Goal: Task Accomplishment & Management: Use online tool/utility

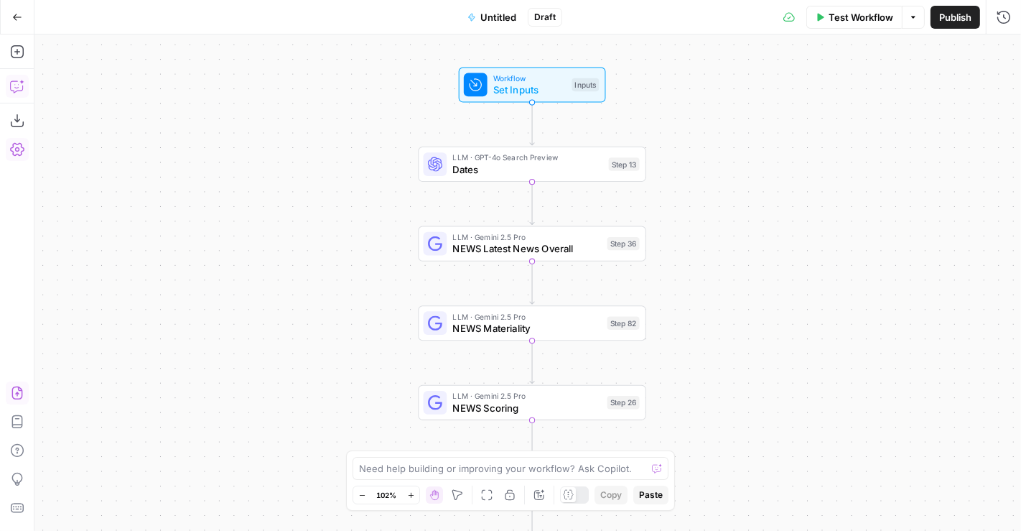
drag, startPoint x: 570, startPoint y: 256, endPoint x: 731, endPoint y: 231, distance: 163.0
click at [731, 231] on div "Workflow Set Inputs Inputs LLM · GPT-4o Search Preview Dates Step 13 LLM · Gemi…" at bounding box center [527, 282] width 987 height 496
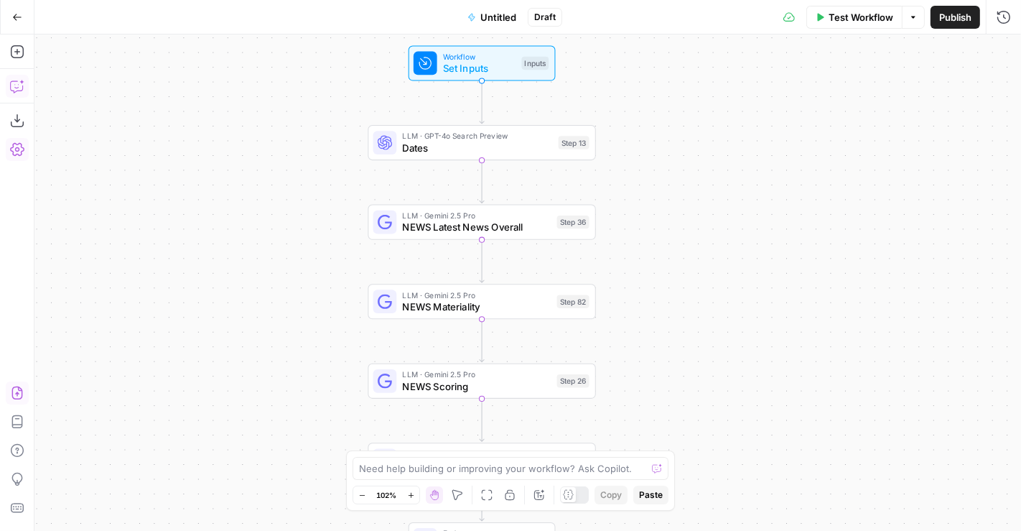
drag, startPoint x: 701, startPoint y: 180, endPoint x: 650, endPoint y: 159, distance: 54.8
click at [650, 159] on div "Workflow Set Inputs Inputs LLM · GPT-4o Search Preview Dates Step 13 LLM · Gemi…" at bounding box center [527, 282] width 987 height 496
click at [509, 141] on span "Dates" at bounding box center [478, 148] width 150 height 14
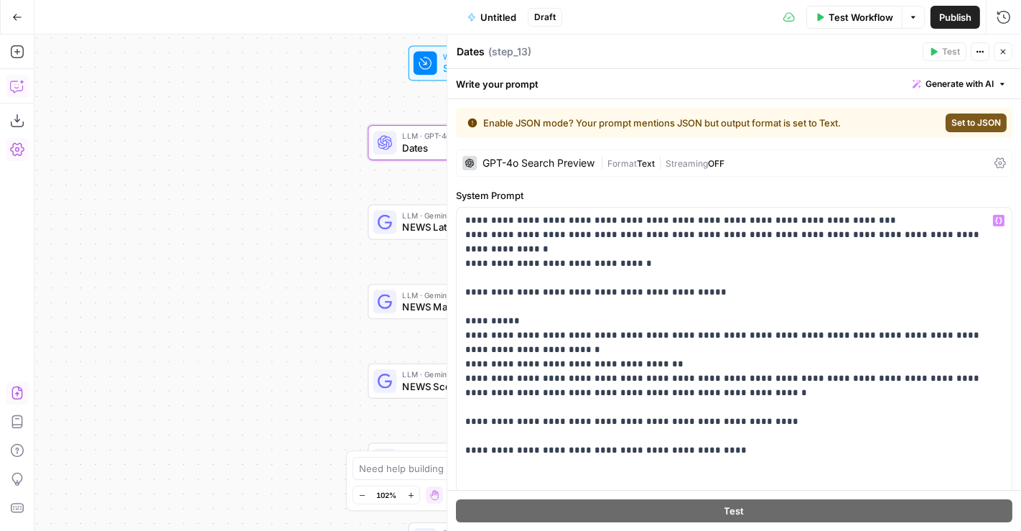
scroll to position [141, 0]
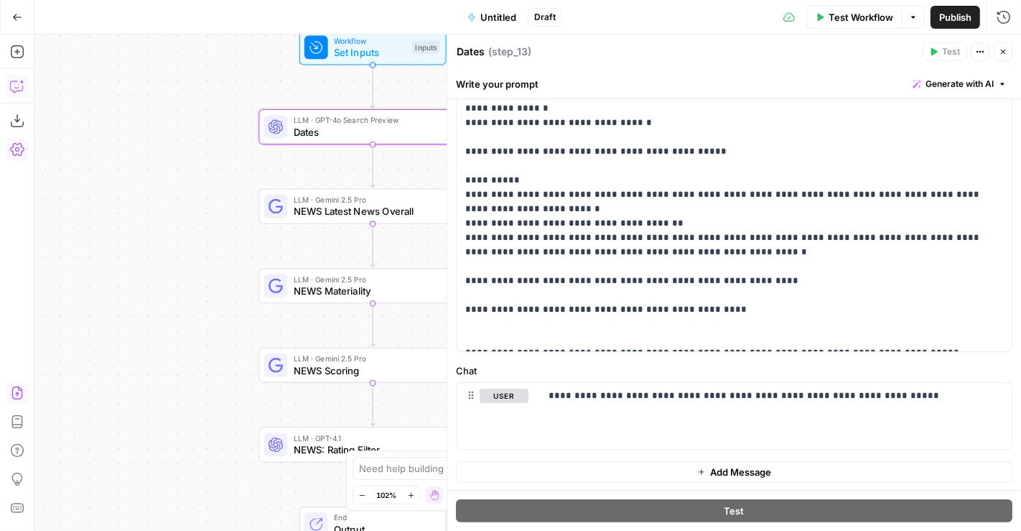
drag, startPoint x: 241, startPoint y: 221, endPoint x: 109, endPoint y: 205, distance: 132.3
click at [109, 205] on div "Workflow Set Inputs Inputs LLM · GPT-4o Search Preview Dates Step 13 LLM · Gemi…" at bounding box center [527, 282] width 987 height 496
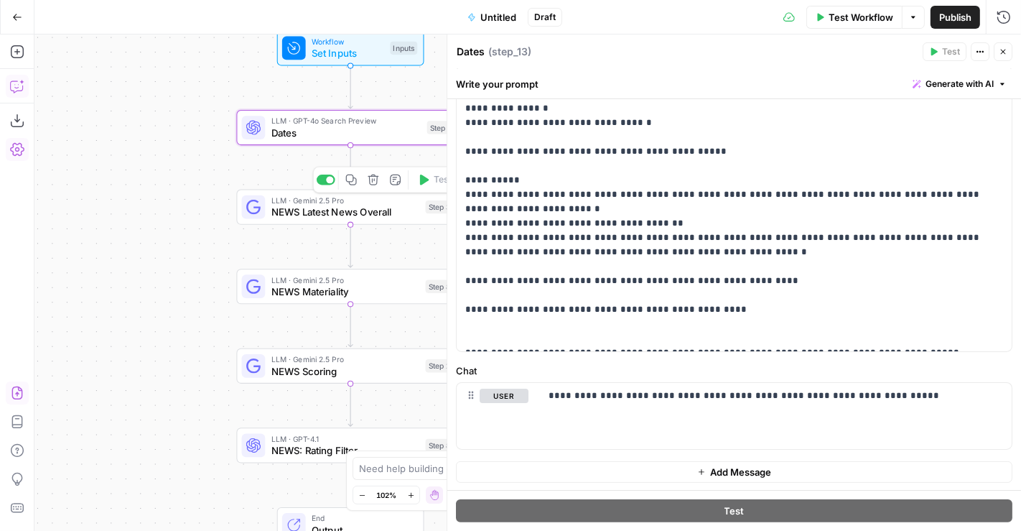
click at [305, 205] on span "NEWS Latest News Overall" at bounding box center [346, 212] width 149 height 14
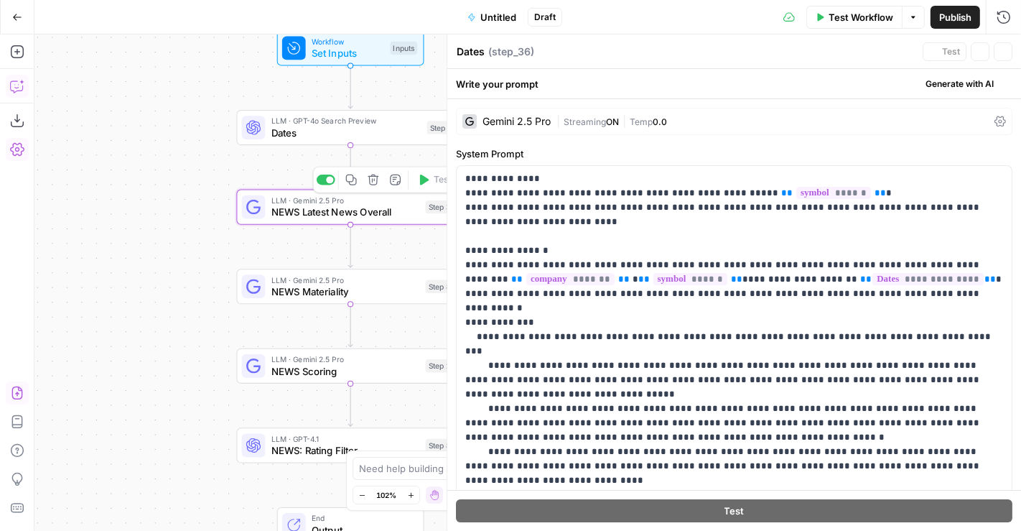
type textarea "NEWS Latest News Overall"
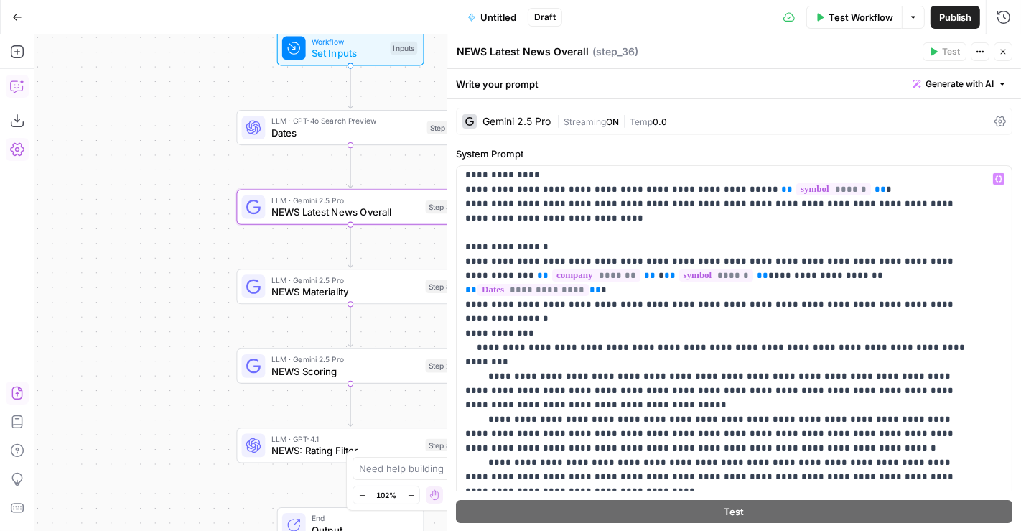
scroll to position [4, 0]
click at [312, 56] on span "Set Inputs" at bounding box center [348, 53] width 73 height 14
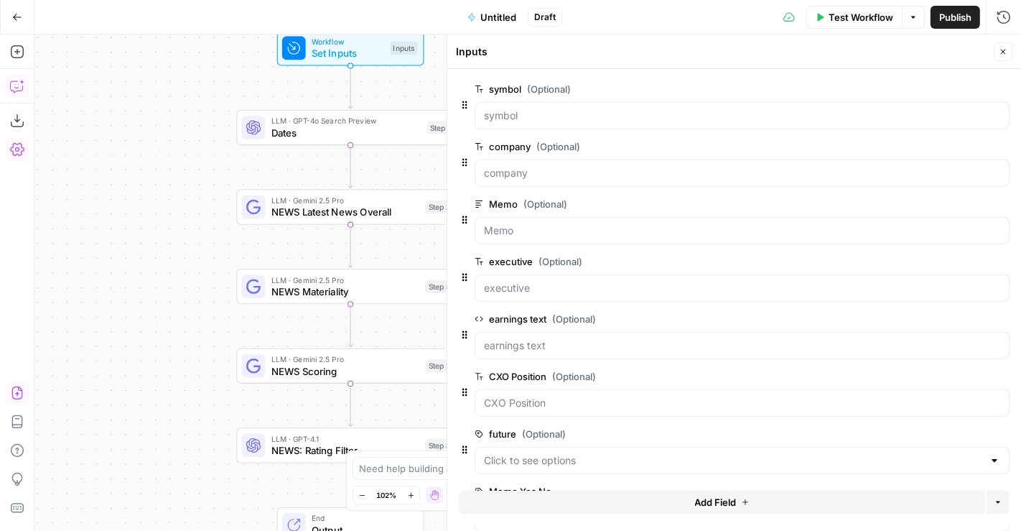
click at [998, 204] on icon "button" at bounding box center [1002, 204] width 8 height 8
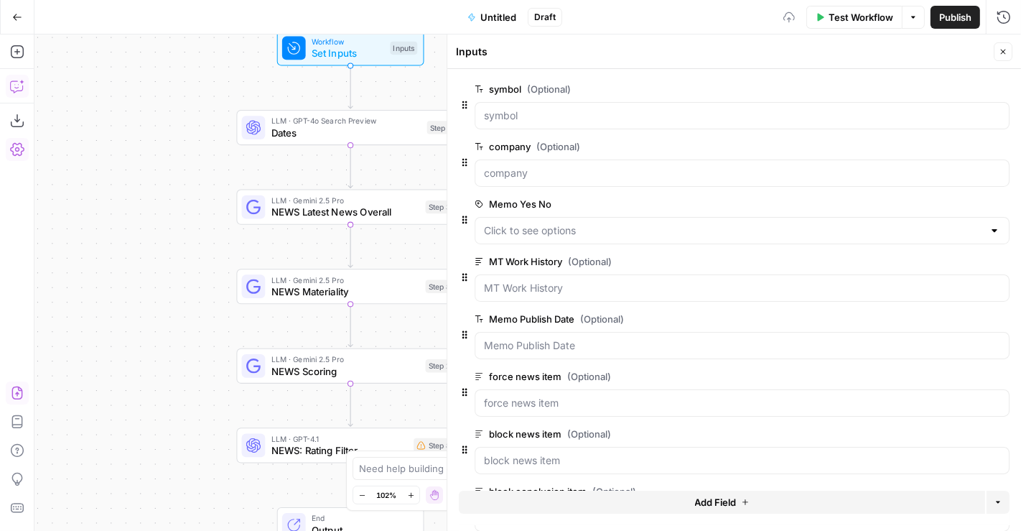
click at [998, 204] on icon "button" at bounding box center [1002, 204] width 8 height 8
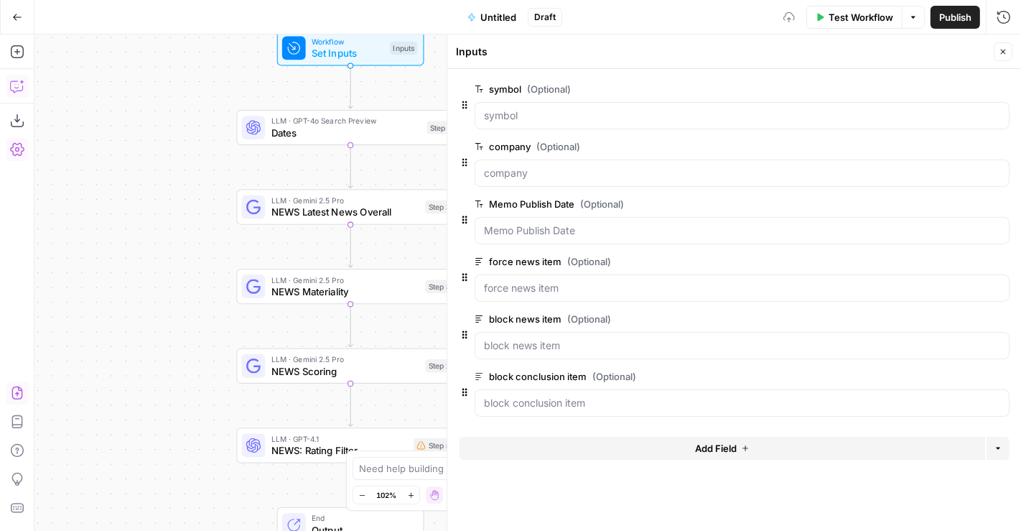
click at [991, 204] on div "edit field Delete group" at bounding box center [971, 203] width 75 height 17
click at [1005, 204] on icon "button" at bounding box center [1002, 204] width 8 height 8
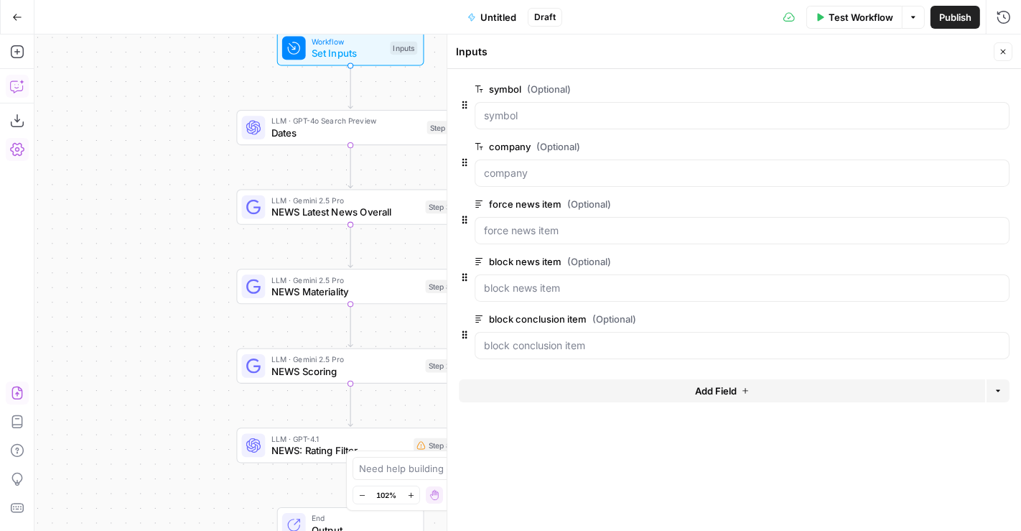
click at [1005, 204] on icon "button" at bounding box center [1002, 204] width 8 height 8
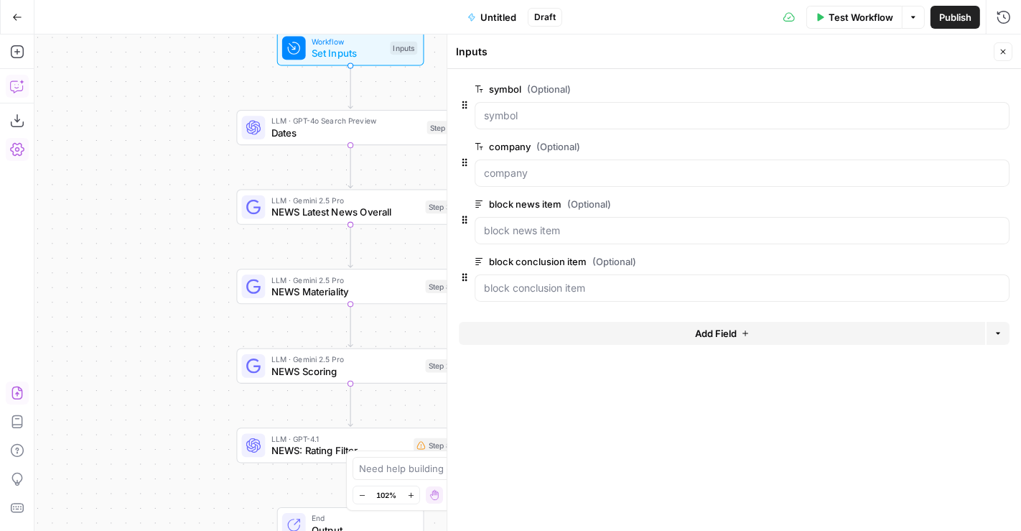
click at [1005, 204] on icon "button" at bounding box center [1002, 204] width 8 height 8
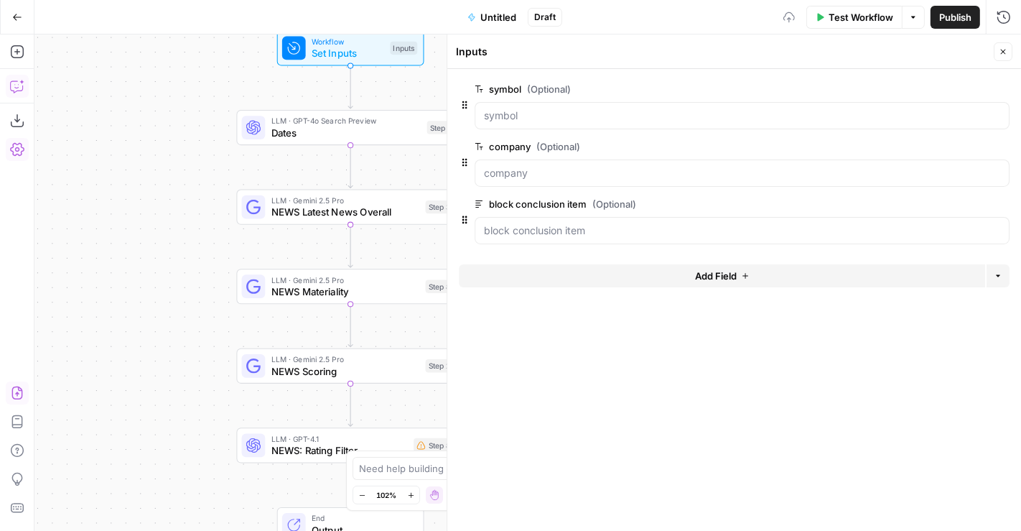
click at [1005, 204] on icon "button" at bounding box center [1002, 204] width 8 height 8
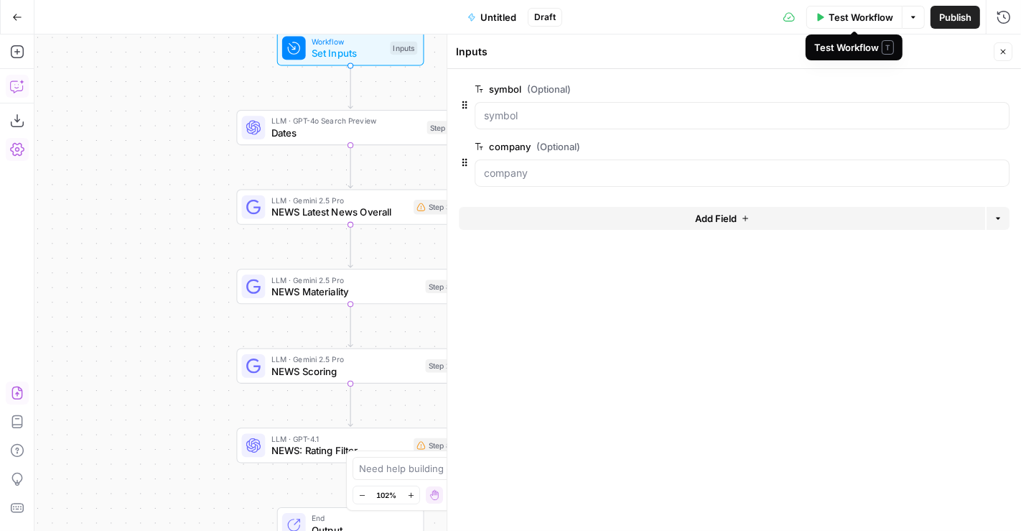
click at [848, 13] on span "Test Workflow" at bounding box center [861, 17] width 65 height 14
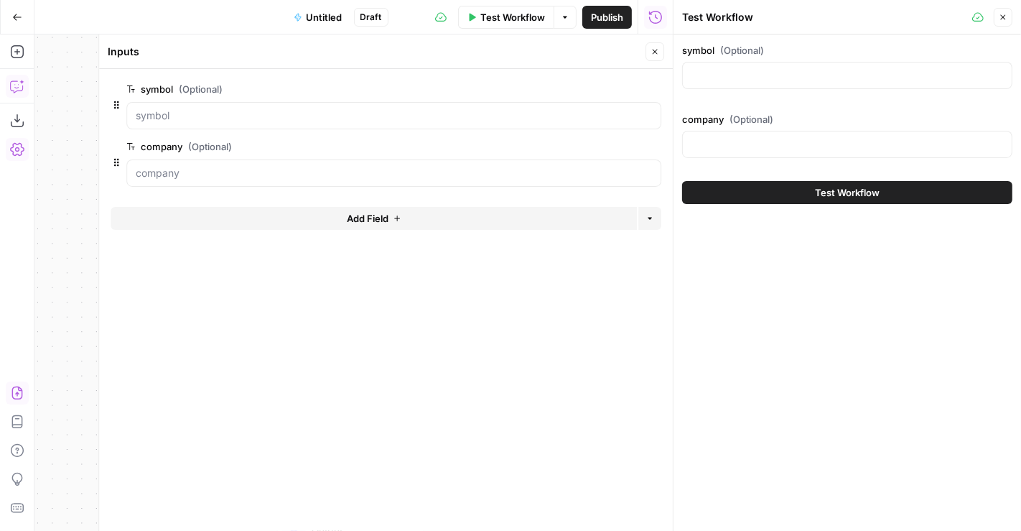
click at [1011, 17] on button "Close" at bounding box center [1003, 17] width 19 height 19
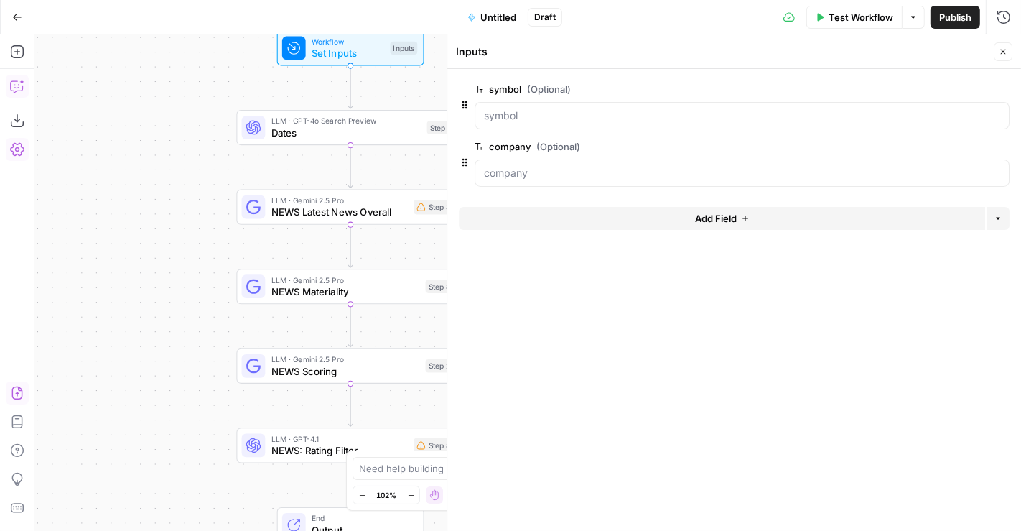
click at [860, 11] on span "Test Workflow" at bounding box center [861, 17] width 65 height 14
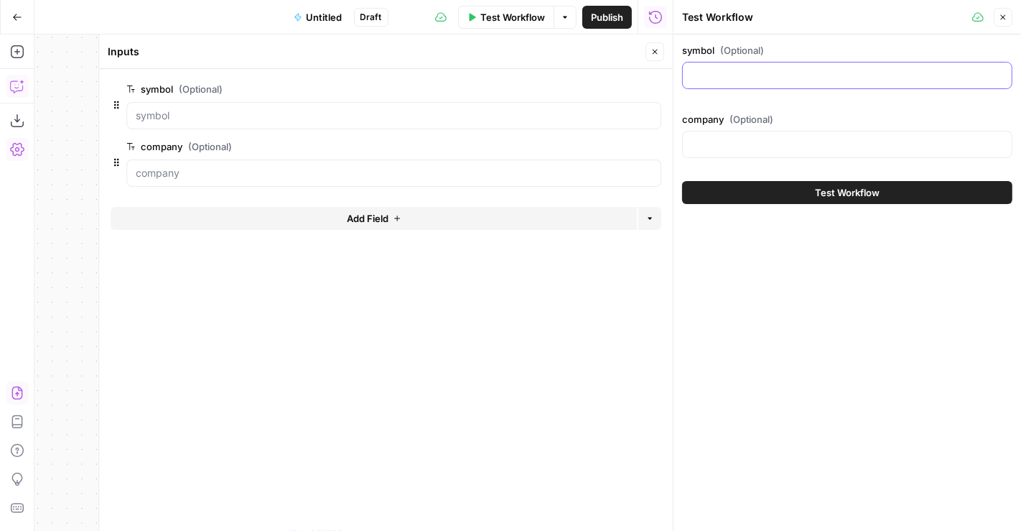
click at [741, 79] on input "symbol (Optional)" at bounding box center [848, 75] width 312 height 14
paste input "WOOF"
type input "WOOF"
click at [798, 149] on input "company (Optional)" at bounding box center [848, 144] width 312 height 14
paste input "Petco Health & Wellness Company, Inc."
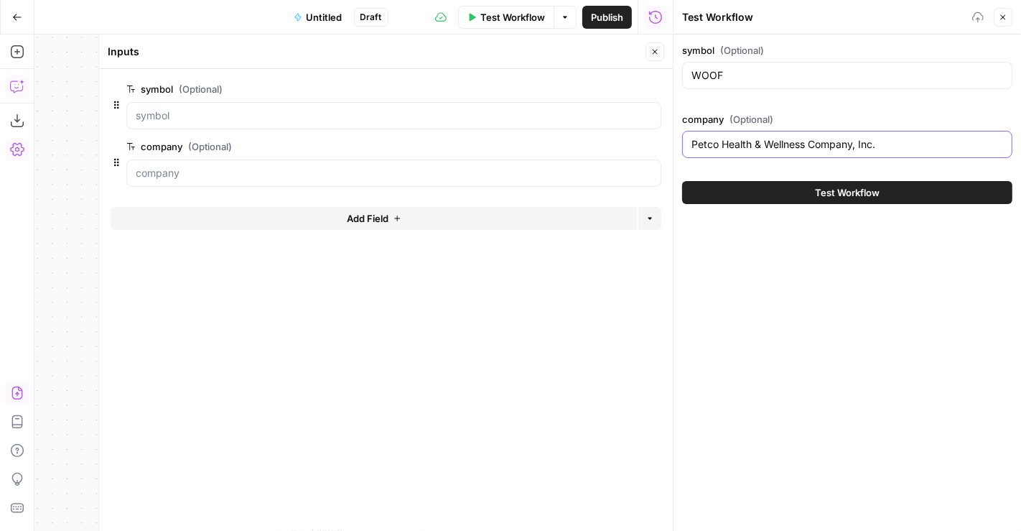
type input "Petco Health & Wellness Company, Inc."
click at [832, 197] on span "Test Workflow" at bounding box center [847, 192] width 65 height 14
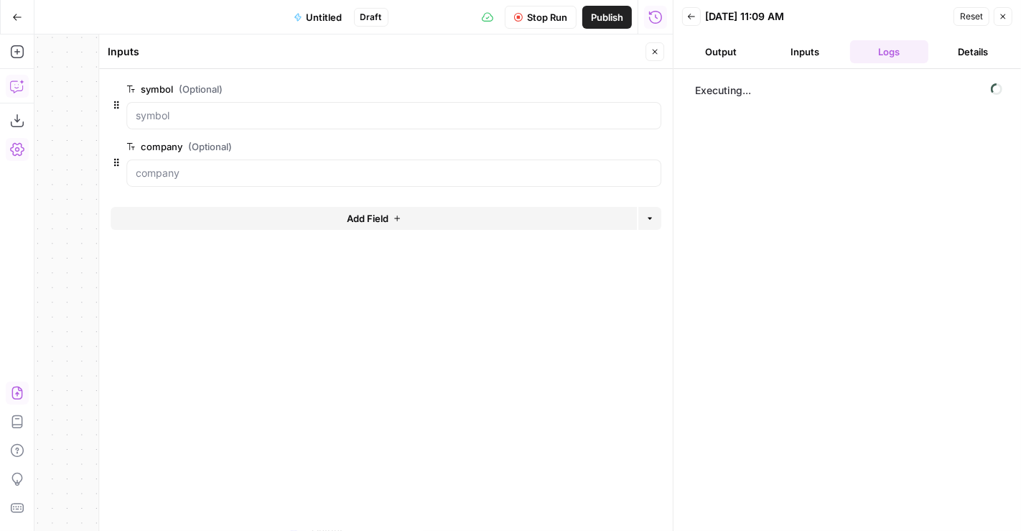
click at [656, 52] on icon "button" at bounding box center [655, 51] width 9 height 9
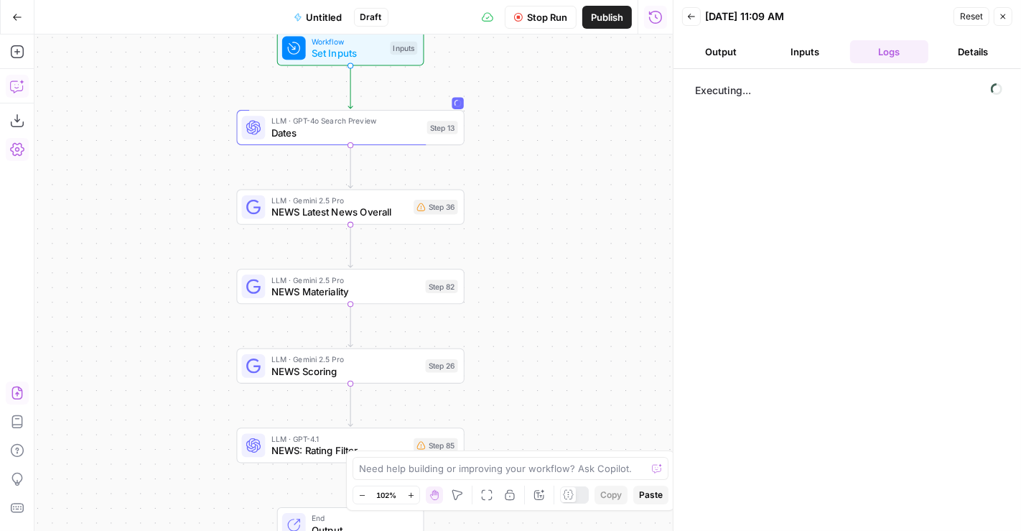
click at [562, 17] on span "Stop Run" at bounding box center [547, 17] width 40 height 14
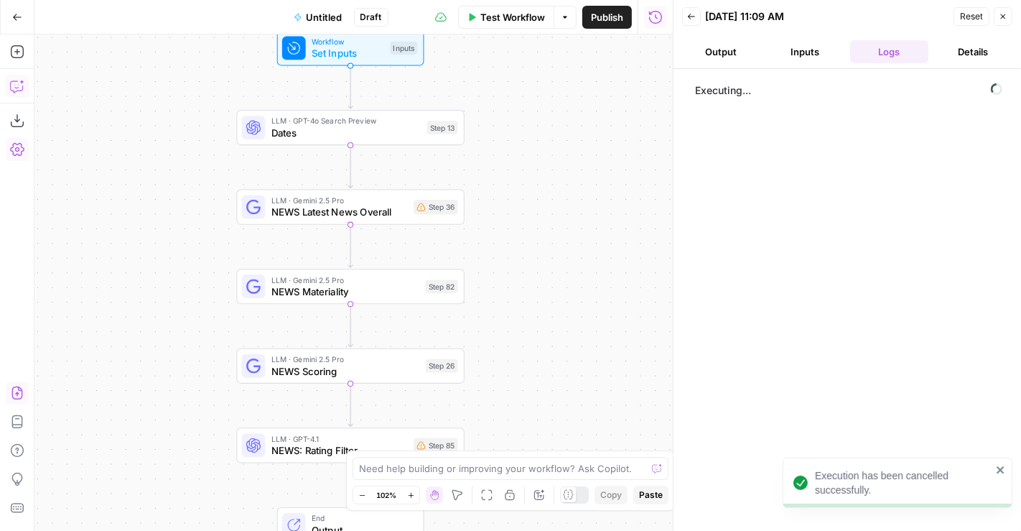
click at [414, 219] on div "LLM · Gemini 2.5 Pro NEWS Latest News Overall Step 36 Copy step Delete step Add…" at bounding box center [350, 207] width 228 height 35
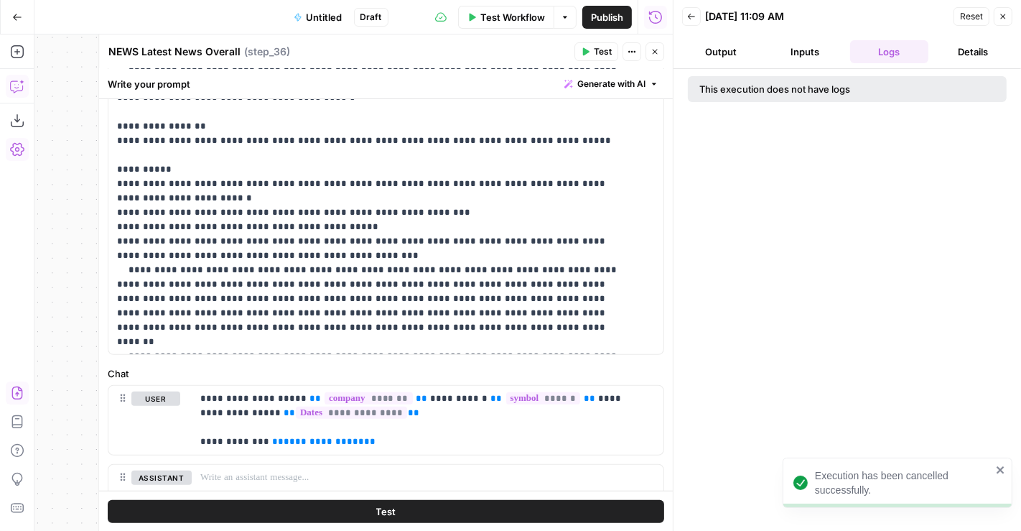
scroll to position [398, 0]
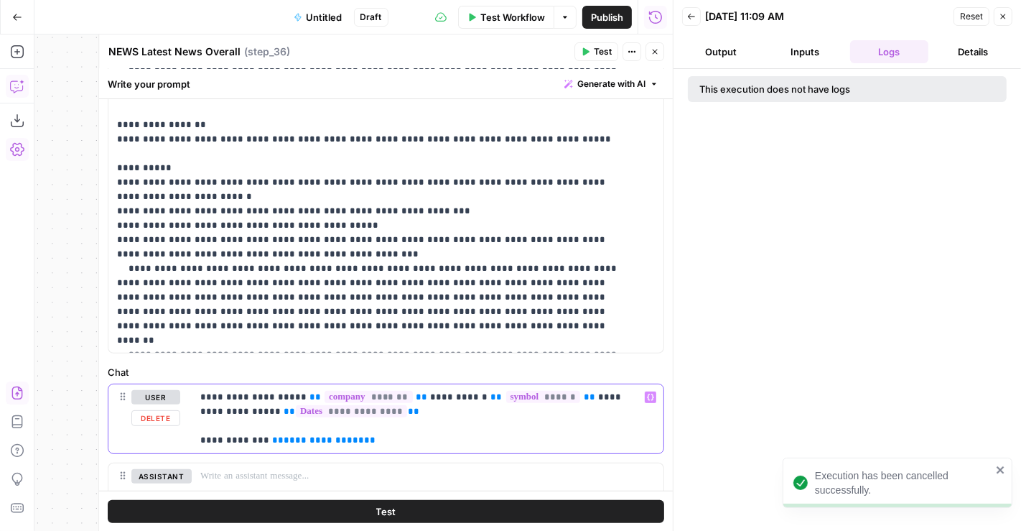
drag, startPoint x: 400, startPoint y: 443, endPoint x: 156, endPoint y: 435, distance: 244.4
click at [156, 435] on div "**********" at bounding box center [385, 418] width 555 height 69
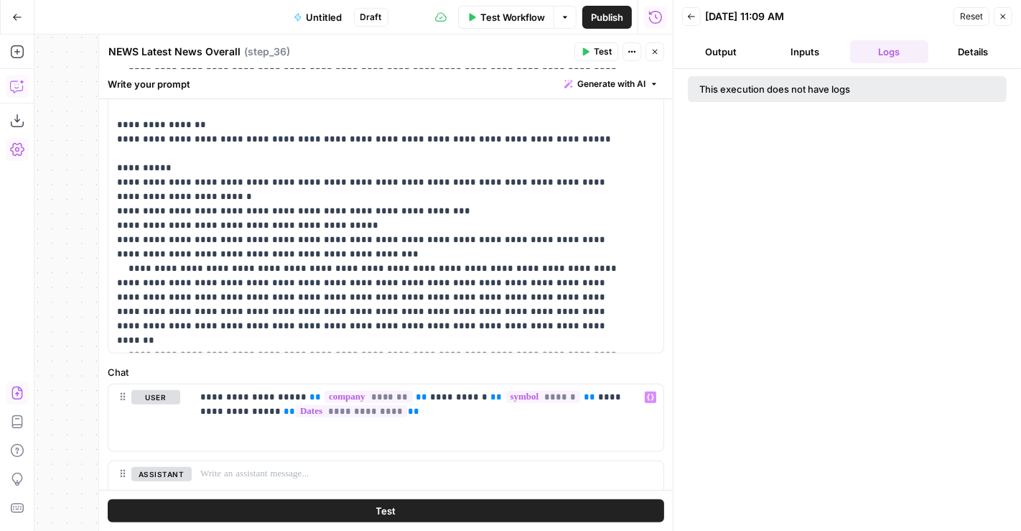
click at [608, 22] on span "Publish" at bounding box center [607, 17] width 32 height 14
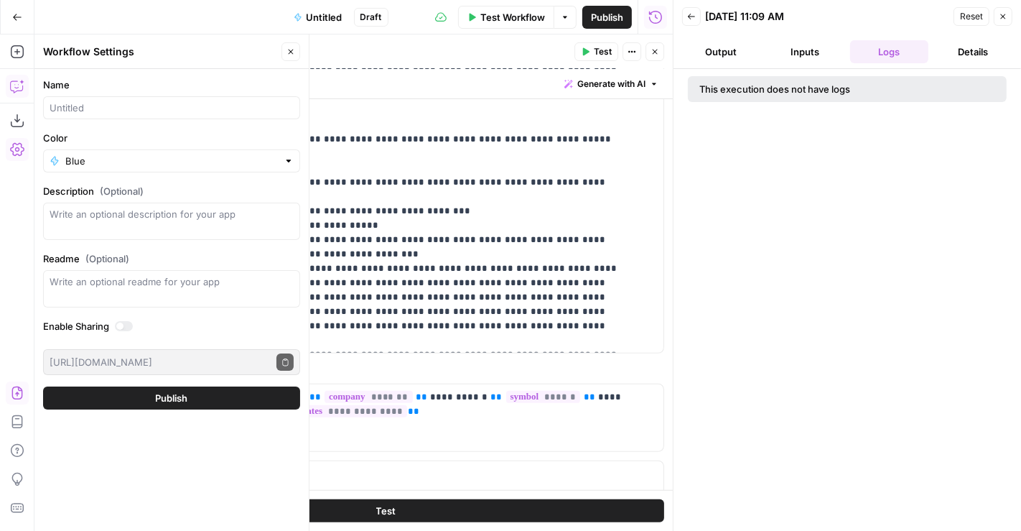
click at [501, 24] on button "Test Workflow" at bounding box center [506, 17] width 96 height 23
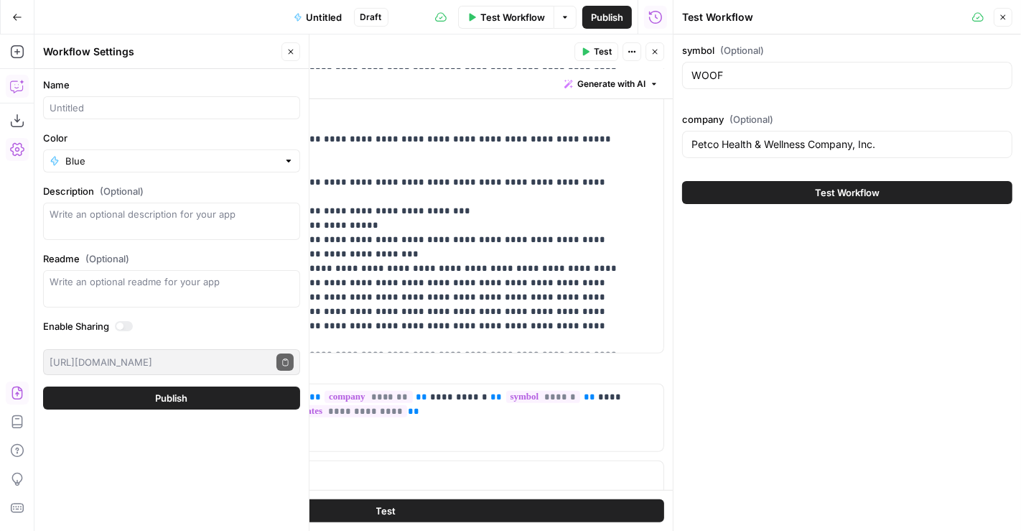
click at [779, 191] on button "Test Workflow" at bounding box center [847, 192] width 330 height 23
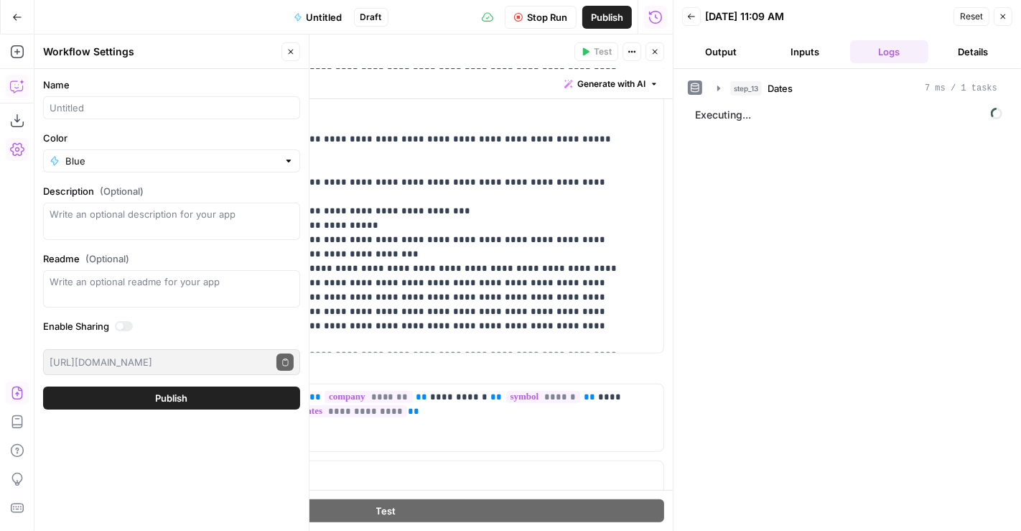
click at [652, 56] on button "Close" at bounding box center [655, 51] width 19 height 19
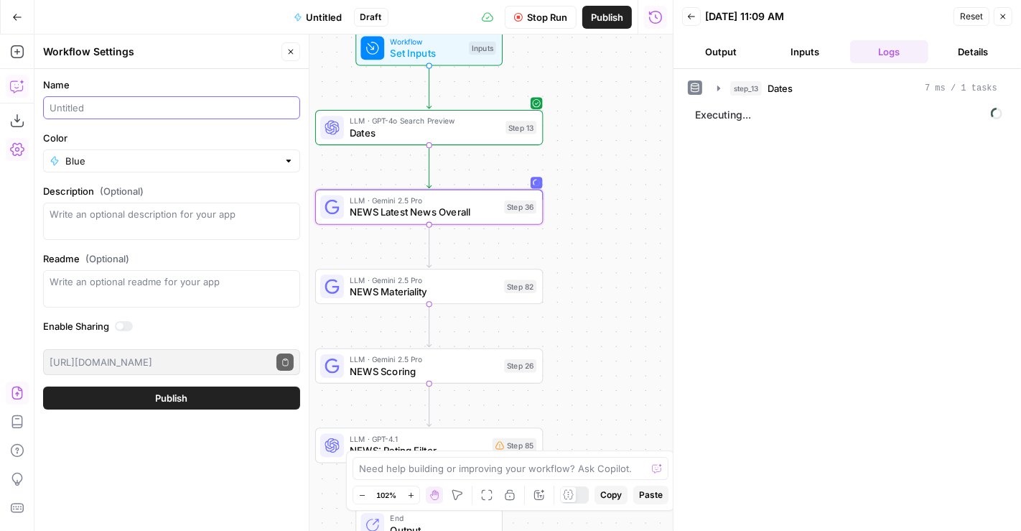
click at [118, 108] on input "Name" at bounding box center [172, 108] width 244 height 14
type input "M"
type input "Biggest Movers"
click at [219, 396] on button "Publish" at bounding box center [171, 397] width 257 height 23
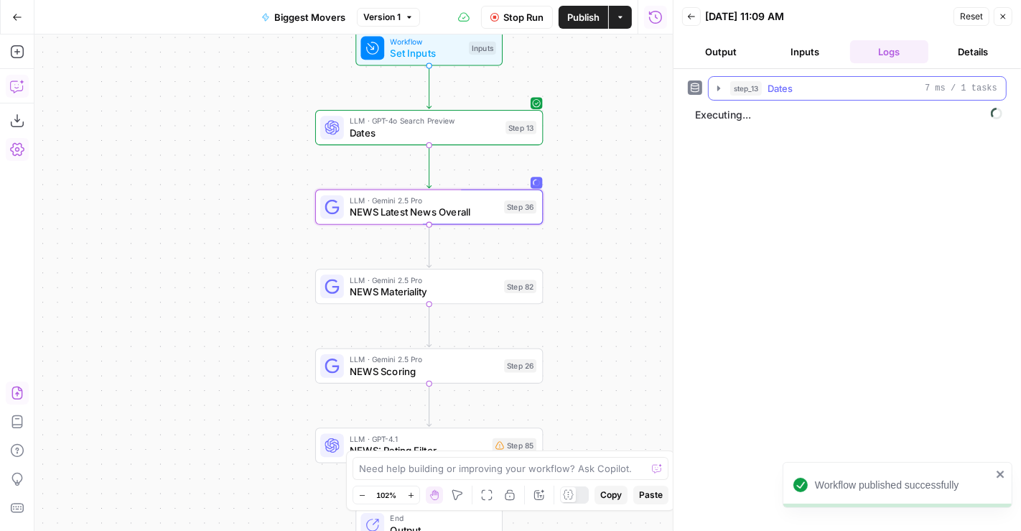
click at [777, 86] on span "Dates" at bounding box center [780, 88] width 25 height 14
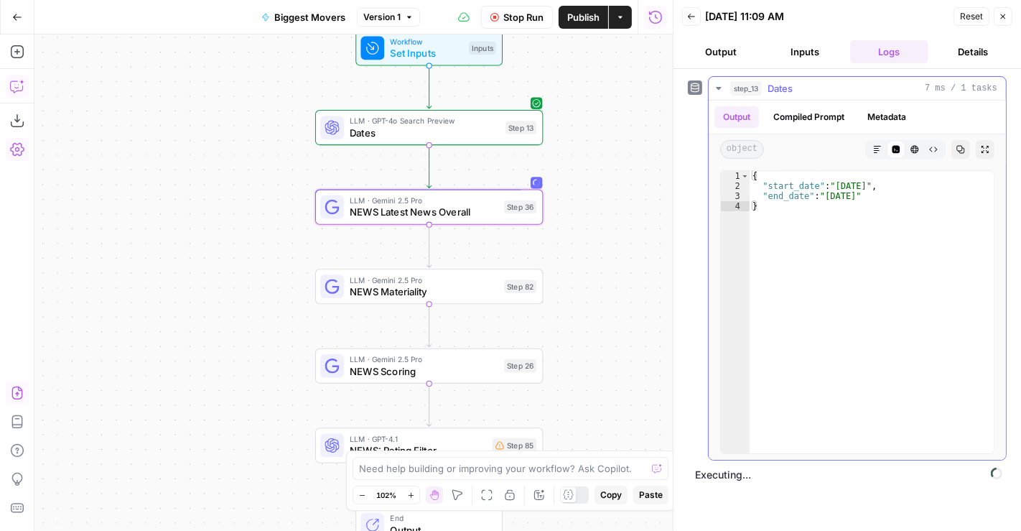
click at [777, 87] on span "Dates" at bounding box center [780, 88] width 25 height 14
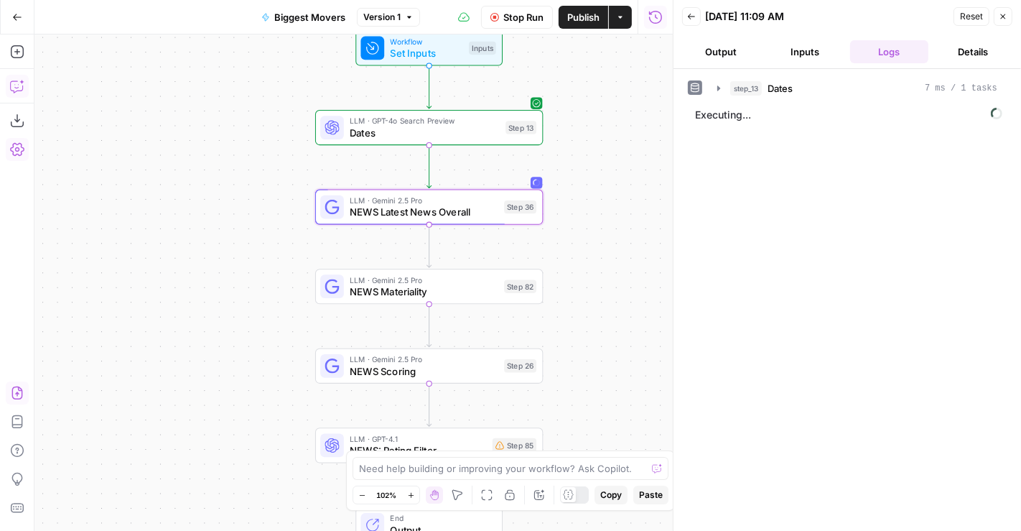
drag, startPoint x: 603, startPoint y: 22, endPoint x: 593, endPoint y: 87, distance: 66.2
click at [593, 87] on div "Go Back Biggest Movers Version 1 Stop Run Publish Actions Run History Add Steps…" at bounding box center [336, 265] width 673 height 531
click at [539, 22] on span "Stop Run" at bounding box center [524, 17] width 40 height 14
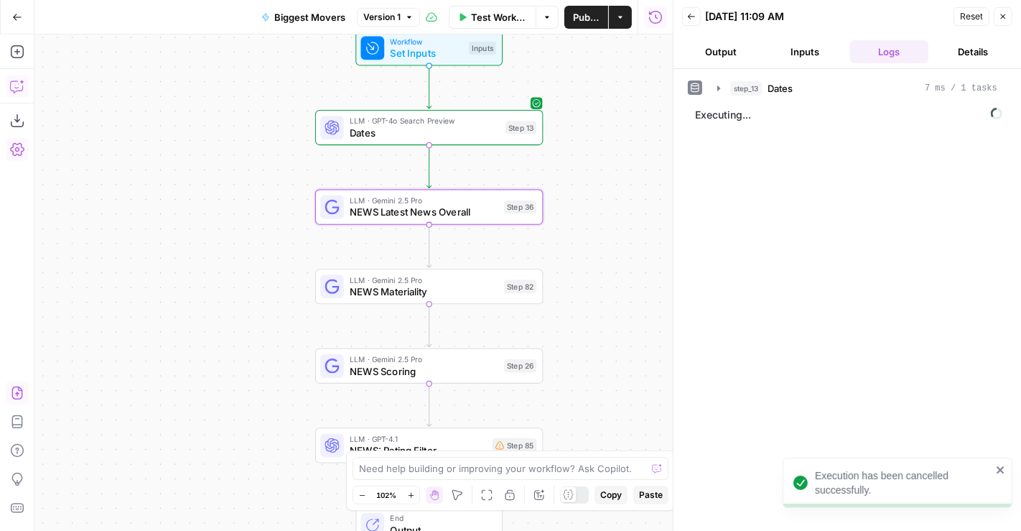
click at [456, 121] on span "LLM · GPT-4o Search Preview" at bounding box center [425, 120] width 150 height 11
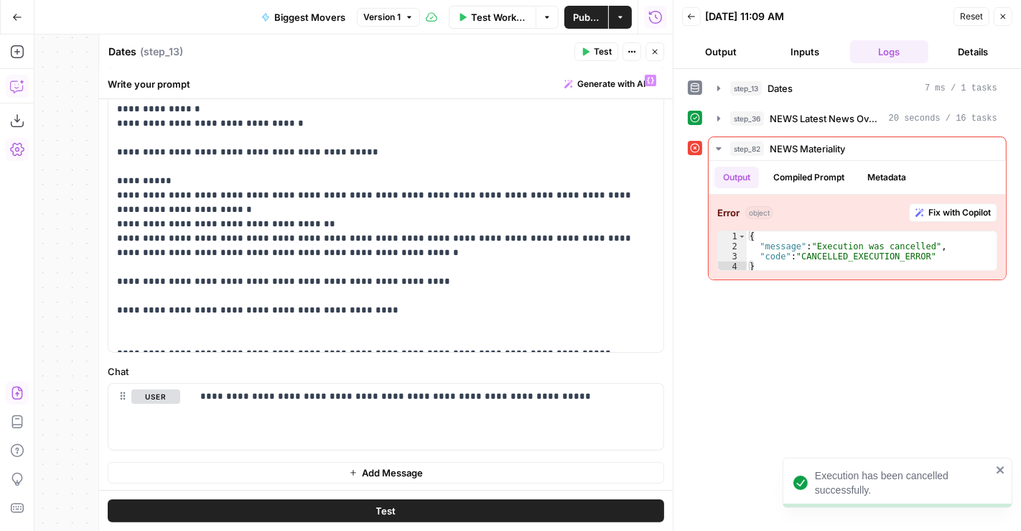
scroll to position [141, 0]
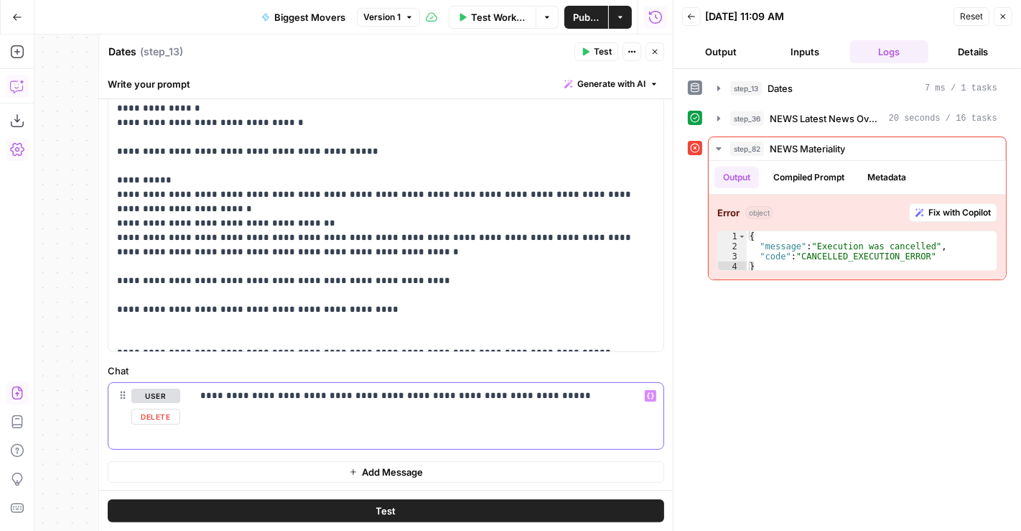
click at [345, 398] on p "**********" at bounding box center [421, 396] width 443 height 14
drag, startPoint x: 378, startPoint y: 395, endPoint x: 340, endPoint y: 396, distance: 38.1
click at [340, 396] on p "**********" at bounding box center [421, 396] width 443 height 14
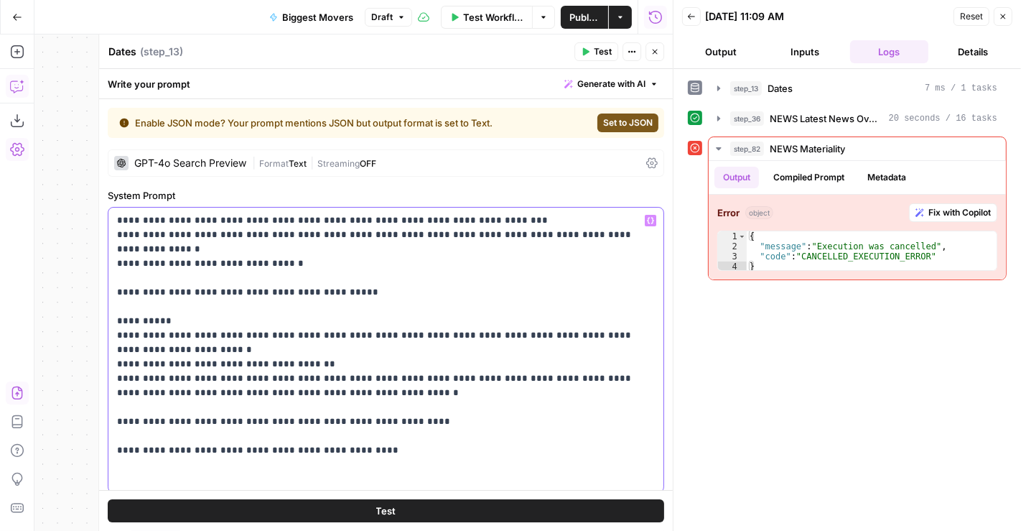
click at [379, 261] on p "**********" at bounding box center [380, 349] width 526 height 273
type input "b"
type input "2"
type input "6"
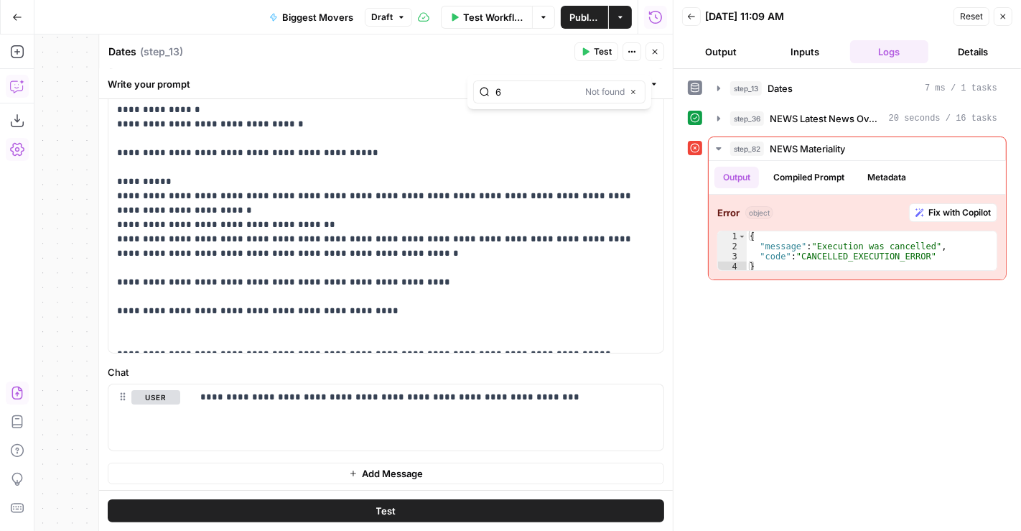
click at [585, 22] on span "Publish" at bounding box center [585, 17] width 30 height 14
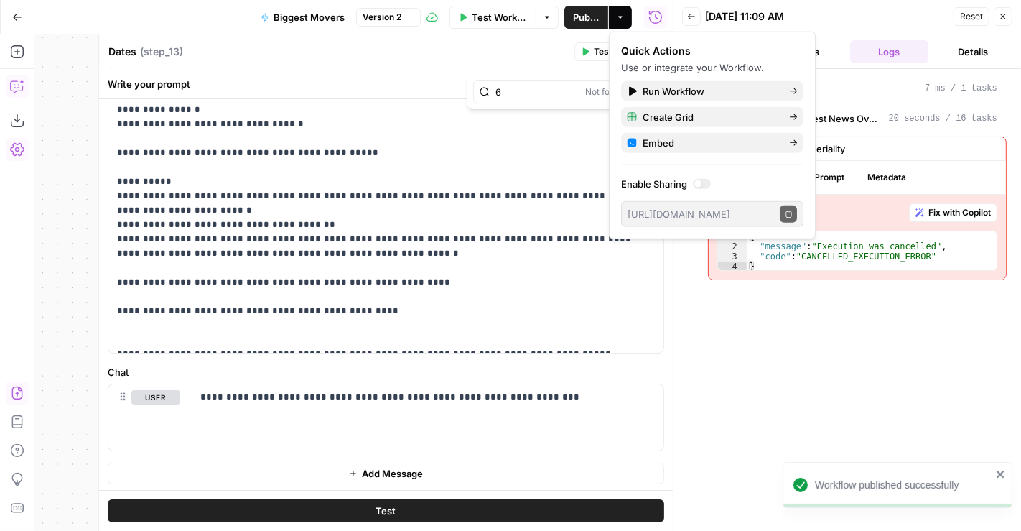
click at [511, 22] on span "Test Workflow" at bounding box center [499, 17] width 55 height 14
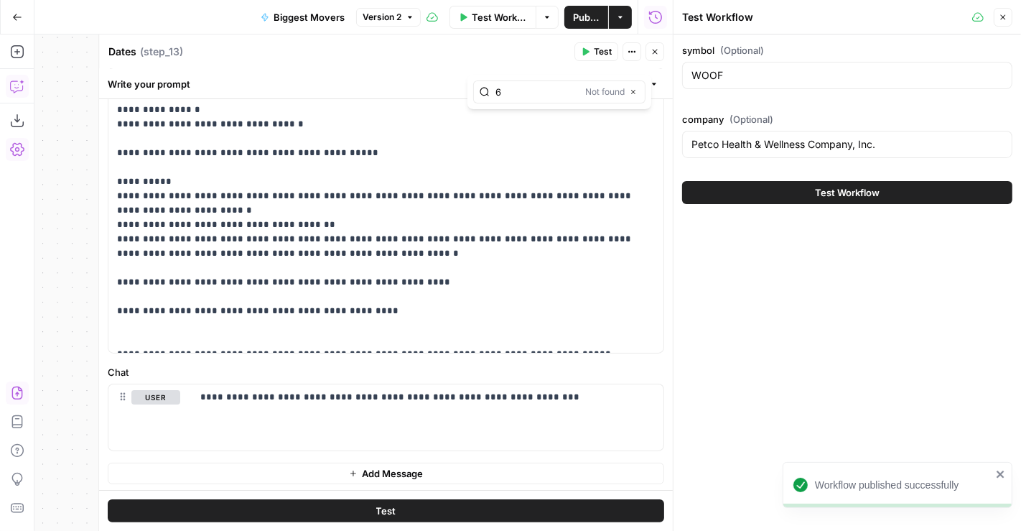
click at [835, 190] on span "Test Workflow" at bounding box center [847, 192] width 65 height 14
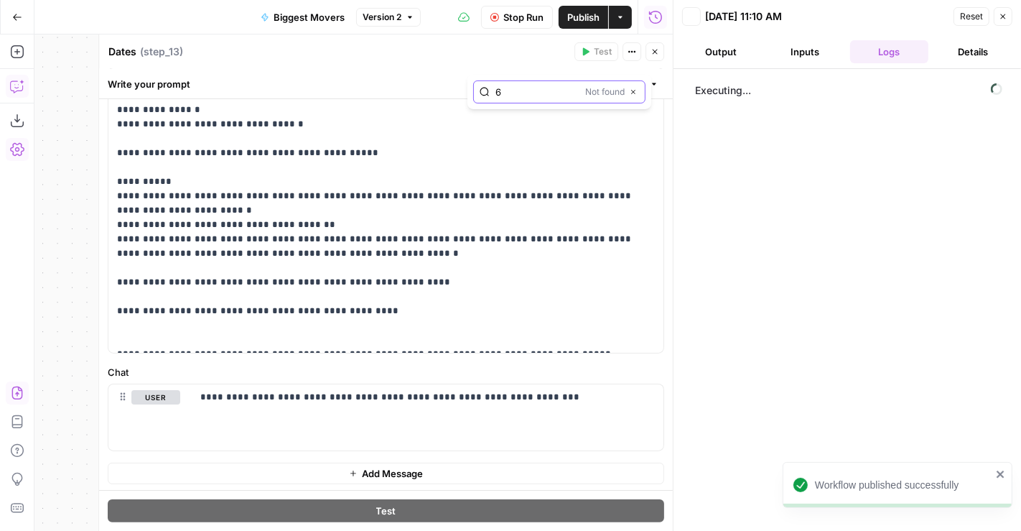
click at [636, 92] on icon "button" at bounding box center [634, 91] width 7 height 7
click at [656, 42] on button "Close" at bounding box center [655, 51] width 19 height 19
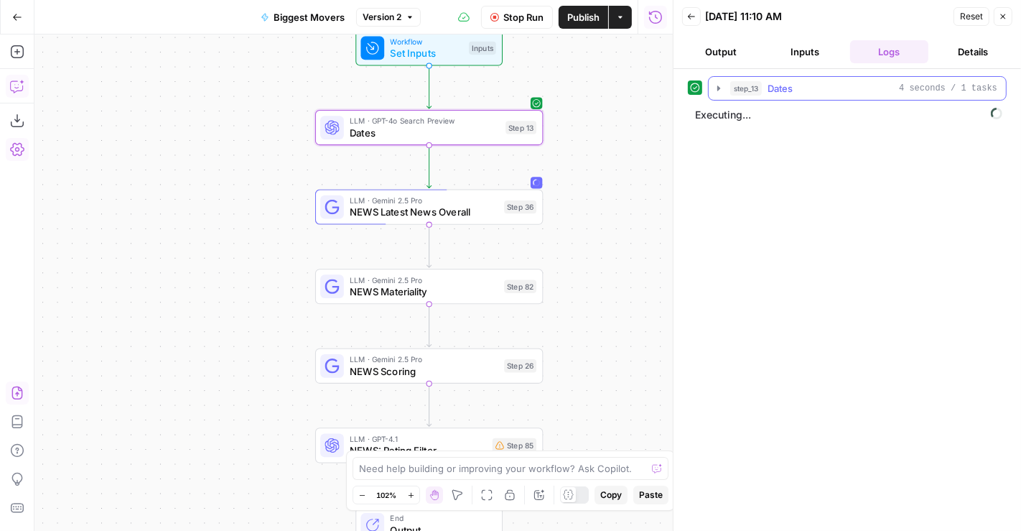
click at [819, 89] on div "step_13 Dates 4 seconds / 1 tasks" at bounding box center [863, 88] width 267 height 14
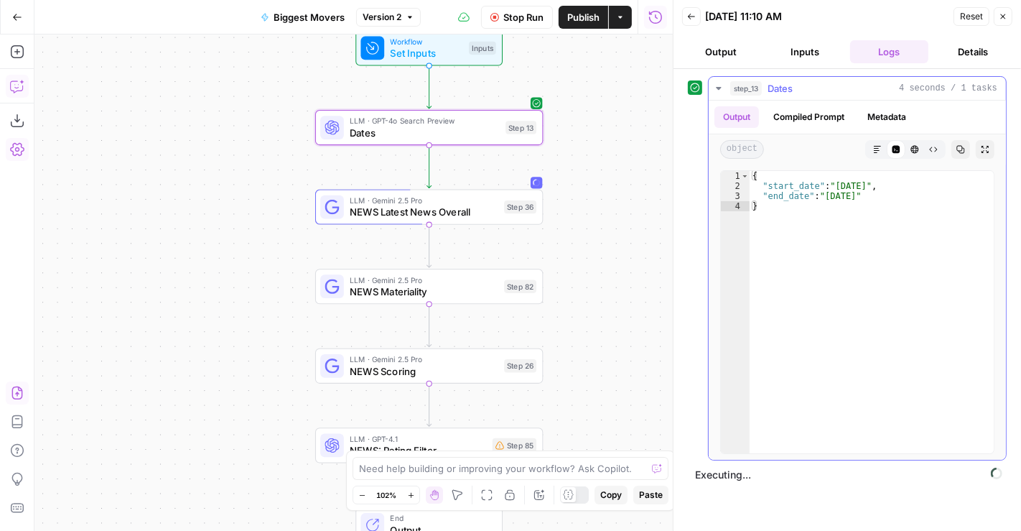
click at [817, 88] on div "step_13 Dates 4 seconds / 1 tasks" at bounding box center [863, 88] width 267 height 14
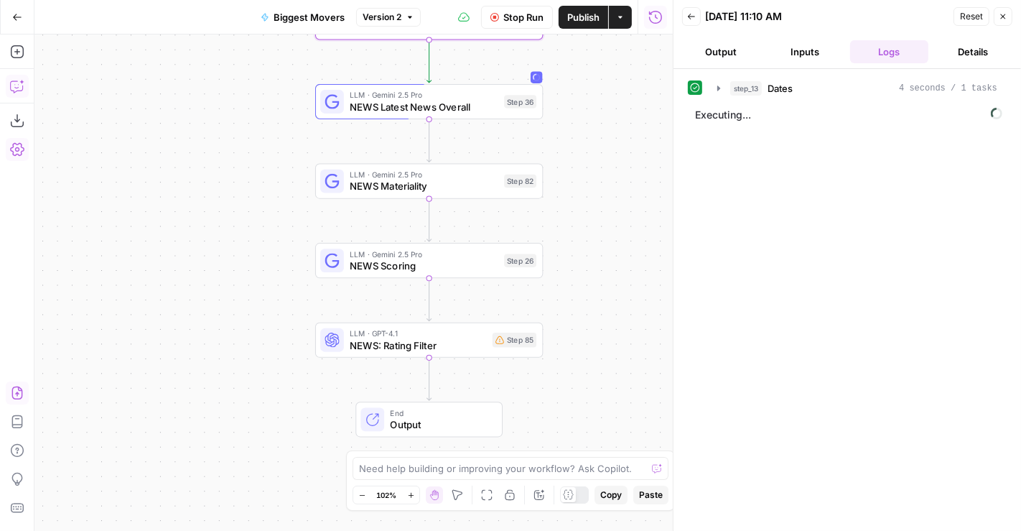
click at [473, 351] on span "NEWS: Rating Filter" at bounding box center [418, 345] width 136 height 14
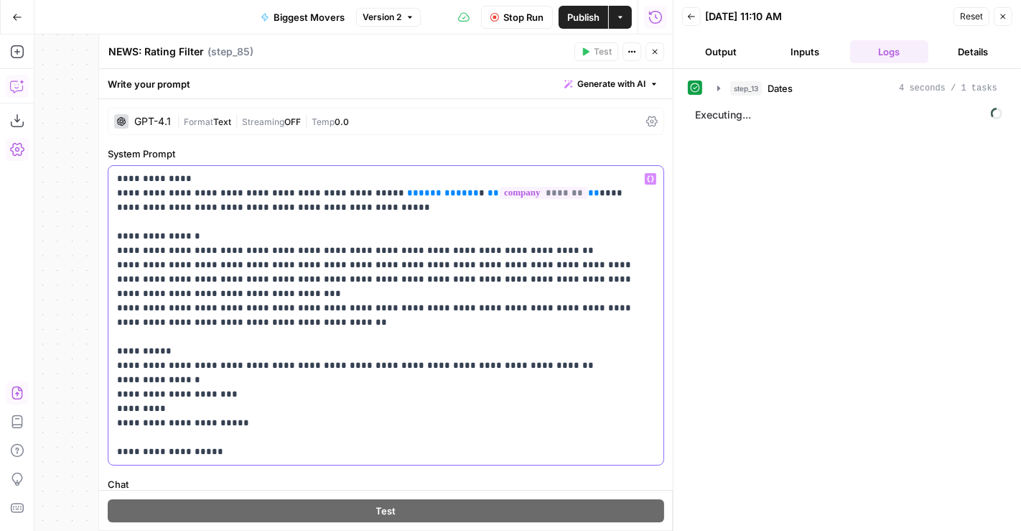
drag, startPoint x: 433, startPoint y: 190, endPoint x: 265, endPoint y: 191, distance: 168.1
click at [265, 191] on p "**********" at bounding box center [380, 315] width 526 height 287
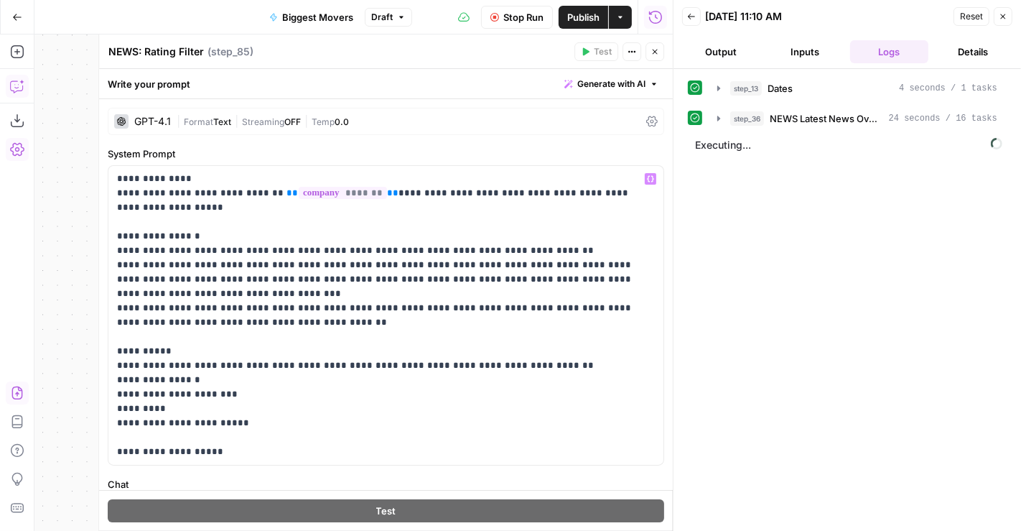
click at [659, 53] on icon "button" at bounding box center [655, 51] width 9 height 9
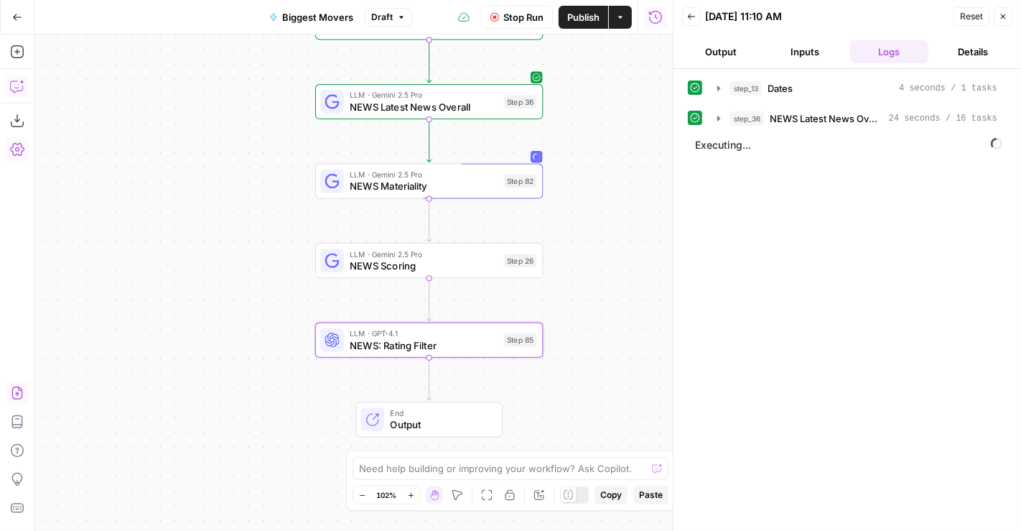
click at [580, 21] on span "Publish" at bounding box center [583, 17] width 32 height 14
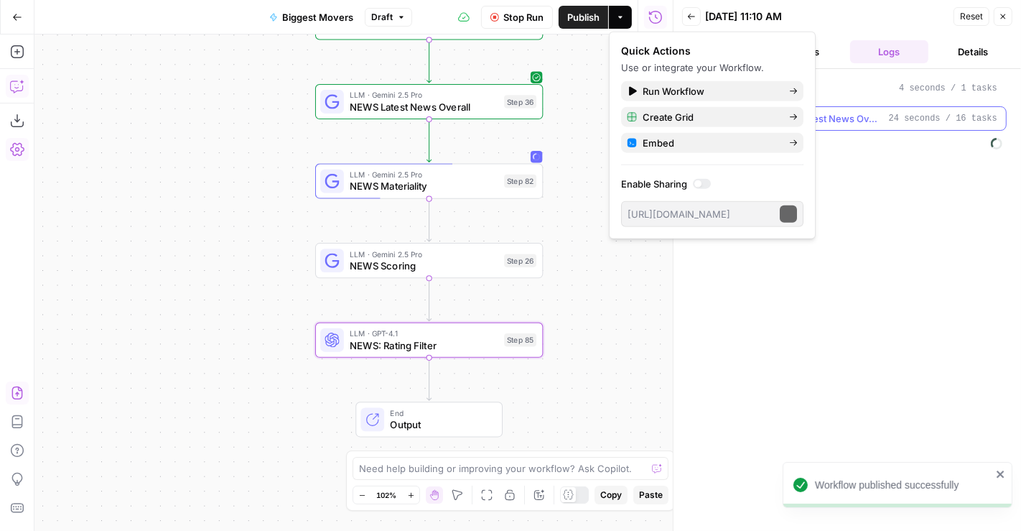
click at [866, 120] on span "NEWS Latest News Overall" at bounding box center [826, 118] width 113 height 14
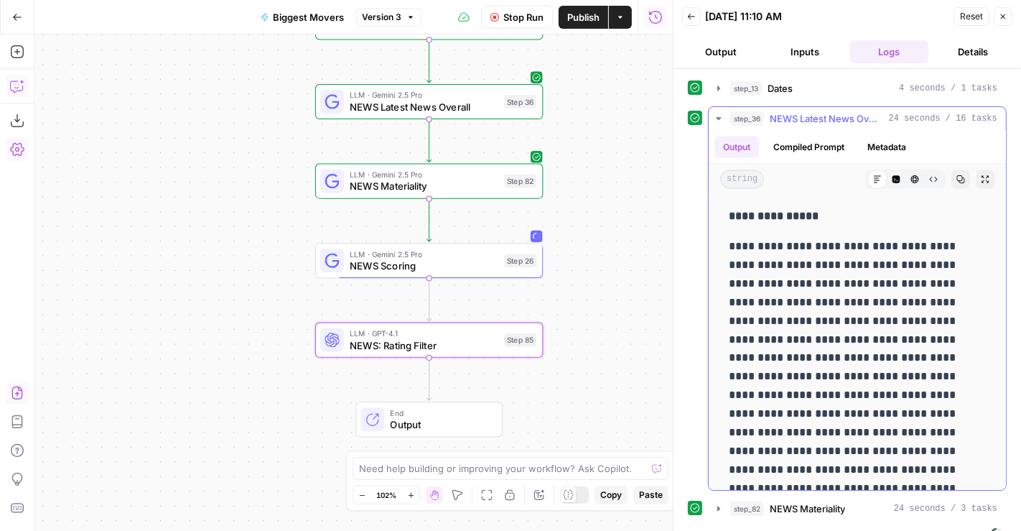
scroll to position [2104, 0]
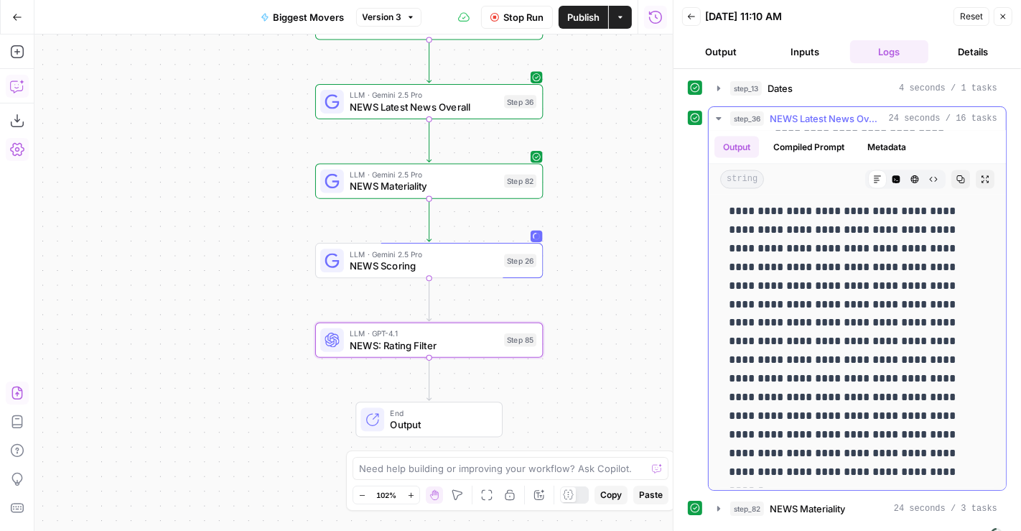
click at [806, 111] on span "NEWS Latest News Overall" at bounding box center [826, 118] width 113 height 14
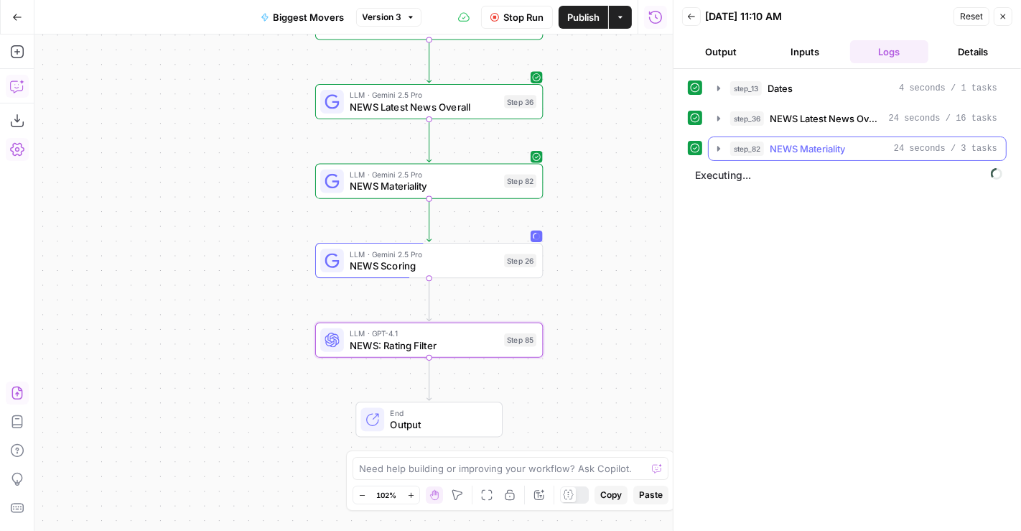
click at [802, 141] on span "NEWS Materiality" at bounding box center [807, 148] width 75 height 14
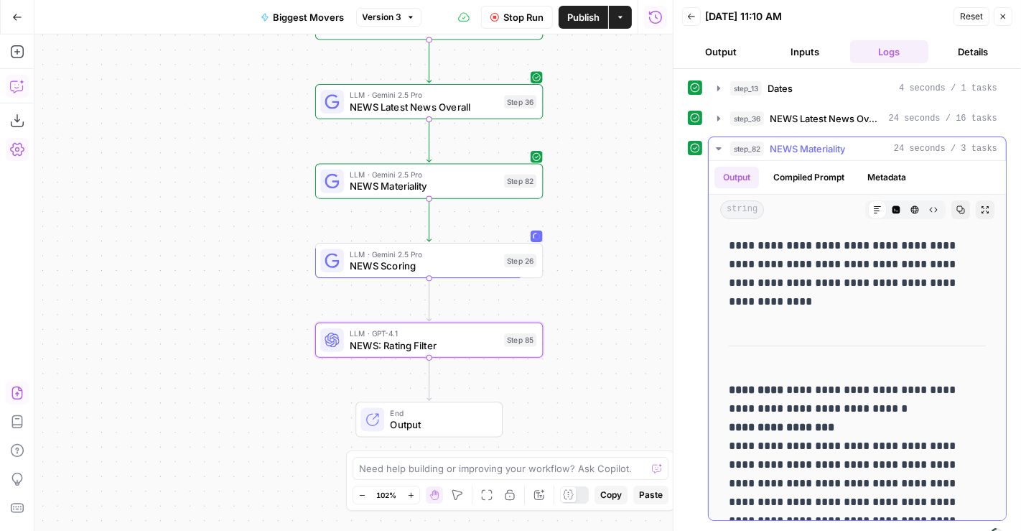
click at [802, 141] on span "NEWS Materiality" at bounding box center [807, 148] width 75 height 14
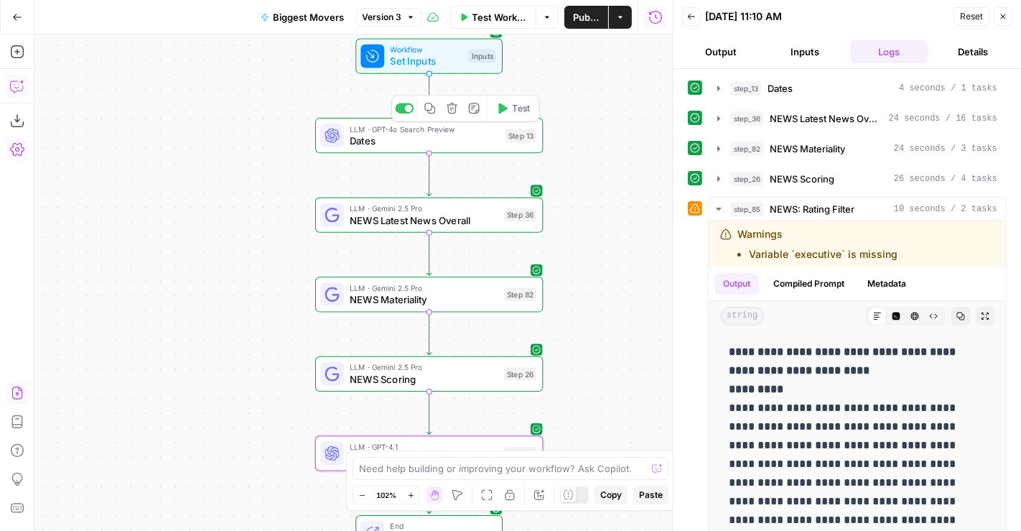
click at [432, 113] on icon "button" at bounding box center [429, 108] width 11 height 11
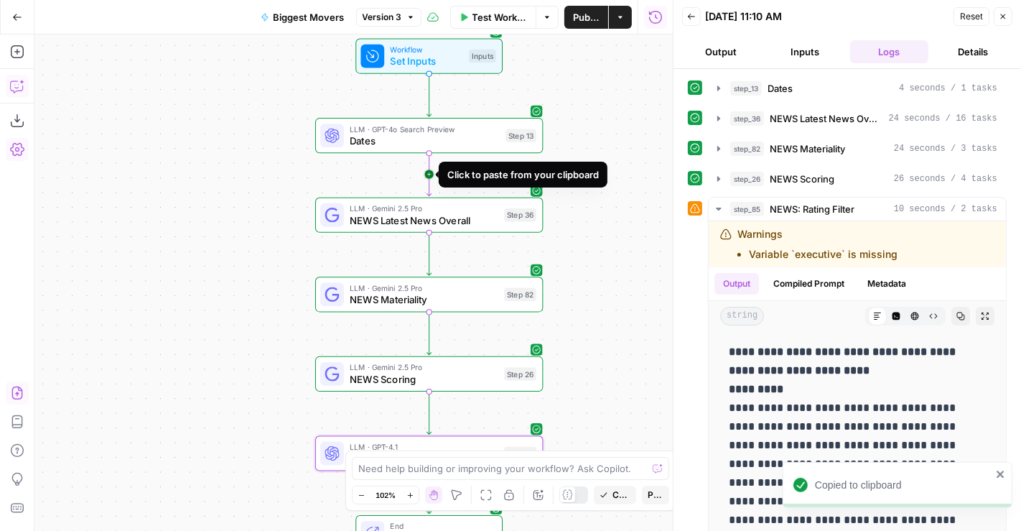
click at [432, 171] on icon "Edge from step_13 to step_36" at bounding box center [429, 174] width 4 height 43
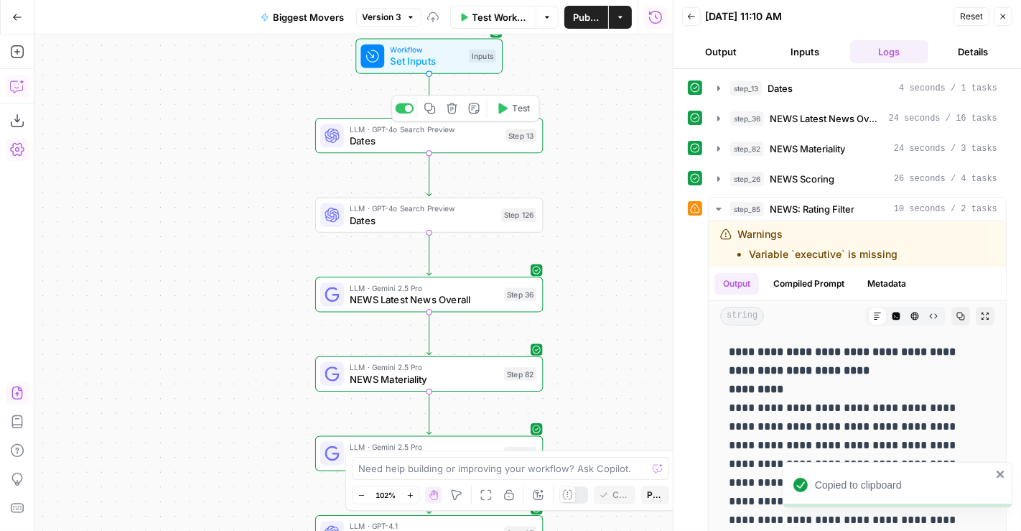
click at [381, 134] on span "Dates" at bounding box center [425, 141] width 150 height 14
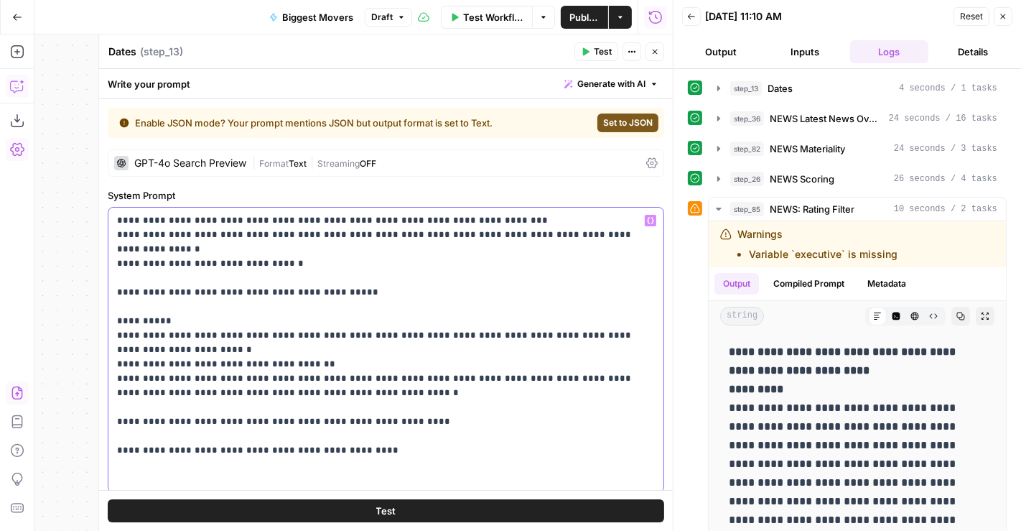
drag, startPoint x: 305, startPoint y: 253, endPoint x: 117, endPoint y: 214, distance: 192.1
click at [117, 214] on p "**********" at bounding box center [380, 349] width 526 height 273
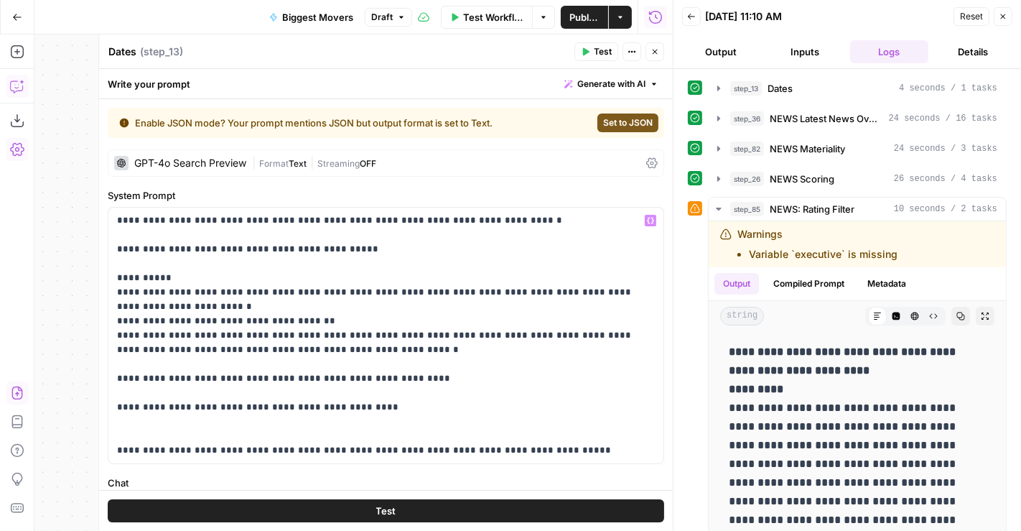
click at [654, 52] on icon "button" at bounding box center [655, 52] width 5 height 5
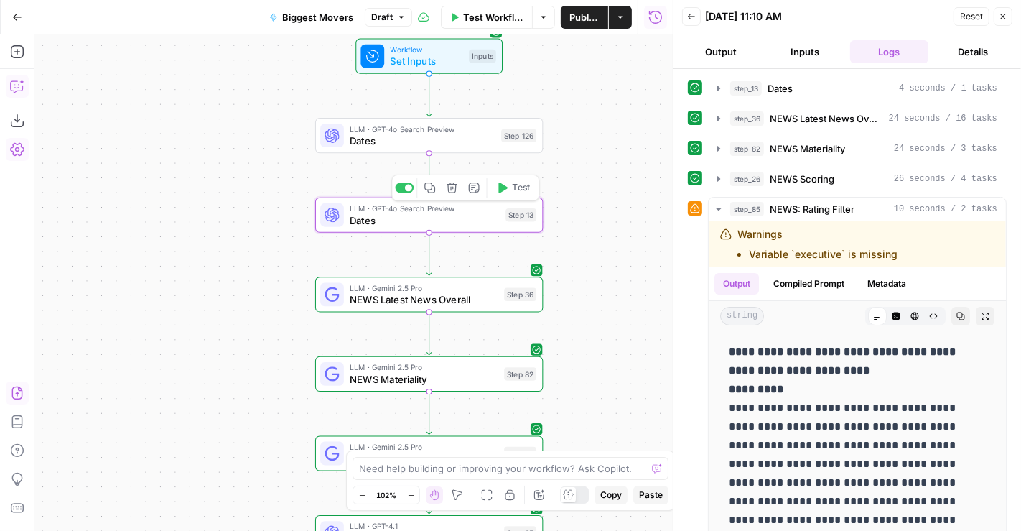
click at [437, 132] on span "LLM · GPT-4o Search Preview" at bounding box center [423, 128] width 146 height 11
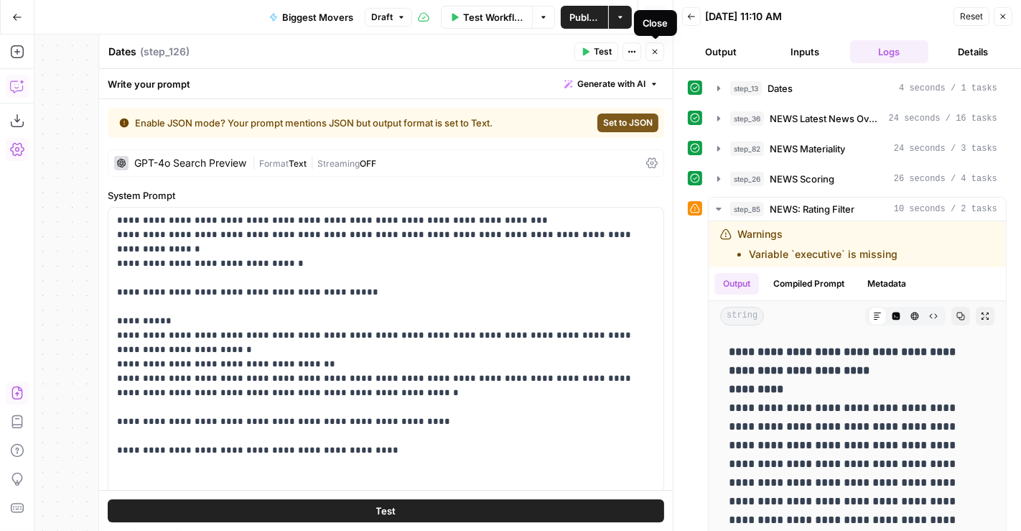
click at [656, 54] on icon "button" at bounding box center [655, 51] width 9 height 9
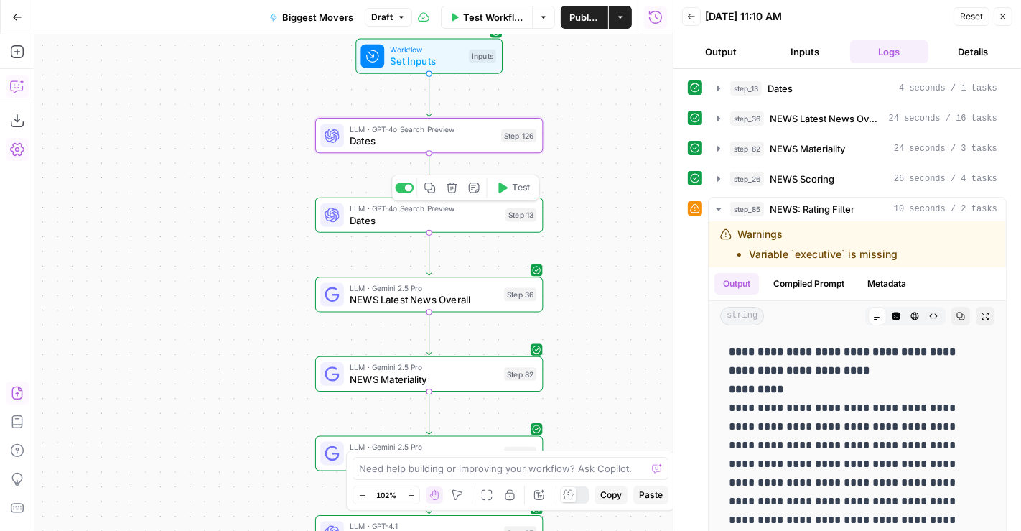
click at [490, 224] on span "Dates" at bounding box center [425, 220] width 150 height 14
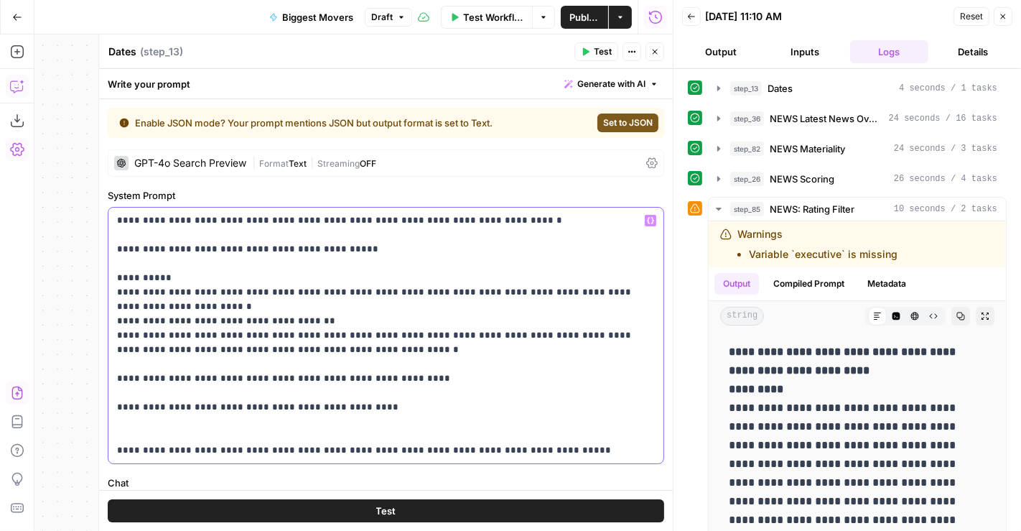
drag, startPoint x: 522, startPoint y: 218, endPoint x: 417, endPoint y: 221, distance: 105.6
click at [417, 221] on p "**********" at bounding box center [380, 335] width 526 height 244
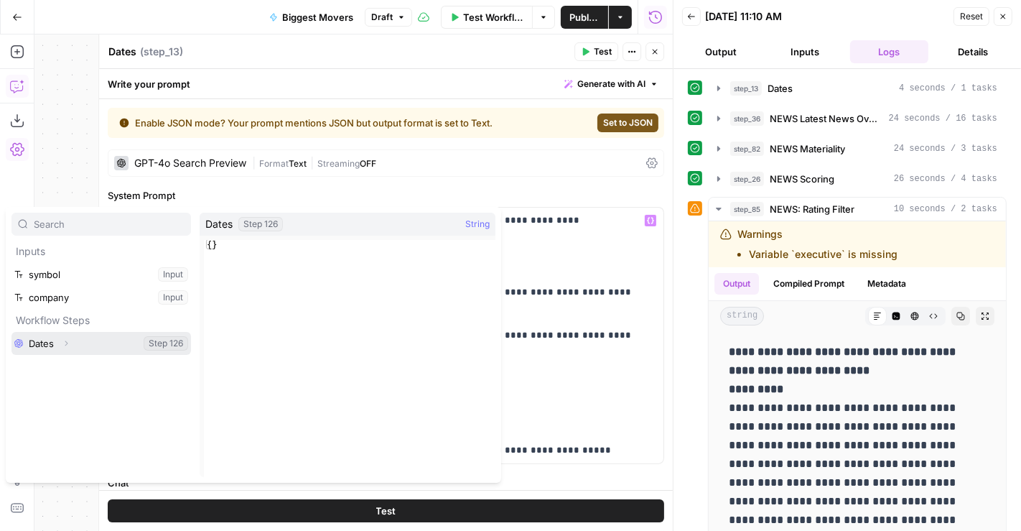
click at [102, 342] on button "Select variable Dates" at bounding box center [101, 343] width 180 height 23
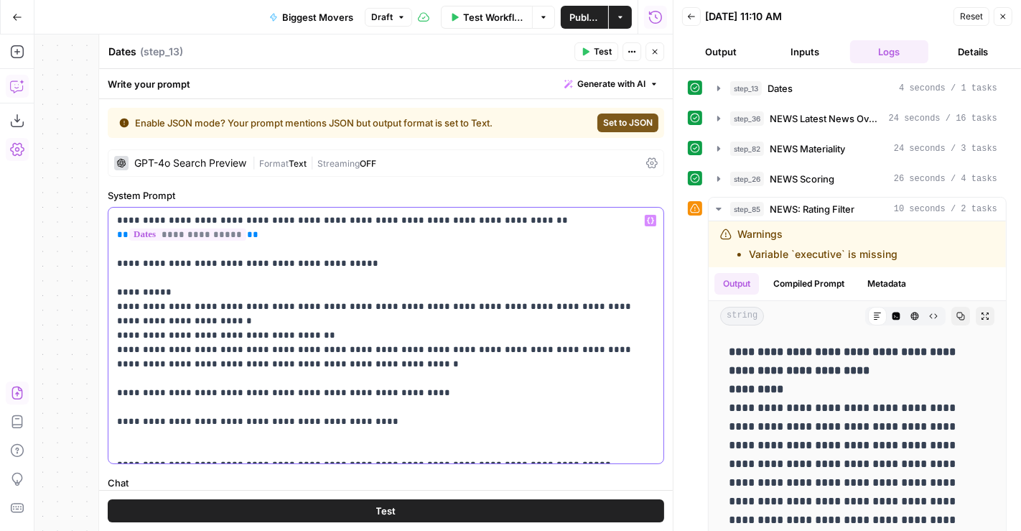
drag, startPoint x: 115, startPoint y: 246, endPoint x: 679, endPoint y: 494, distance: 616.8
click at [679, 494] on body "Paragon Intel - Bill / Ty / [PERSON_NAME] R&D New Home Browse Your Data Usage S…" at bounding box center [510, 265] width 1021 height 531
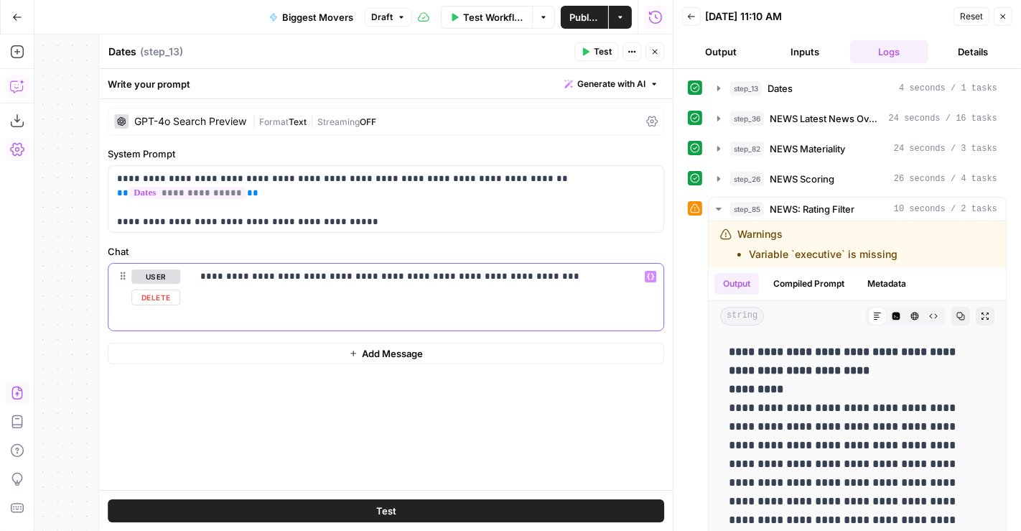
drag, startPoint x: 537, startPoint y: 276, endPoint x: 231, endPoint y: 284, distance: 306.8
click at [231, 284] on div "**********" at bounding box center [428, 297] width 472 height 66
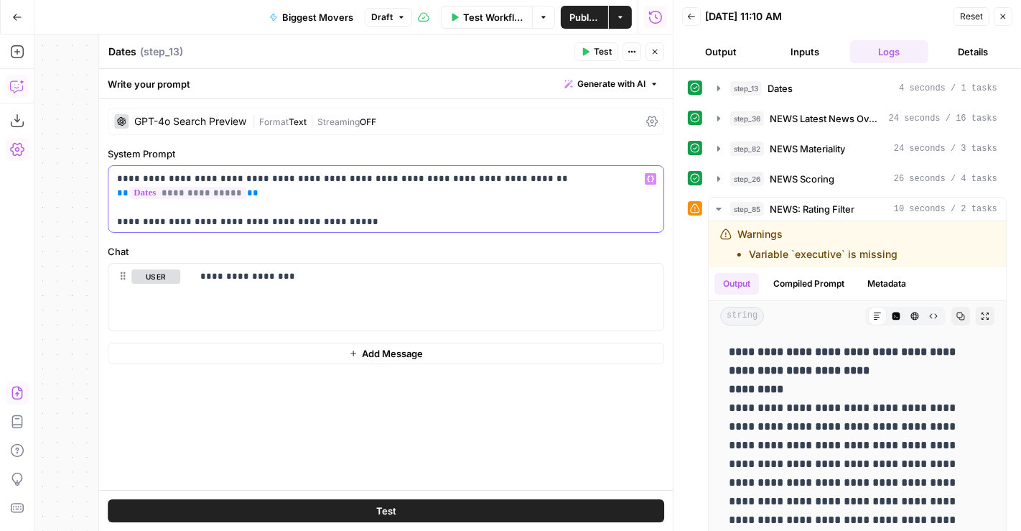
drag, startPoint x: 317, startPoint y: 179, endPoint x: 279, endPoint y: 180, distance: 38.8
click at [279, 180] on p "**********" at bounding box center [386, 193] width 539 height 43
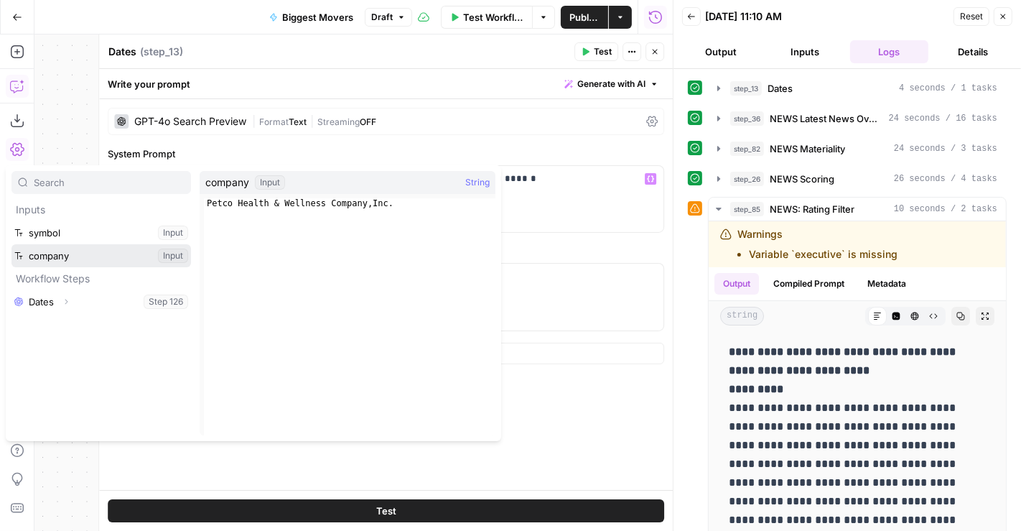
click at [100, 253] on button "Select variable company" at bounding box center [101, 255] width 180 height 23
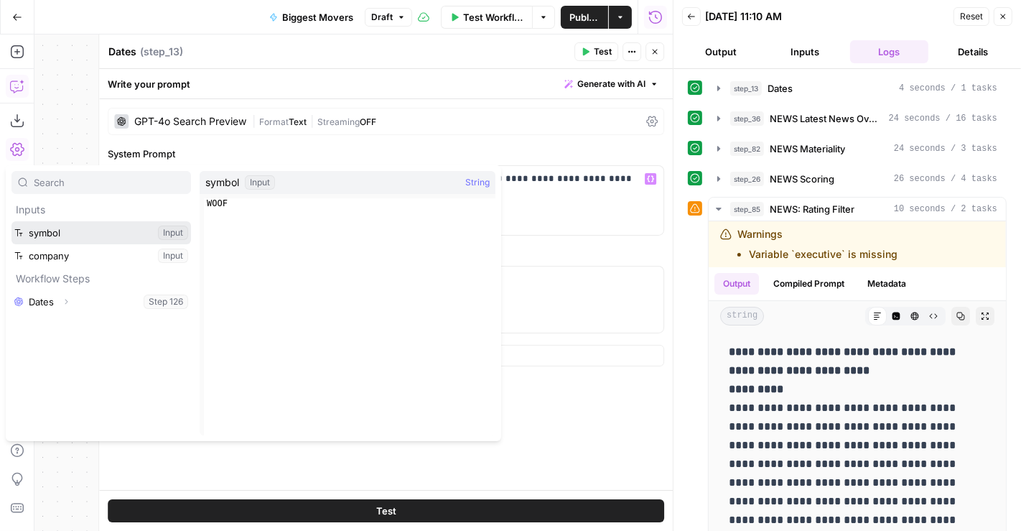
click at [80, 224] on button "Select variable symbol" at bounding box center [101, 232] width 180 height 23
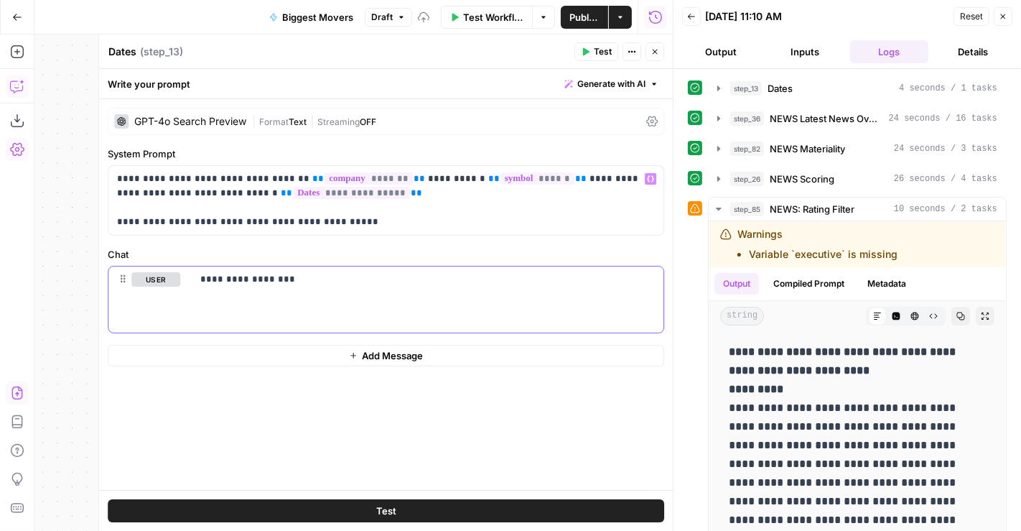
click at [340, 275] on p "**********" at bounding box center [427, 279] width 455 height 14
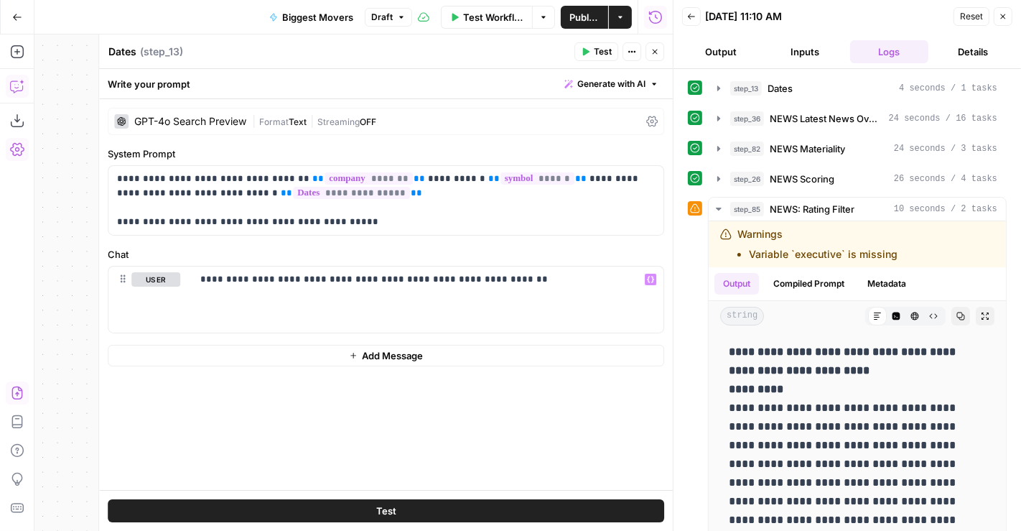
click at [597, 57] on span "Test" at bounding box center [603, 51] width 18 height 13
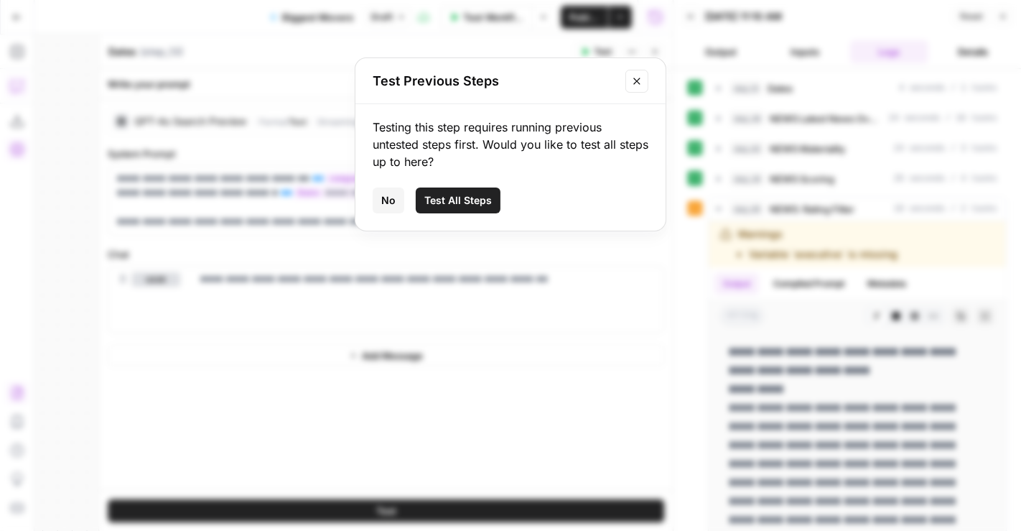
click at [447, 204] on span "Test All Steps" at bounding box center [458, 200] width 68 height 14
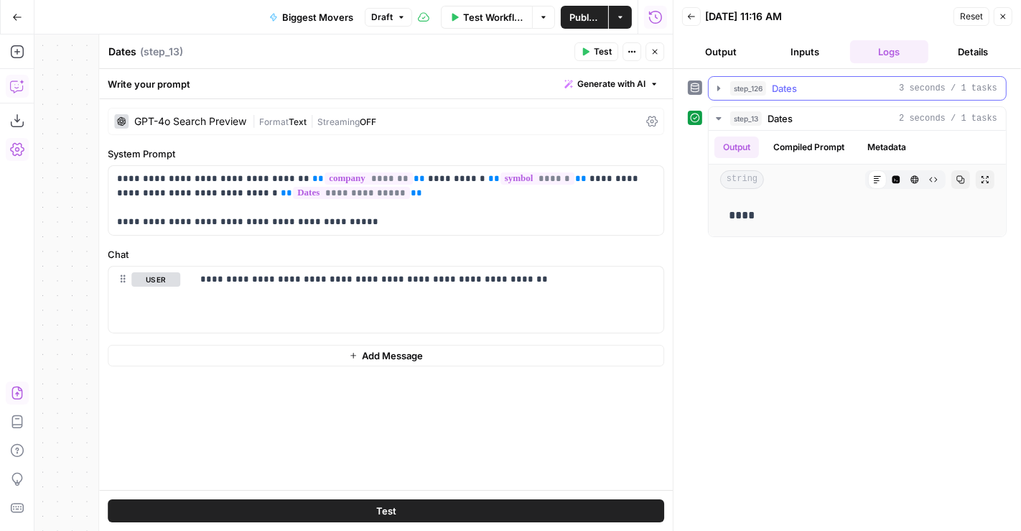
click at [876, 88] on div "step_126 Dates 3 seconds / 1 tasks" at bounding box center [863, 88] width 267 height 14
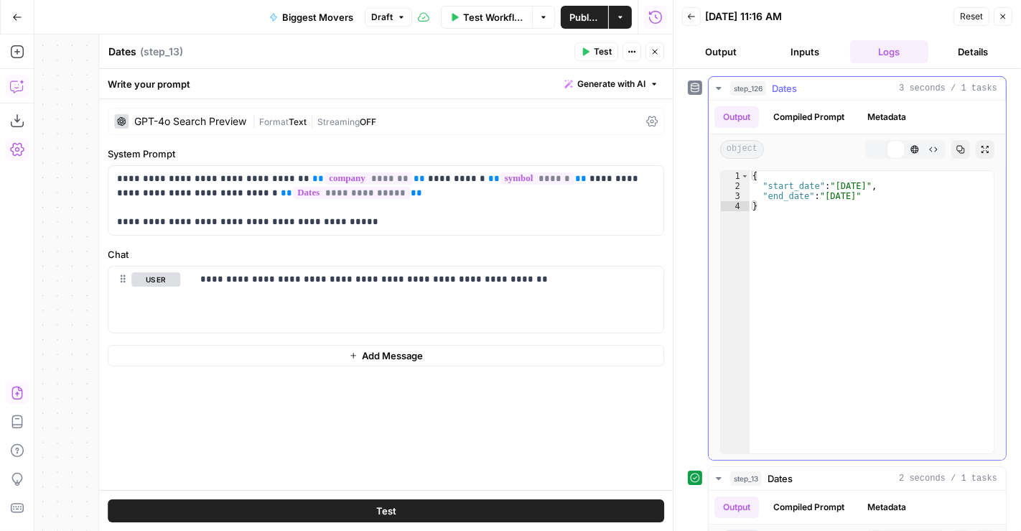
click at [876, 87] on div "step_126 Dates 3 seconds / 1 tasks" at bounding box center [863, 88] width 267 height 14
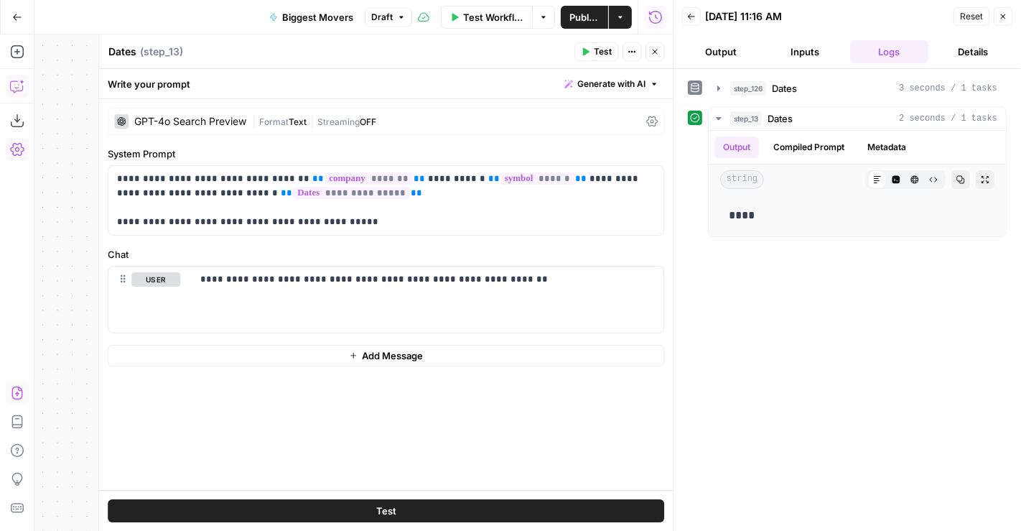
click at [1005, 10] on button "Close" at bounding box center [1003, 16] width 19 height 19
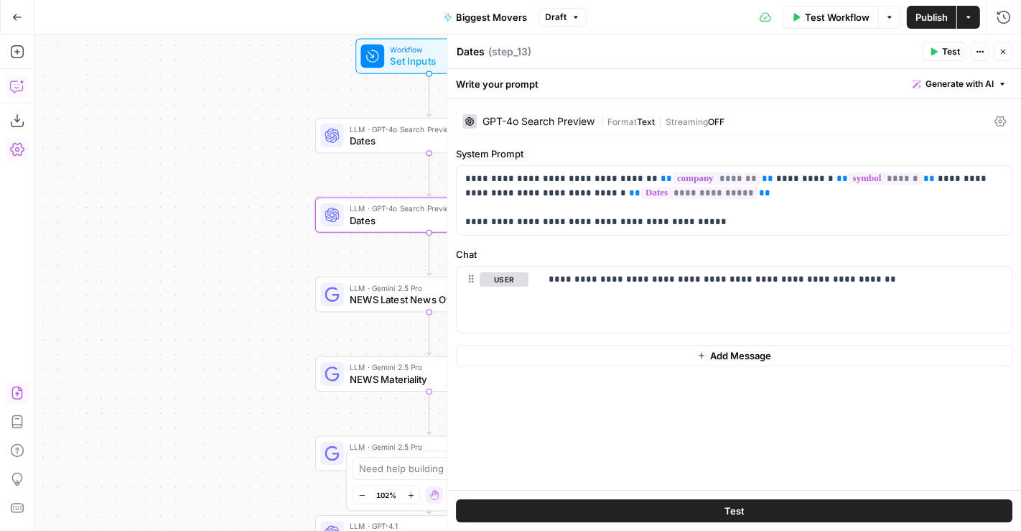
click at [1006, 52] on icon "button" at bounding box center [1003, 51] width 9 height 9
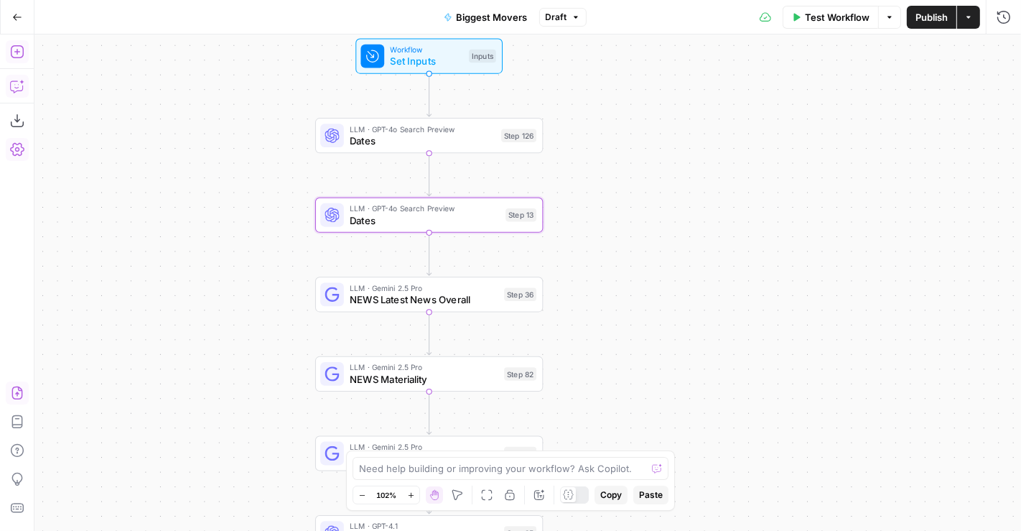
click at [14, 43] on button "Add Steps" at bounding box center [17, 51] width 23 height 23
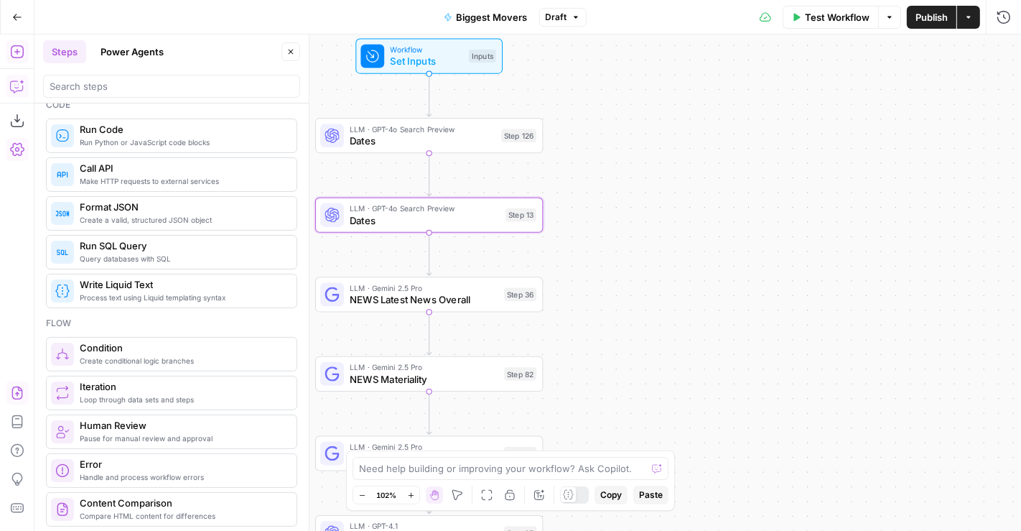
scroll to position [312, 0]
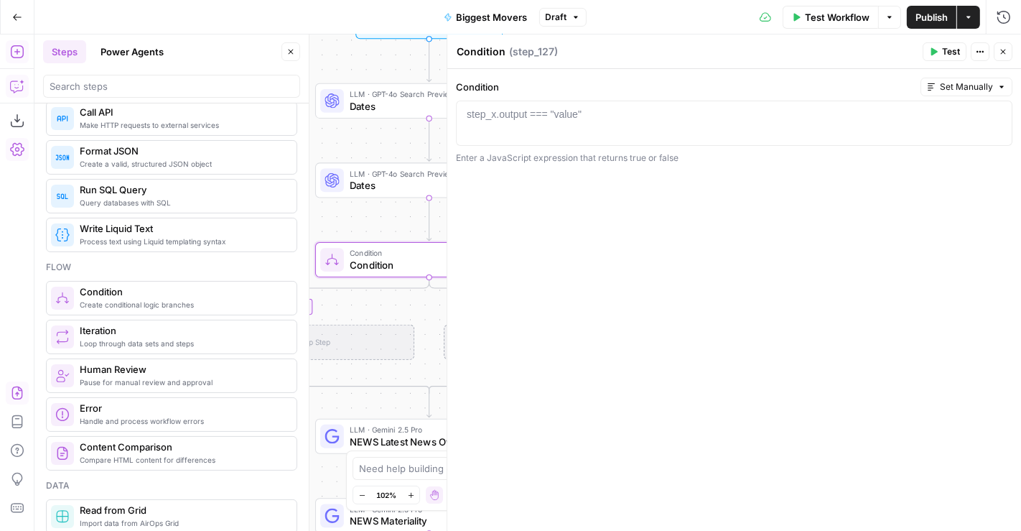
click at [381, 262] on span "Condition" at bounding box center [423, 264] width 146 height 14
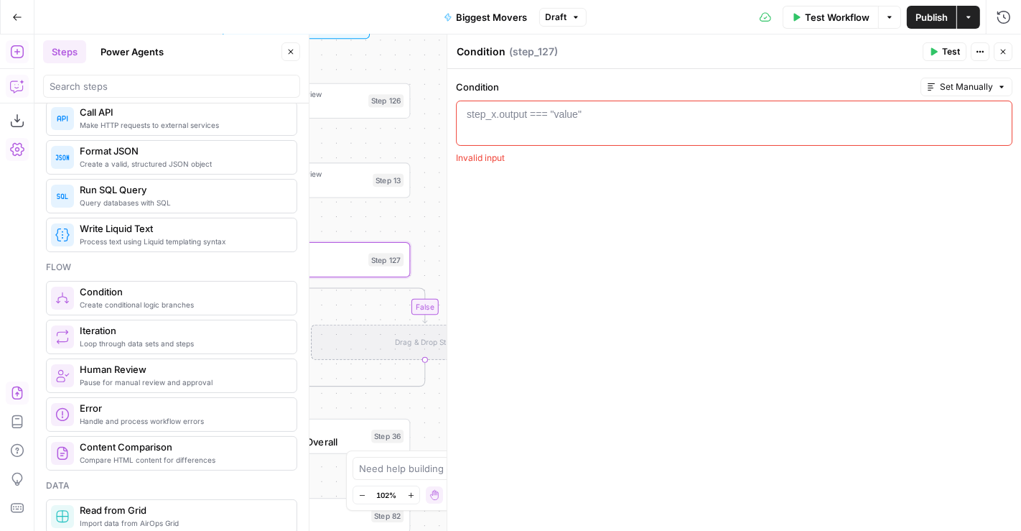
click at [587, 103] on div "1 step_x.output === "value" XXXXXXXXXXXXXXXXXXXXXXXXXXXXXXXXXXXXXXXXXXXXXXXXXXX…" at bounding box center [734, 123] width 557 height 45
click at [539, 130] on div at bounding box center [735, 134] width 544 height 54
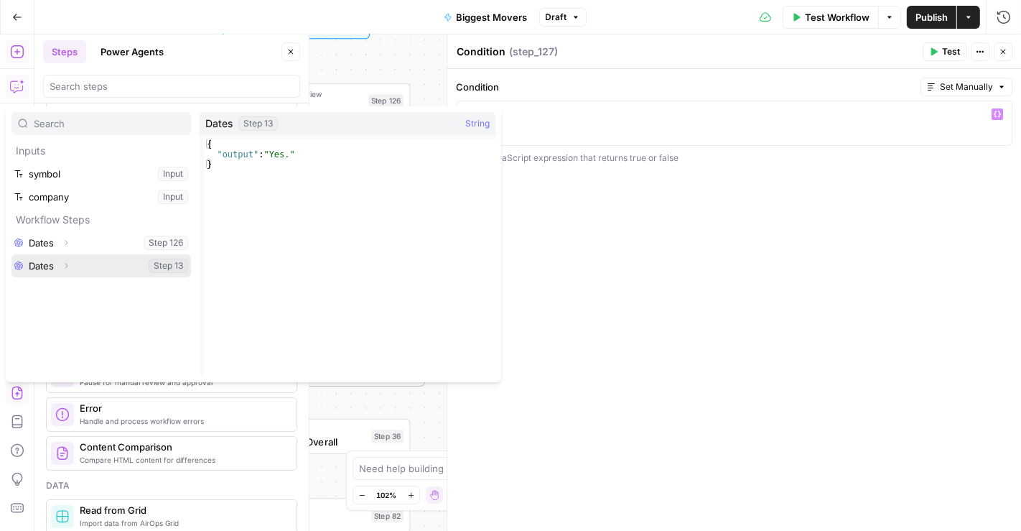
click at [102, 268] on button "Select variable Dates" at bounding box center [101, 265] width 180 height 23
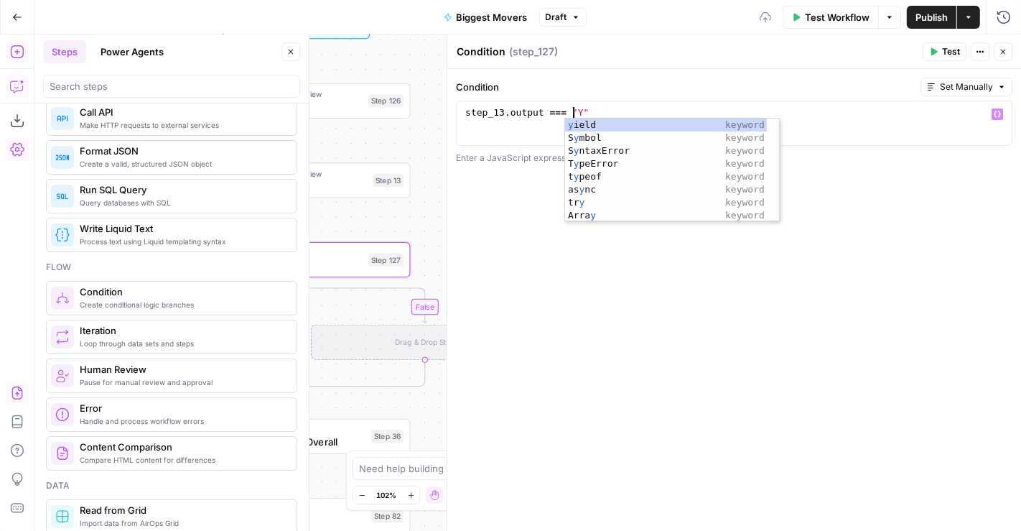
scroll to position [0, 8]
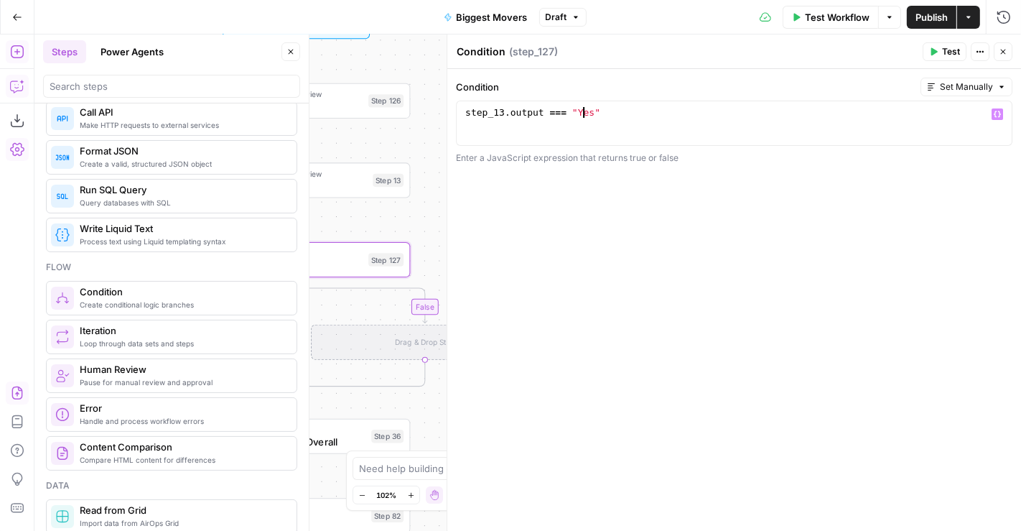
type textarea "**********"
click at [1005, 56] on div "Run History E" at bounding box center [974, 48] width 84 height 26
click at [1009, 54] on button "Close" at bounding box center [1003, 51] width 19 height 19
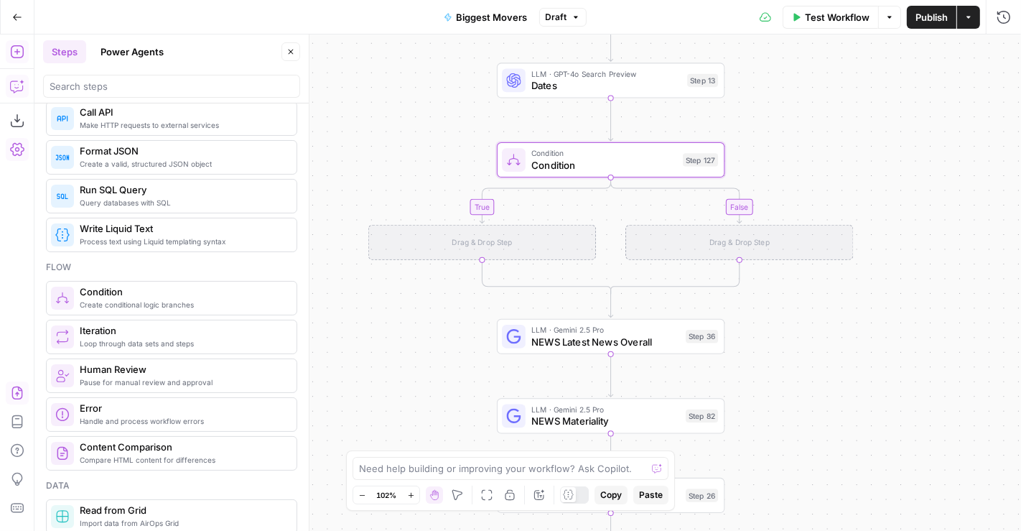
drag, startPoint x: 590, startPoint y: 231, endPoint x: 904, endPoint y: 133, distance: 328.3
click at [904, 133] on div "true false Workflow Set Inputs Inputs LLM · GPT-4o Search Preview Dates Step 12…" at bounding box center [527, 282] width 987 height 496
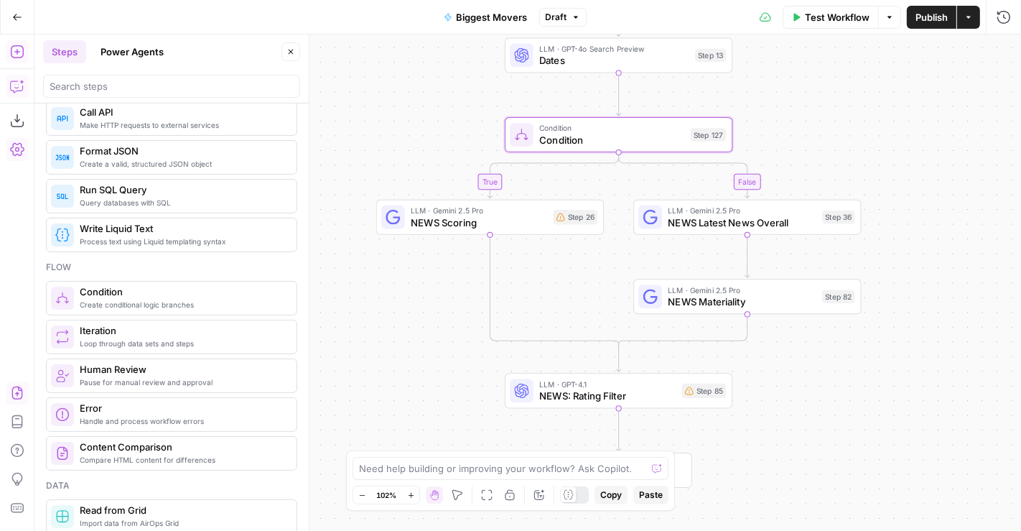
drag, startPoint x: 792, startPoint y: 454, endPoint x: 802, endPoint y: 424, distance: 31.8
click at [802, 424] on div "false true Workflow Set Inputs Inputs LLM · GPT-4o Search Preview Dates Step 12…" at bounding box center [527, 282] width 987 height 496
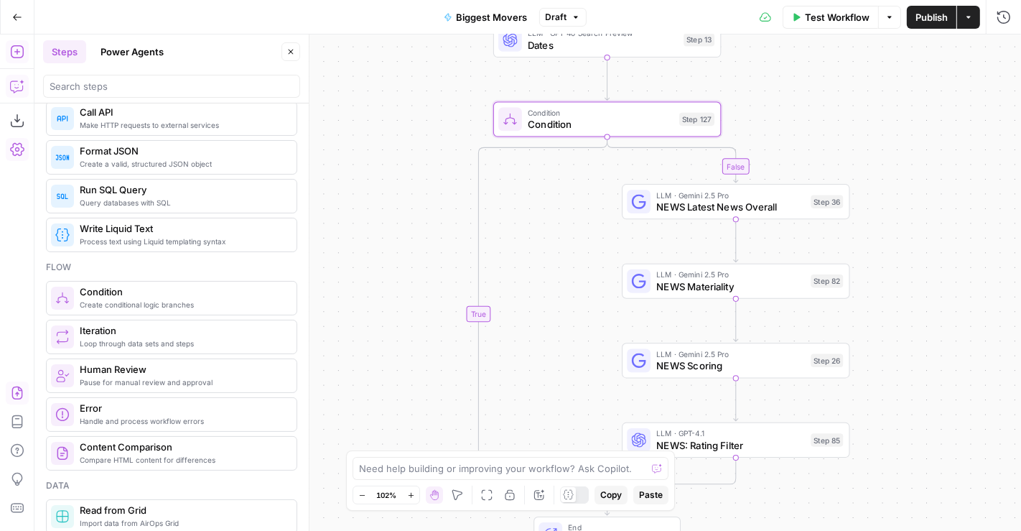
drag, startPoint x: 919, startPoint y: 175, endPoint x: 906, endPoint y: 286, distance: 111.4
click at [906, 286] on div "false true Workflow Set Inputs Inputs LLM · GPT-4o Search Preview Dates Step 12…" at bounding box center [527, 282] width 987 height 496
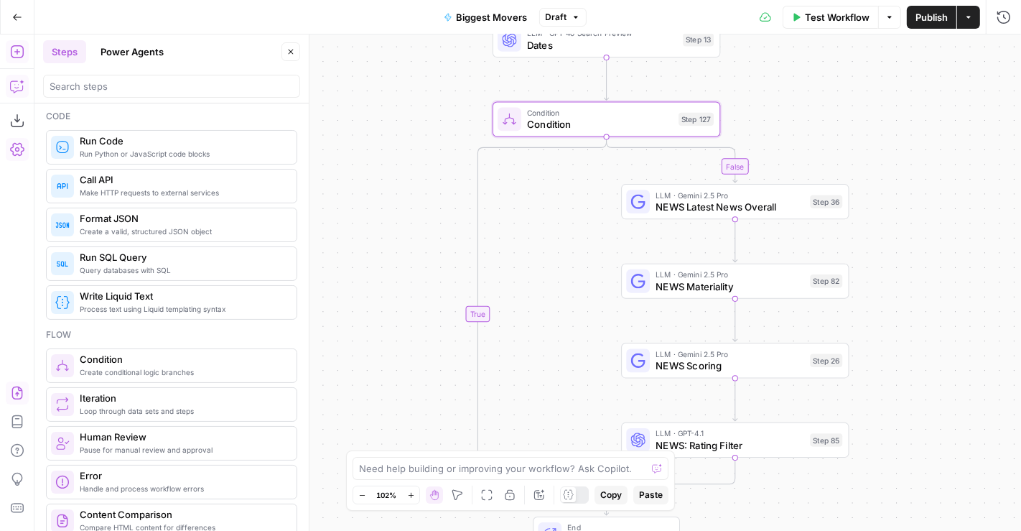
scroll to position [244, 0]
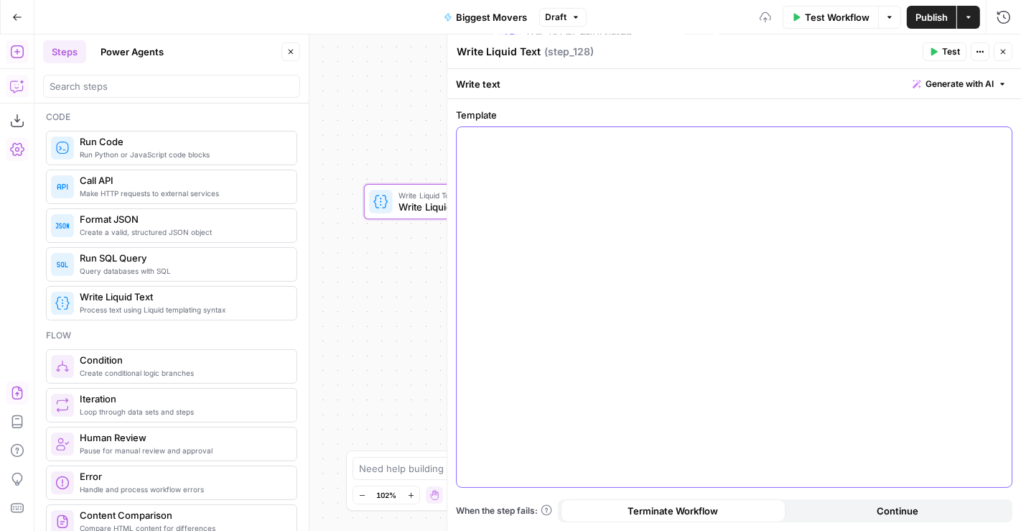
click at [558, 166] on div at bounding box center [734, 307] width 555 height 360
click at [1003, 50] on icon "button" at bounding box center [1003, 51] width 9 height 9
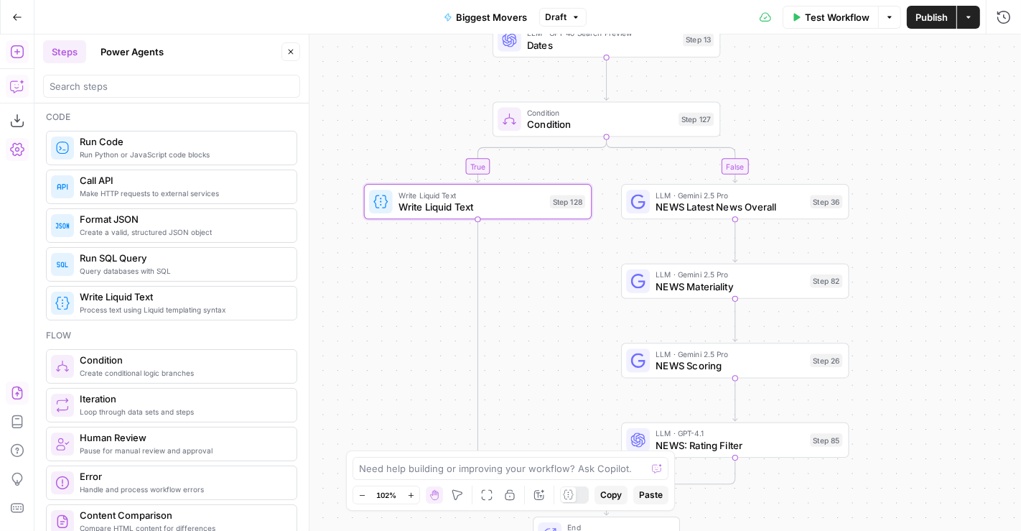
click at [830, 11] on span "Test Workflow" at bounding box center [837, 17] width 65 height 14
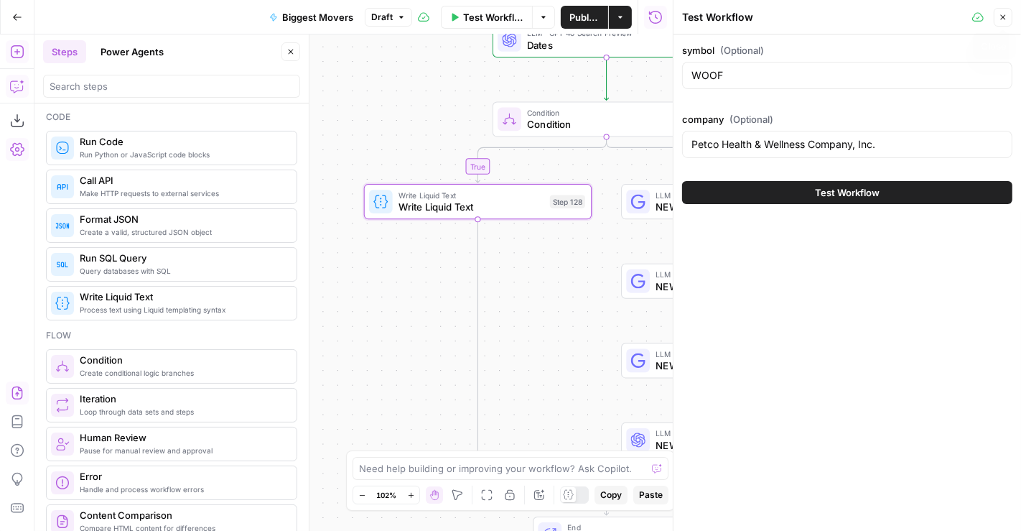
click at [1006, 17] on icon "button" at bounding box center [1003, 17] width 9 height 9
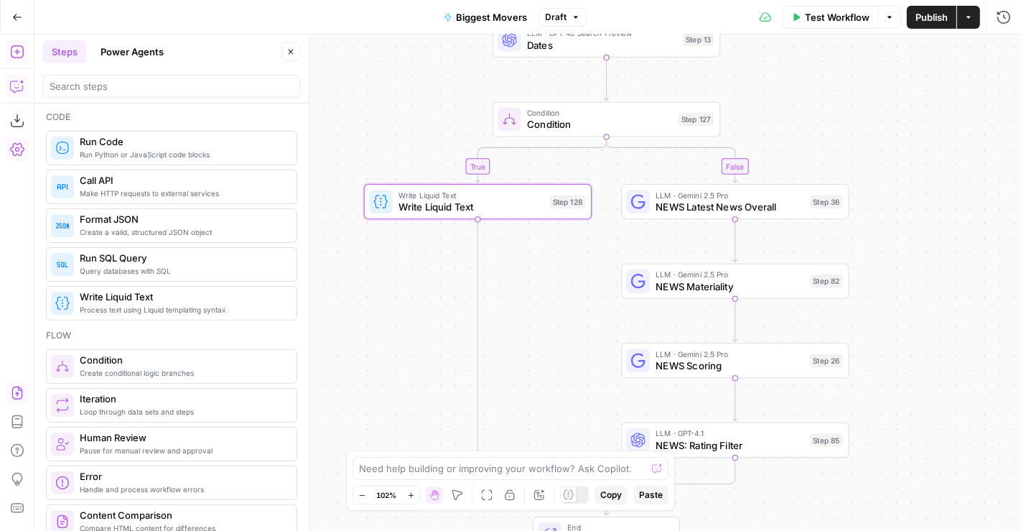
click at [291, 52] on icon "button" at bounding box center [291, 51] width 9 height 9
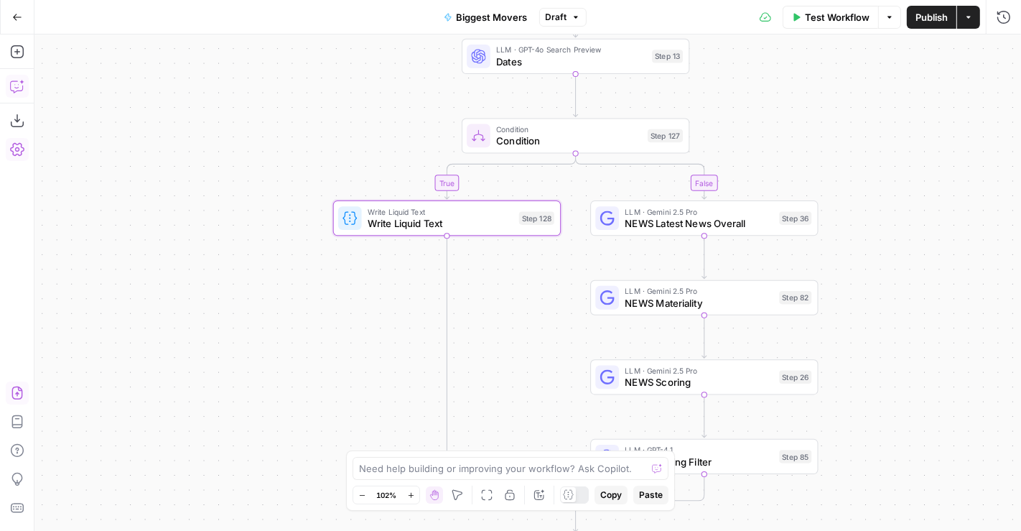
drag, startPoint x: 221, startPoint y: 355, endPoint x: 190, endPoint y: 370, distance: 34.4
click at [190, 370] on div "false true Workflow Set Inputs Inputs LLM · GPT-4o Search Preview Dates Step 12…" at bounding box center [527, 282] width 987 height 496
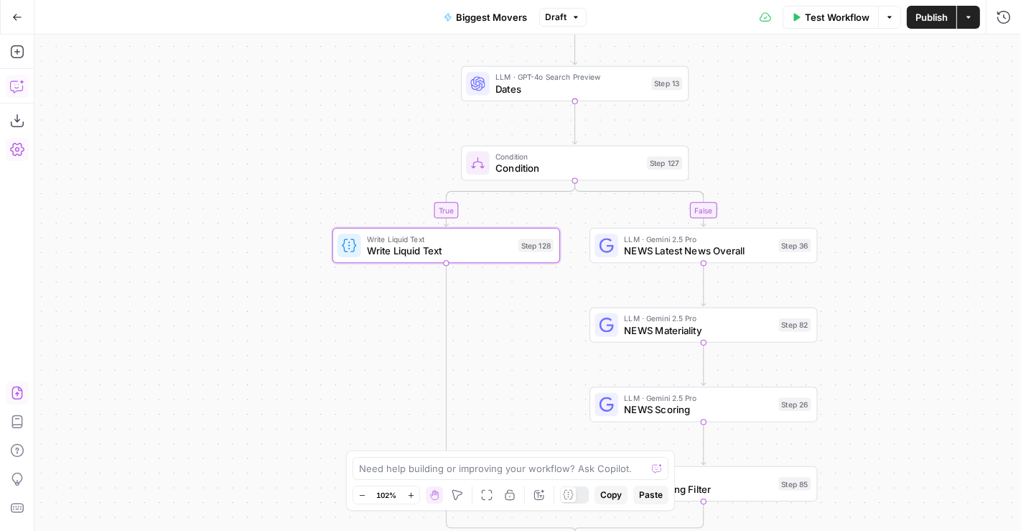
drag, startPoint x: 207, startPoint y: 214, endPoint x: 210, endPoint y: 312, distance: 98.4
click at [210, 312] on div "false true Workflow Set Inputs Inputs LLM · GPT-4o Search Preview Dates Step 12…" at bounding box center [527, 282] width 987 height 496
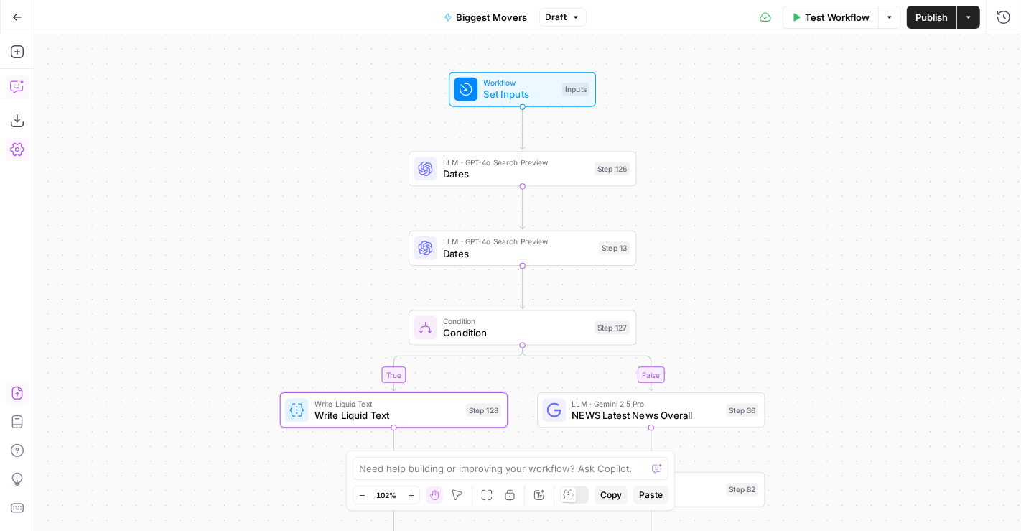
drag, startPoint x: 346, startPoint y: 136, endPoint x: 291, endPoint y: 201, distance: 85.1
click at [291, 201] on div "false true Workflow Set Inputs Inputs LLM · GPT-4o Search Preview Dates Step 12…" at bounding box center [527, 282] width 987 height 496
click at [17, 47] on icon "button" at bounding box center [17, 52] width 14 height 14
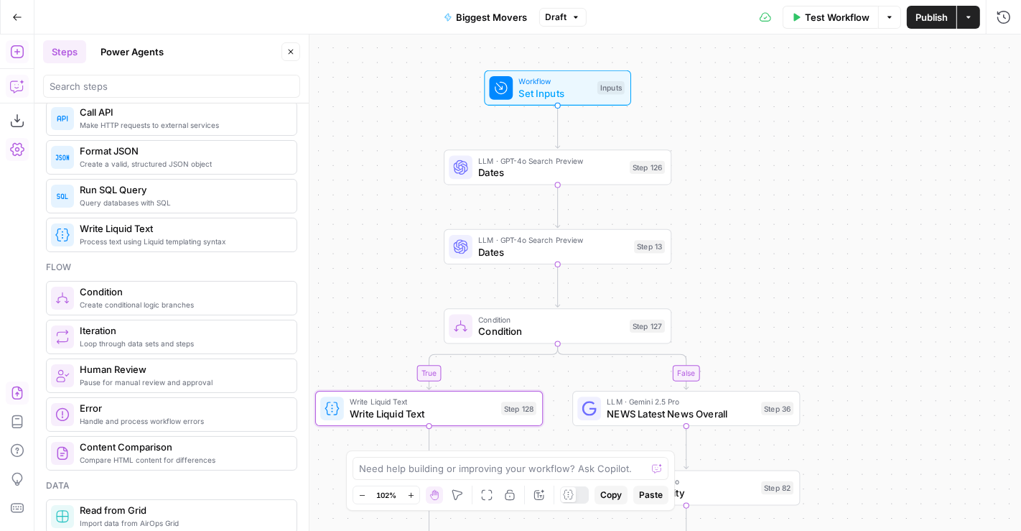
scroll to position [312, 0]
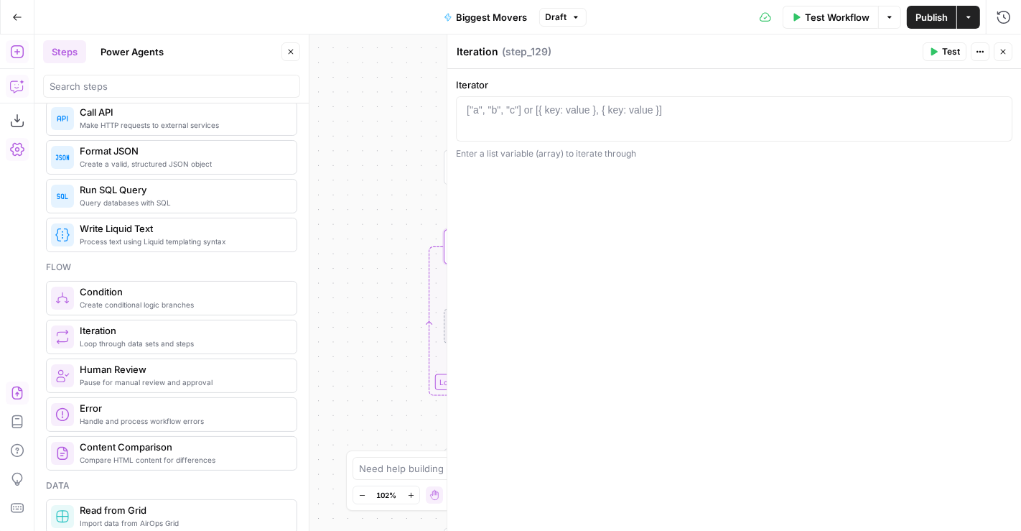
click at [1003, 52] on icon "button" at bounding box center [1003, 52] width 5 height 5
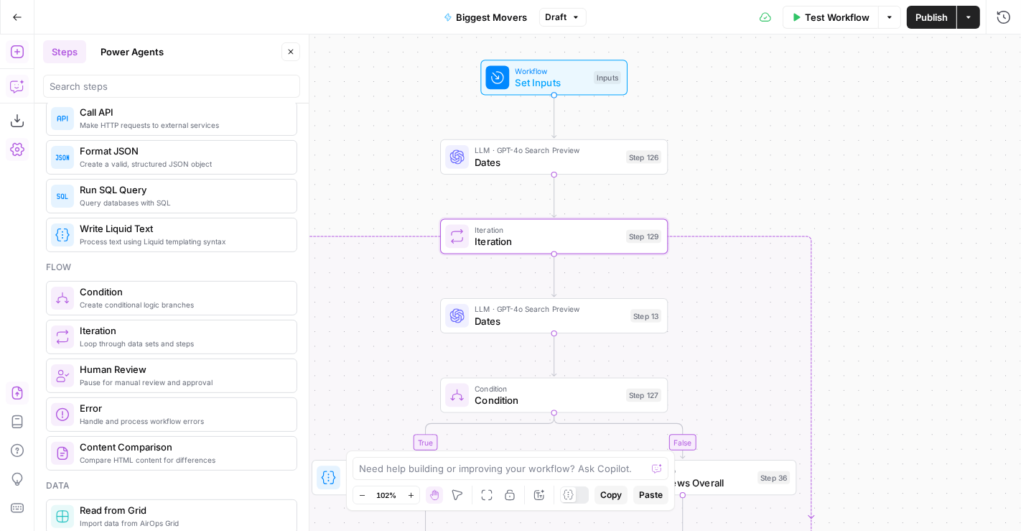
scroll to position [0, 0]
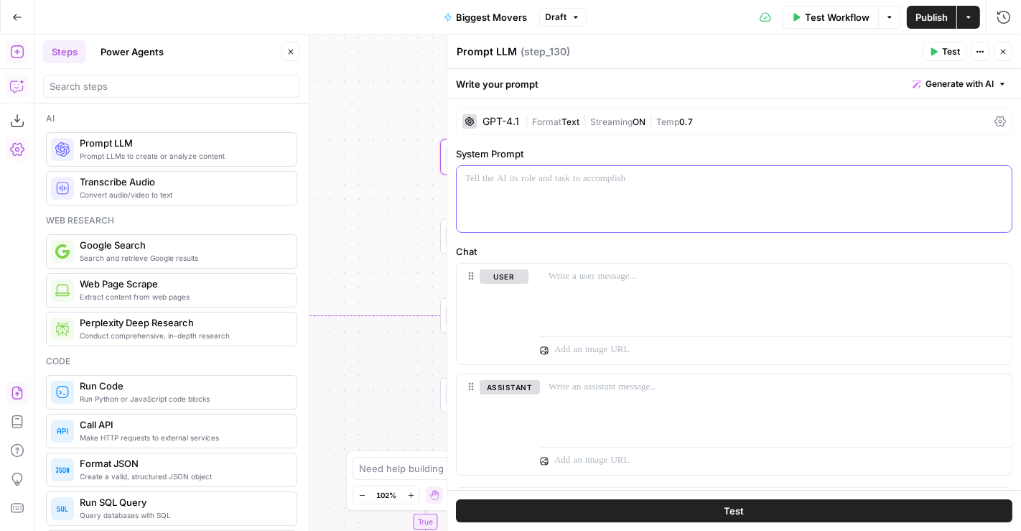
click at [590, 208] on div at bounding box center [734, 199] width 555 height 66
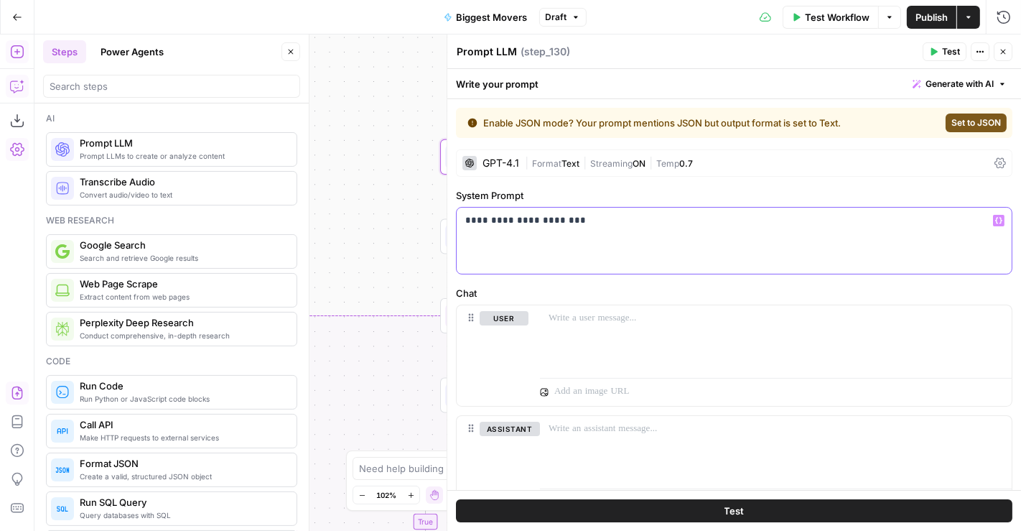
click at [462, 216] on div "**********" at bounding box center [734, 241] width 555 height 66
click at [616, 253] on p "**********" at bounding box center [728, 234] width 526 height 43
click at [693, 166] on span "0.7" at bounding box center [686, 163] width 14 height 11
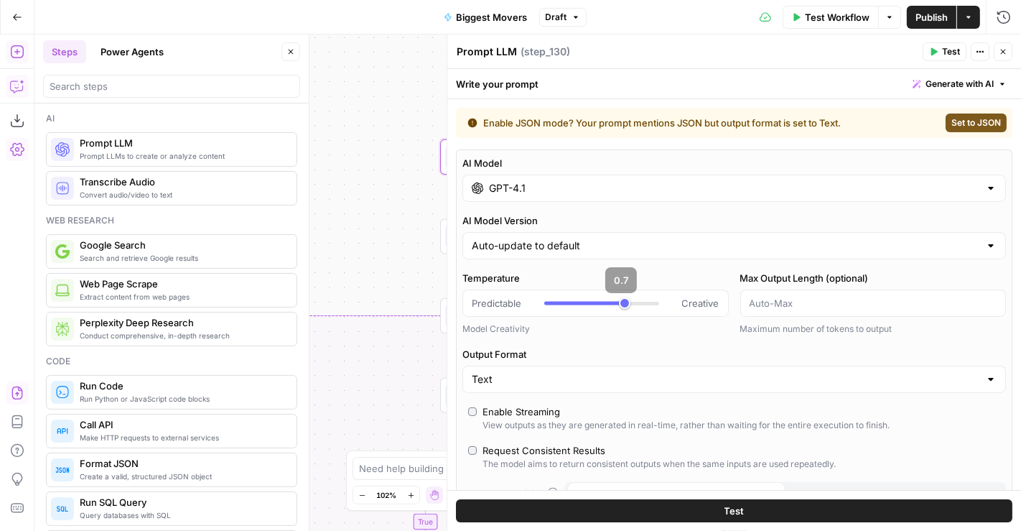
type input "*"
drag, startPoint x: 623, startPoint y: 299, endPoint x: 526, endPoint y: 295, distance: 97.0
click at [526, 296] on div "Predictable Creative" at bounding box center [596, 303] width 248 height 14
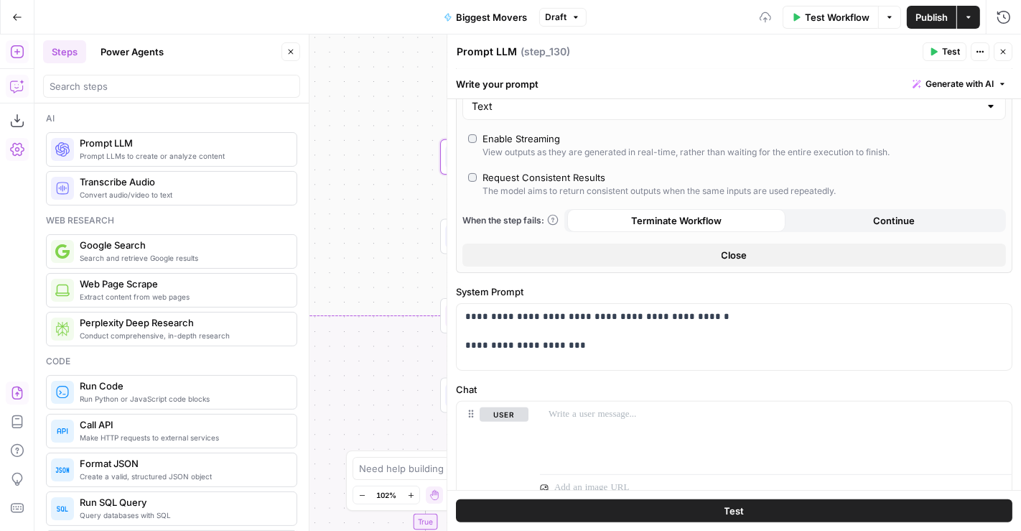
scroll to position [271, 0]
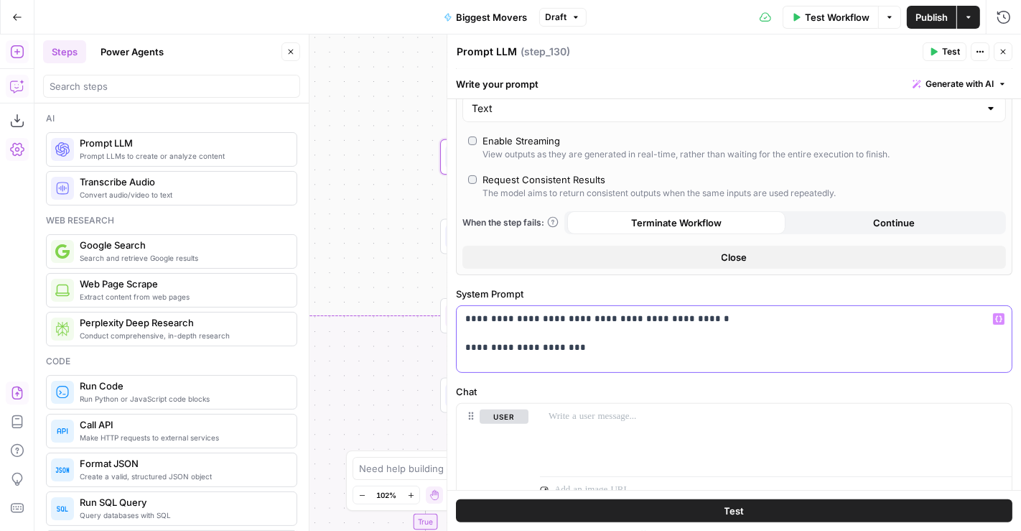
click at [614, 351] on p "**********" at bounding box center [728, 333] width 526 height 43
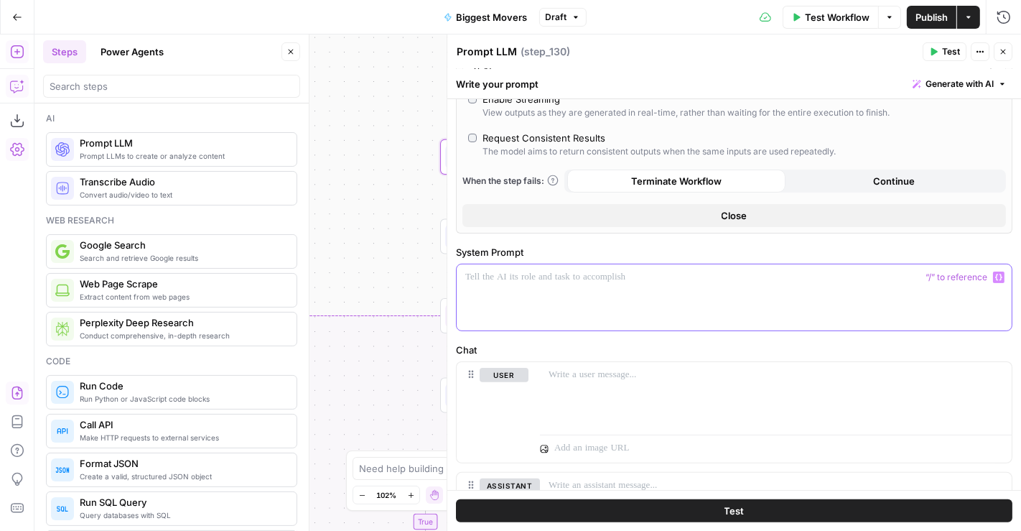
scroll to position [230, 0]
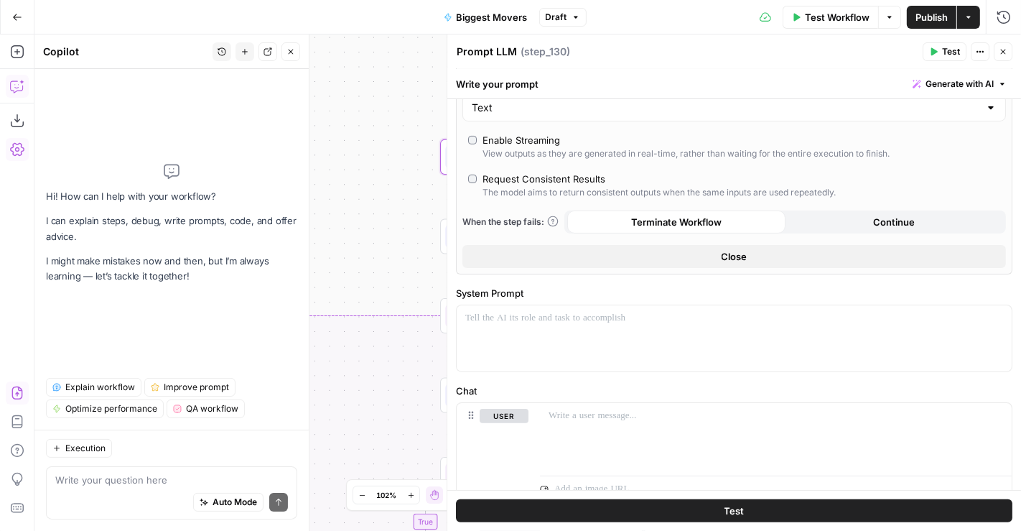
click at [135, 486] on textarea at bounding box center [171, 480] width 233 height 14
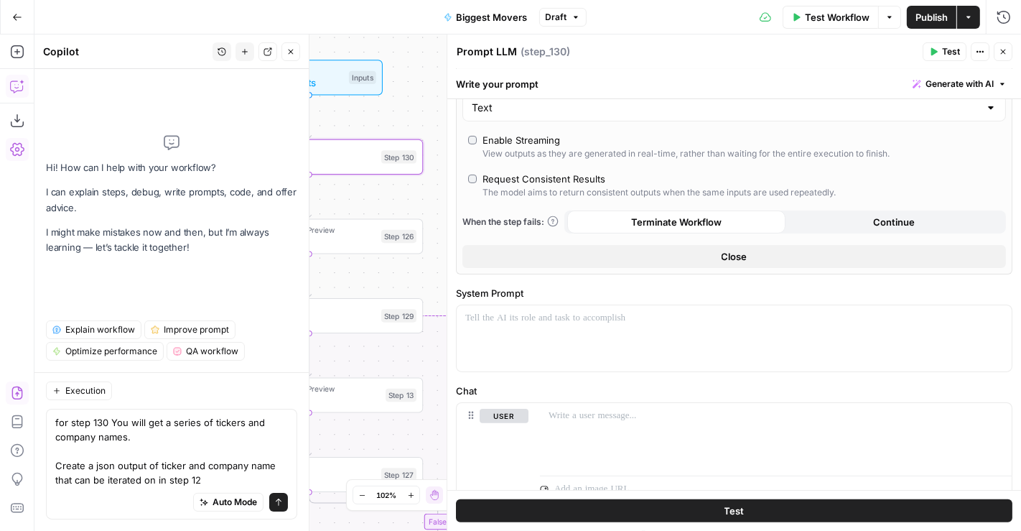
type textarea "for step 130 You will get a series of tickers and company names. Create a json …"
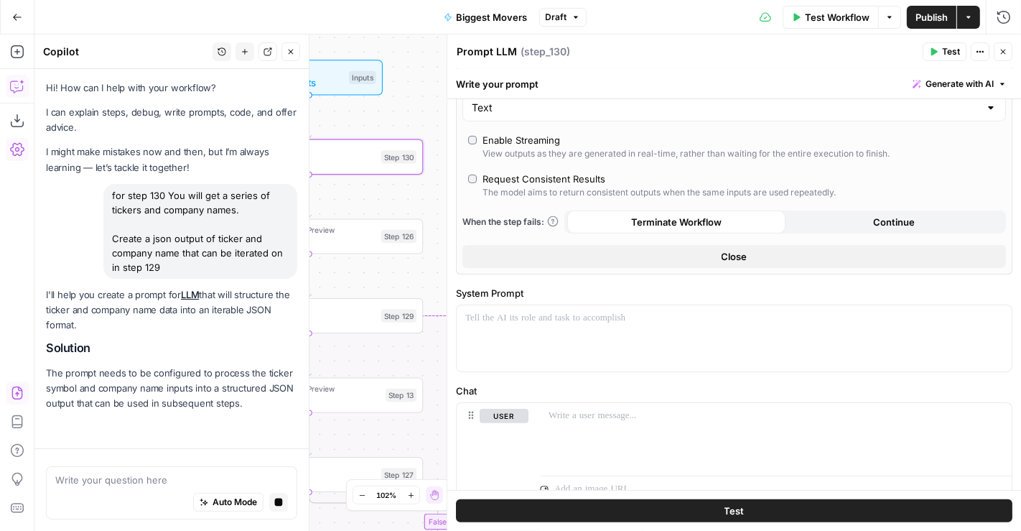
scroll to position [32, 0]
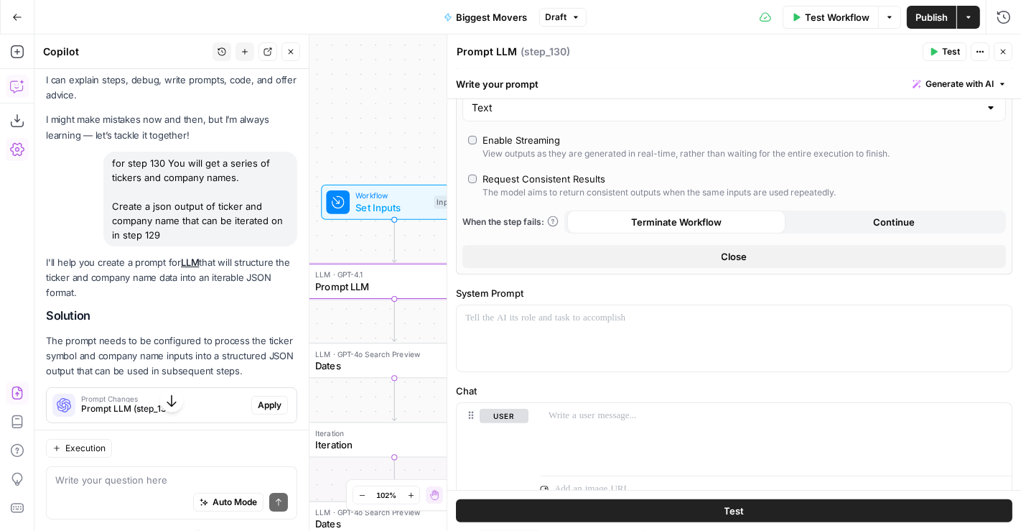
click at [259, 407] on div "Prompt Changes Prompt LLM (step_130) Apply" at bounding box center [172, 405] width 250 height 34
click at [258, 412] on span "Apply" at bounding box center [270, 405] width 24 height 13
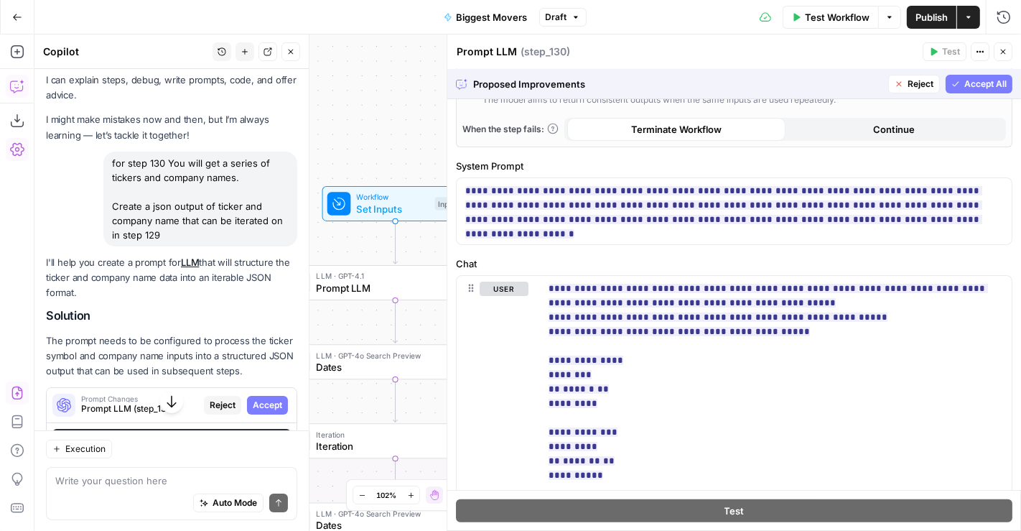
scroll to position [326, 0]
click at [965, 80] on span "Accept All" at bounding box center [986, 84] width 42 height 13
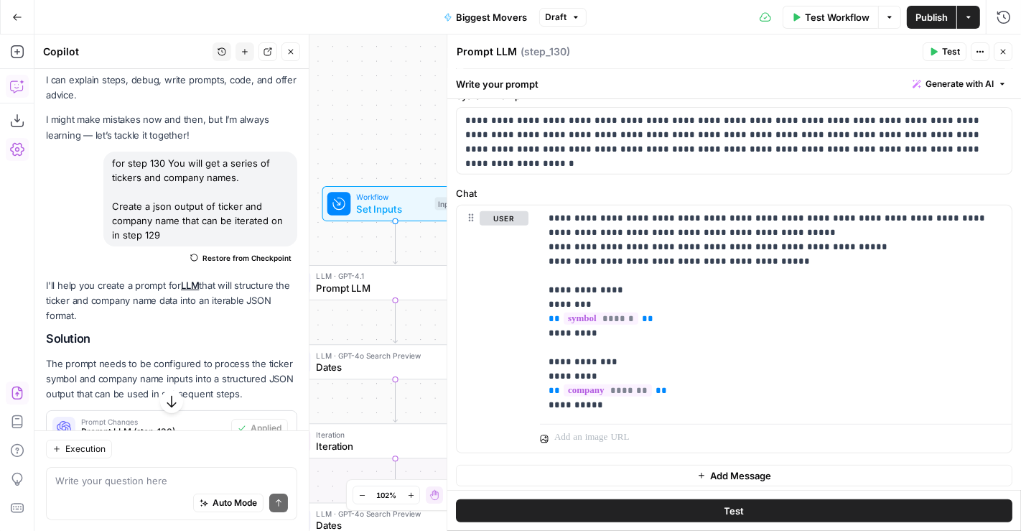
scroll to position [529, 0]
click at [190, 485] on textarea at bounding box center [171, 480] width 233 height 14
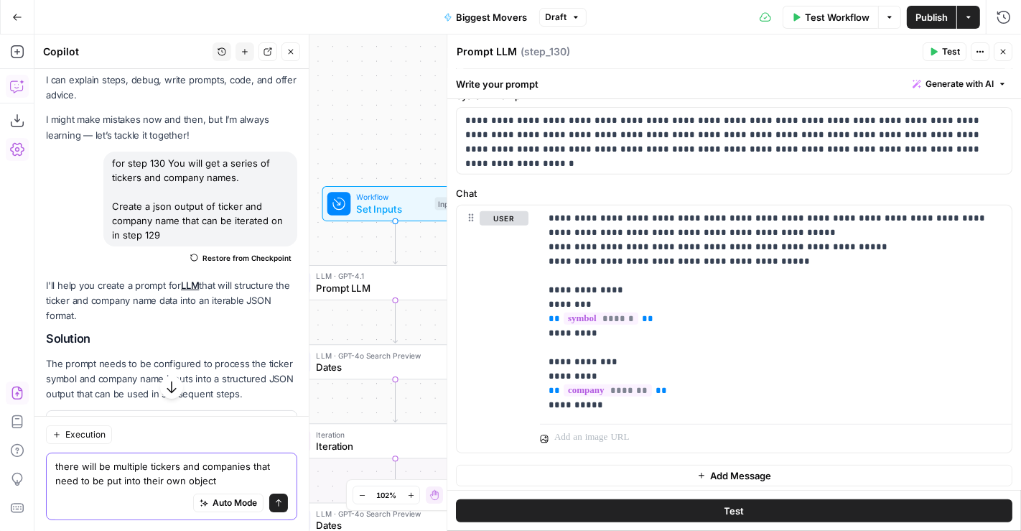
type textarea "there will be multiple tickers and companies that need to be put into their own…"
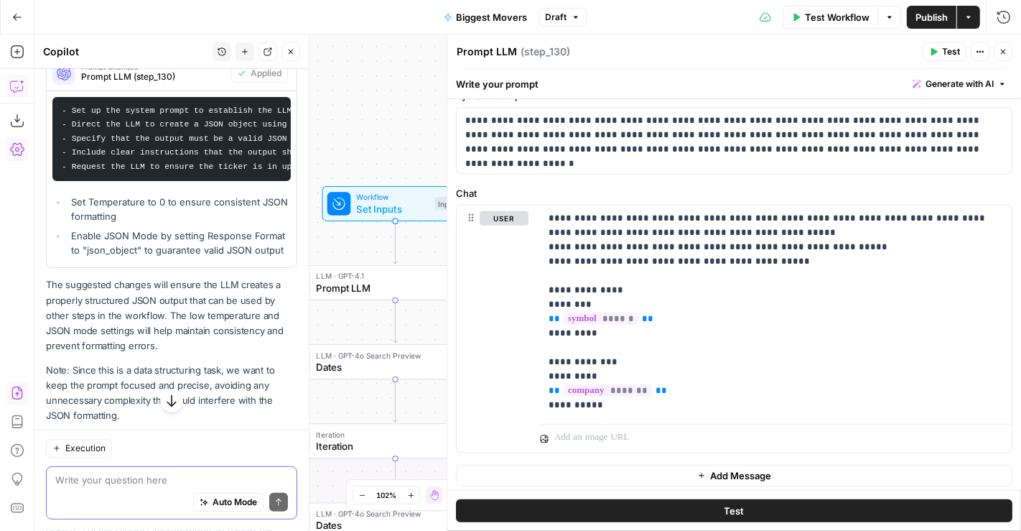
scroll to position [807, 0]
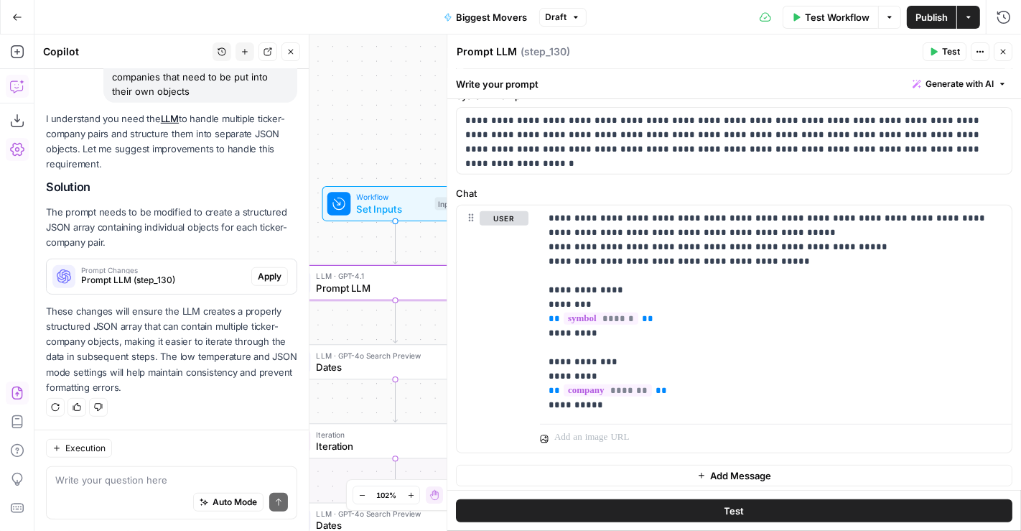
click at [260, 277] on span "Apply" at bounding box center [270, 276] width 24 height 13
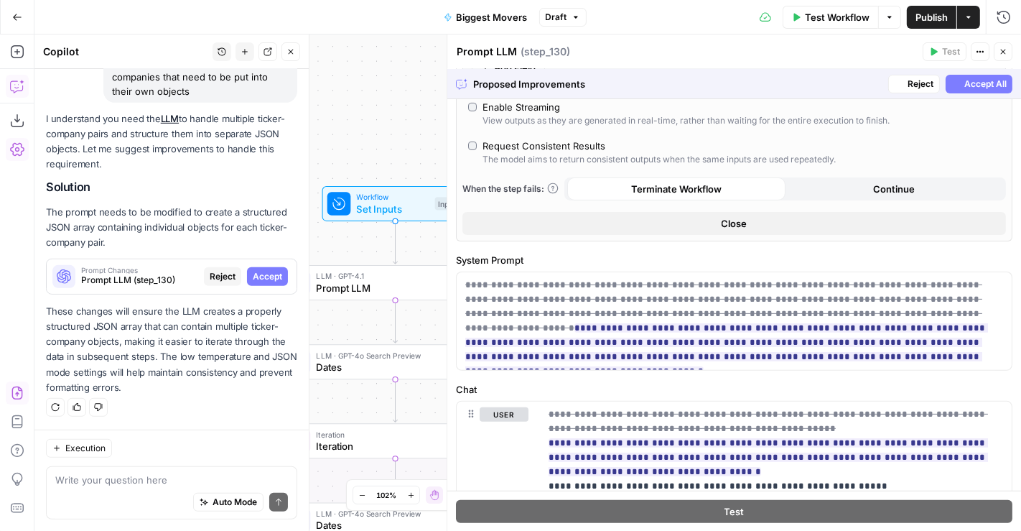
scroll to position [366, 0]
click at [992, 82] on span "Accept All" at bounding box center [986, 84] width 42 height 13
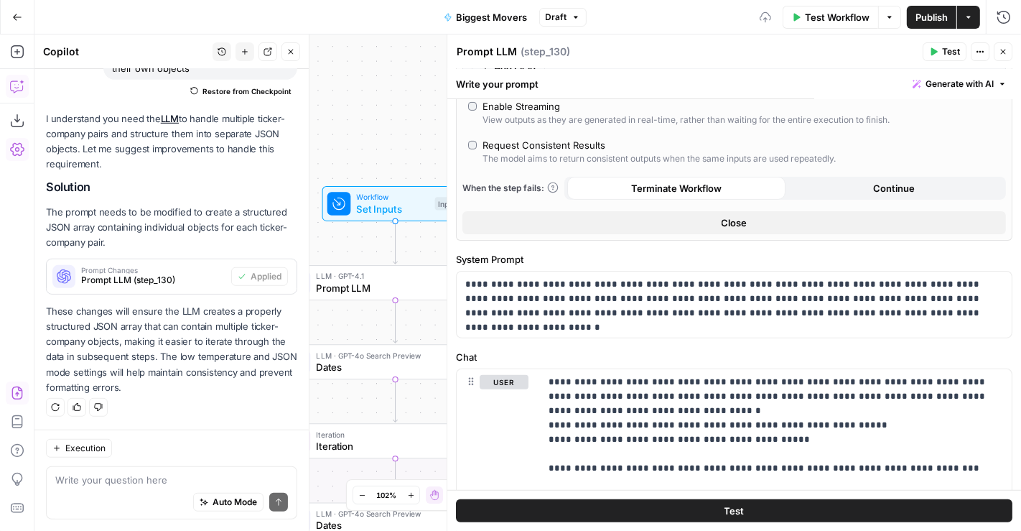
scroll to position [572, 0]
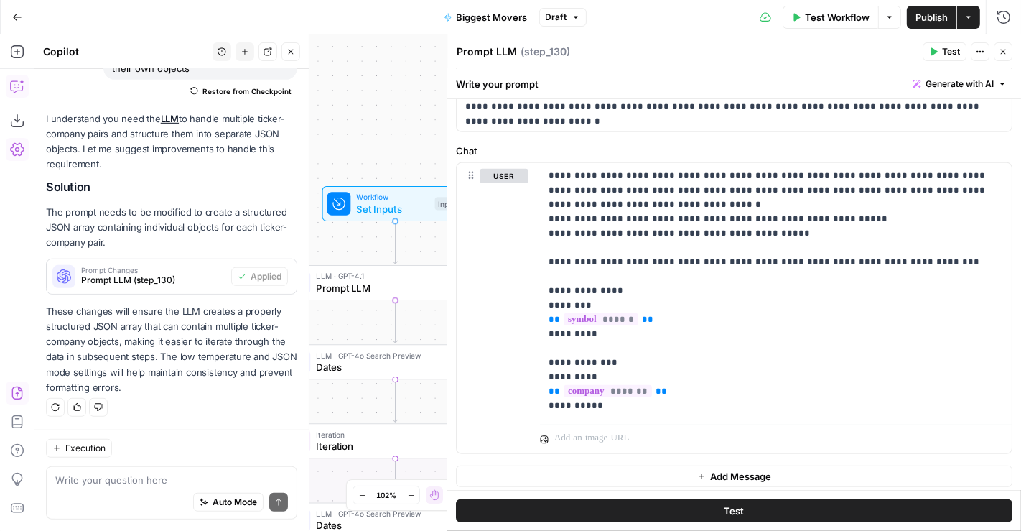
click at [391, 210] on span "Set Inputs" at bounding box center [393, 208] width 73 height 14
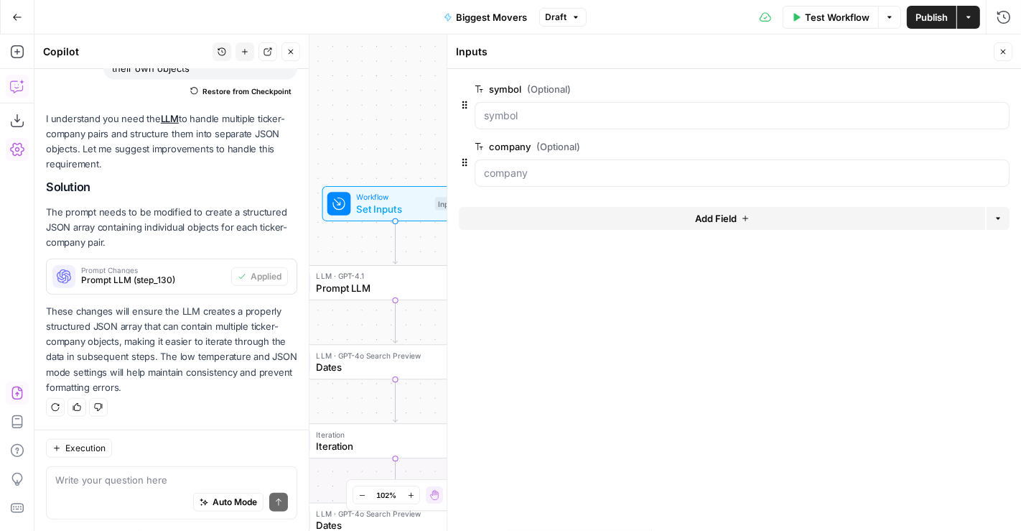
click at [733, 221] on span "Add Field" at bounding box center [716, 218] width 42 height 14
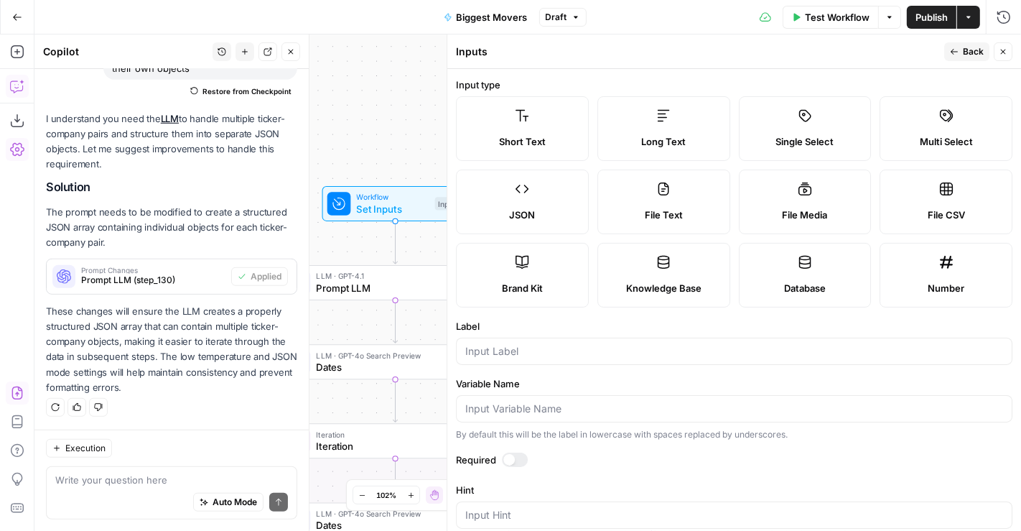
click at [670, 116] on label "Long Text" at bounding box center [664, 128] width 133 height 65
click at [580, 352] on input "Label" at bounding box center [734, 351] width 538 height 14
type input "companies list"
click at [970, 53] on span "Back" at bounding box center [973, 51] width 21 height 13
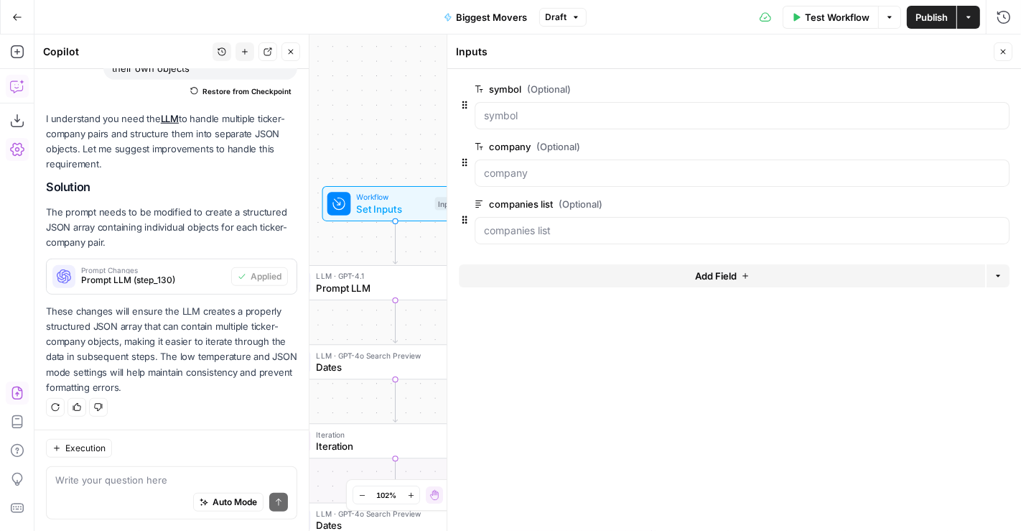
click at [1011, 47] on button "Close" at bounding box center [1003, 51] width 19 height 19
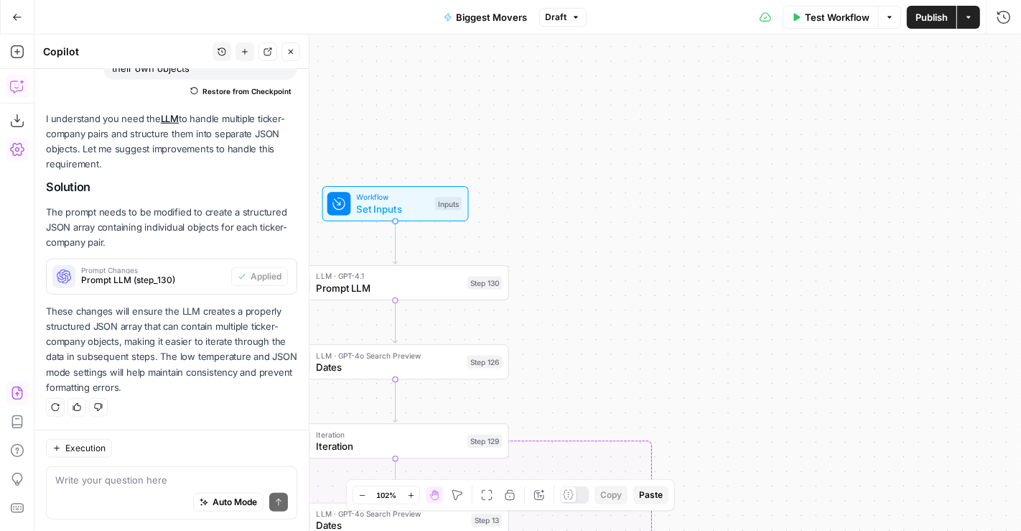
click at [442, 191] on div "Workflow Set Inputs Inputs Test Step" at bounding box center [395, 203] width 135 height 25
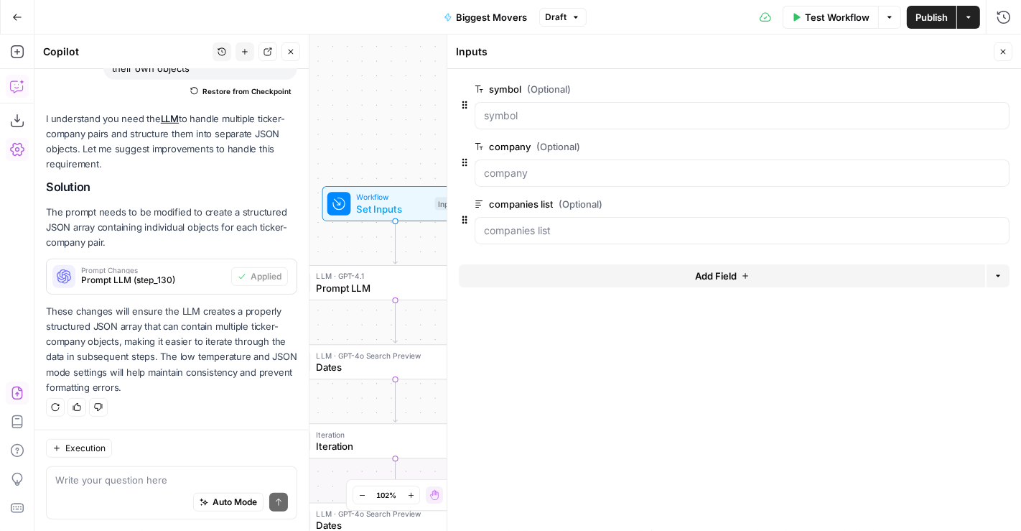
click at [1003, 147] on icon "button" at bounding box center [1002, 147] width 8 height 8
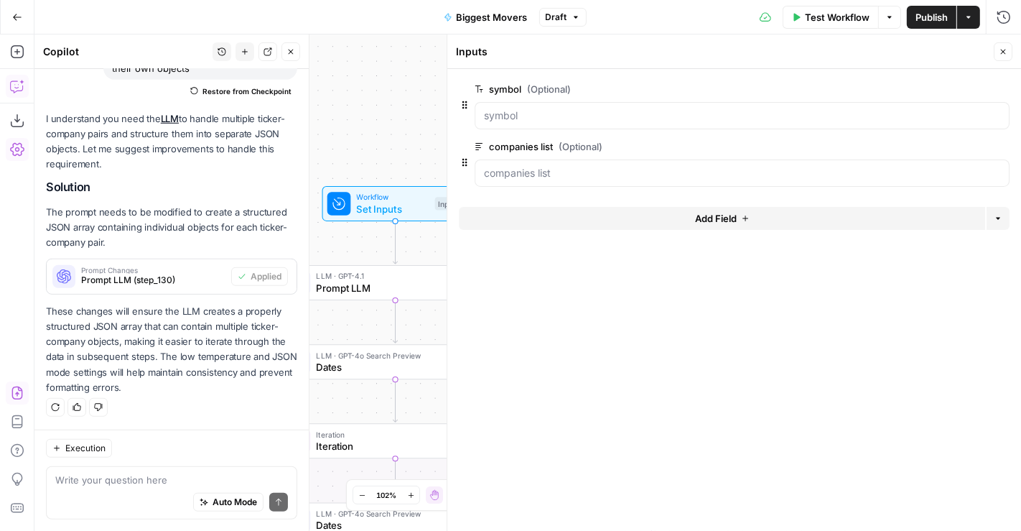
click at [1003, 83] on button "Delete group" at bounding box center [1001, 88] width 17 height 17
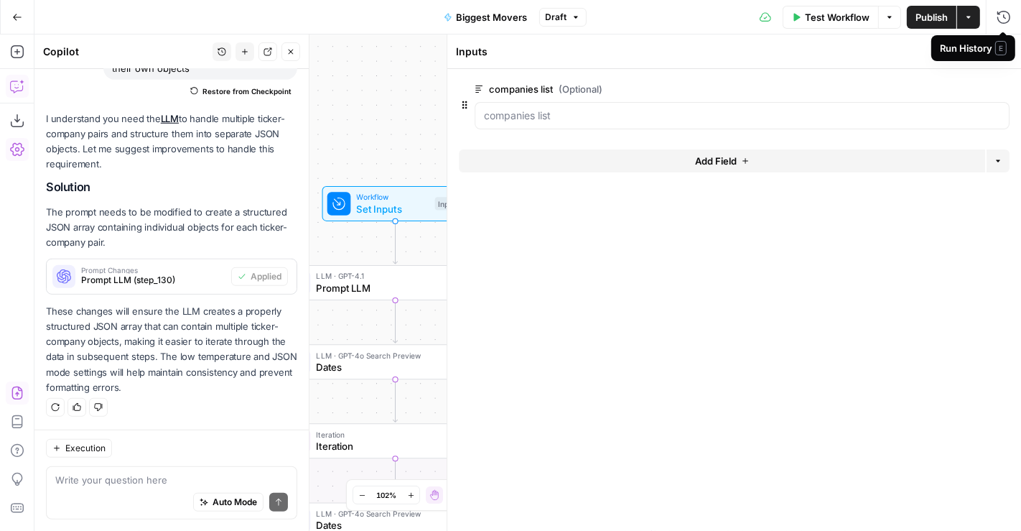
click at [1004, 50] on span "E" at bounding box center [1001, 48] width 11 height 14
click at [1006, 48] on icon "button" at bounding box center [1003, 51] width 9 height 9
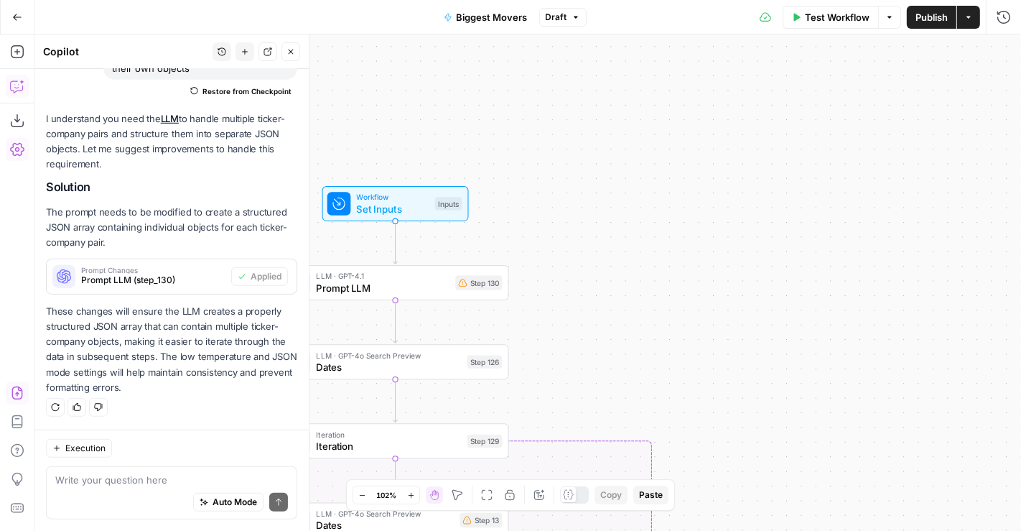
drag, startPoint x: 580, startPoint y: 112, endPoint x: 718, endPoint y: 85, distance: 140.6
click at [718, 85] on div "false true Workflow Set Inputs Inputs LLM · GPT-4.1 Prompt LLM Step 130 LLM · G…" at bounding box center [527, 282] width 987 height 496
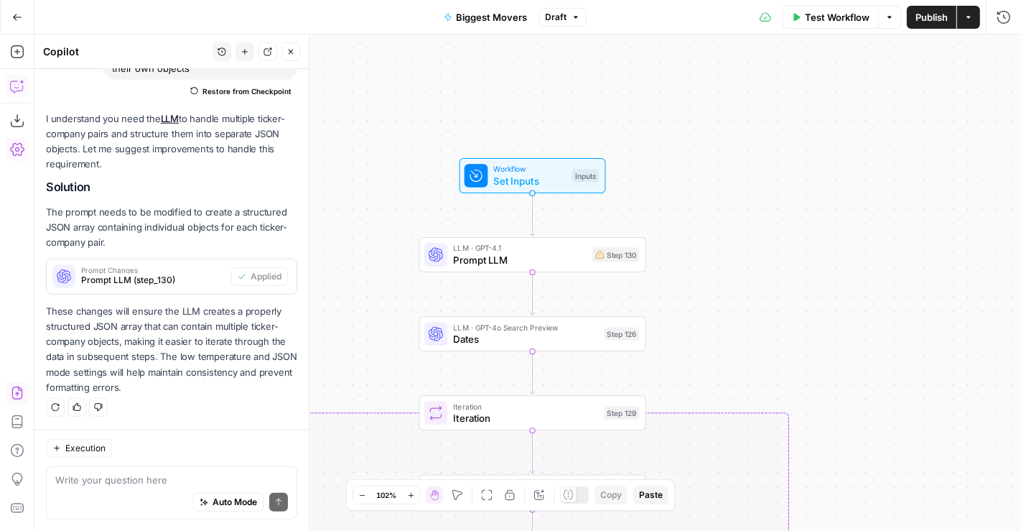
click at [585, 261] on span "Prompt LLM" at bounding box center [520, 260] width 134 height 14
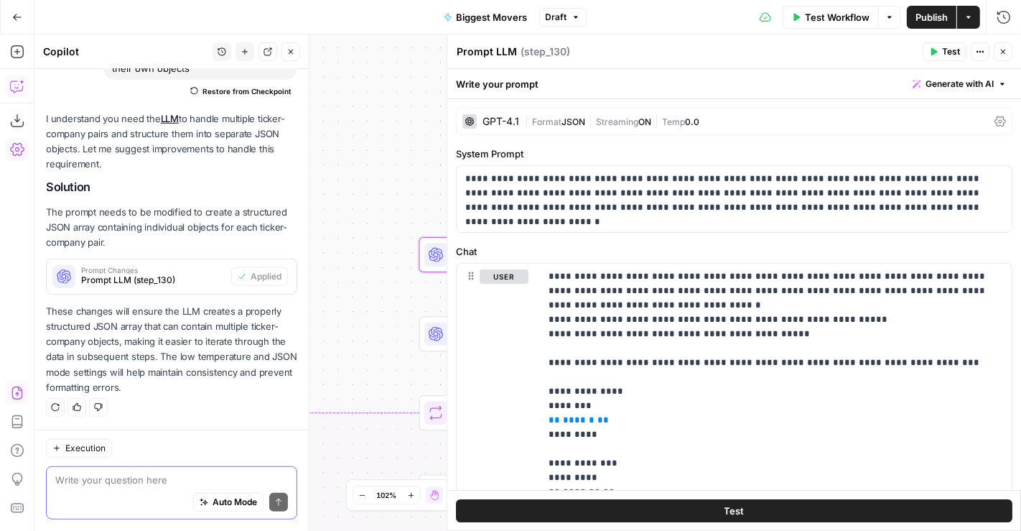
click at [188, 475] on textarea at bounding box center [171, 480] width 233 height 14
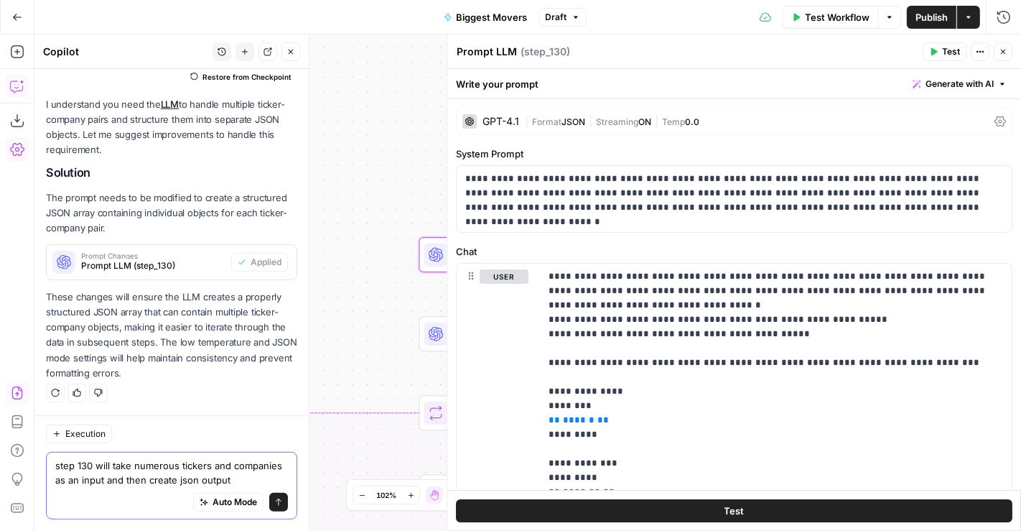
scroll to position [860, 0]
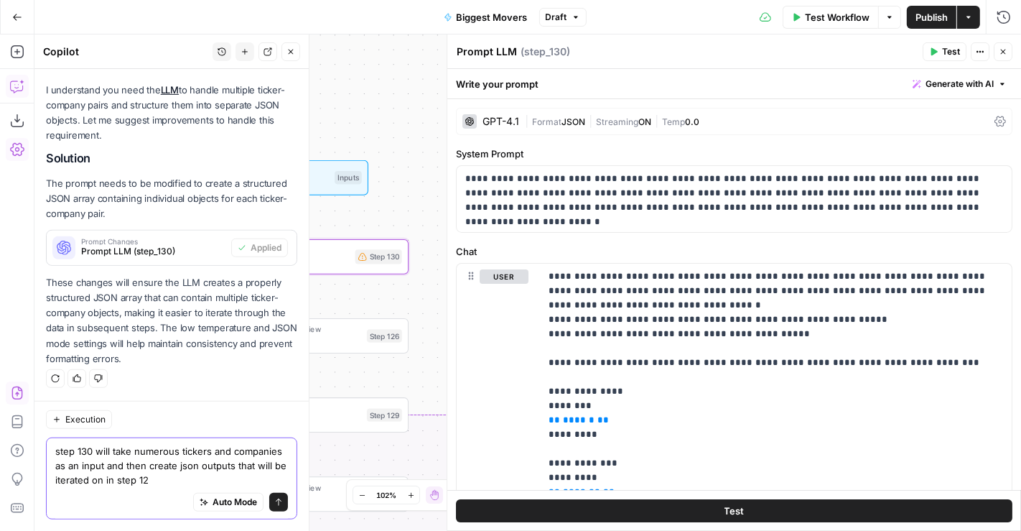
type textarea "step 130 will take numerous tickers and companies as an input and then create j…"
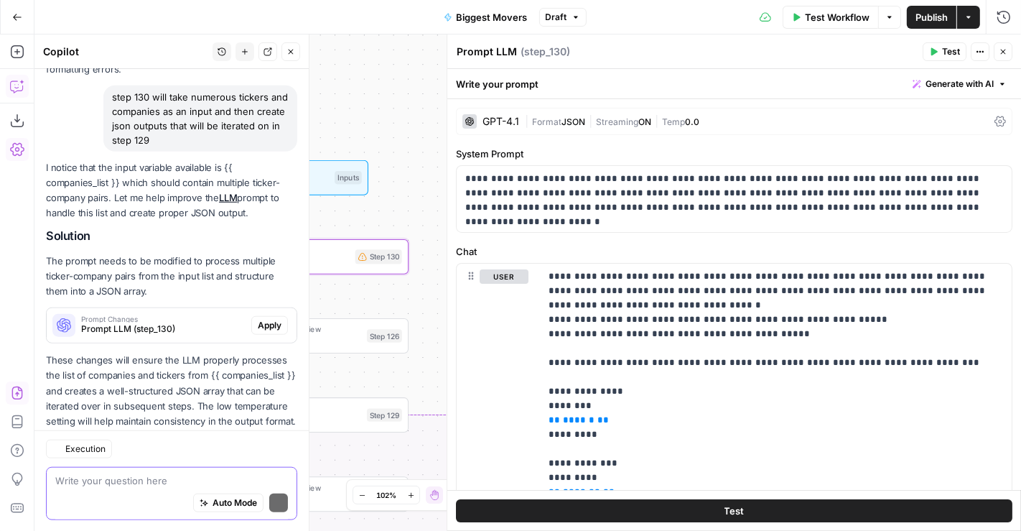
scroll to position [1197, 0]
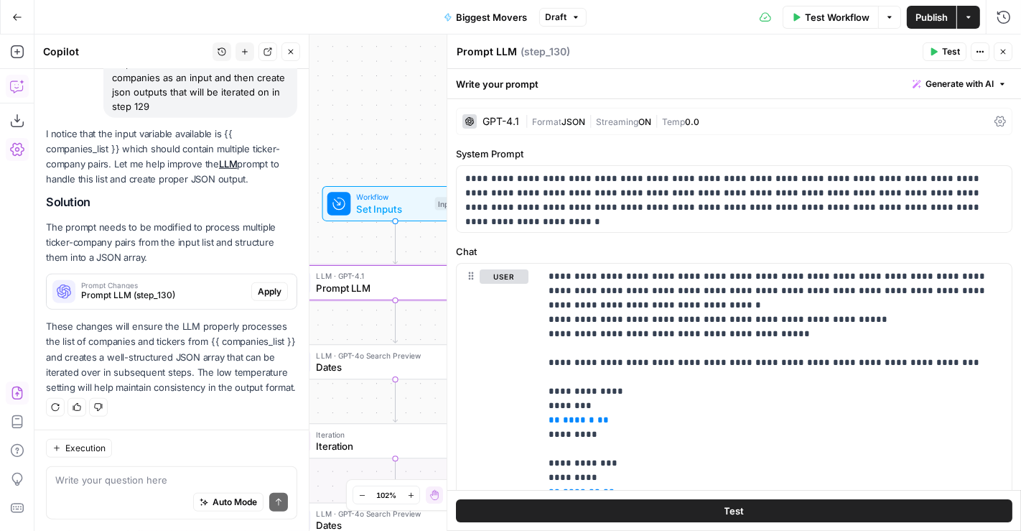
click at [265, 285] on span "Apply" at bounding box center [270, 291] width 24 height 13
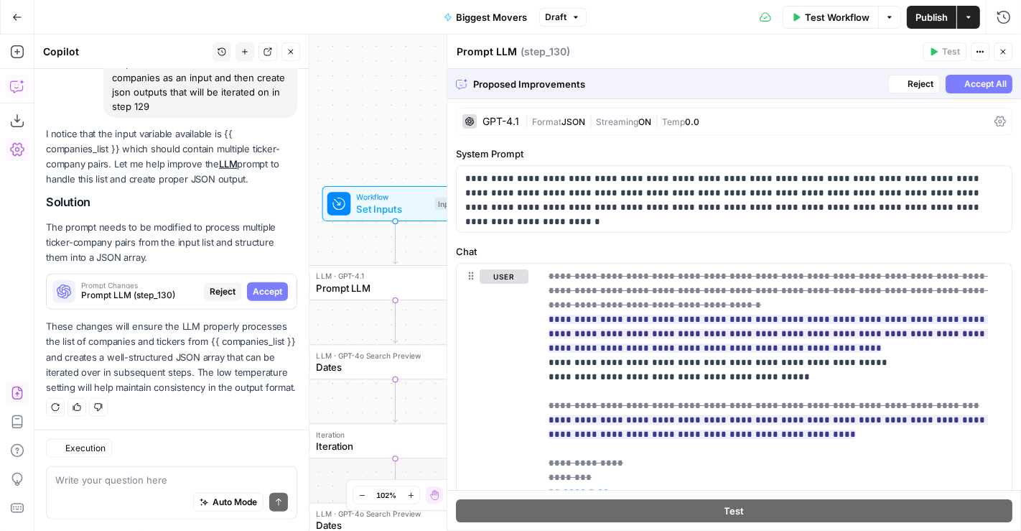
scroll to position [1151, 0]
click at [975, 86] on span "Accept All" at bounding box center [986, 84] width 42 height 13
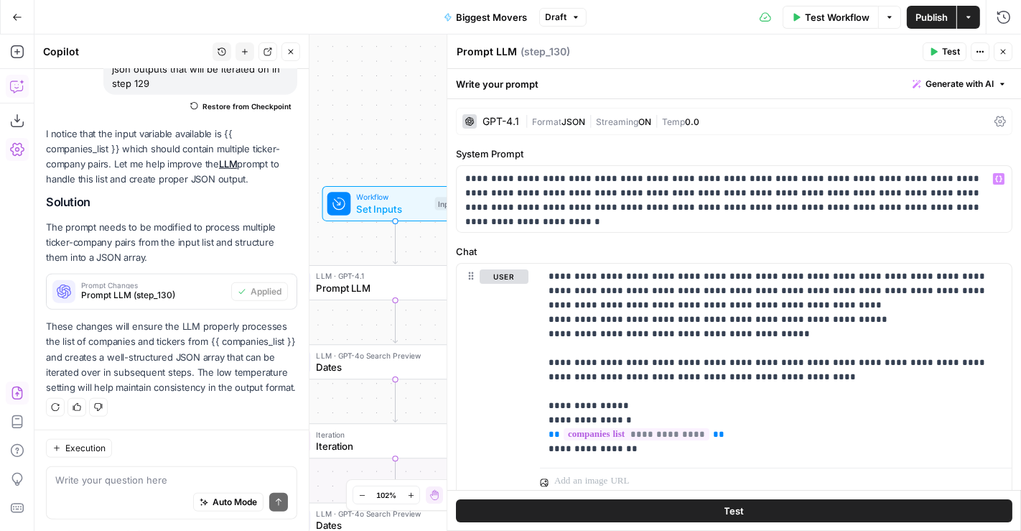
scroll to position [47, 0]
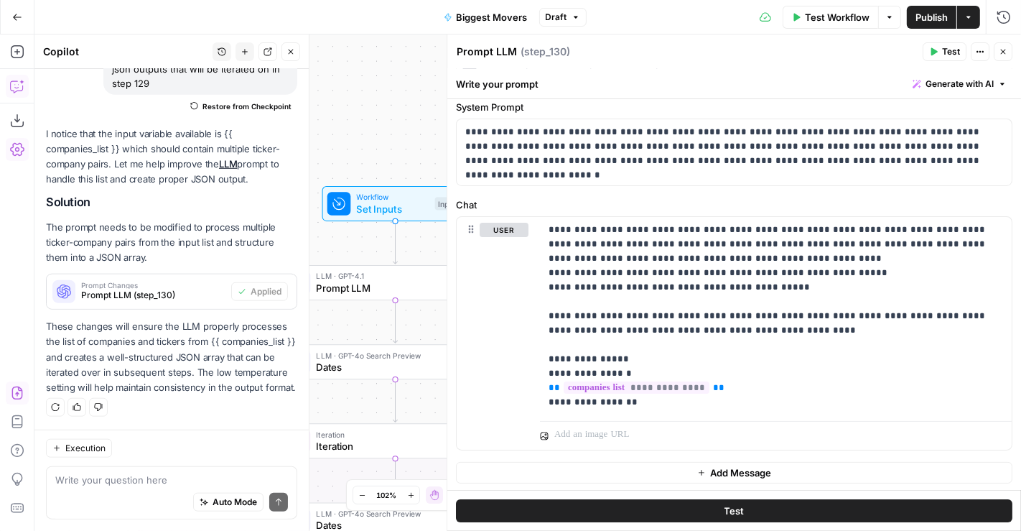
click at [1002, 47] on icon "button" at bounding box center [1003, 51] width 9 height 9
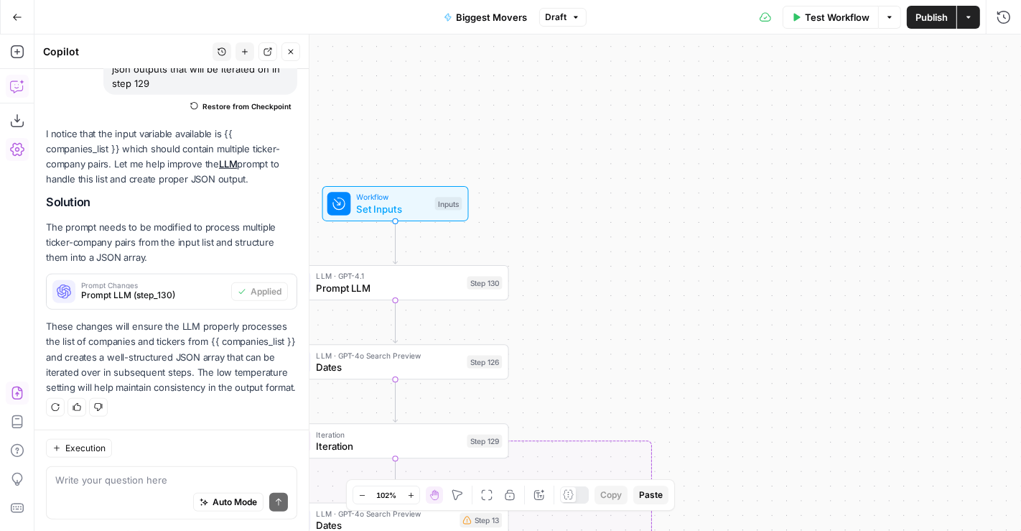
click at [830, 18] on span "Test Workflow" at bounding box center [837, 17] width 65 height 14
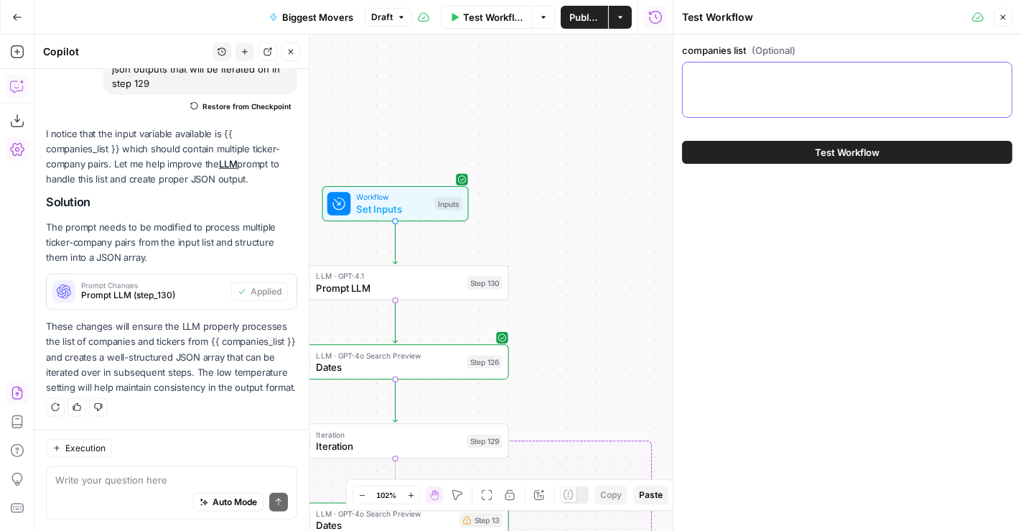
click at [807, 78] on textarea "companies list (Optional)" at bounding box center [848, 75] width 312 height 14
paste textarea "WOOF Petco Health & Wellness Company, Inc. AFRM Affirm Holdings, Inc. HLF Herba…"
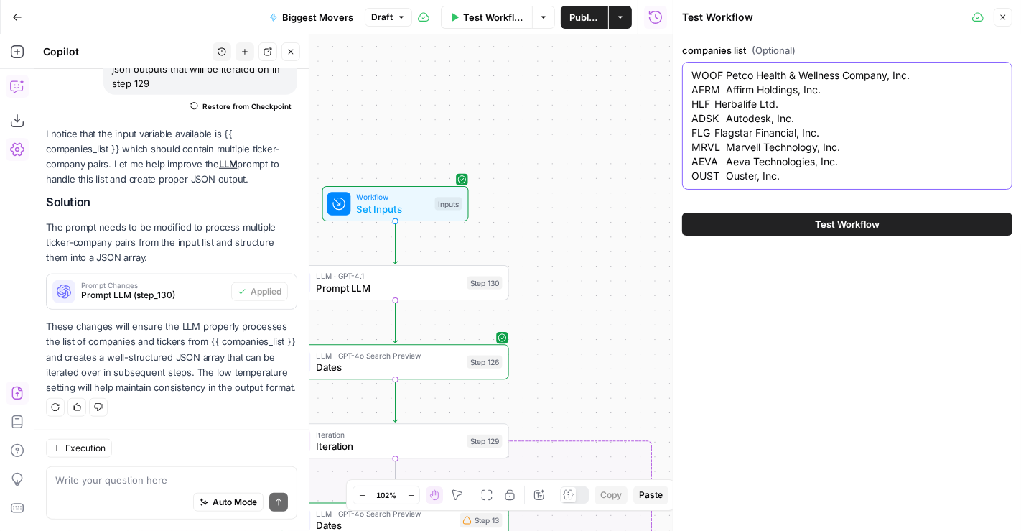
type textarea "WOOF Petco Health & Wellness Company, Inc. AFRM Affirm Holdings, Inc. HLF Herba…"
click at [845, 227] on span "Test Workflow" at bounding box center [847, 224] width 65 height 14
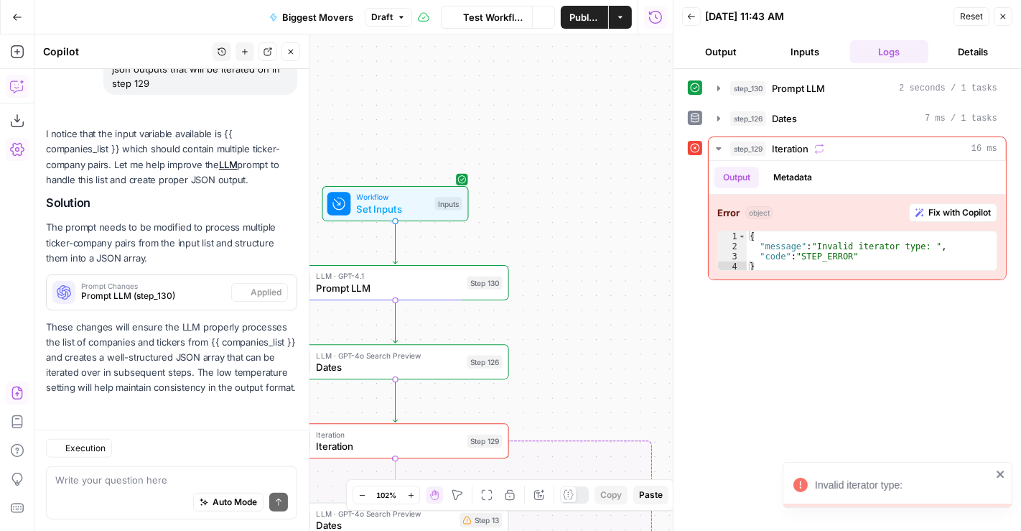
scroll to position [1017, 0]
click at [833, 84] on div "step_130 Prompt LLM 2 seconds / 1 tasks" at bounding box center [863, 88] width 267 height 14
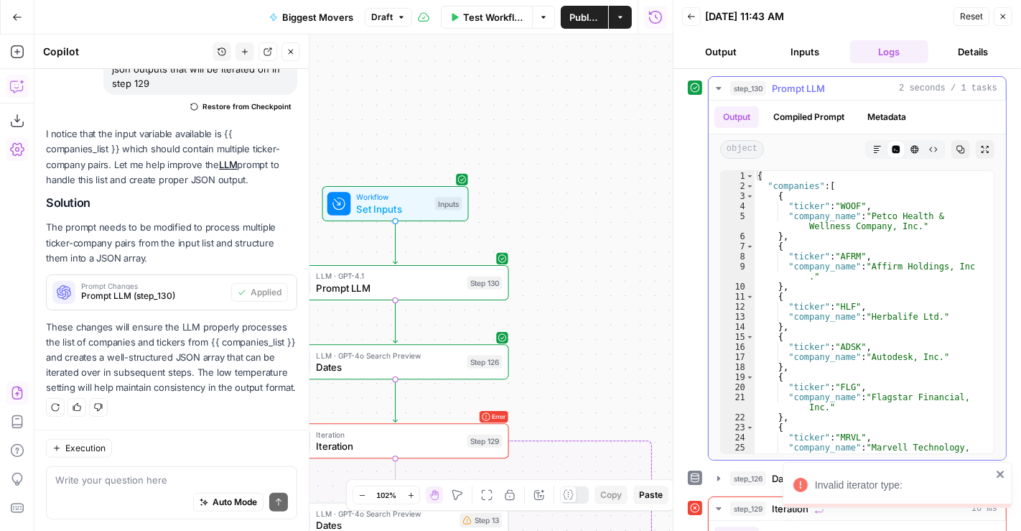
click at [832, 84] on div "step_130 Prompt LLM 2 seconds / 1 tasks" at bounding box center [863, 88] width 267 height 14
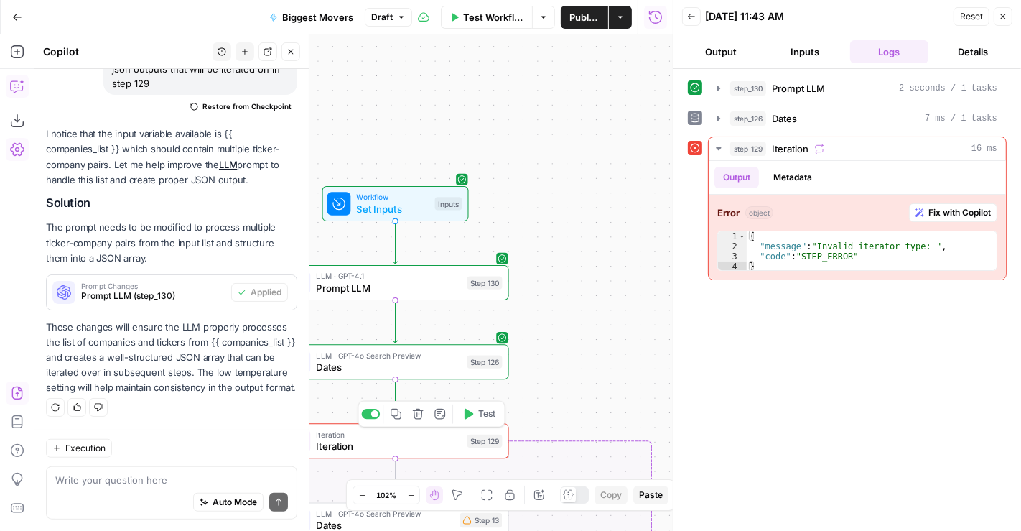
click at [418, 449] on span "Iteration" at bounding box center [388, 446] width 145 height 14
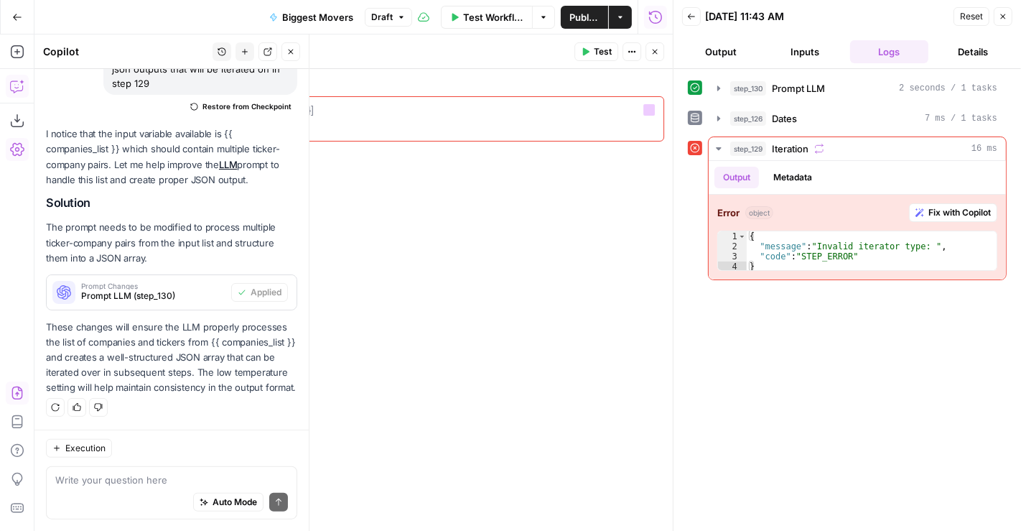
click at [346, 119] on div at bounding box center [386, 130] width 544 height 54
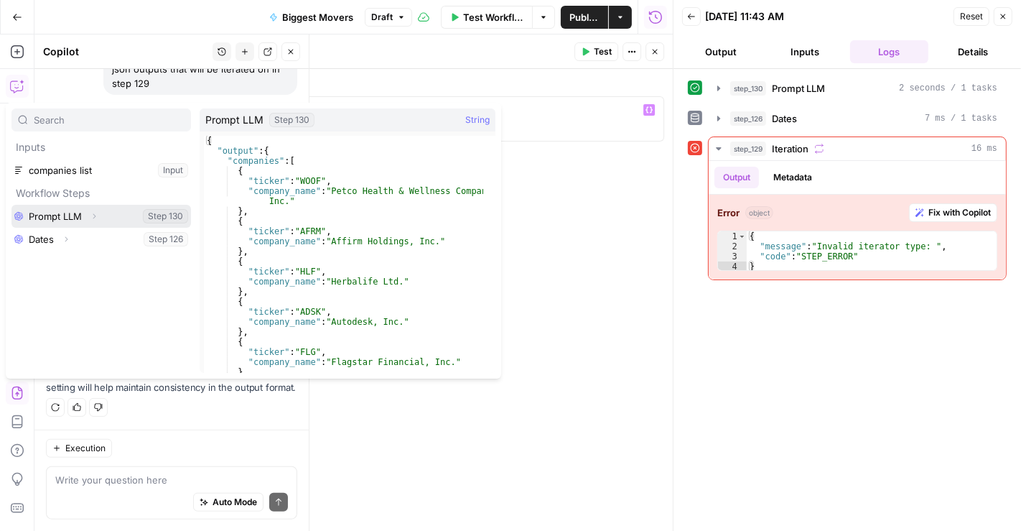
click at [94, 214] on icon "button" at bounding box center [94, 215] width 3 height 5
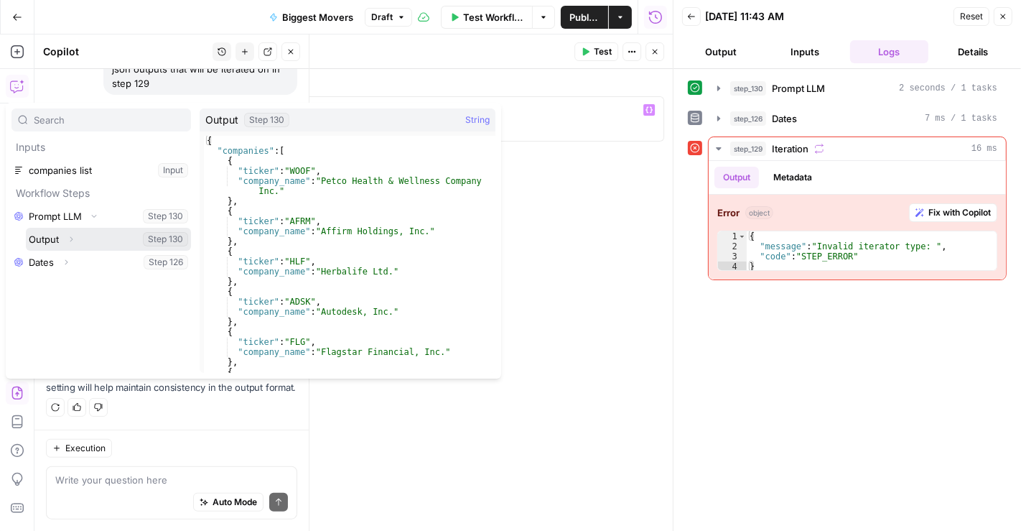
click at [65, 239] on button "Expand" at bounding box center [71, 239] width 19 height 19
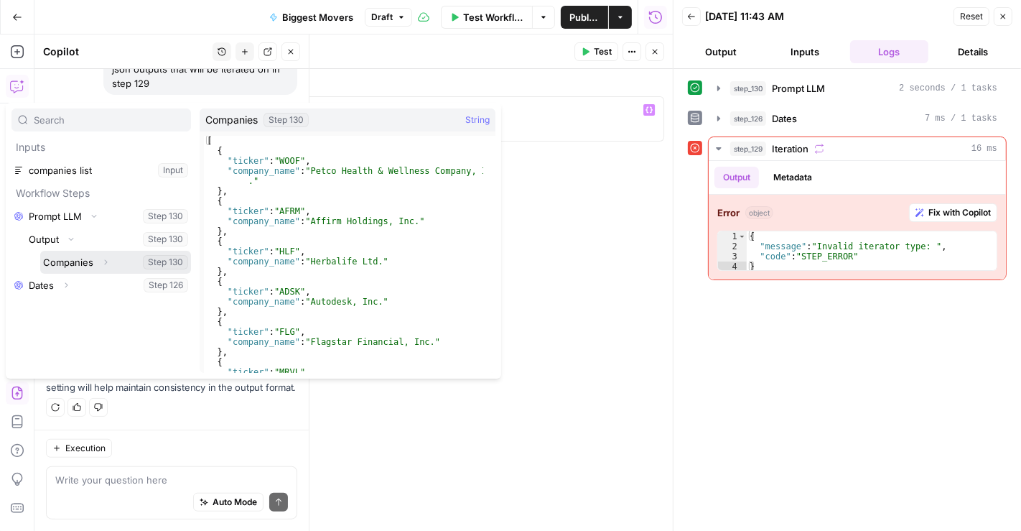
click at [78, 265] on button "Select variable Companies" at bounding box center [115, 262] width 151 height 23
type textarea "**********"
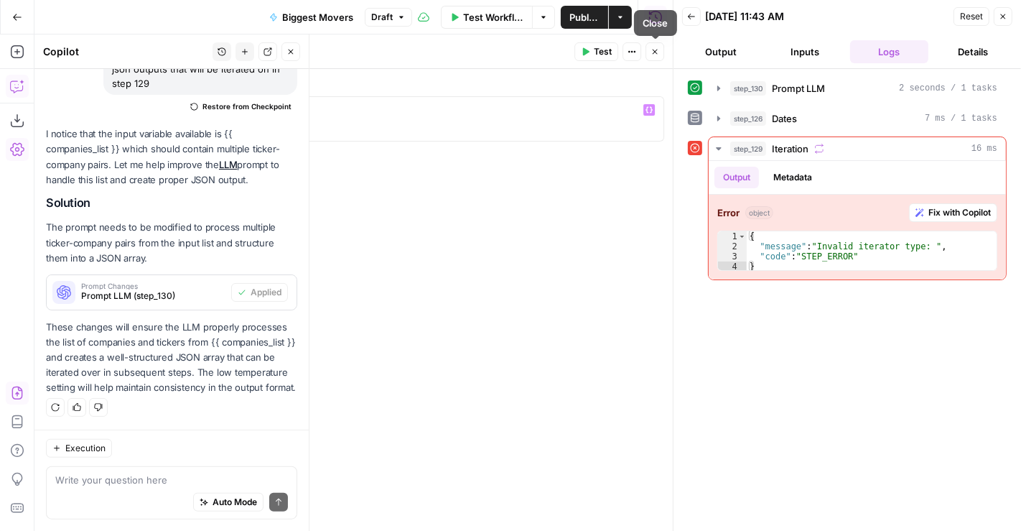
click at [654, 46] on button "Close" at bounding box center [655, 51] width 19 height 19
click at [473, 19] on span "Test Workflow" at bounding box center [493, 17] width 60 height 14
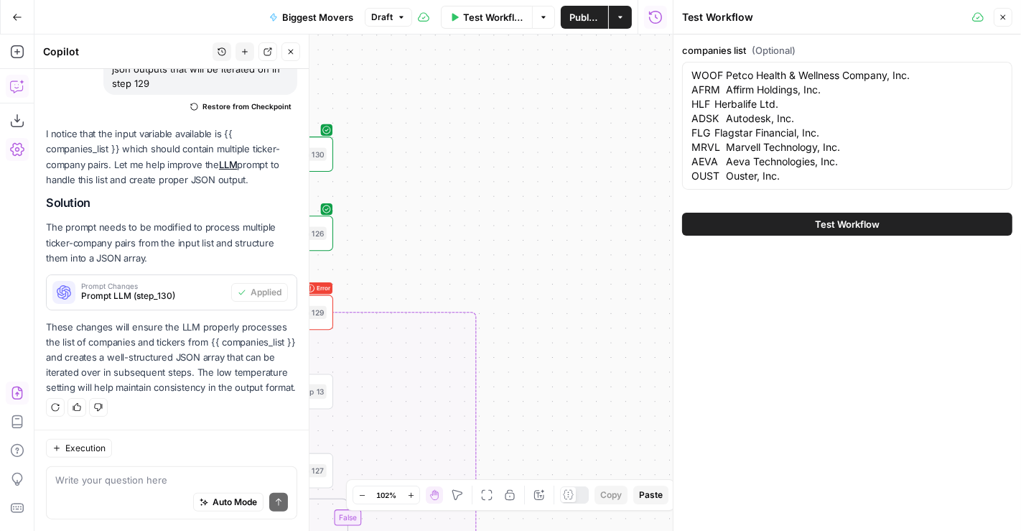
drag, startPoint x: 489, startPoint y: 246, endPoint x: 661, endPoint y: 117, distance: 214.5
click at [661, 117] on div "false true Workflow Set Inputs Inputs LLM · GPT-4.1 Prompt LLM Step 130 LLM · G…" at bounding box center [353, 282] width 639 height 496
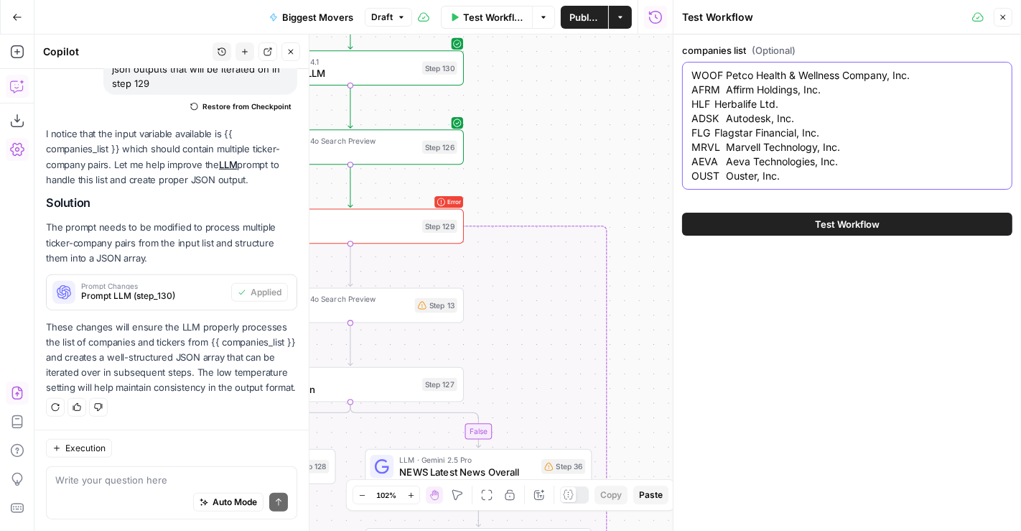
drag, startPoint x: 516, startPoint y: 278, endPoint x: 690, endPoint y: 161, distance: 209.6
click at [690, 161] on body "Paragon Intel - Bill / Ty / [PERSON_NAME] R&D New Home Browse Your Data Usage S…" at bounding box center [510, 265] width 1021 height 531
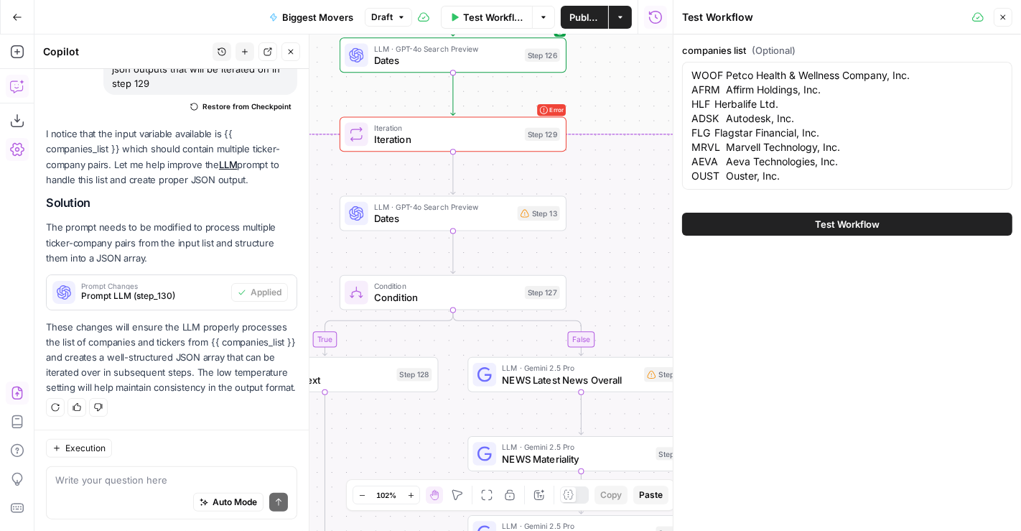
drag, startPoint x: 539, startPoint y: 151, endPoint x: 590, endPoint y: 94, distance: 76.3
click at [590, 94] on div "false true Workflow Set Inputs Inputs LLM · GPT-4.1 Prompt LLM Step 130 LLM · G…" at bounding box center [353, 282] width 639 height 496
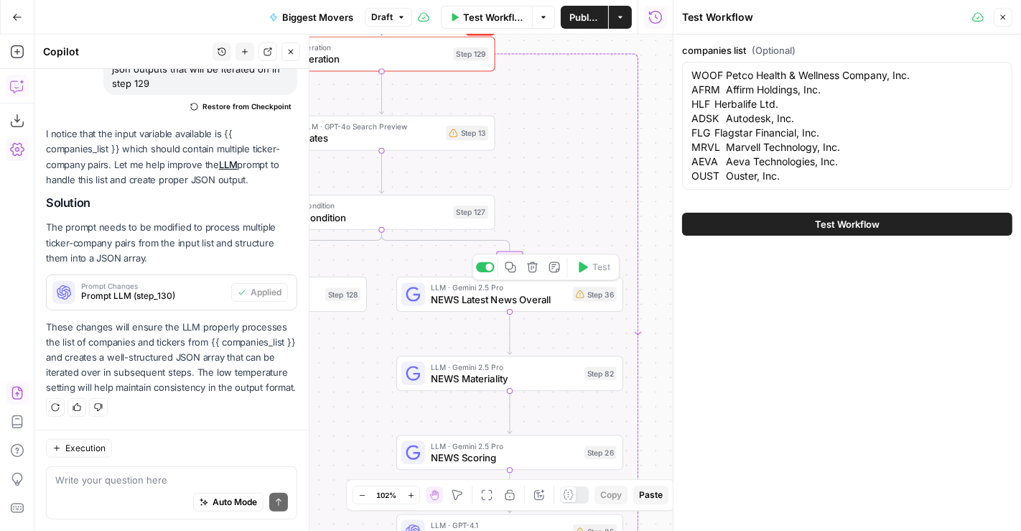
click at [472, 294] on span "NEWS Latest News Overall" at bounding box center [499, 299] width 136 height 14
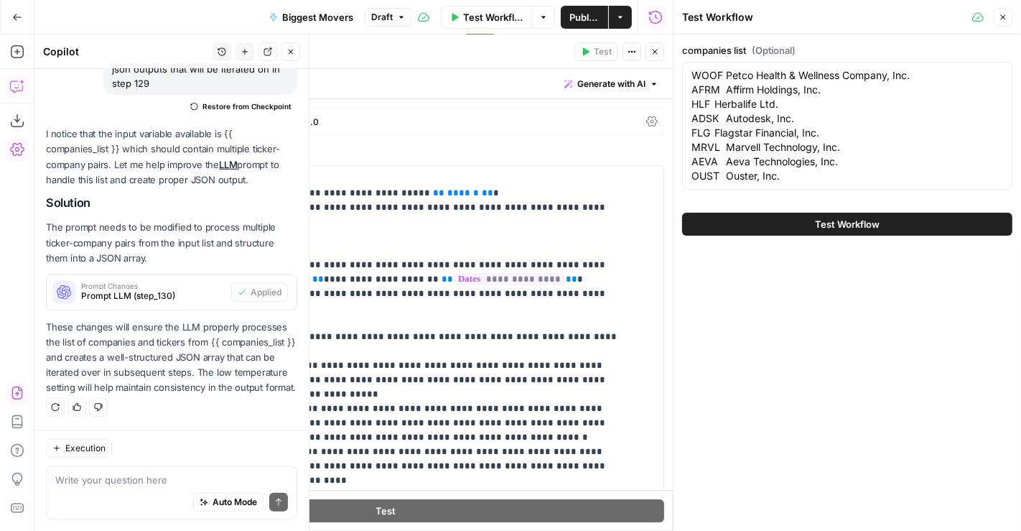
click at [1011, 22] on button "Close" at bounding box center [1003, 17] width 19 height 19
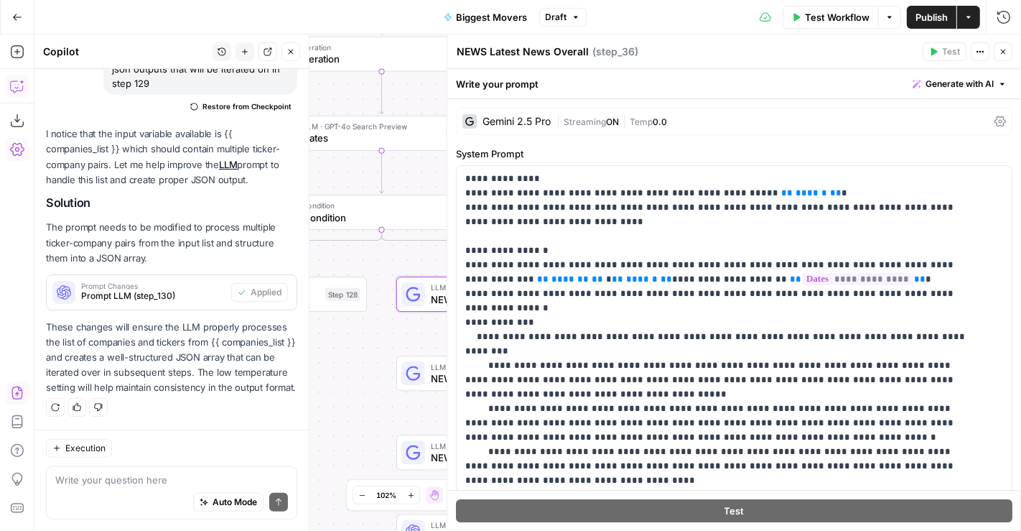
click at [287, 52] on icon "button" at bounding box center [291, 51] width 9 height 9
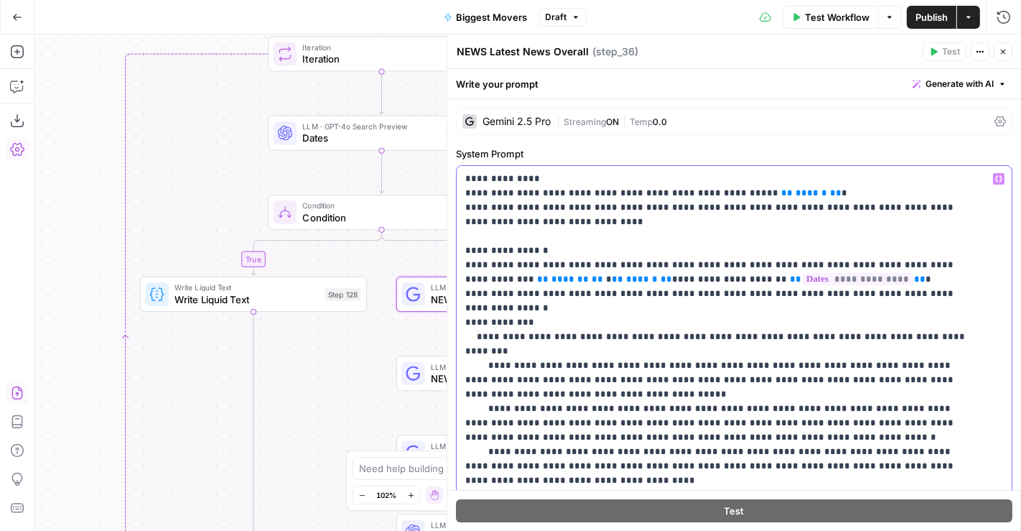
drag, startPoint x: 784, startPoint y: 190, endPoint x: 734, endPoint y: 193, distance: 50.4
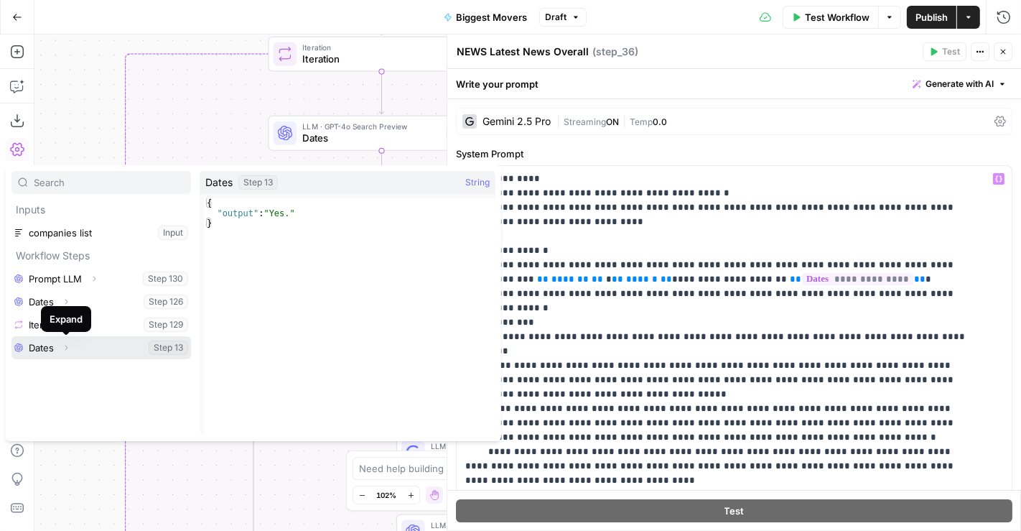
click at [68, 345] on icon "button" at bounding box center [66, 347] width 9 height 9
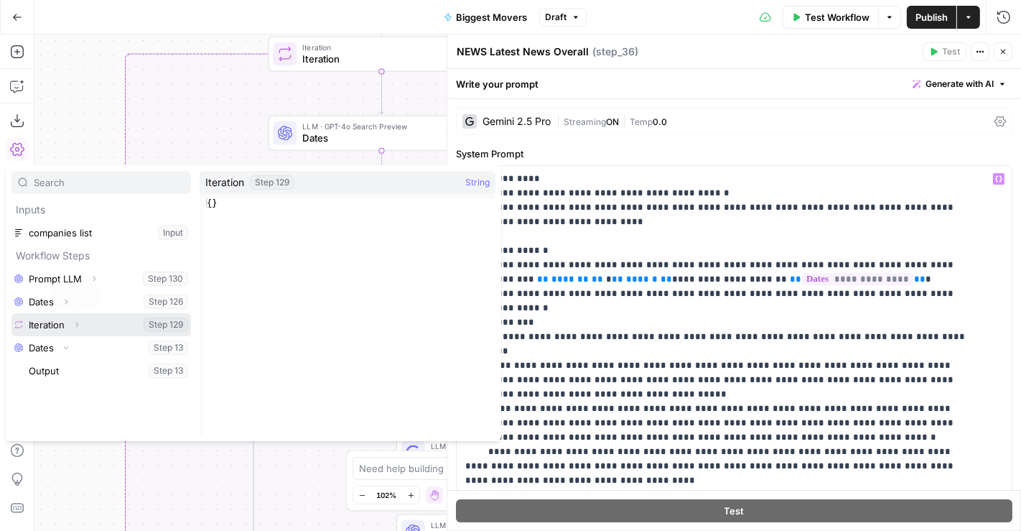
click at [78, 325] on icon "button" at bounding box center [77, 325] width 3 height 5
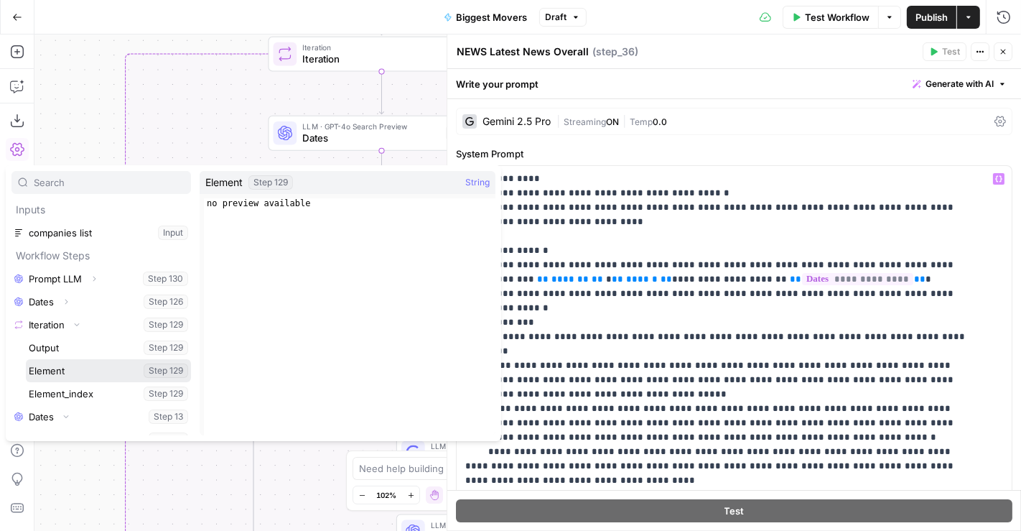
click at [102, 376] on button "Select variable Element" at bounding box center [108, 370] width 165 height 23
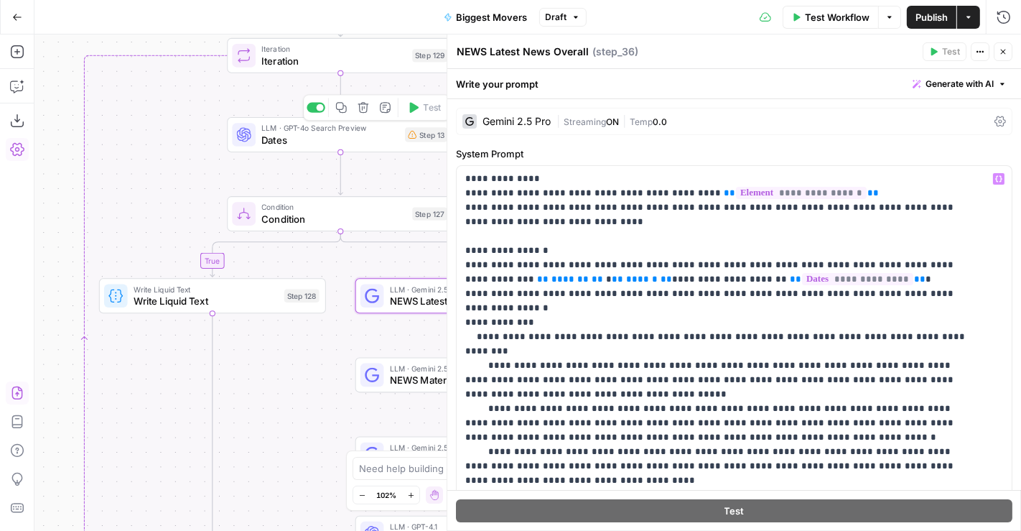
click at [330, 136] on span "Dates" at bounding box center [330, 139] width 138 height 14
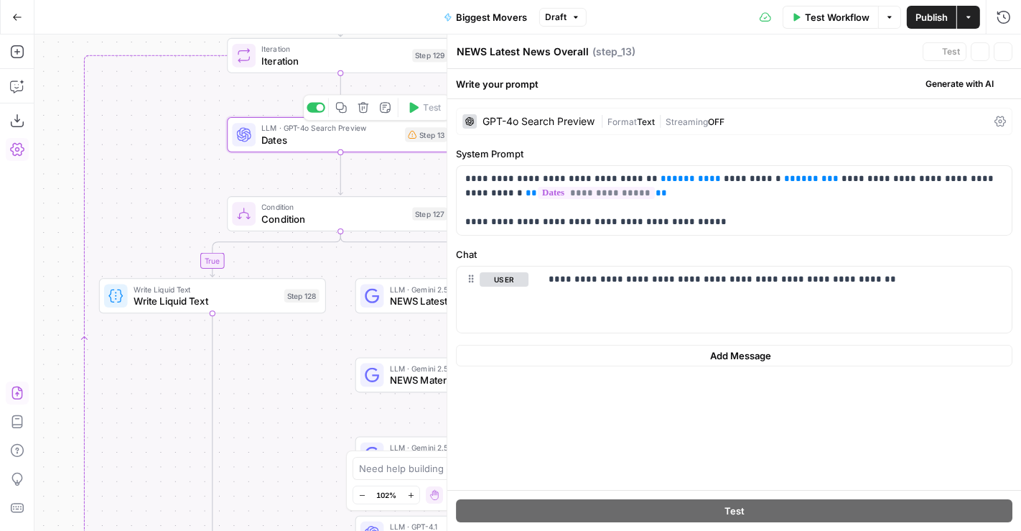
type textarea "Dates"
drag, startPoint x: 783, startPoint y: 177, endPoint x: 628, endPoint y: 180, distance: 154.4
click at [628, 180] on p "**********" at bounding box center [734, 200] width 539 height 57
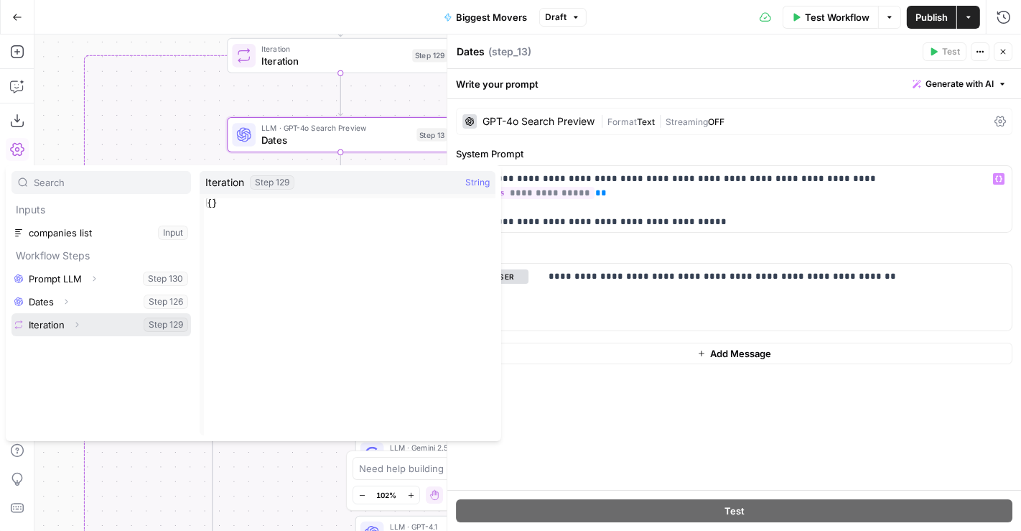
click at [75, 329] on button "Expand" at bounding box center [77, 324] width 19 height 19
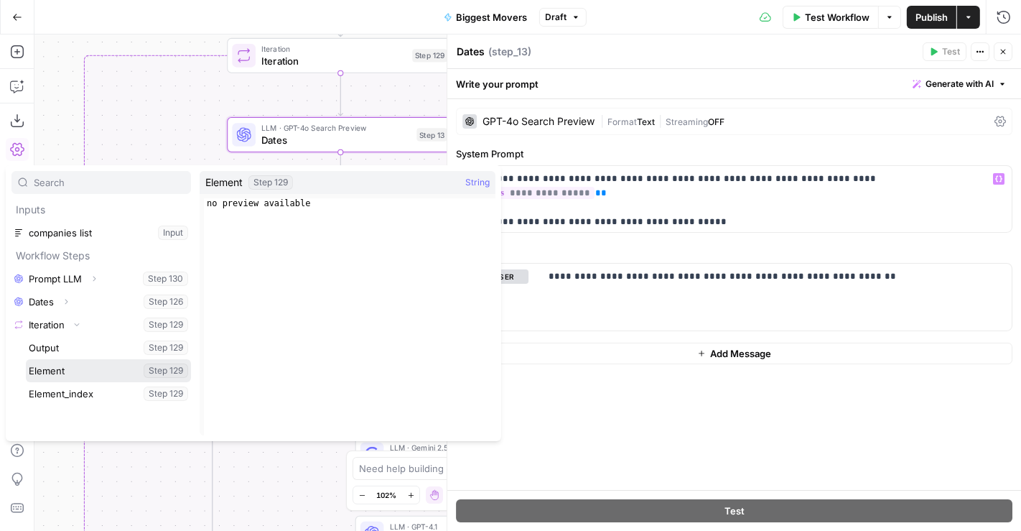
click at [73, 369] on button "Select variable Element" at bounding box center [108, 370] width 165 height 23
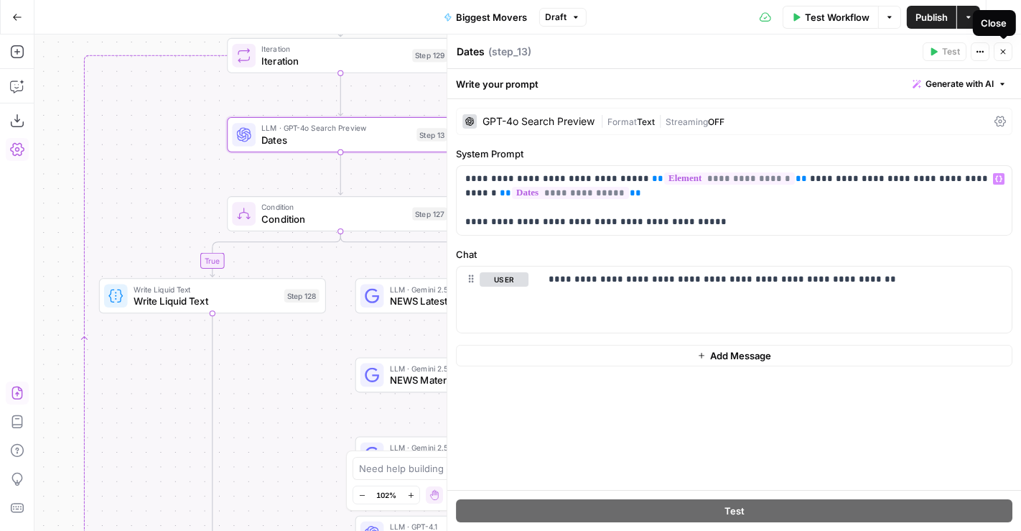
click at [1006, 48] on icon "button" at bounding box center [1003, 51] width 9 height 9
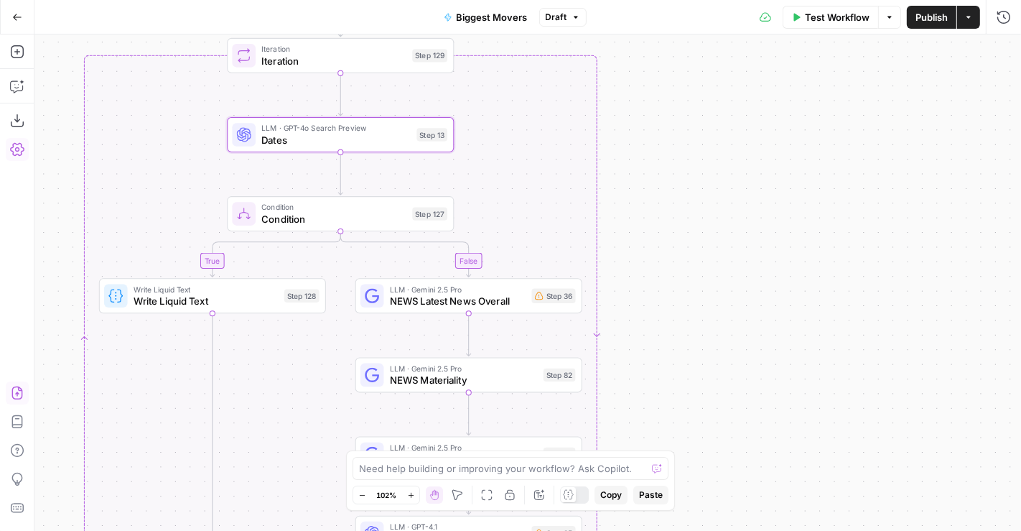
click at [340, 213] on span "Condition" at bounding box center [333, 219] width 145 height 14
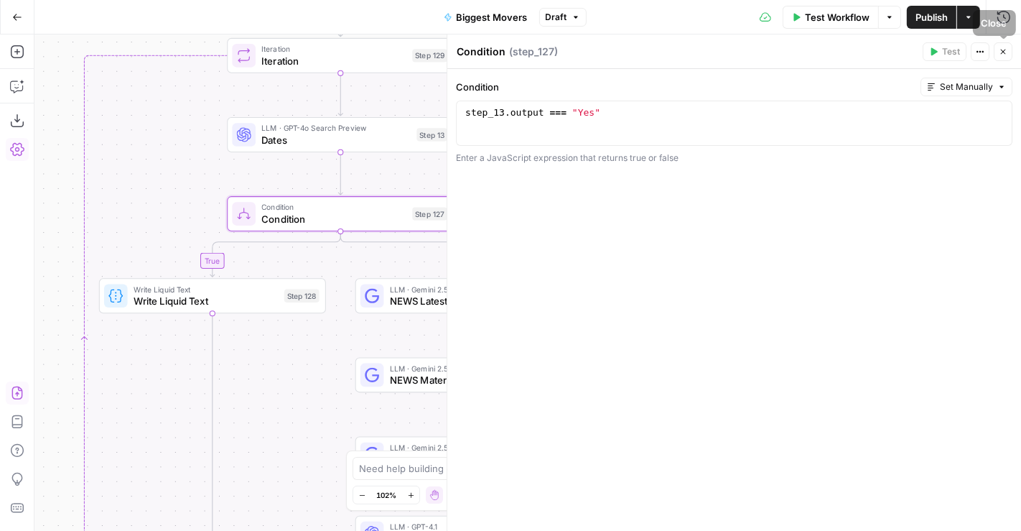
click at [997, 53] on button "Close" at bounding box center [1003, 51] width 19 height 19
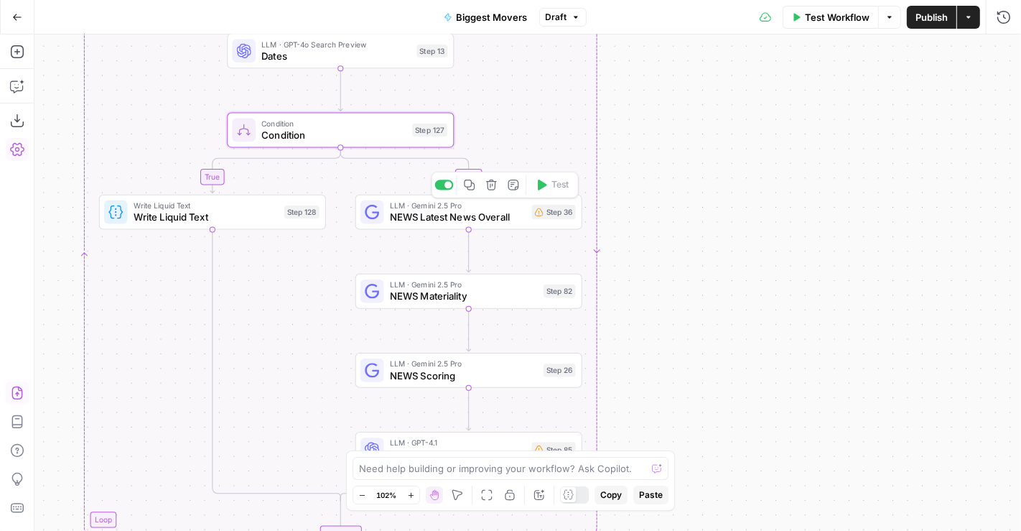
click at [502, 208] on span "LLM · Gemini 2.5 Pro" at bounding box center [458, 205] width 136 height 11
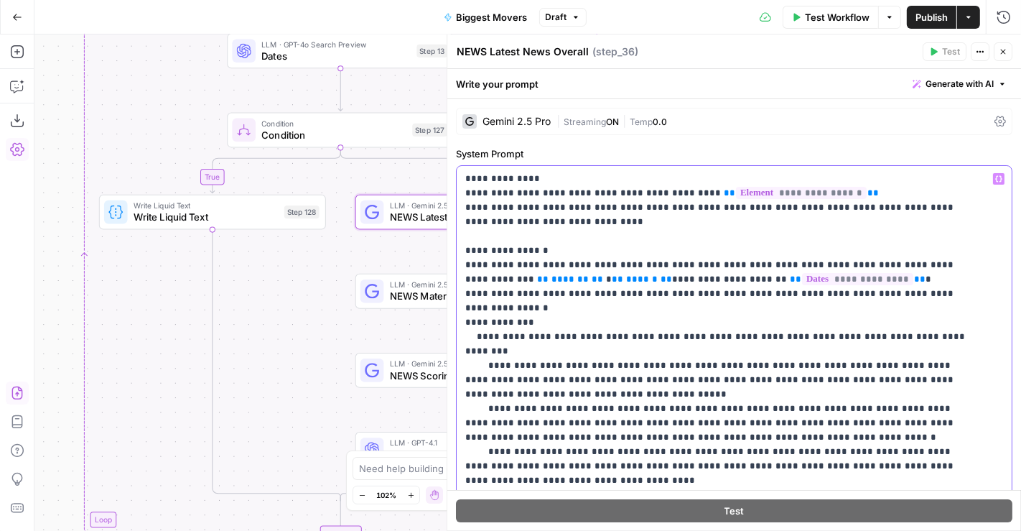
drag, startPoint x: 537, startPoint y: 280, endPoint x: 924, endPoint y: 263, distance: 387.5
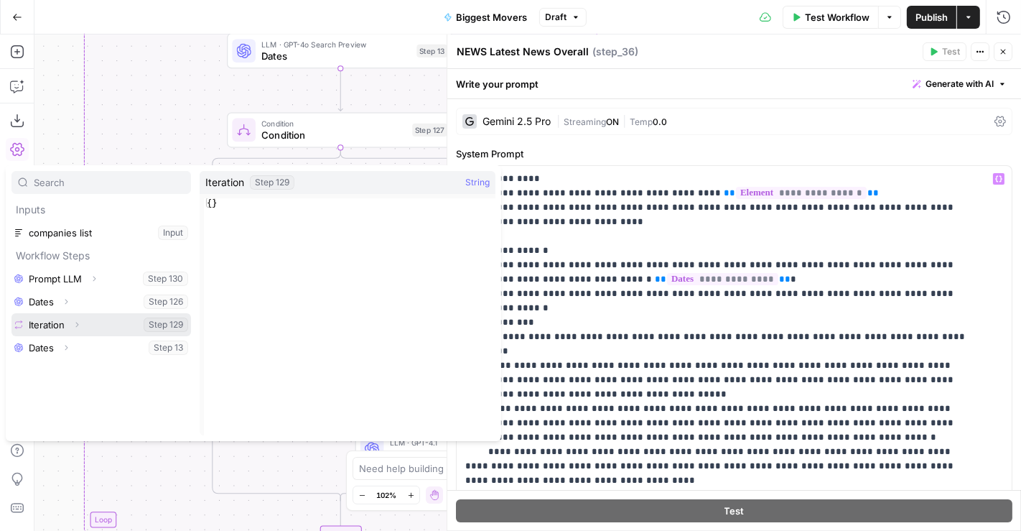
click at [73, 325] on icon "button" at bounding box center [77, 324] width 9 height 9
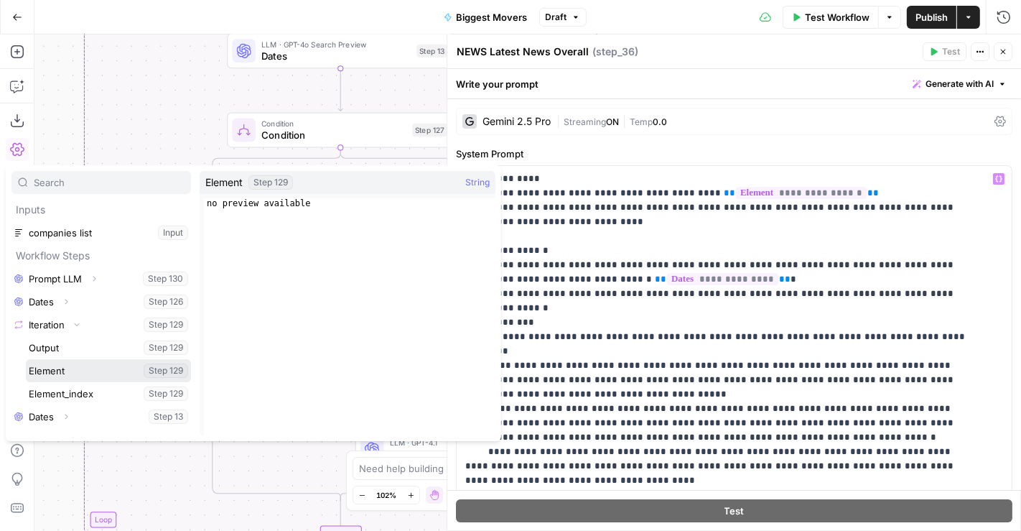
click at [74, 367] on button "Select variable Element" at bounding box center [108, 370] width 165 height 23
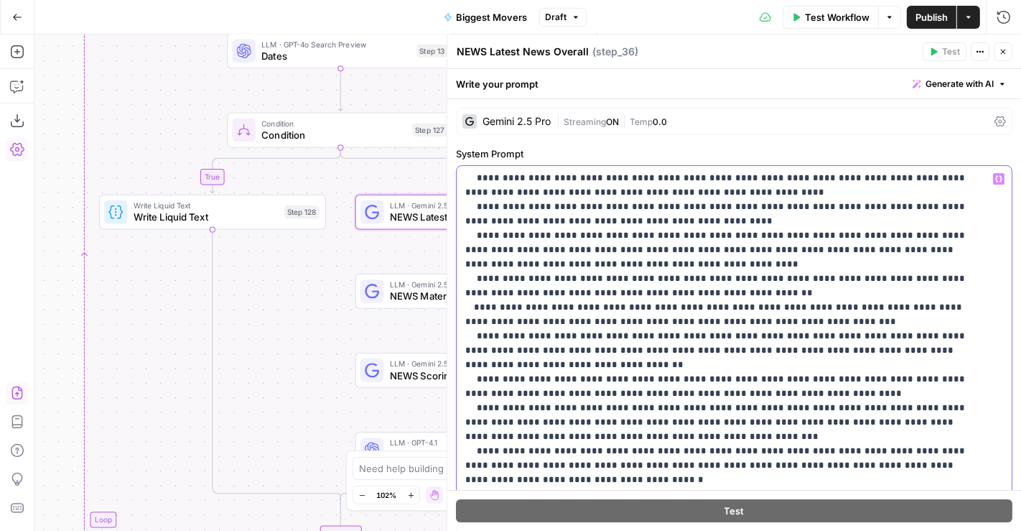
scroll to position [432, 0]
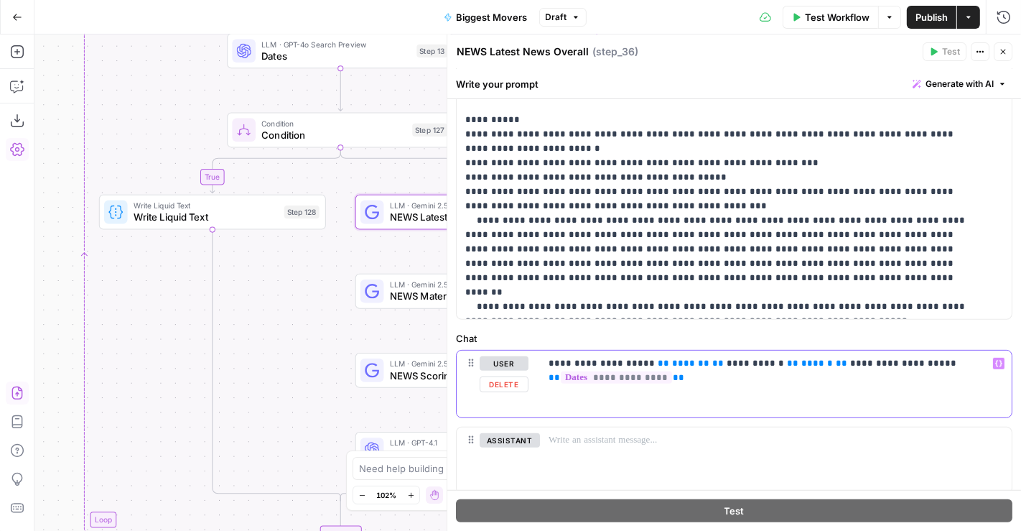
drag, startPoint x: 806, startPoint y: 360, endPoint x: 640, endPoint y: 362, distance: 165.9
click at [640, 362] on p "**********" at bounding box center [770, 370] width 443 height 29
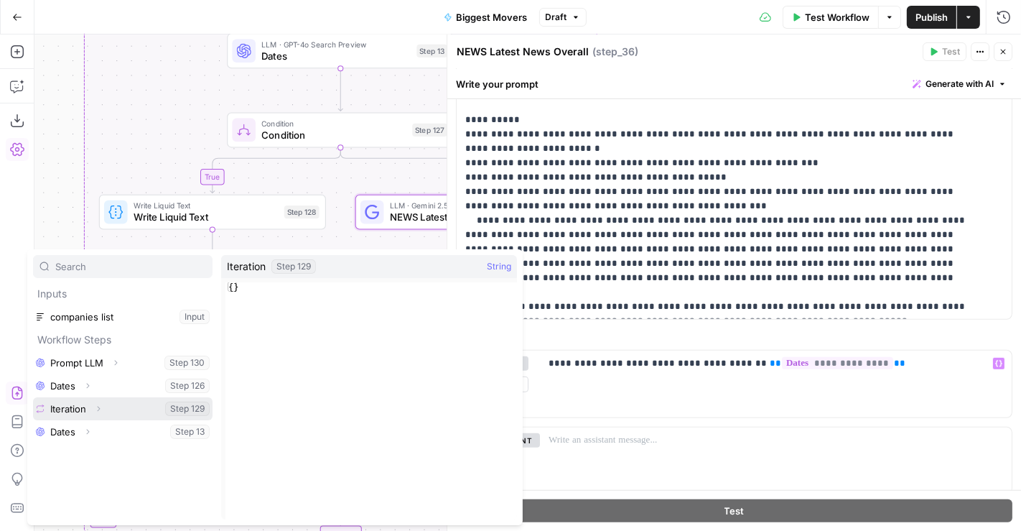
click at [101, 407] on icon "button" at bounding box center [98, 408] width 9 height 9
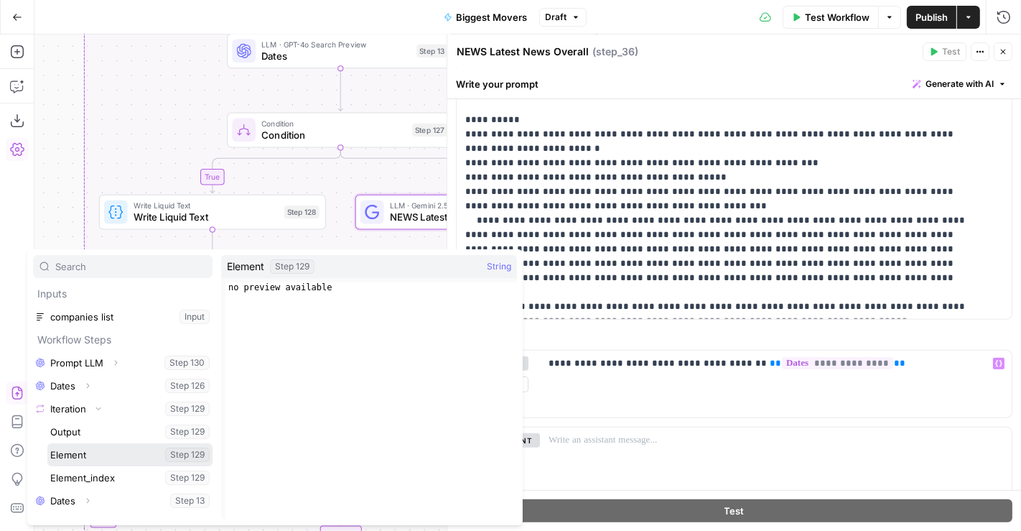
click at [86, 456] on button "Select variable Element" at bounding box center [129, 454] width 165 height 23
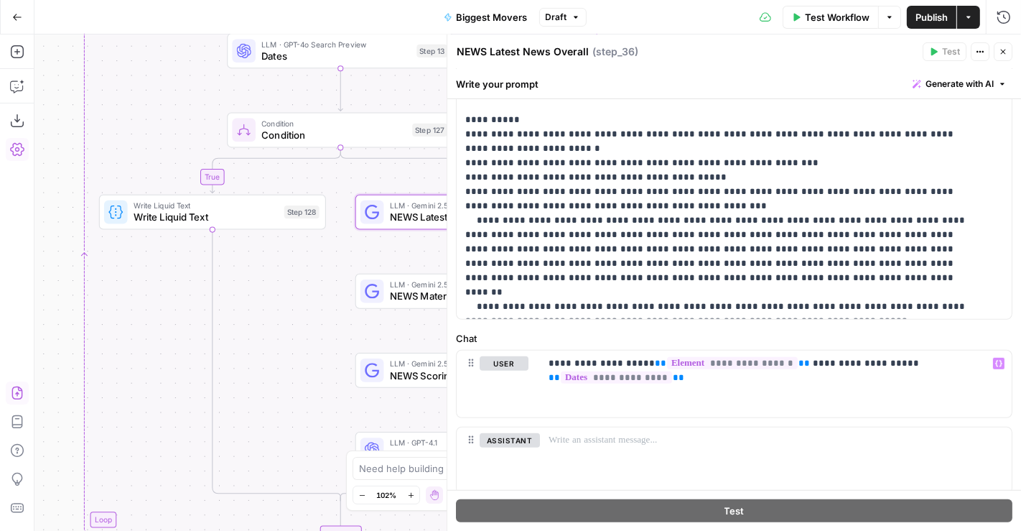
click at [1001, 52] on icon "button" at bounding box center [1003, 51] width 9 height 9
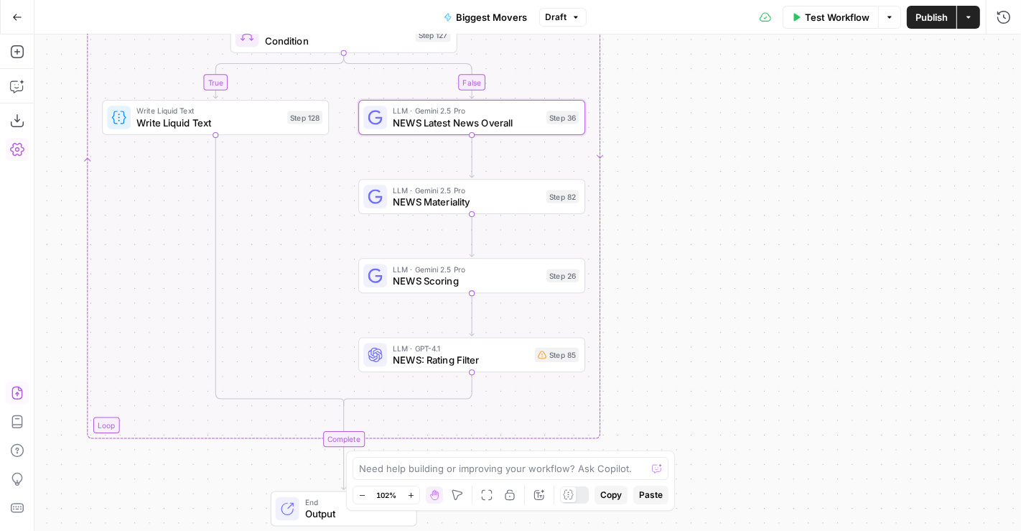
click at [465, 195] on span "NEWS Materiality" at bounding box center [467, 202] width 148 height 14
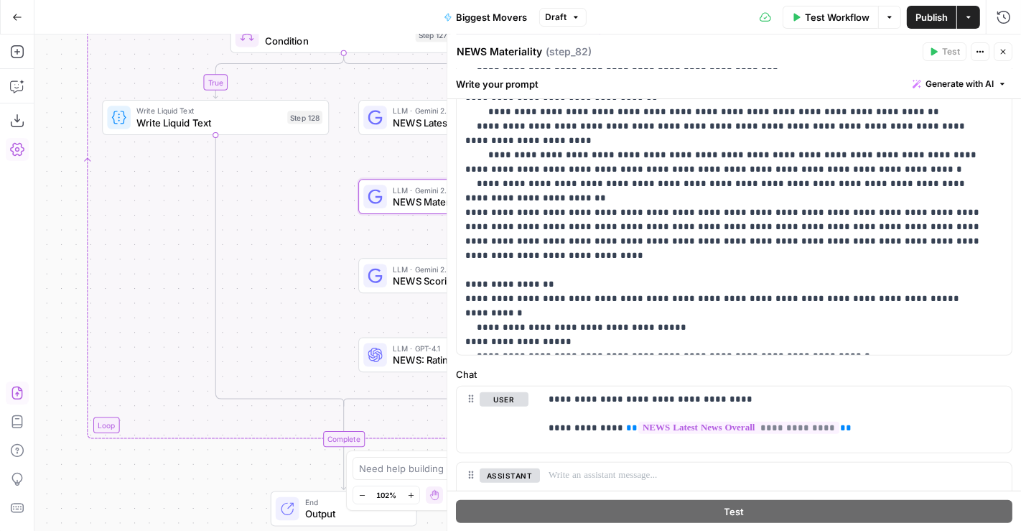
scroll to position [387, 0]
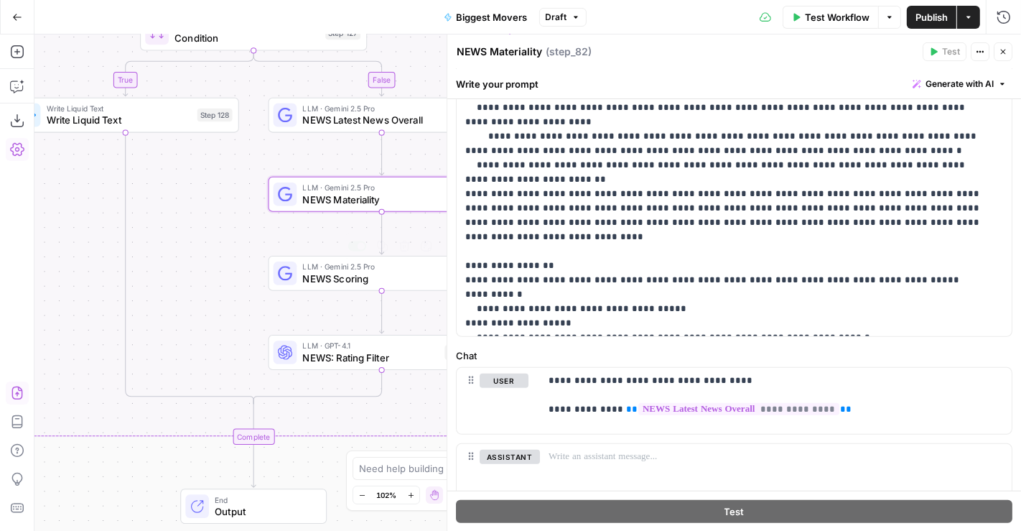
click at [343, 279] on span "NEWS Scoring" at bounding box center [377, 278] width 148 height 14
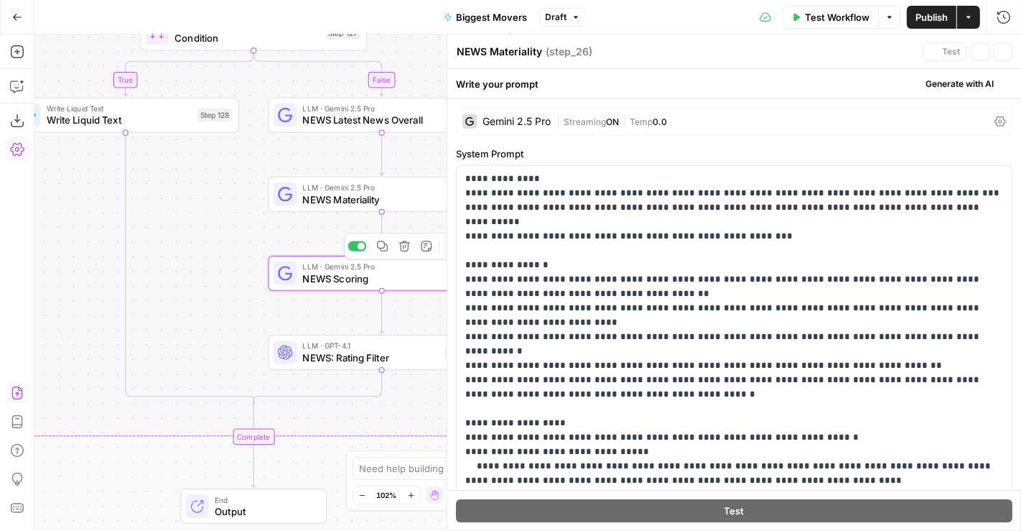
type textarea "NEWS Scoring"
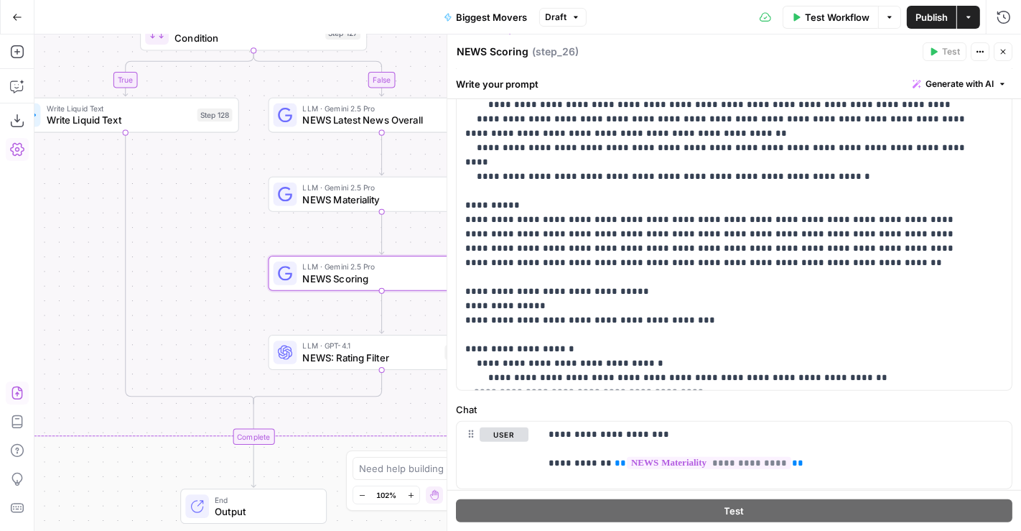
scroll to position [419, 0]
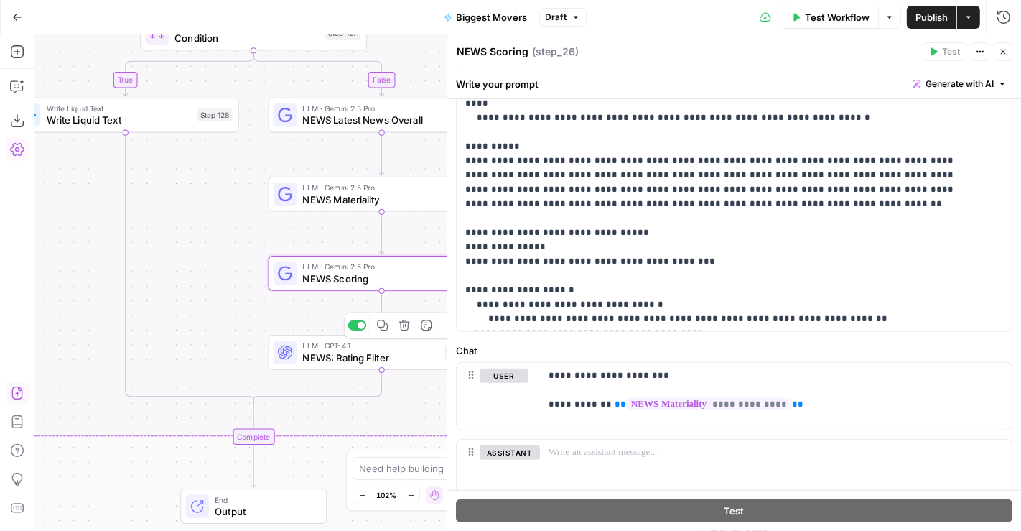
click at [320, 348] on span "LLM · GPT-4.1" at bounding box center [371, 345] width 136 height 11
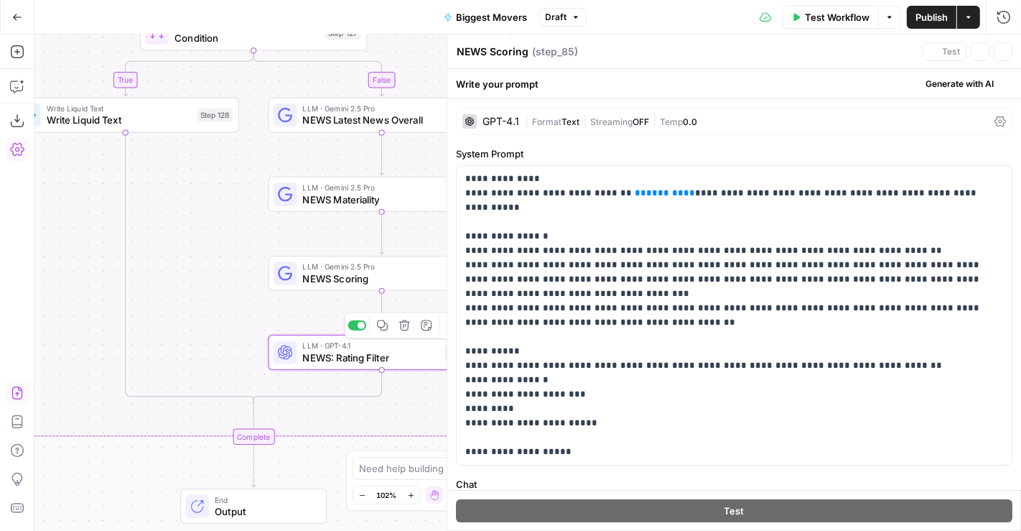
type textarea "NEWS: Rating Filter"
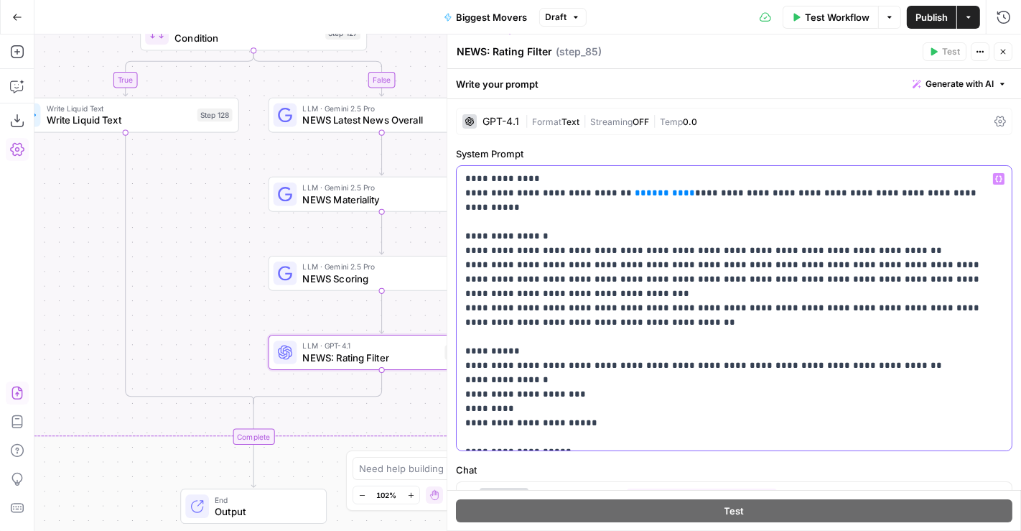
drag, startPoint x: 672, startPoint y: 194, endPoint x: 616, endPoint y: 195, distance: 56.0
click at [616, 195] on p "**********" at bounding box center [728, 308] width 526 height 273
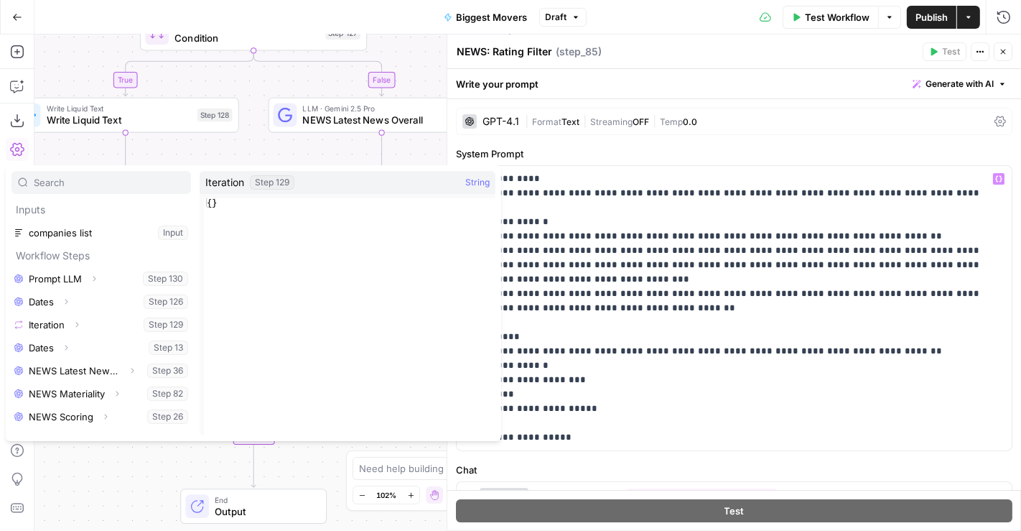
click at [78, 327] on div "Expand" at bounding box center [66, 319] width 50 height 26
click at [88, 326] on button "Select variable Iteration" at bounding box center [101, 324] width 180 height 23
click at [79, 322] on icon "button" at bounding box center [77, 324] width 9 height 9
click at [76, 374] on button "Select variable Element" at bounding box center [108, 370] width 165 height 23
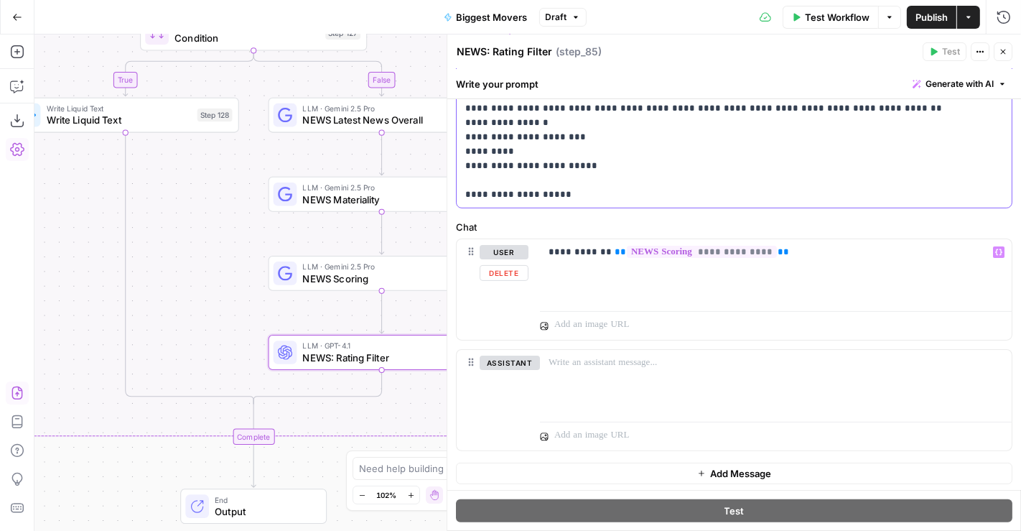
scroll to position [256, 0]
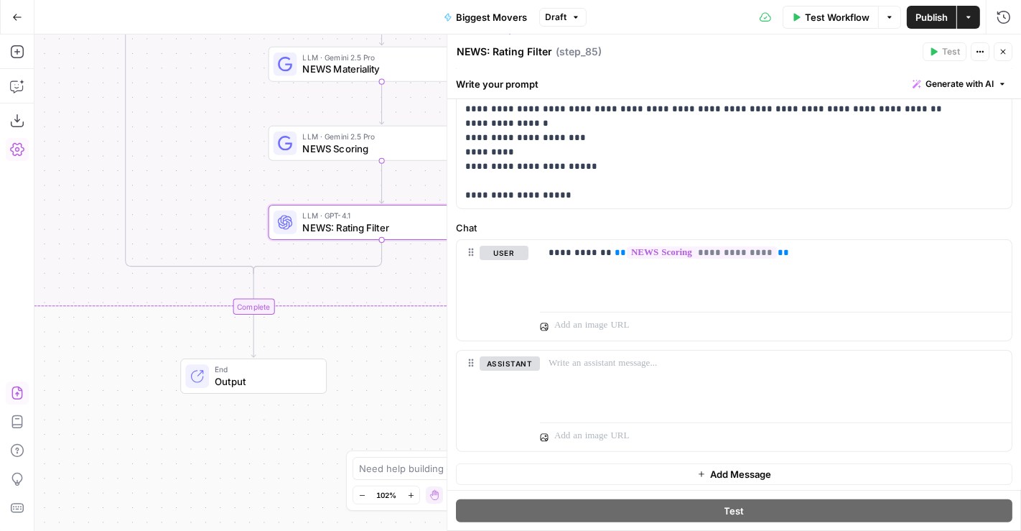
click at [1004, 50] on icon "button" at bounding box center [1003, 52] width 5 height 5
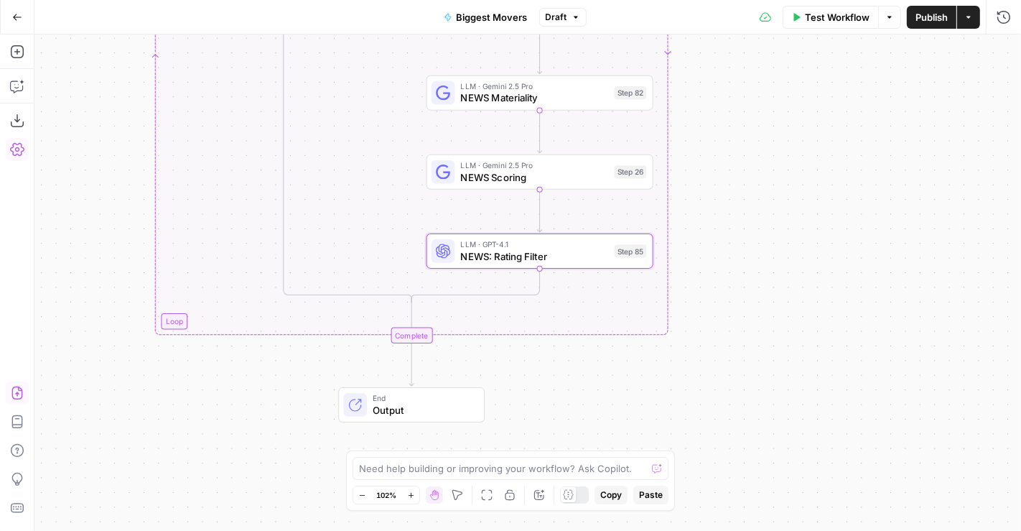
drag, startPoint x: 516, startPoint y: 412, endPoint x: 668, endPoint y: 432, distance: 152.9
click at [668, 432] on div "false true Workflow Set Inputs Inputs LLM · GPT-4.1 Prompt LLM Step 130 LLM · G…" at bounding box center [527, 282] width 987 height 496
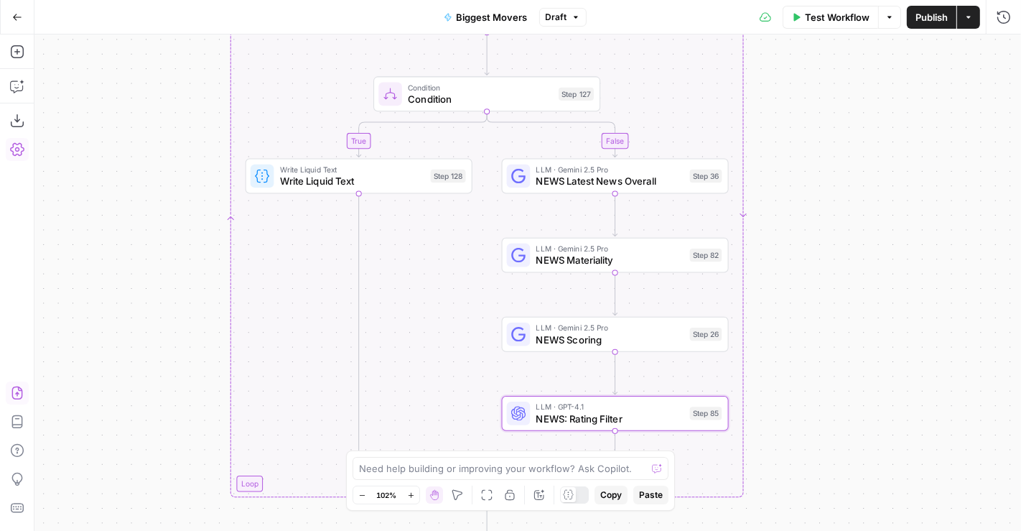
drag, startPoint x: 848, startPoint y: 210, endPoint x: 848, endPoint y: 369, distance: 159.5
click at [848, 369] on div "false true Workflow Set Inputs Inputs LLM · GPT-4.1 Prompt LLM Step 130 LLM · G…" at bounding box center [527, 282] width 987 height 496
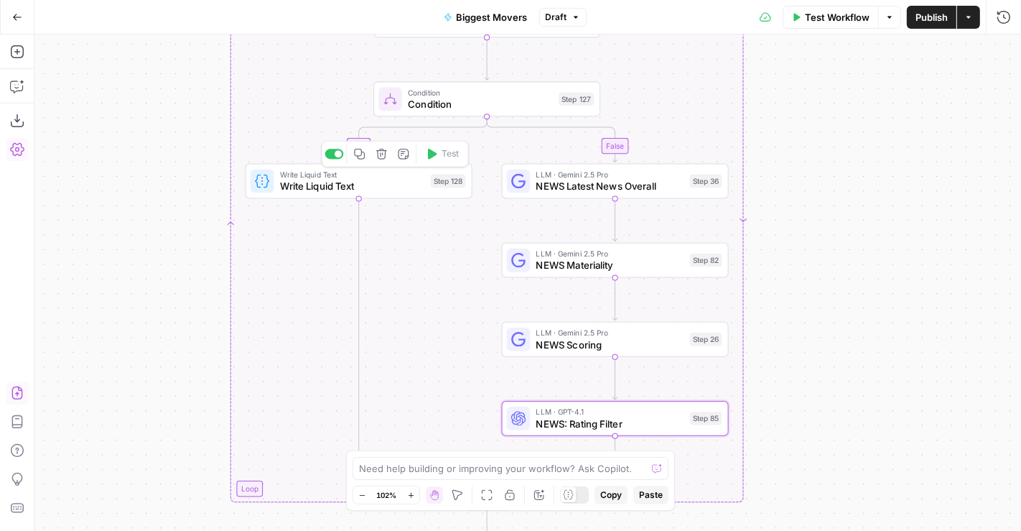
click at [309, 184] on span "Write Liquid Text" at bounding box center [352, 186] width 145 height 14
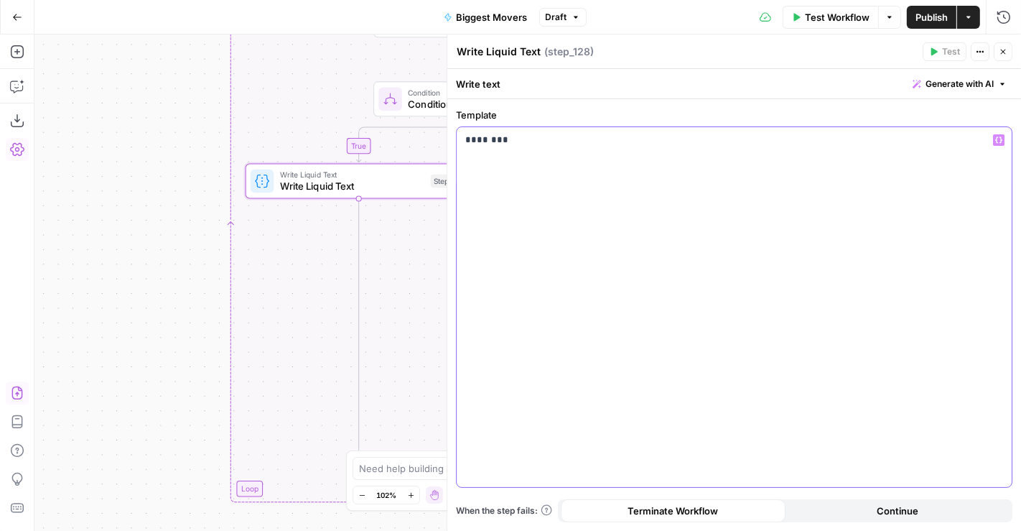
click at [463, 138] on div "********" at bounding box center [734, 307] width 555 height 360
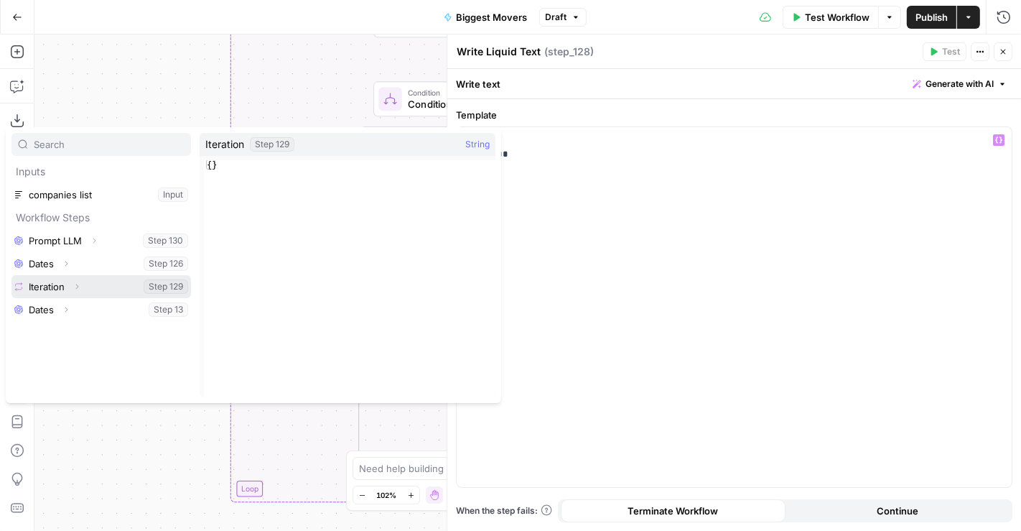
click at [81, 284] on icon "button" at bounding box center [77, 286] width 9 height 9
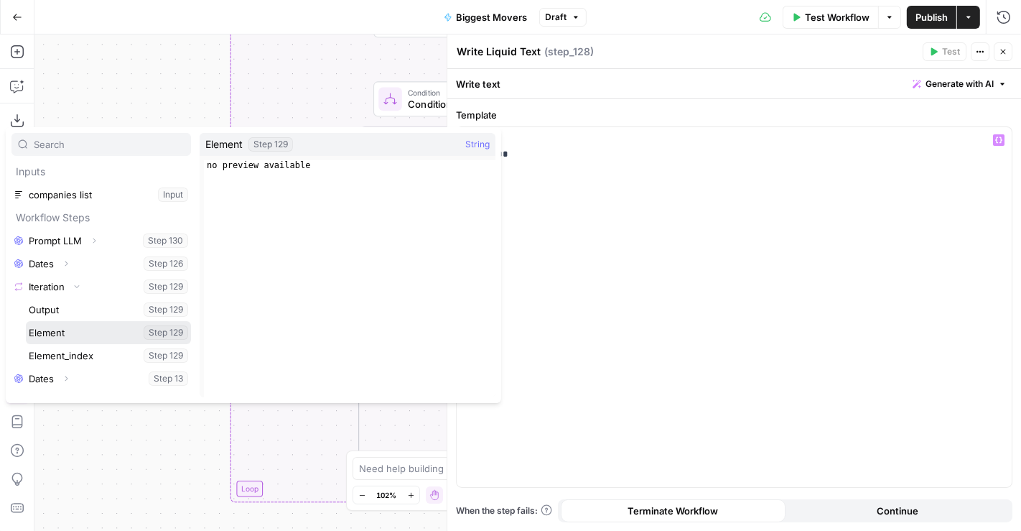
click at [84, 335] on button "Select variable Element" at bounding box center [108, 332] width 165 height 23
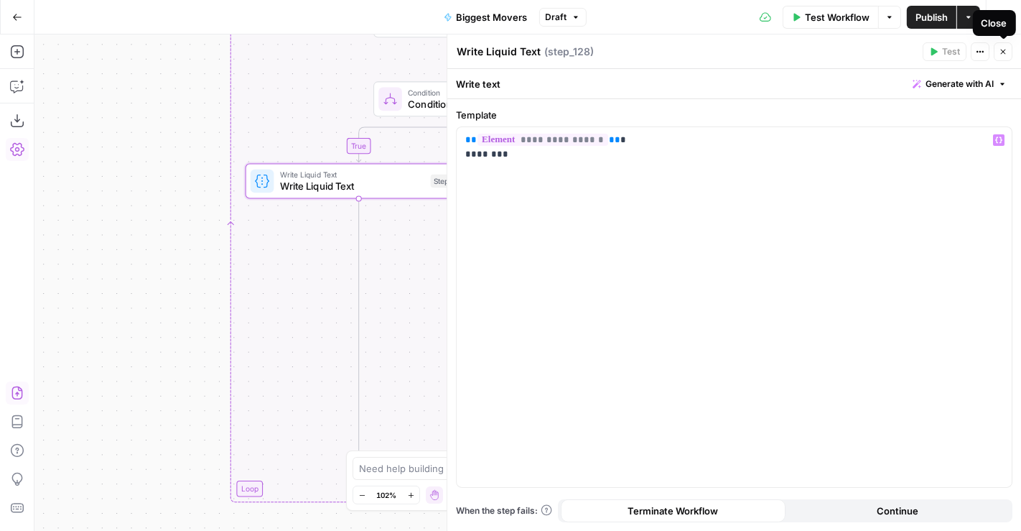
click at [1008, 55] on button "Close" at bounding box center [1003, 51] width 19 height 19
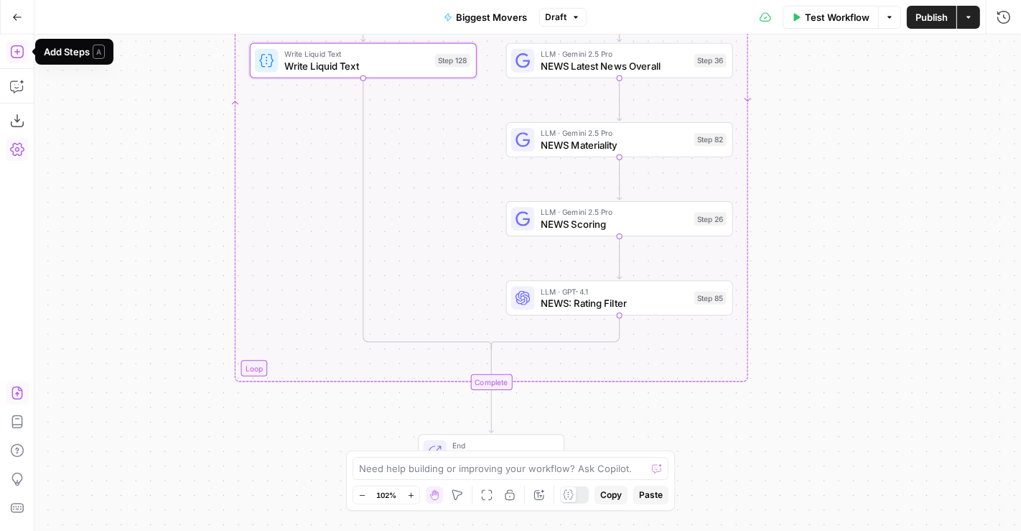
click at [19, 52] on icon "button" at bounding box center [17, 52] width 14 height 14
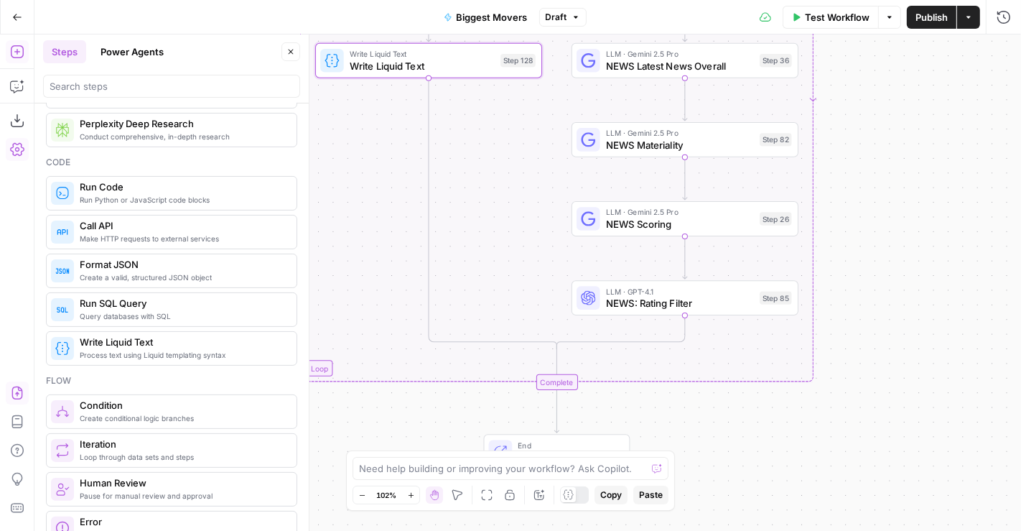
scroll to position [198, 0]
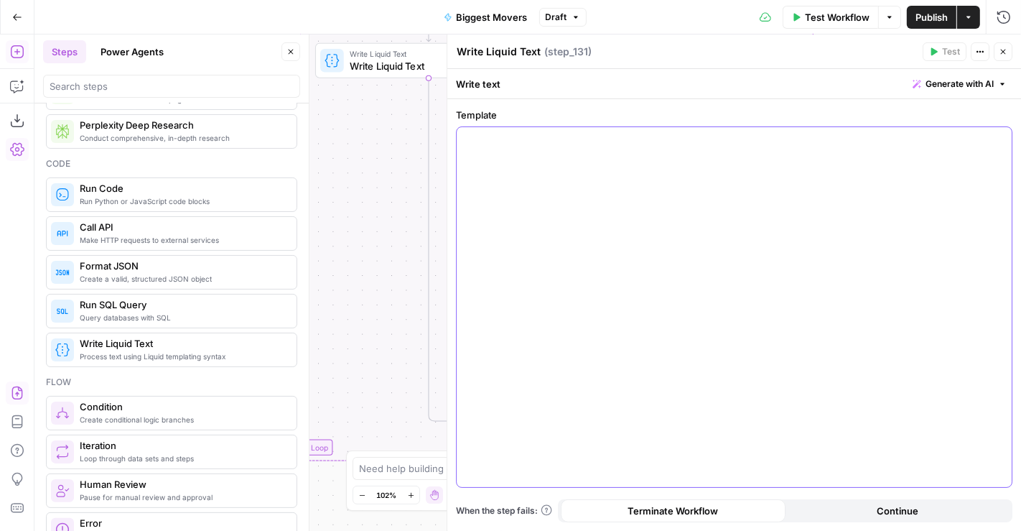
click at [572, 194] on div at bounding box center [734, 307] width 555 height 360
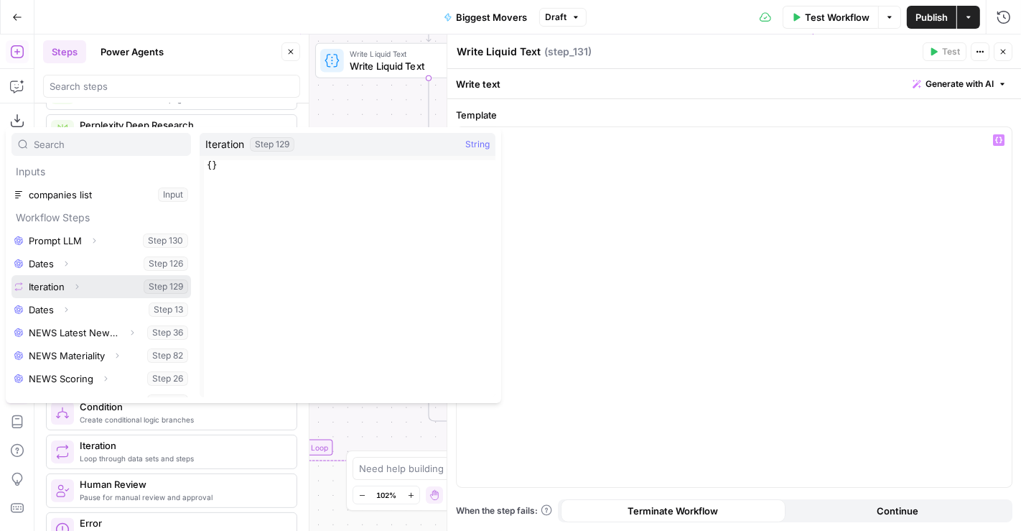
click at [78, 286] on icon "button" at bounding box center [77, 286] width 9 height 9
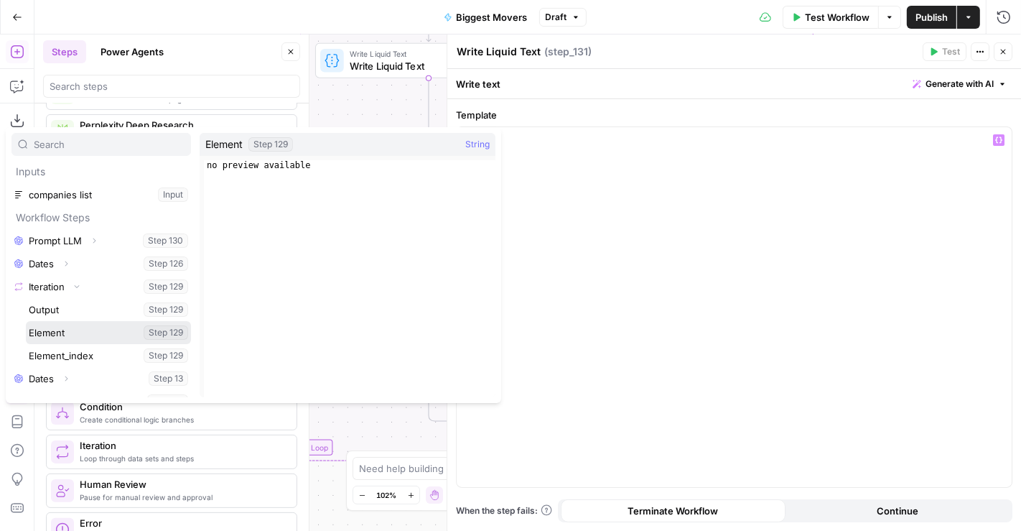
click at [70, 338] on button "Select variable Element" at bounding box center [108, 332] width 165 height 23
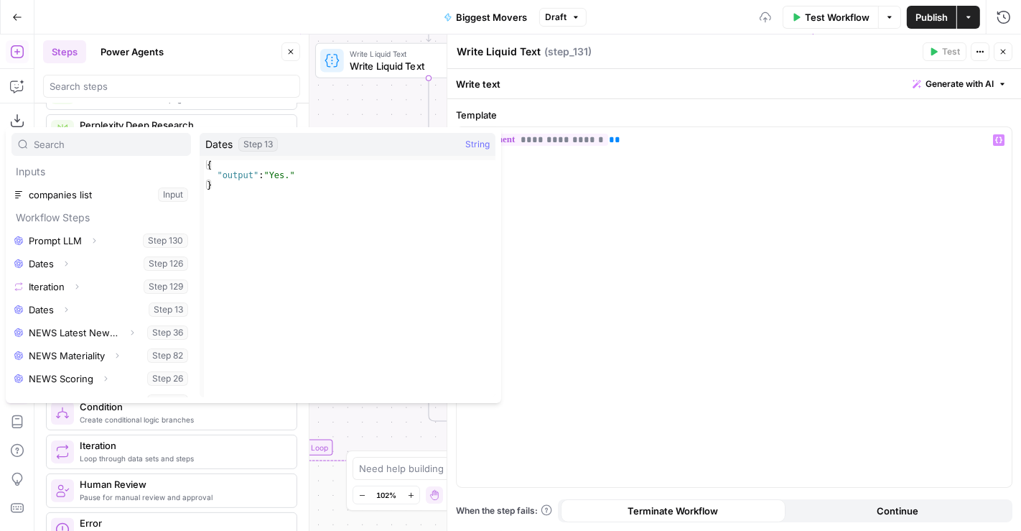
scroll to position [15, 0]
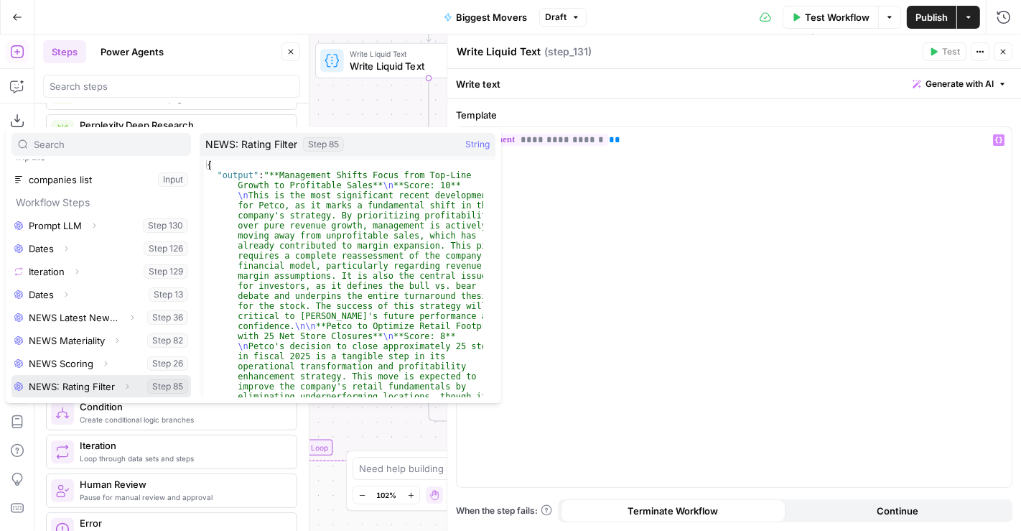
click at [70, 392] on button "Select variable NEWS: Rating Filter" at bounding box center [101, 386] width 180 height 23
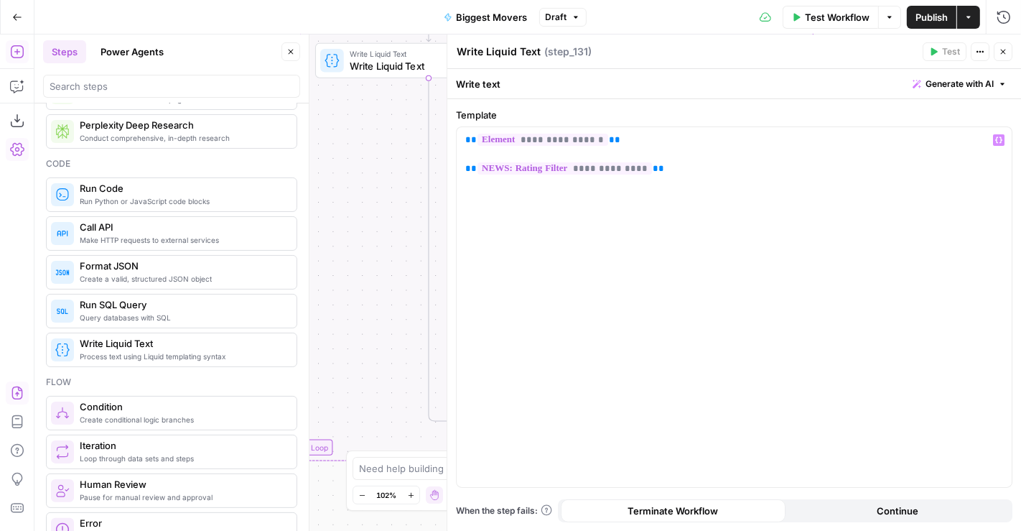
click at [1006, 48] on icon "button" at bounding box center [1003, 51] width 9 height 9
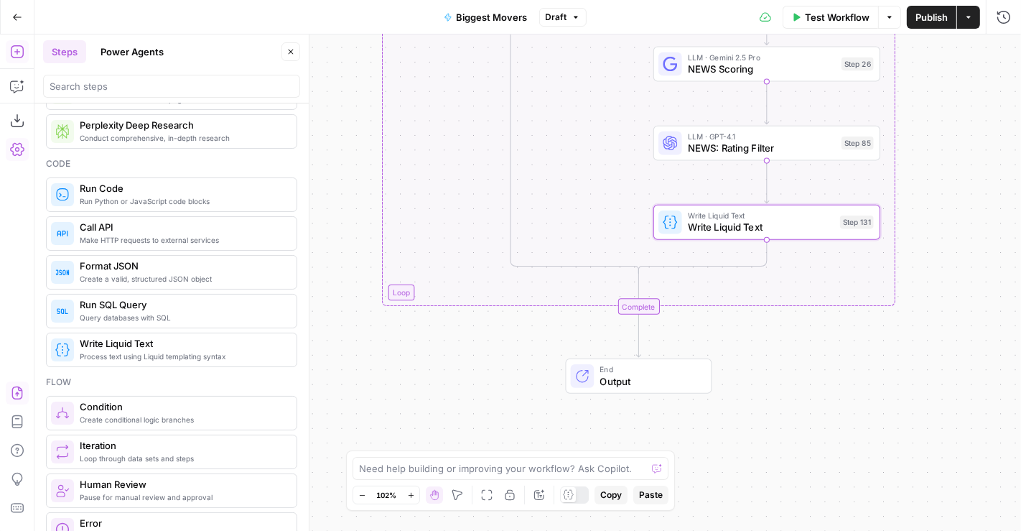
drag, startPoint x: 797, startPoint y: 353, endPoint x: 877, endPoint y: 361, distance: 80.8
click at [877, 361] on div "false true Workflow Set Inputs Inputs LLM · GPT-4.1 Prompt LLM Step 130 LLM · G…" at bounding box center [527, 282] width 987 height 496
click at [287, 52] on icon "button" at bounding box center [291, 51] width 9 height 9
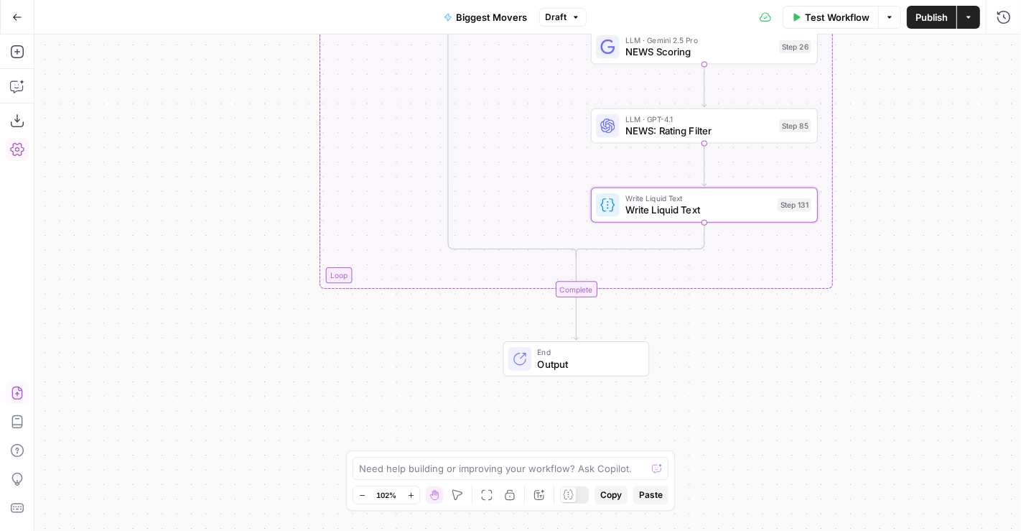
drag, startPoint x: 302, startPoint y: 325, endPoint x: 277, endPoint y: 322, distance: 25.3
click at [277, 322] on div "false true Workflow Set Inputs Inputs LLM · GPT-4.1 Prompt LLM Step 130 LLM · G…" at bounding box center [527, 282] width 987 height 496
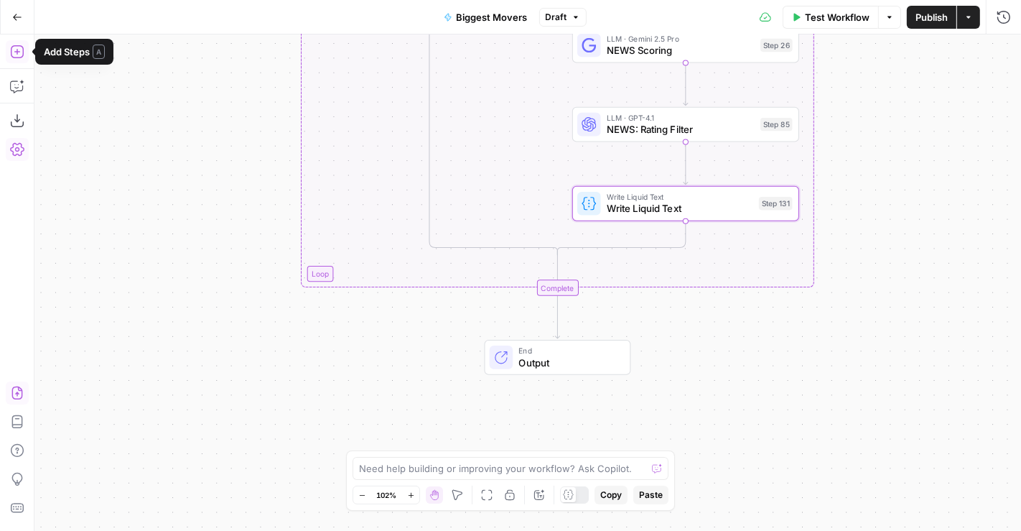
click at [22, 55] on icon "button" at bounding box center [16, 51] width 13 height 13
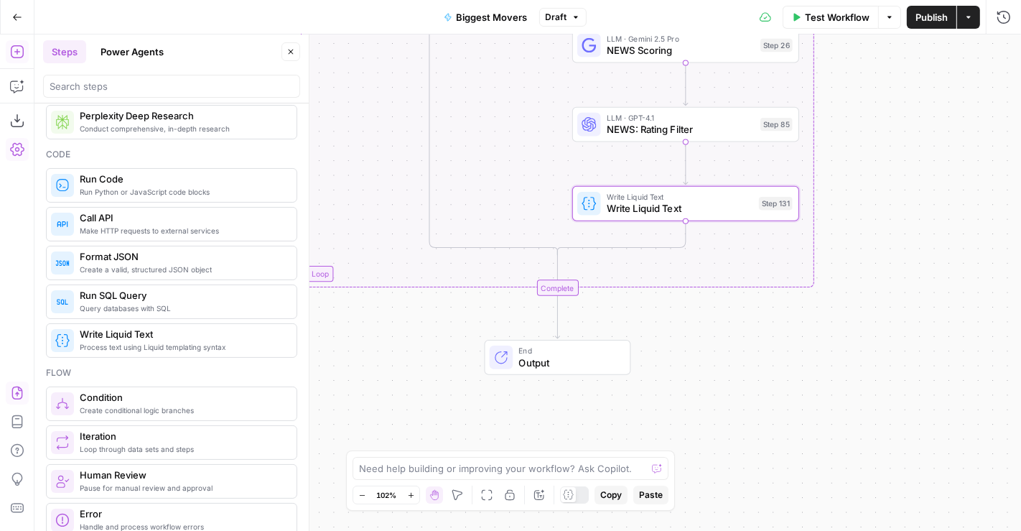
scroll to position [207, 0]
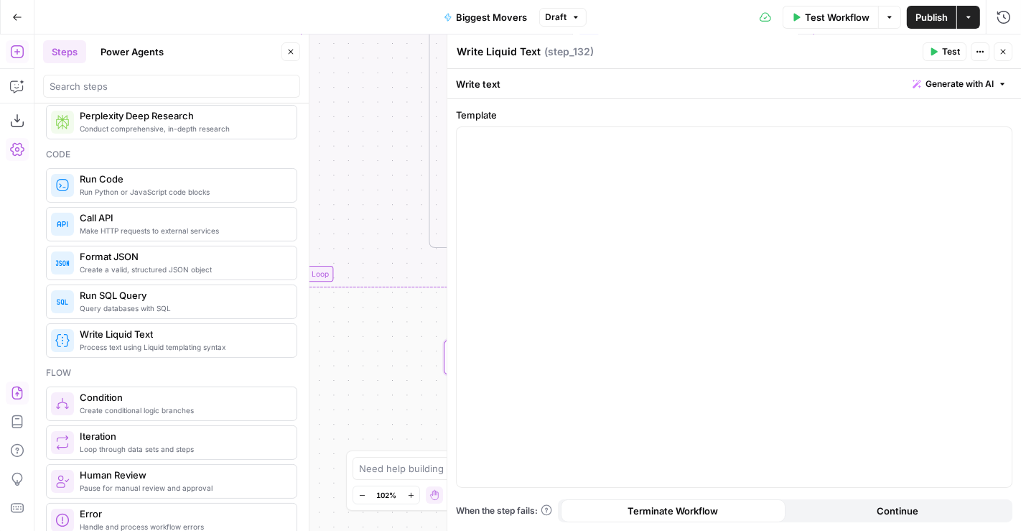
click at [1011, 56] on button "Close" at bounding box center [1003, 51] width 19 height 19
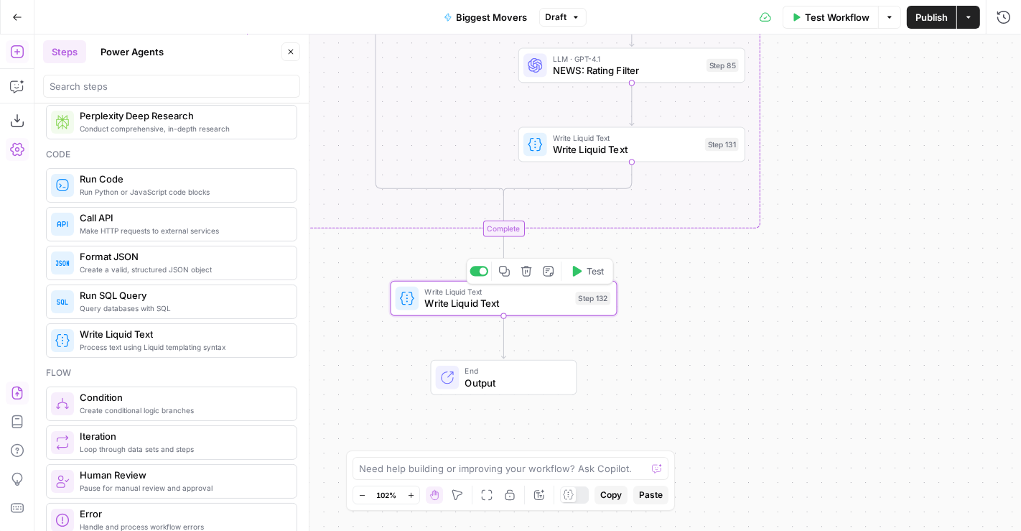
click at [488, 296] on span "Write Liquid Text" at bounding box center [496, 303] width 145 height 14
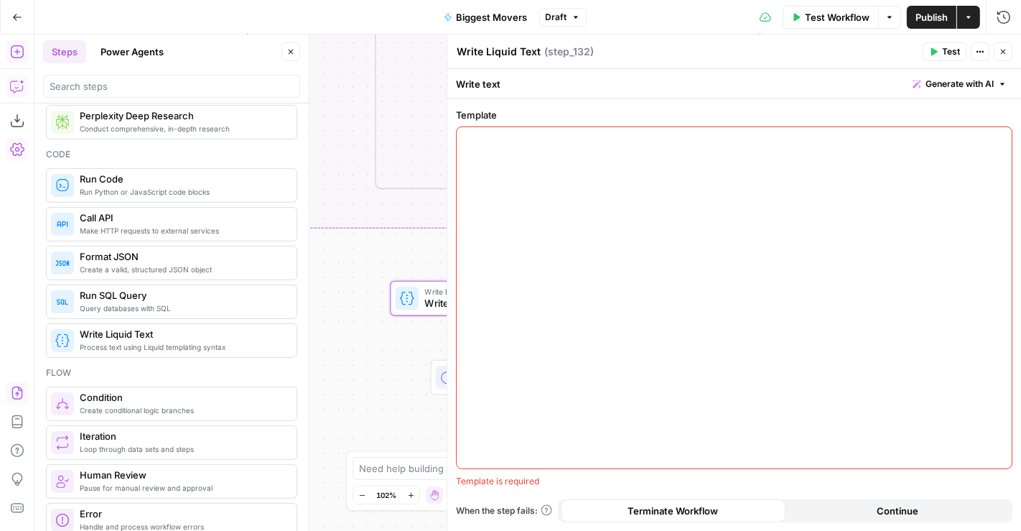
click at [27, 87] on button "Copilot" at bounding box center [17, 86] width 23 height 23
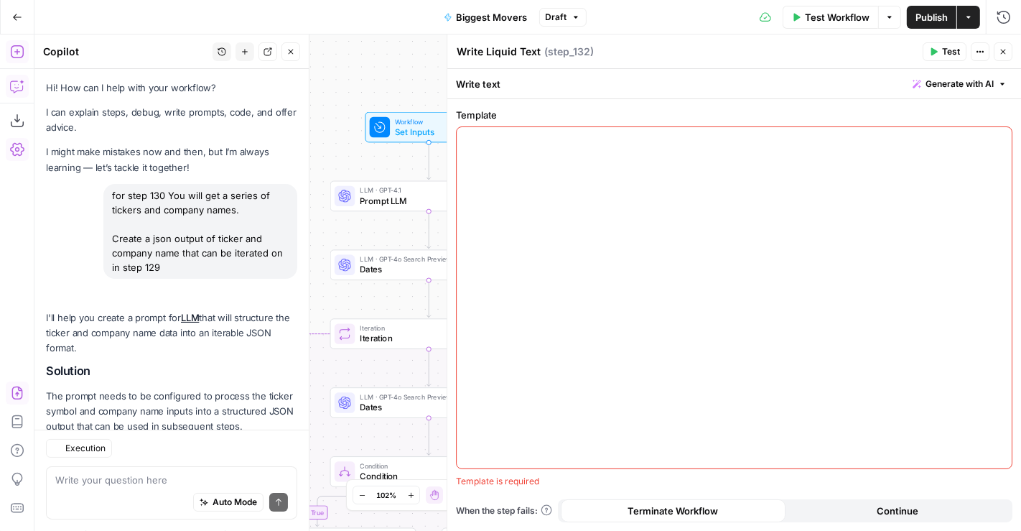
scroll to position [1017, 0]
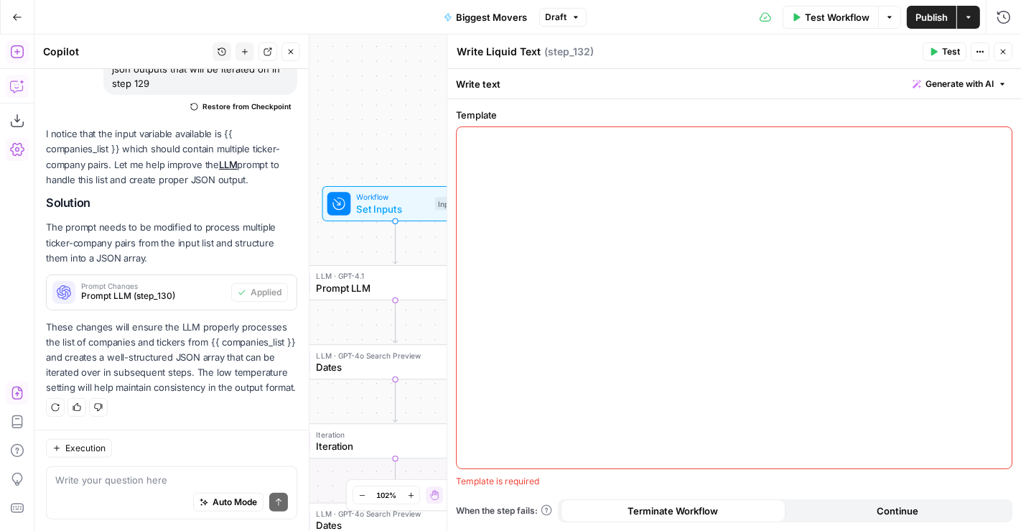
click at [154, 483] on textarea at bounding box center [171, 480] width 233 height 14
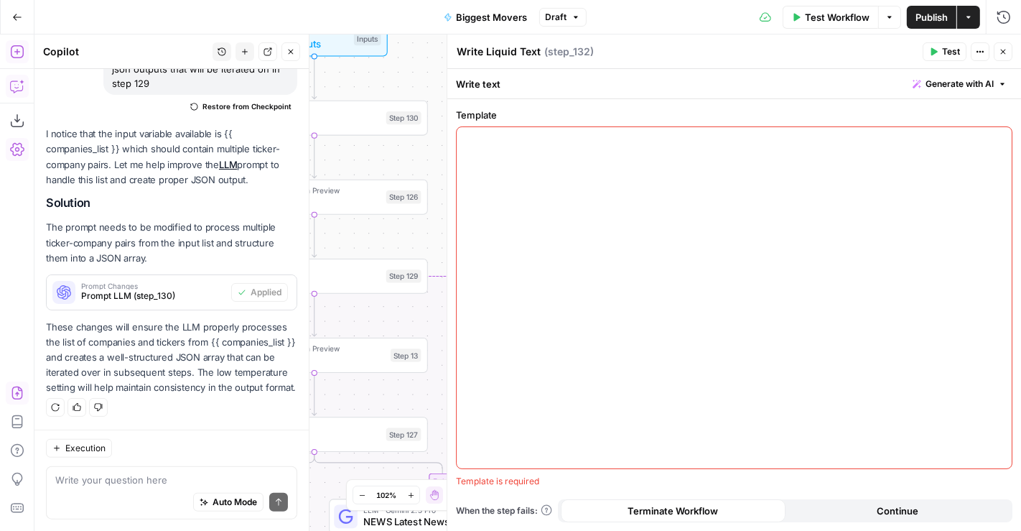
click at [121, 478] on textarea at bounding box center [171, 480] width 233 height 14
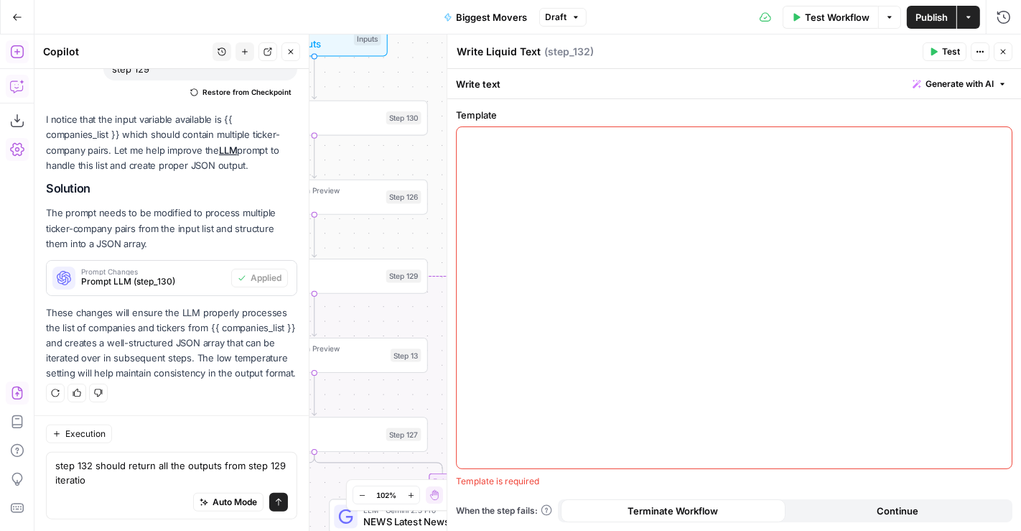
type textarea "step 132 should return all the outputs from step 129 iteration"
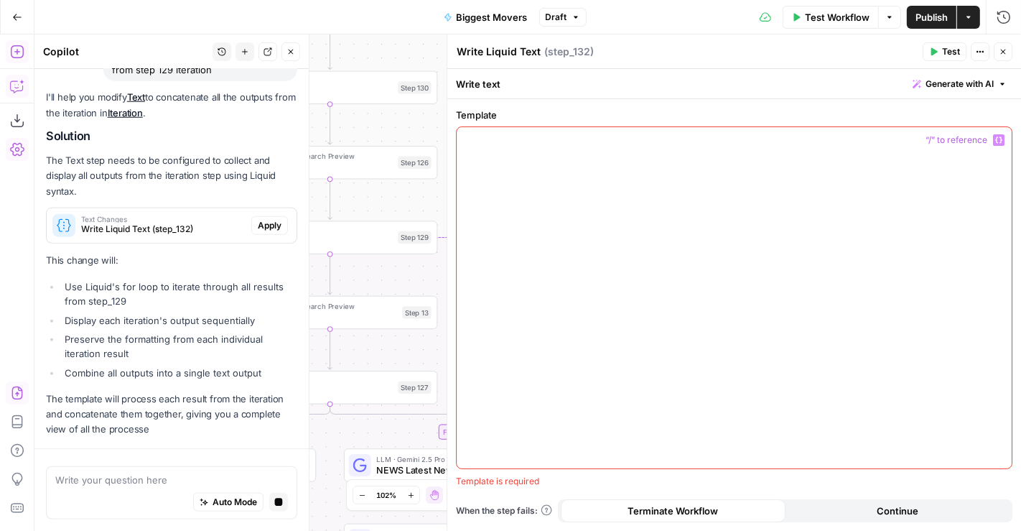
scroll to position [1322, 0]
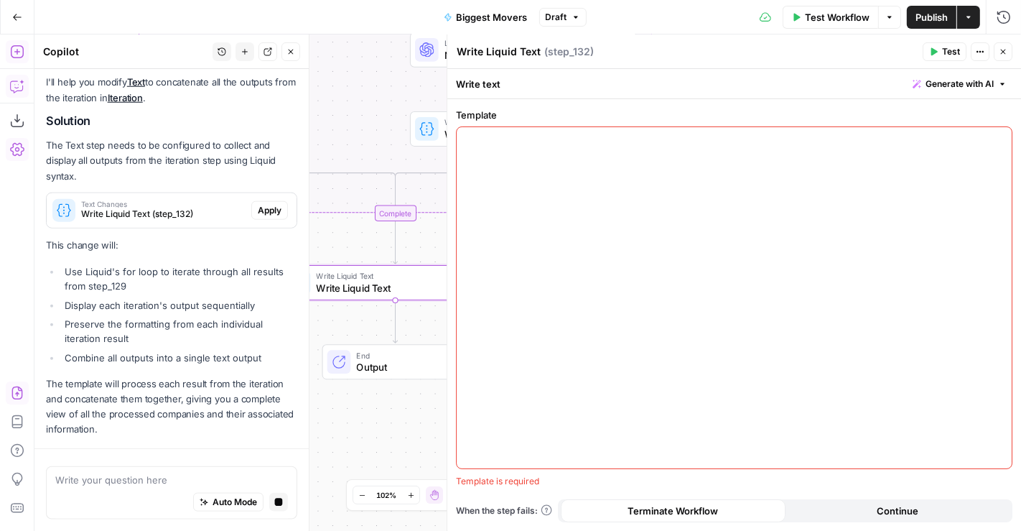
click at [256, 204] on div "I'll help you modify Text to concatenate all the outputs from the iteration in …" at bounding box center [171, 256] width 251 height 362
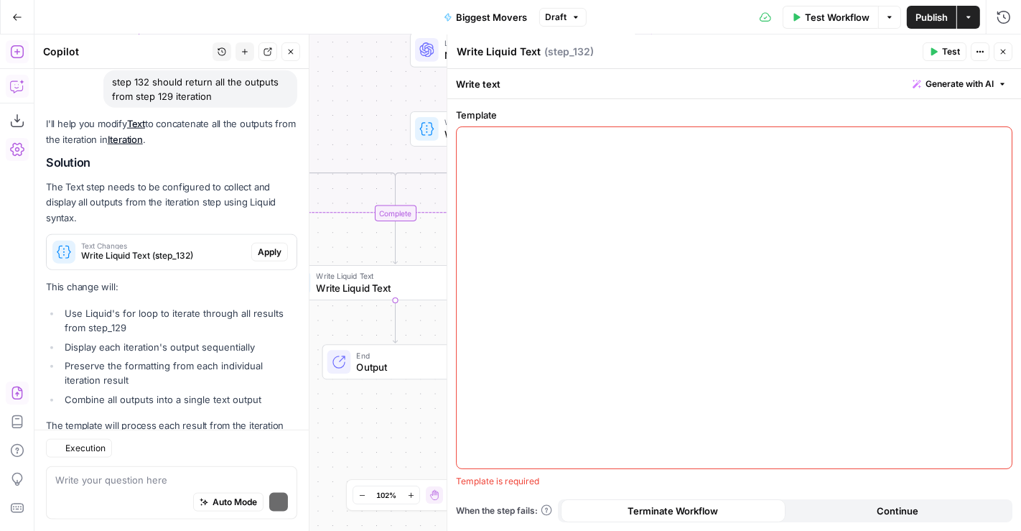
scroll to position [1432, 0]
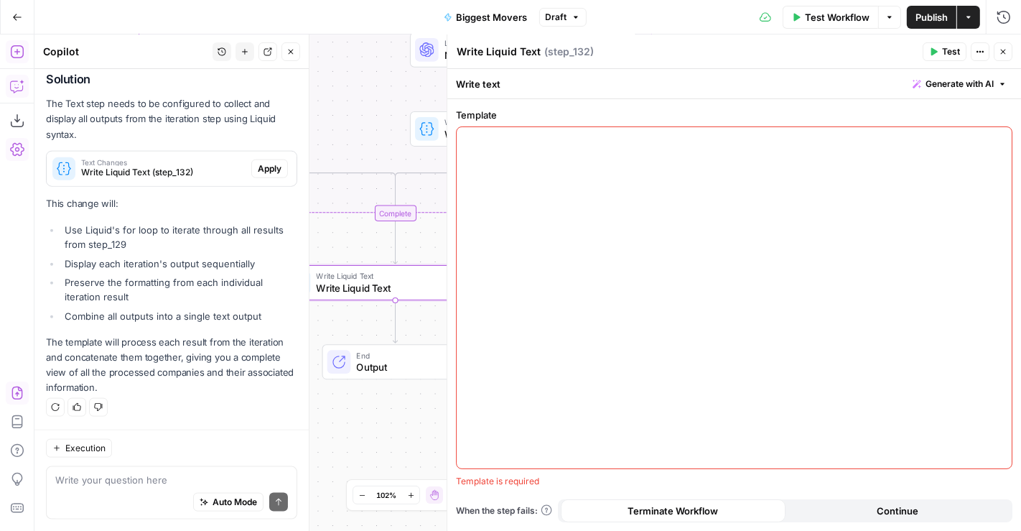
click at [258, 165] on span "Apply" at bounding box center [270, 168] width 24 height 13
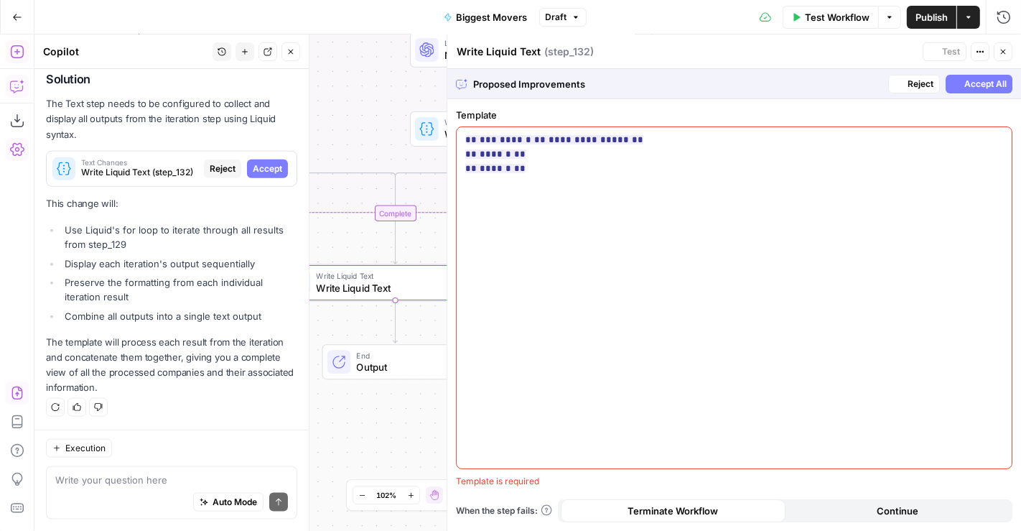
scroll to position [1364, 0]
click at [991, 81] on span "Accept All" at bounding box center [986, 84] width 42 height 13
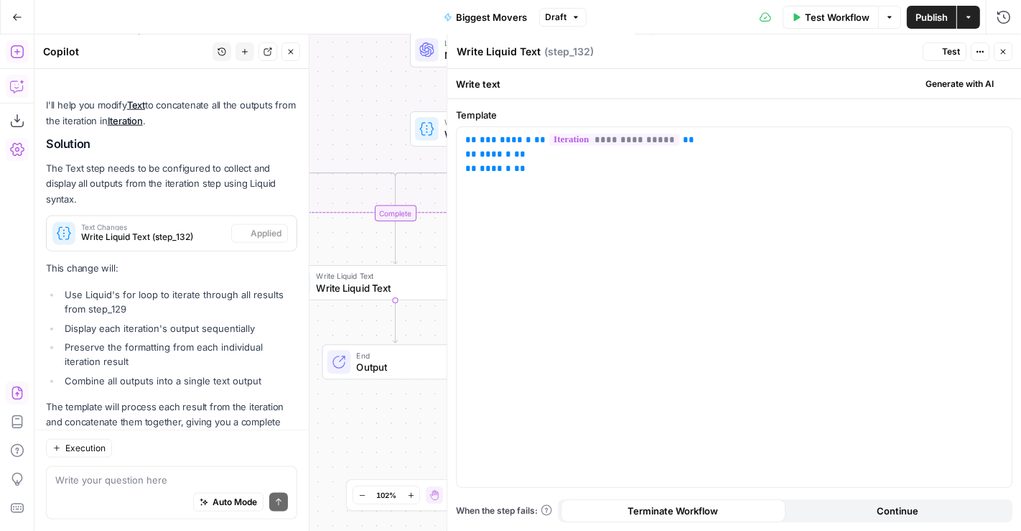
scroll to position [1456, 0]
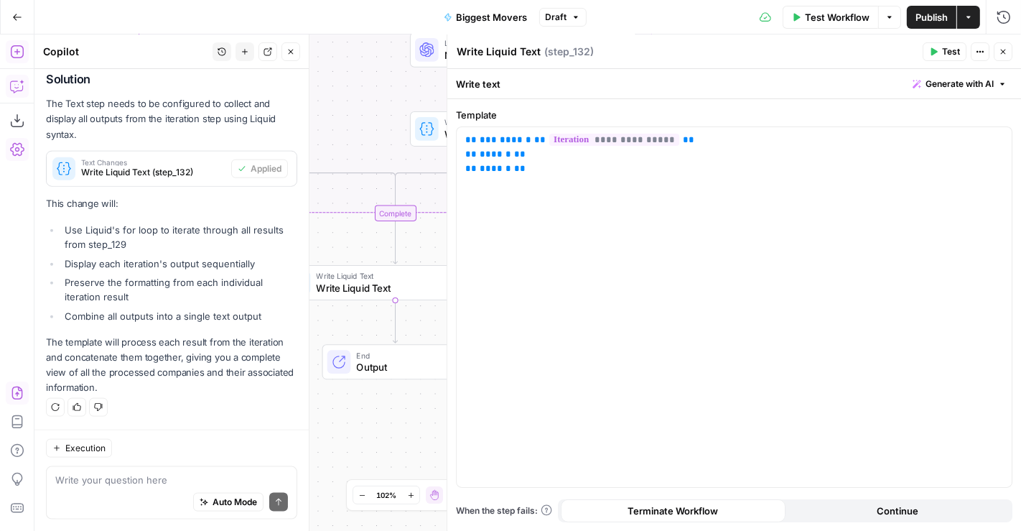
click at [1001, 52] on icon "button" at bounding box center [1003, 51] width 9 height 9
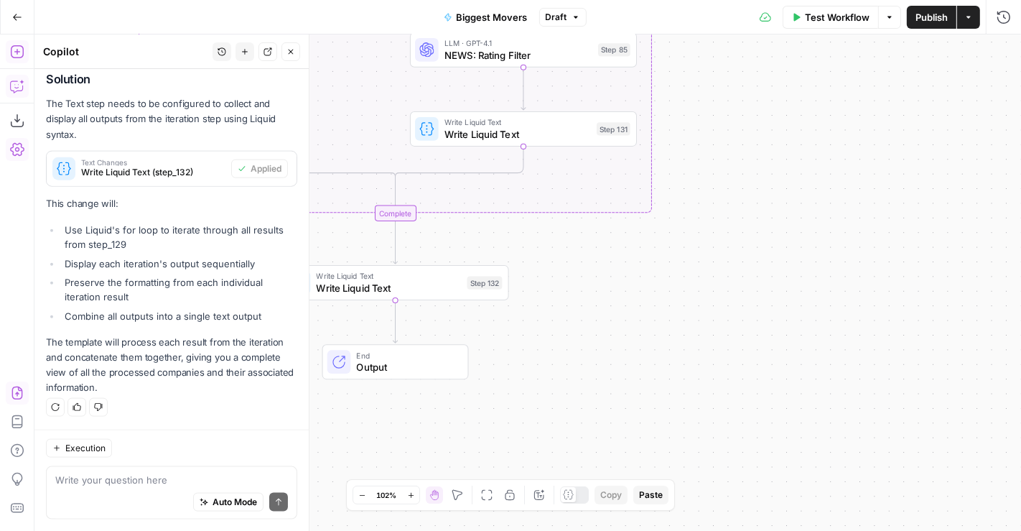
click at [294, 54] on icon "button" at bounding box center [291, 51] width 9 height 9
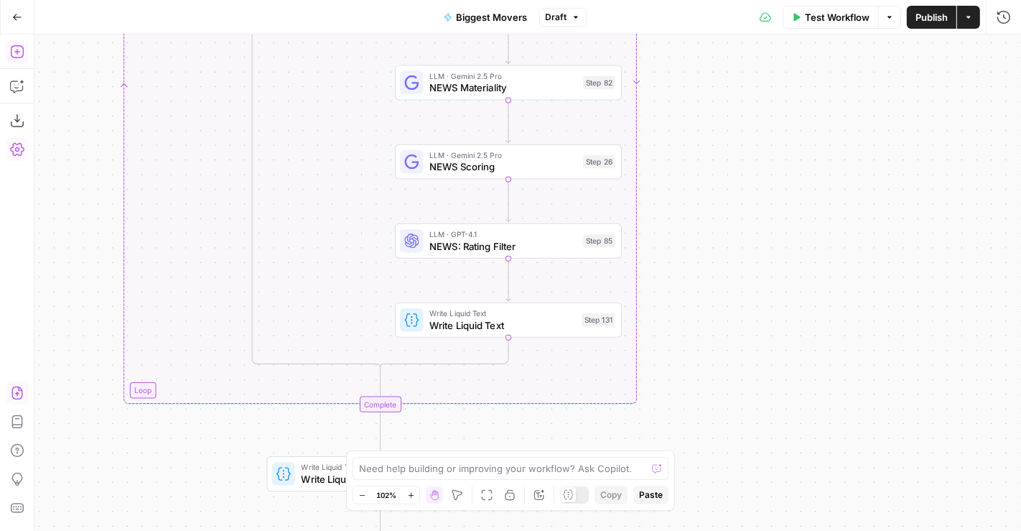
drag, startPoint x: 792, startPoint y: 184, endPoint x: 774, endPoint y: 326, distance: 143.3
click at [777, 375] on div "false true Workflow Set Inputs Inputs LLM · GPT-4.1 Prompt LLM Step 130 LLM · G…" at bounding box center [527, 282] width 987 height 496
click at [728, 120] on div "false true Workflow Set Inputs Inputs LLM · GPT-4.1 Prompt LLM Step 130 LLM · G…" at bounding box center [527, 282] width 987 height 496
click at [819, 11] on span "Test Workflow" at bounding box center [837, 17] width 65 height 14
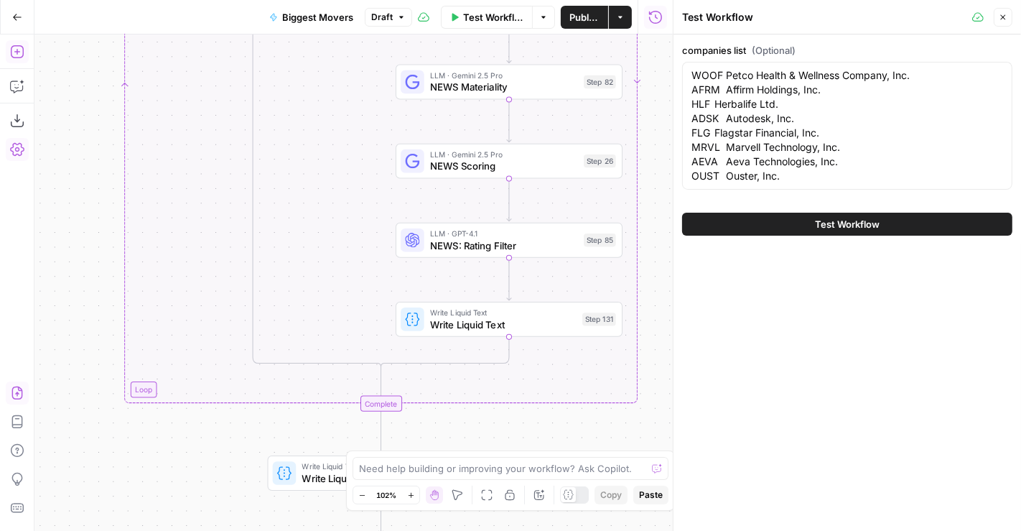
click at [851, 227] on span "Test Workflow" at bounding box center [847, 224] width 65 height 14
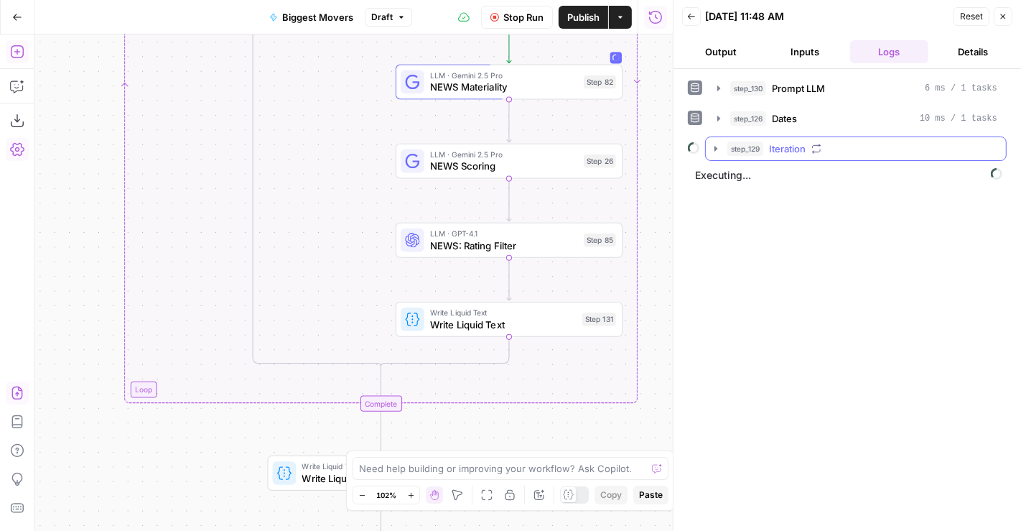
click at [768, 143] on div "step_129 Iteration" at bounding box center [863, 148] width 270 height 14
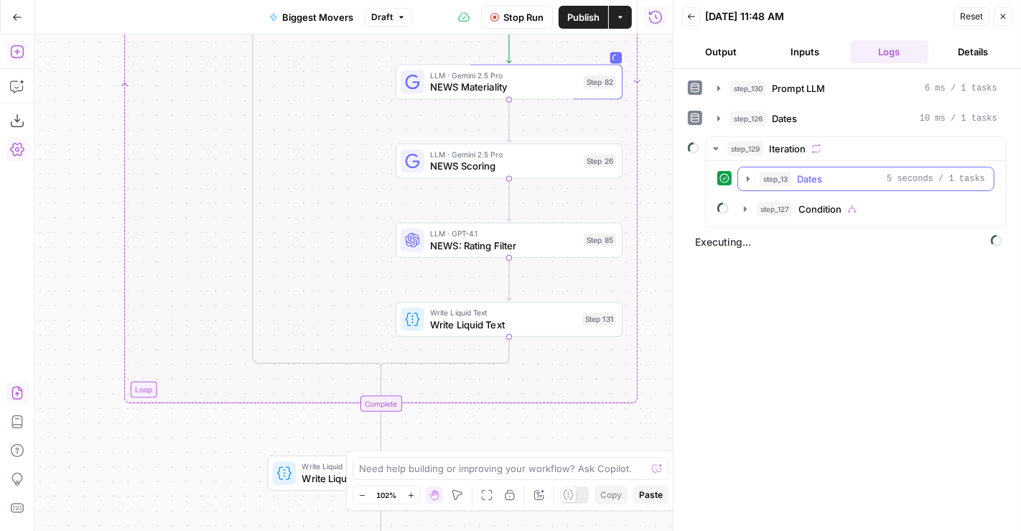
click at [830, 180] on div "step_13 Dates 5 seconds / 1 tasks" at bounding box center [873, 179] width 226 height 14
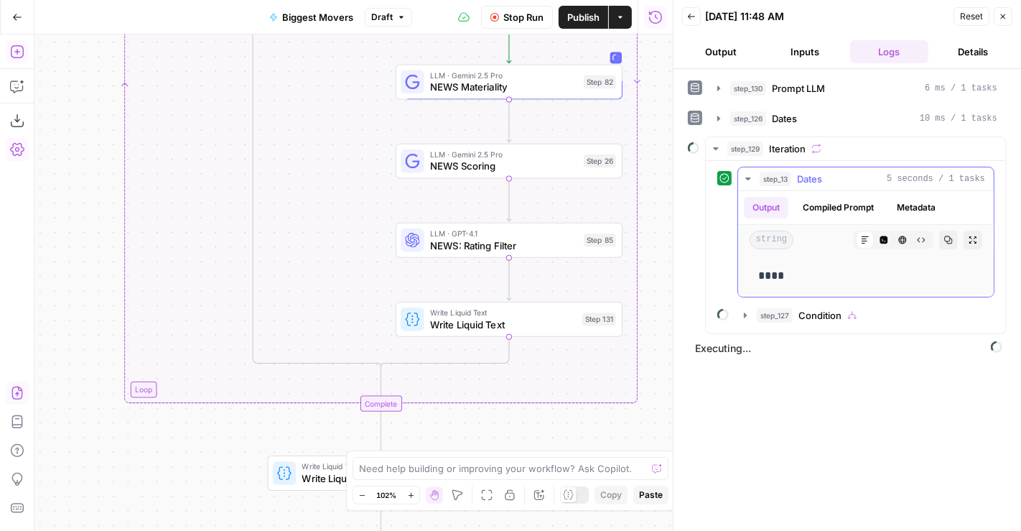
click at [830, 177] on div "step_13 Dates 5 seconds / 1 tasks" at bounding box center [873, 179] width 226 height 14
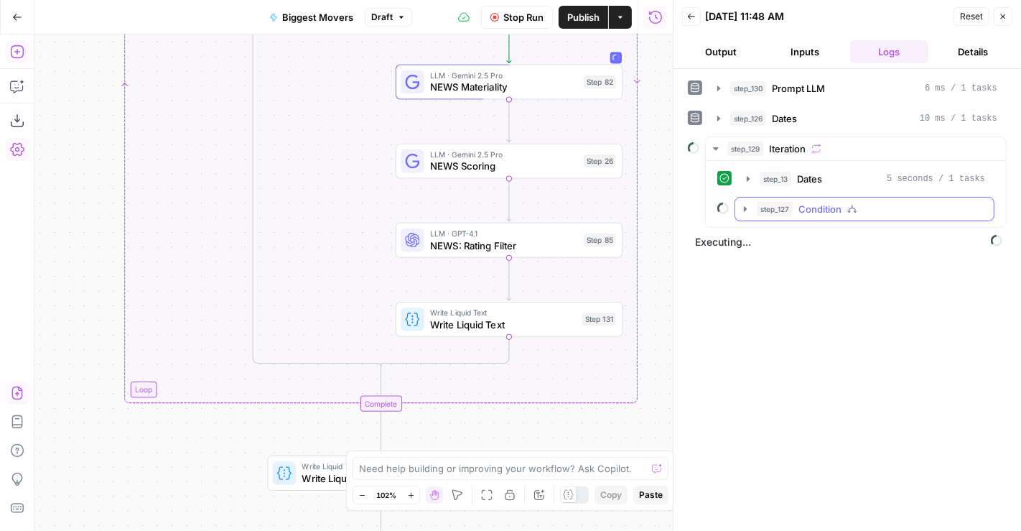
click at [822, 198] on button "step_127 Condition" at bounding box center [865, 209] width 259 height 23
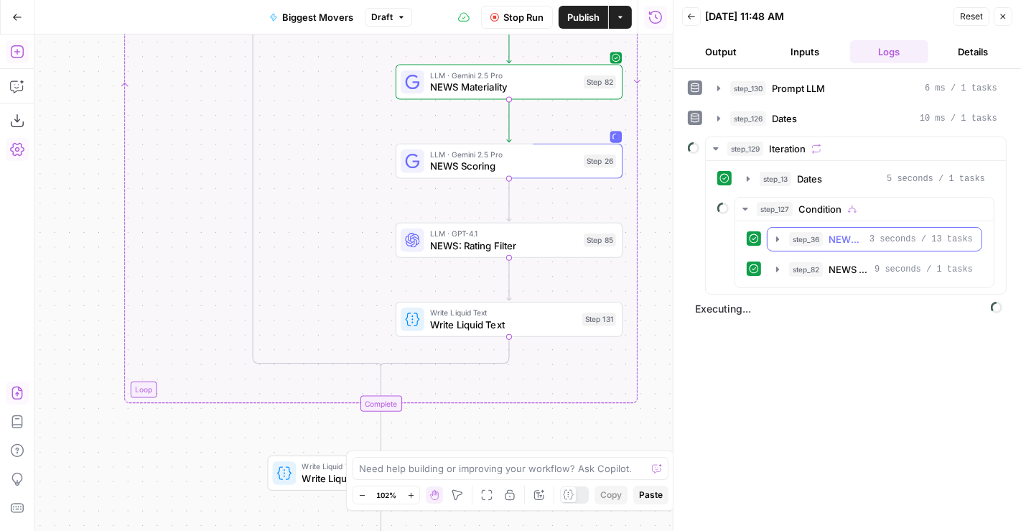
click at [845, 242] on span "NEWS Latest News Overall" at bounding box center [846, 239] width 35 height 14
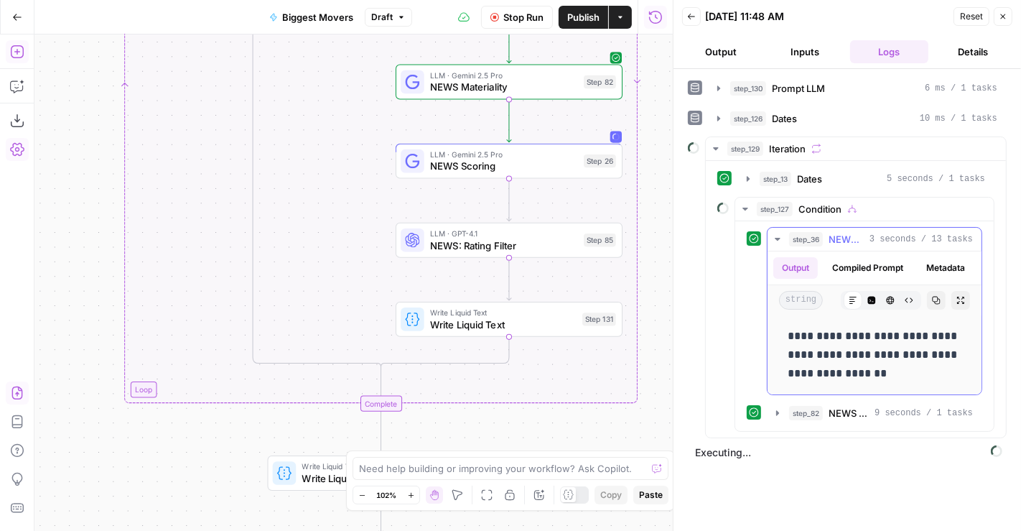
click at [845, 242] on span "NEWS Latest News Overall" at bounding box center [846, 239] width 35 height 14
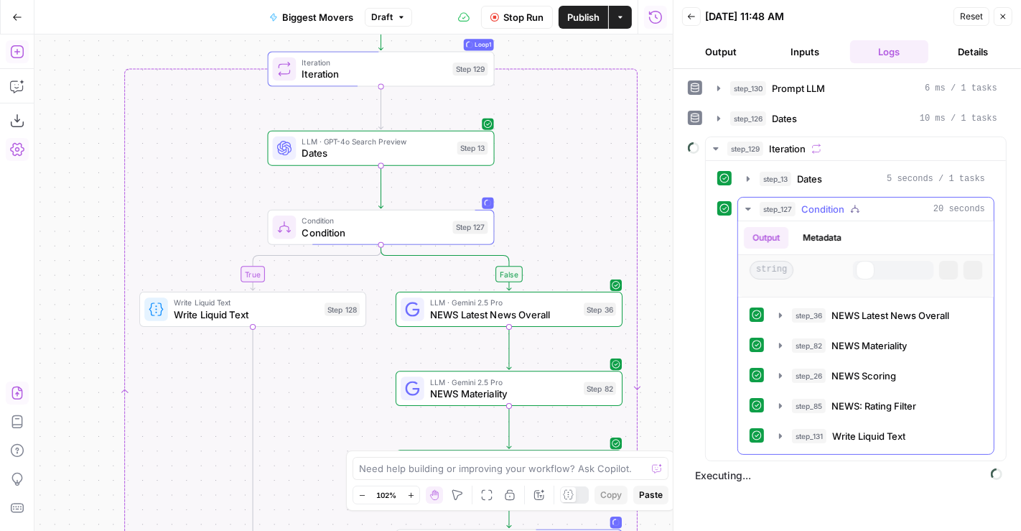
click at [876, 263] on div "Output Metadata string Markdown Code Editor HTML Viewer Raw Output Copy Expand …" at bounding box center [866, 337] width 256 height 233
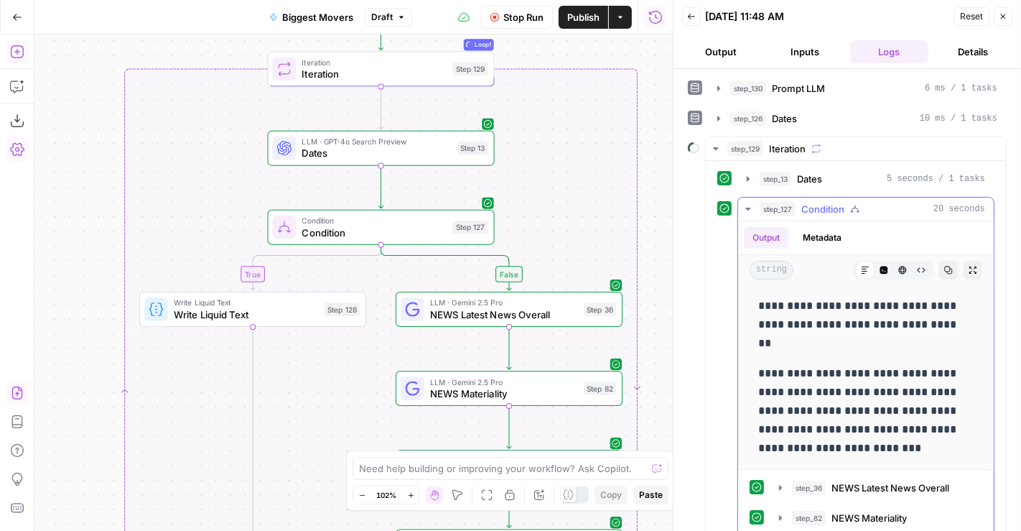
click at [834, 198] on button "step_127 Condition 20 seconds" at bounding box center [866, 209] width 256 height 23
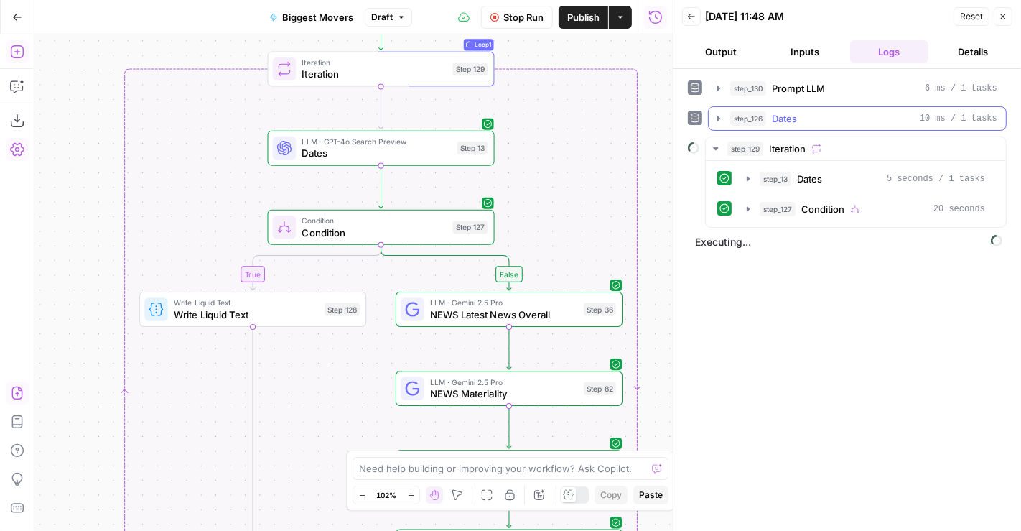
click at [820, 116] on div "step_126 Dates 10 ms / 1 tasks" at bounding box center [863, 118] width 267 height 14
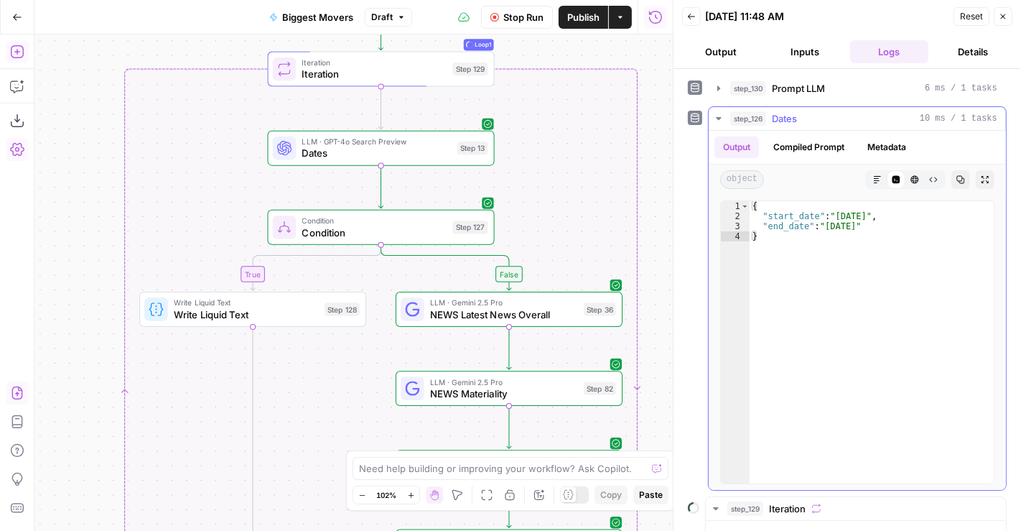
click at [819, 116] on div "step_126 Dates 10 ms / 1 tasks" at bounding box center [863, 118] width 267 height 14
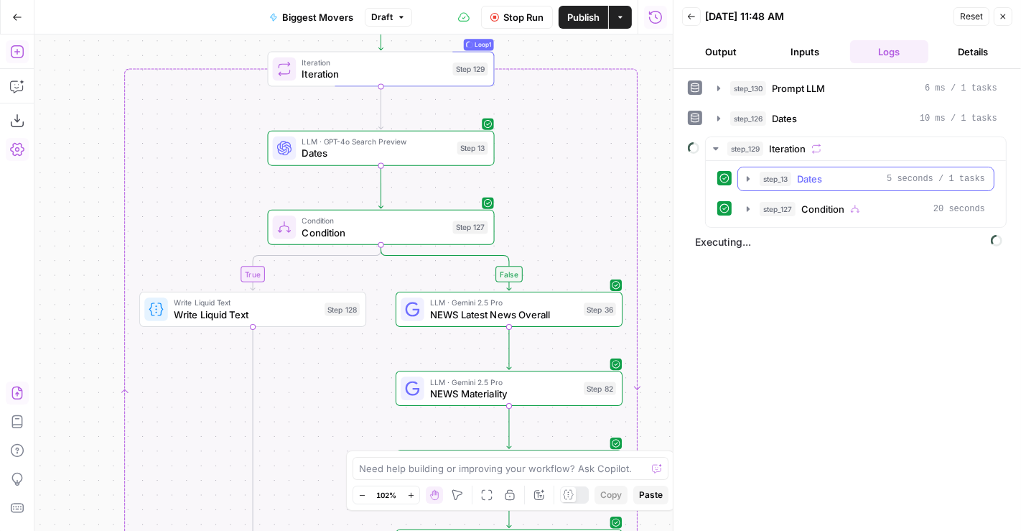
click at [848, 178] on div "step_13 Dates 5 seconds / 1 tasks" at bounding box center [873, 179] width 226 height 14
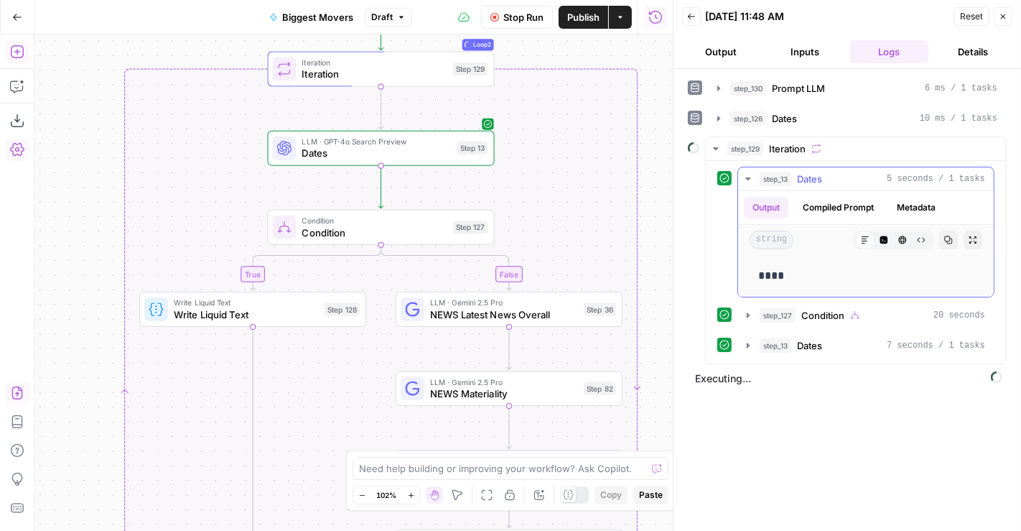
click at [848, 178] on div "step_13 Dates 5 seconds / 1 tasks" at bounding box center [873, 179] width 226 height 14
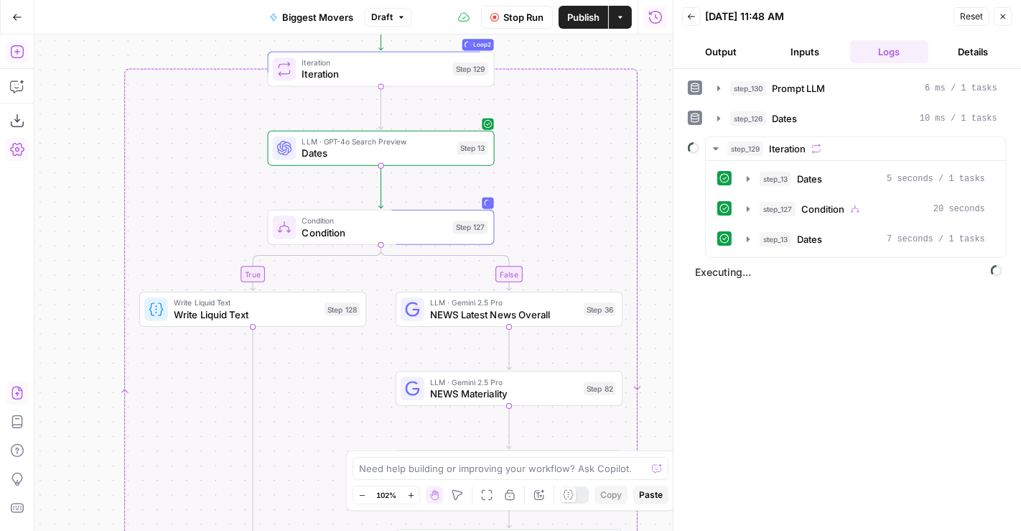
click at [532, 24] on button "Stop Run" at bounding box center [517, 17] width 72 height 23
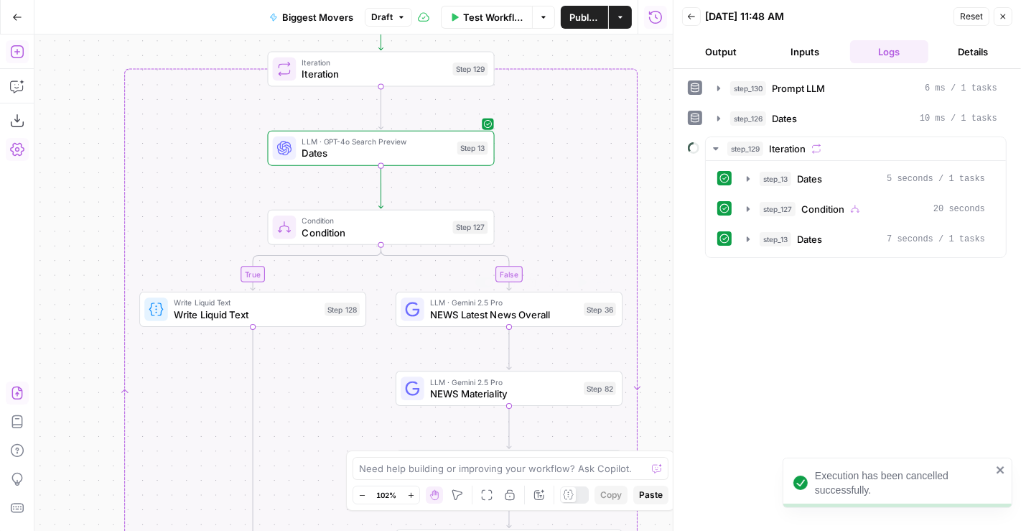
click at [504, 314] on span "NEWS Latest News Overall" at bounding box center [504, 314] width 148 height 14
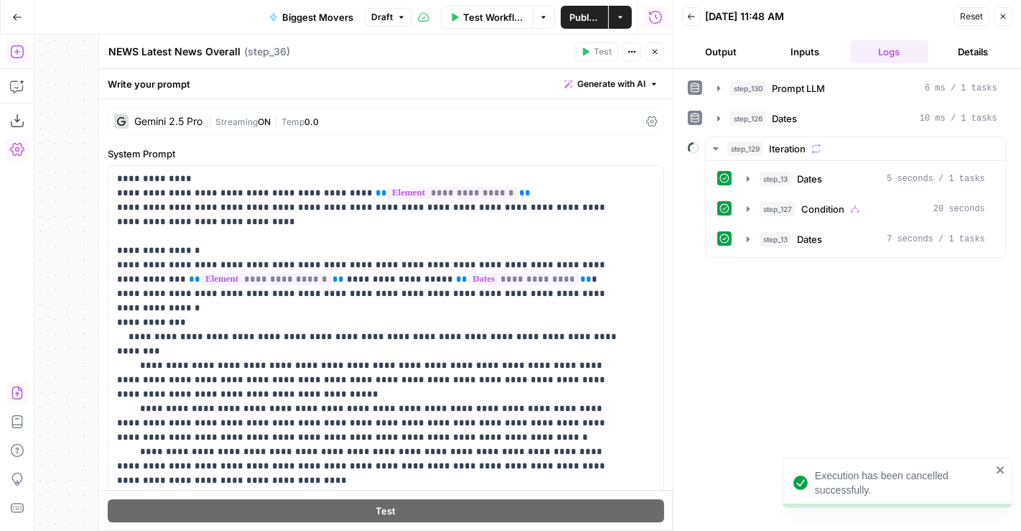
click at [659, 44] on button "Close" at bounding box center [655, 51] width 19 height 19
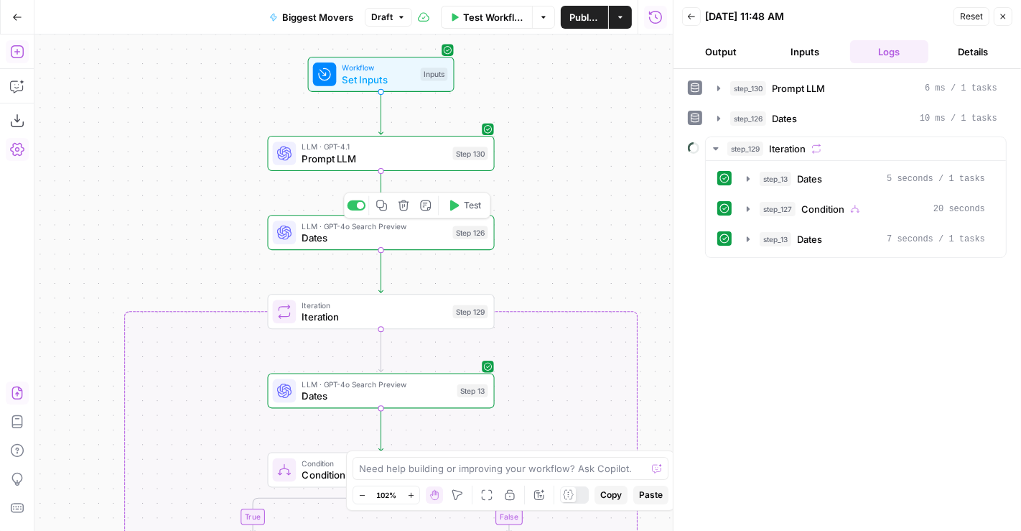
click at [437, 237] on span "Dates" at bounding box center [374, 238] width 145 height 14
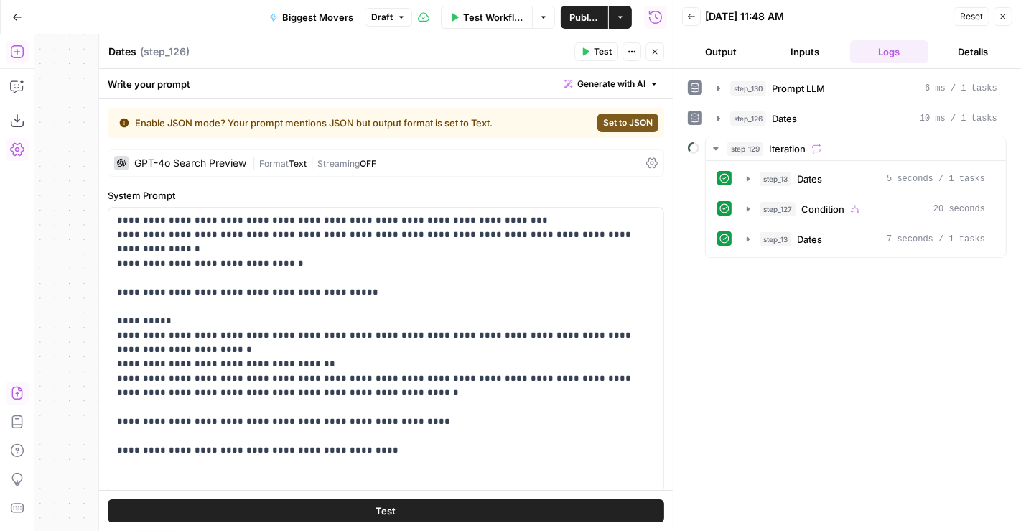
click at [655, 49] on icon "button" at bounding box center [655, 51] width 9 height 9
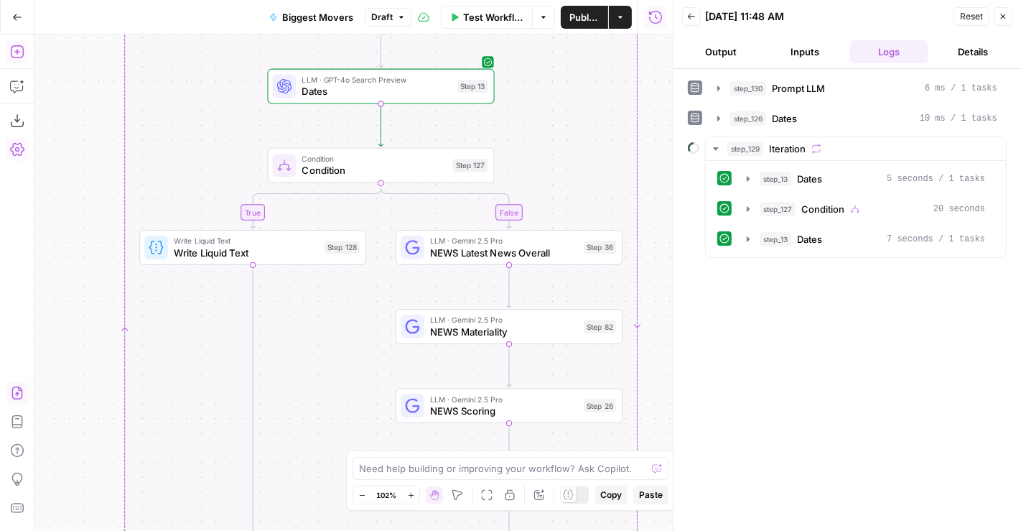
click at [544, 249] on span "NEWS Latest News Overall" at bounding box center [504, 252] width 148 height 14
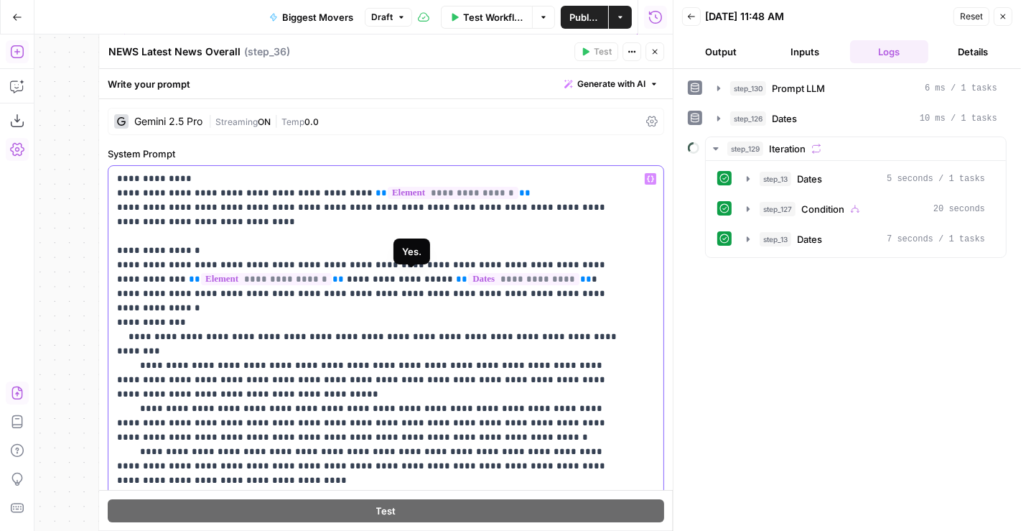
click at [468, 277] on span "**********" at bounding box center [523, 279] width 111 height 12
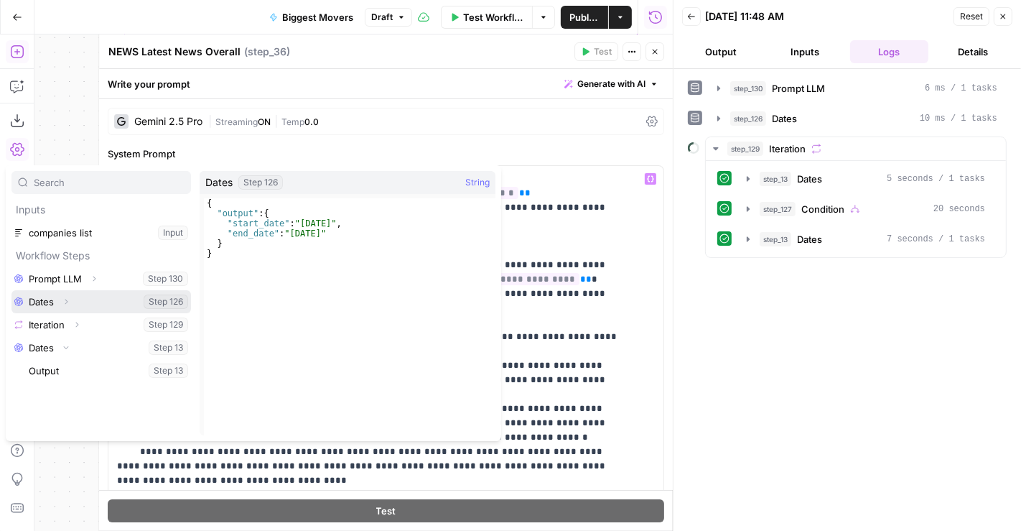
click at [57, 297] on button "Expand" at bounding box center [66, 301] width 19 height 19
click at [39, 305] on button "Select variable Dates" at bounding box center [101, 301] width 180 height 23
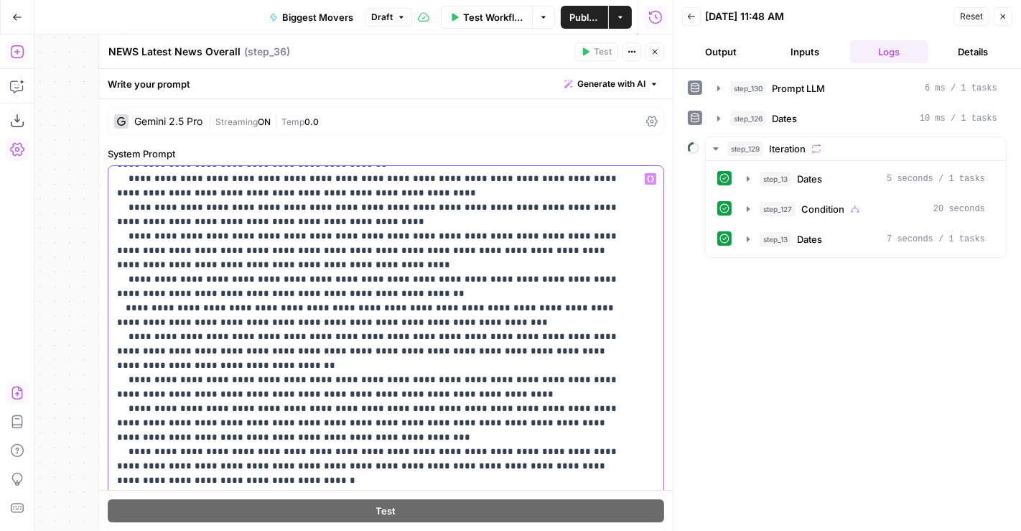
scroll to position [413, 0]
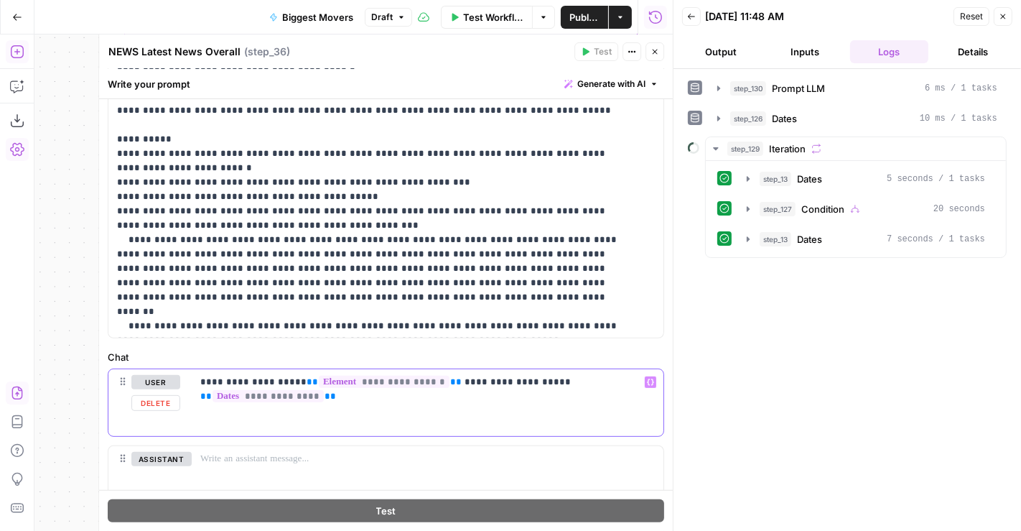
drag, startPoint x: 328, startPoint y: 396, endPoint x: 106, endPoint y: 408, distance: 223.0
click at [106, 408] on div "**********" at bounding box center [385, 282] width 575 height 496
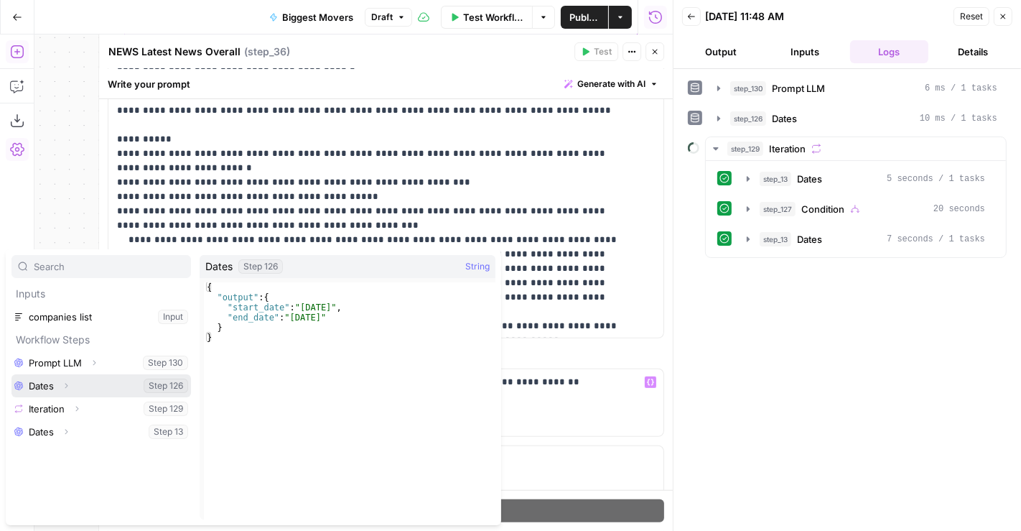
click at [53, 384] on button "Select variable Dates" at bounding box center [101, 385] width 180 height 23
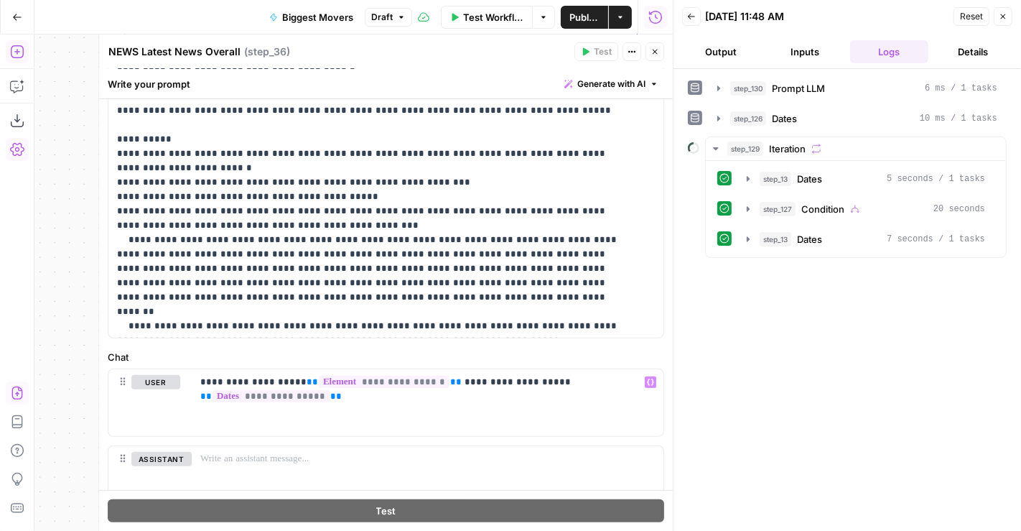
click at [656, 52] on icon "button" at bounding box center [655, 51] width 9 height 9
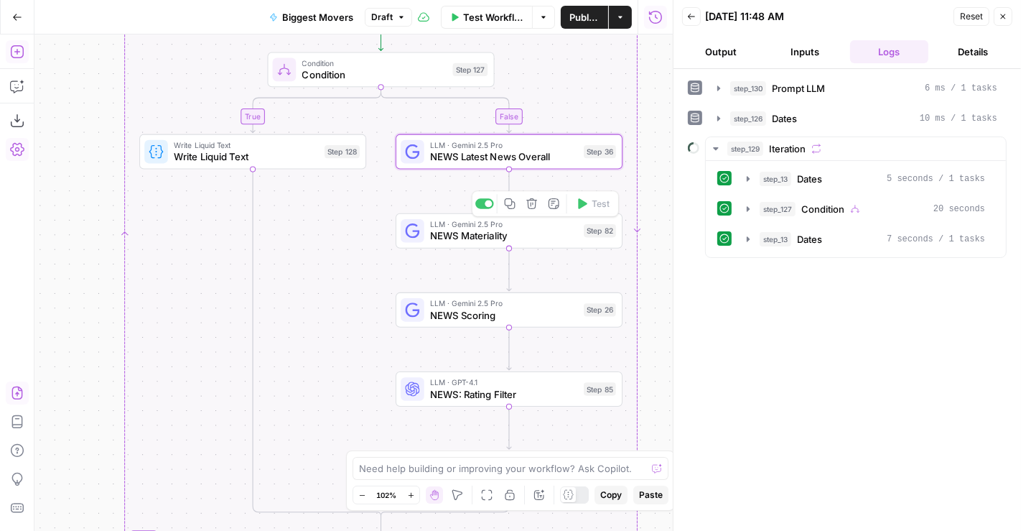
click at [442, 223] on span "LLM · Gemini 2.5 Pro" at bounding box center [504, 223] width 148 height 11
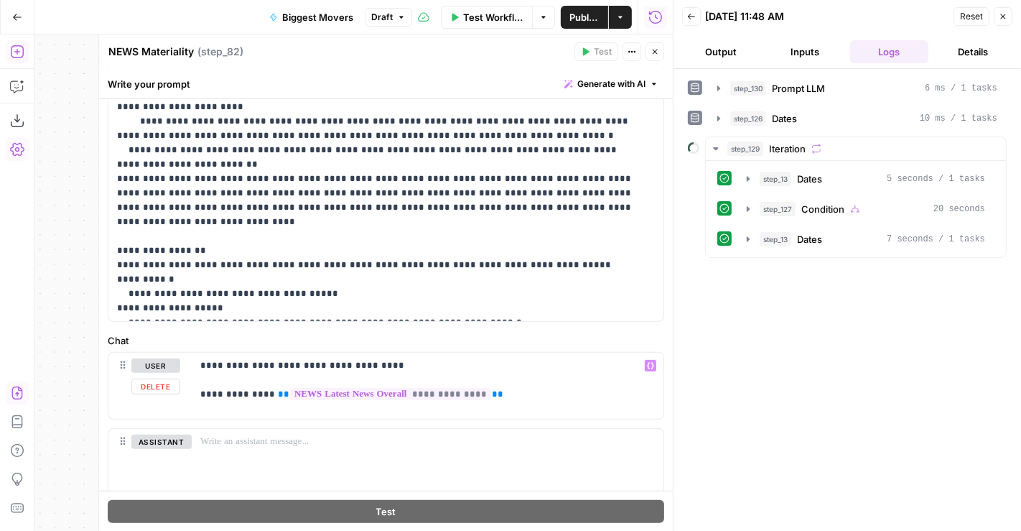
scroll to position [0, 0]
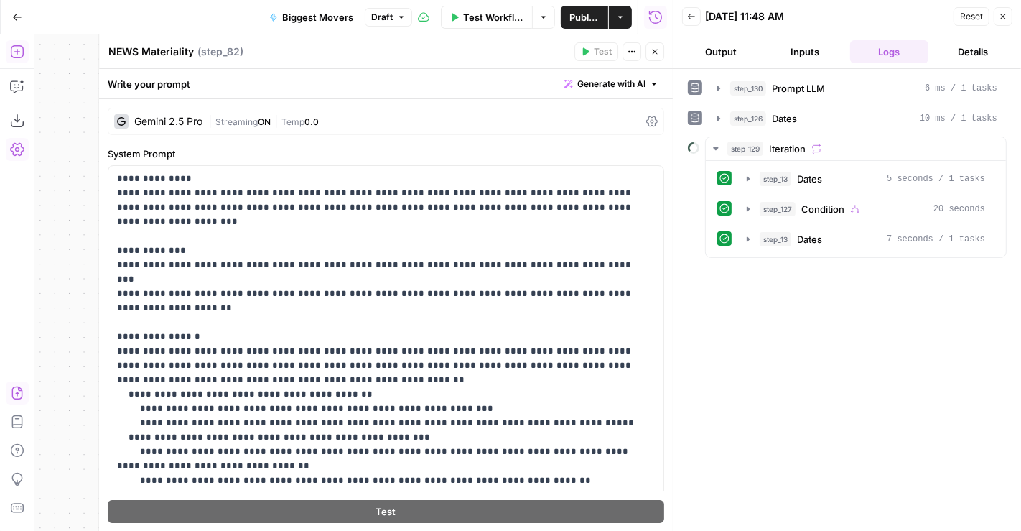
click at [659, 47] on icon "button" at bounding box center [655, 51] width 9 height 9
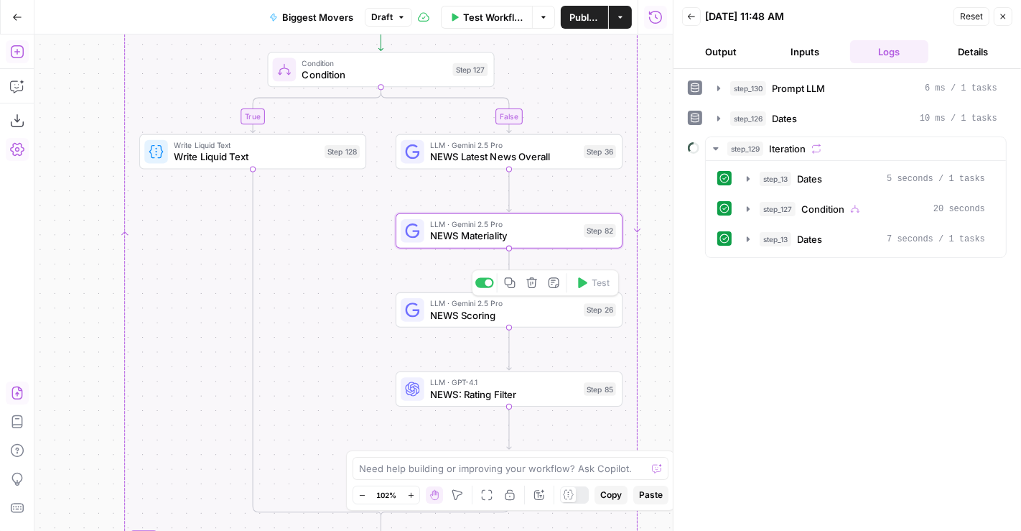
click at [546, 317] on span "NEWS Scoring" at bounding box center [504, 314] width 148 height 14
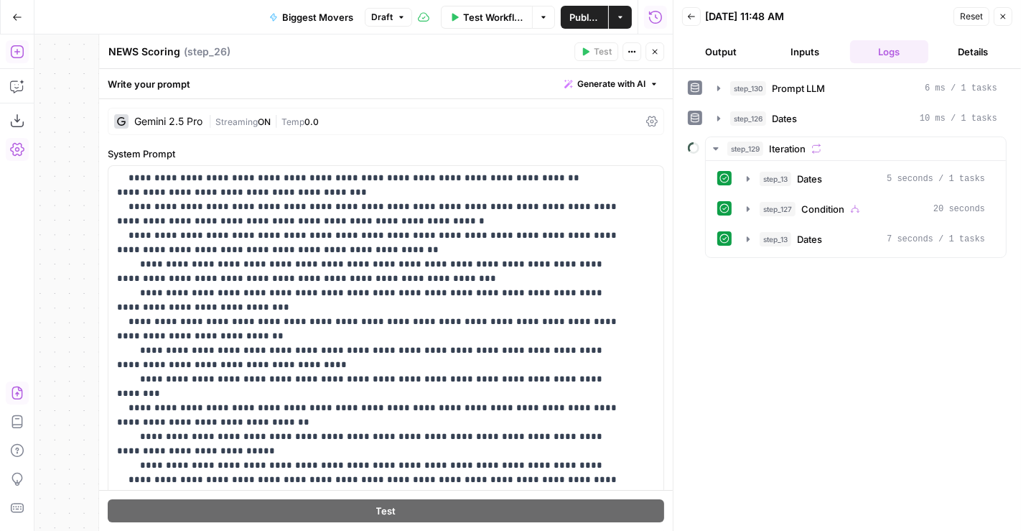
scroll to position [475, 0]
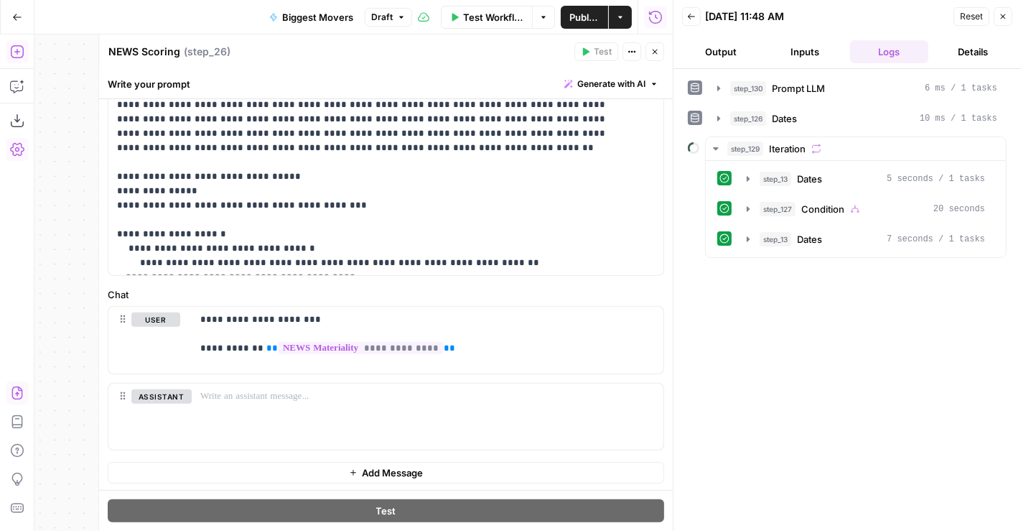
click at [654, 53] on icon "button" at bounding box center [655, 51] width 9 height 9
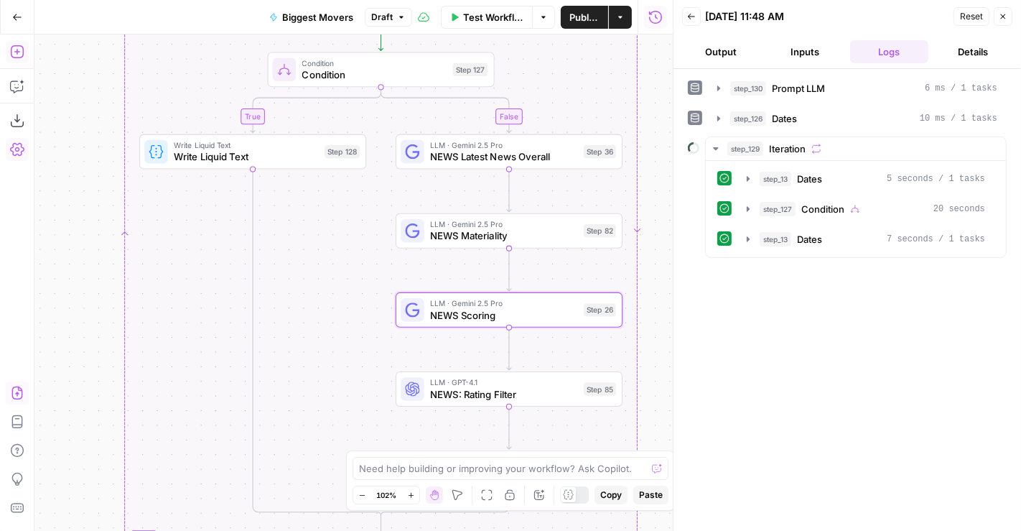
click at [560, 392] on span "NEWS: Rating Filter" at bounding box center [504, 393] width 148 height 14
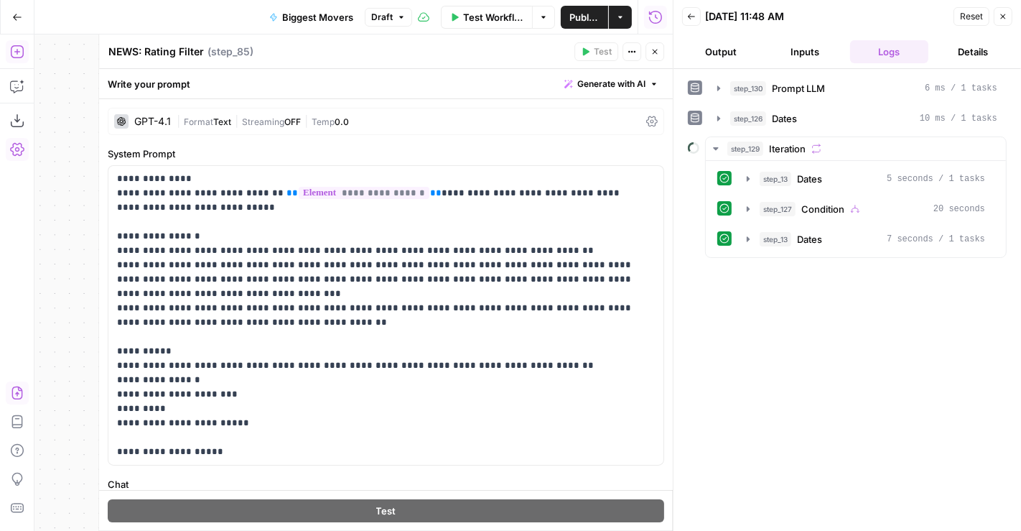
scroll to position [257, 0]
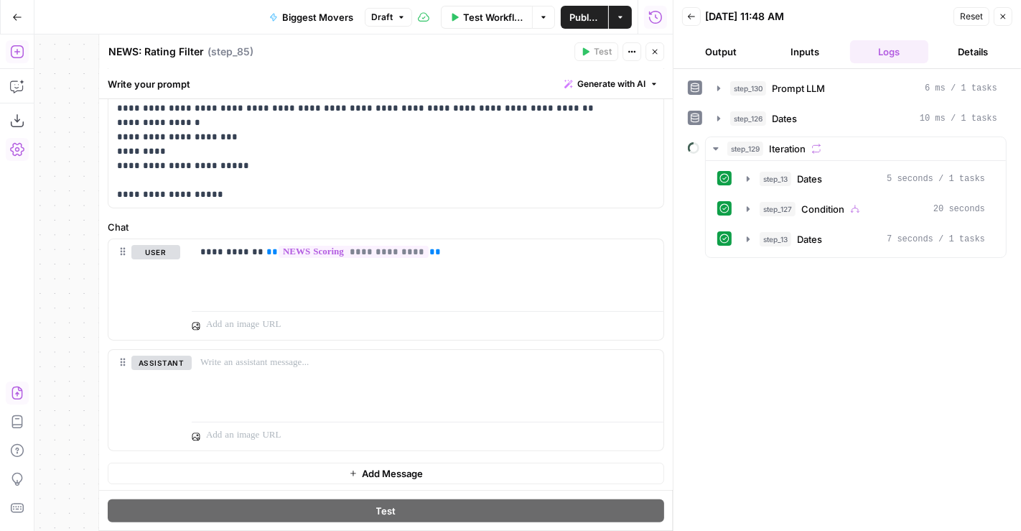
click at [652, 56] on button "Close" at bounding box center [655, 51] width 19 height 19
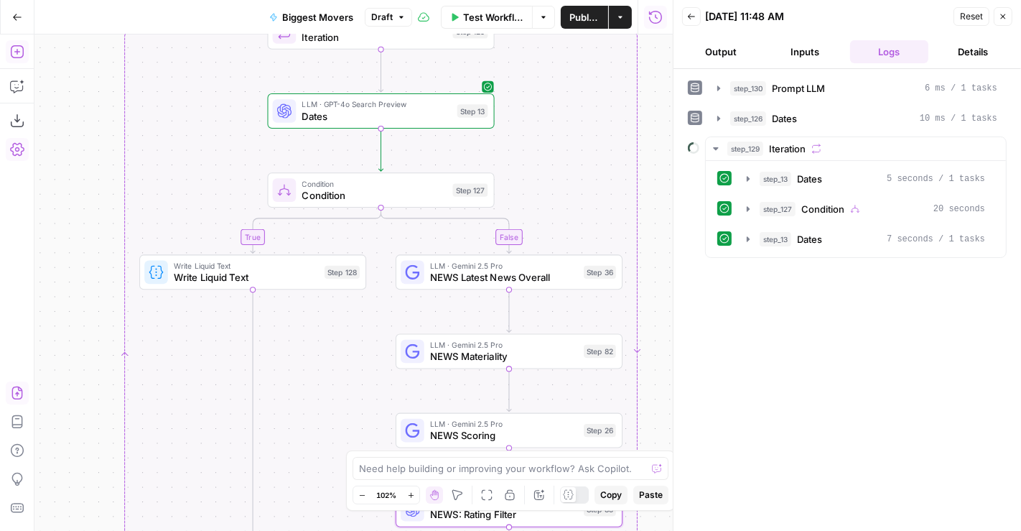
click at [381, 119] on span "Dates" at bounding box center [376, 115] width 149 height 14
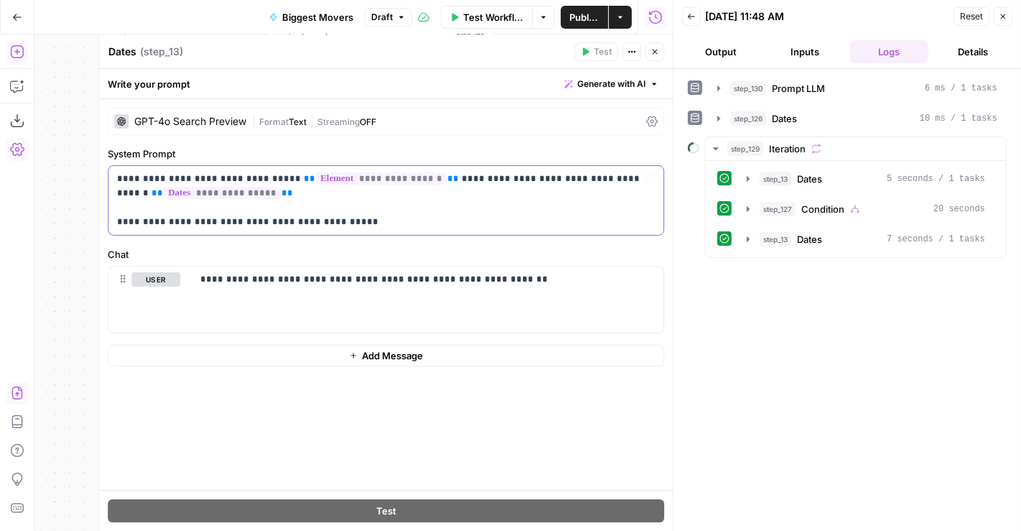
click at [409, 211] on p "**********" at bounding box center [386, 200] width 539 height 57
click at [376, 224] on p "**********" at bounding box center [386, 200] width 539 height 57
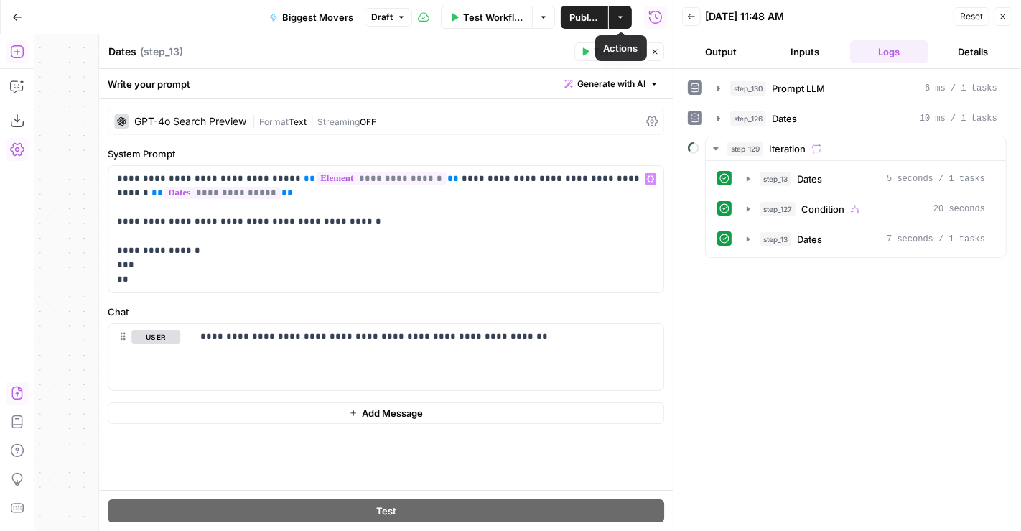
click at [654, 54] on icon "button" at bounding box center [655, 51] width 9 height 9
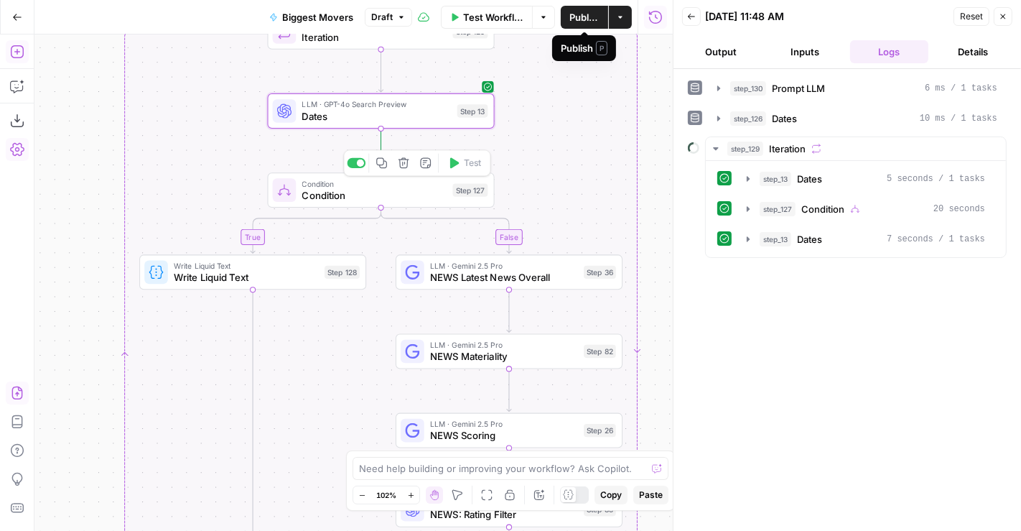
click at [412, 180] on span "Condition" at bounding box center [374, 182] width 145 height 11
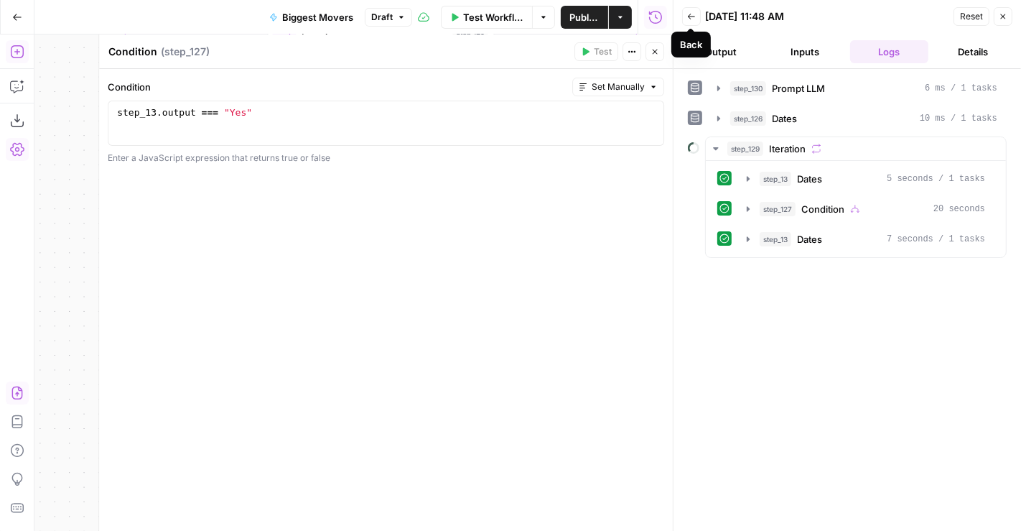
click at [659, 49] on icon "button" at bounding box center [655, 51] width 9 height 9
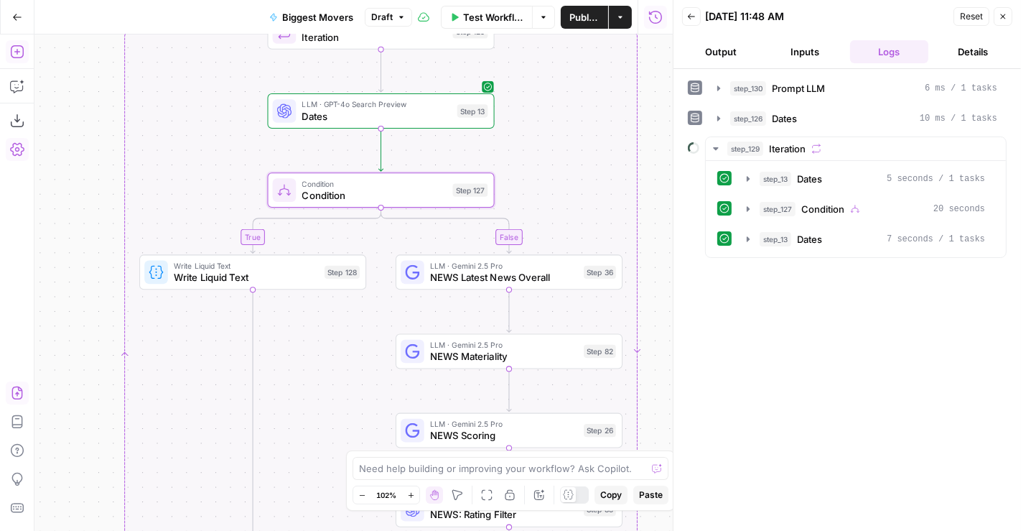
click at [586, 25] on button "Publish" at bounding box center [584, 17] width 47 height 23
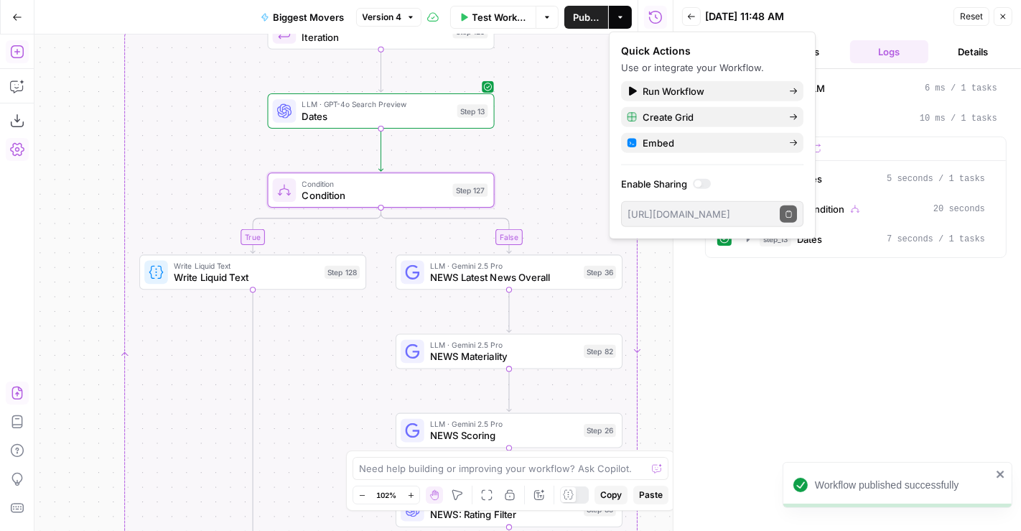
click at [481, 18] on span "Test Workflow" at bounding box center [500, 17] width 55 height 14
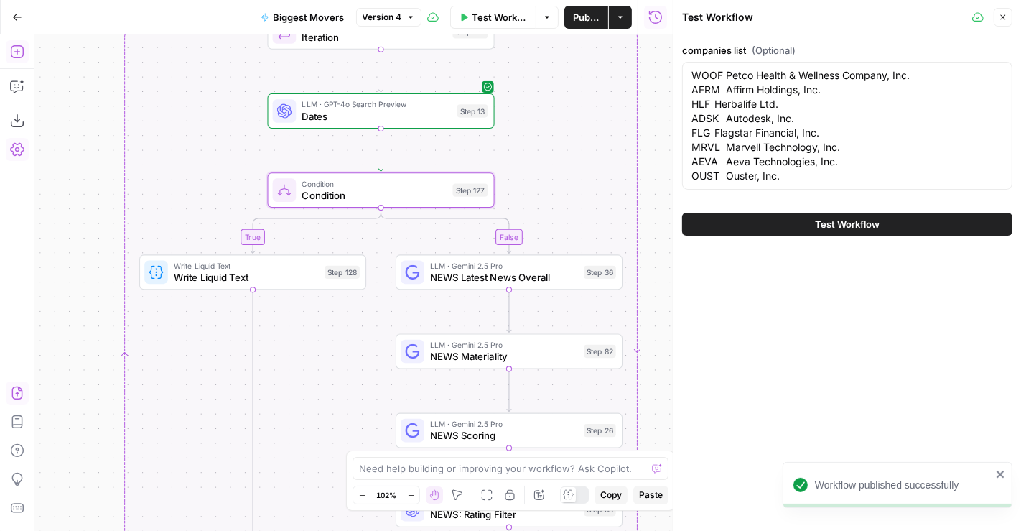
click at [746, 228] on button "Test Workflow" at bounding box center [847, 224] width 330 height 23
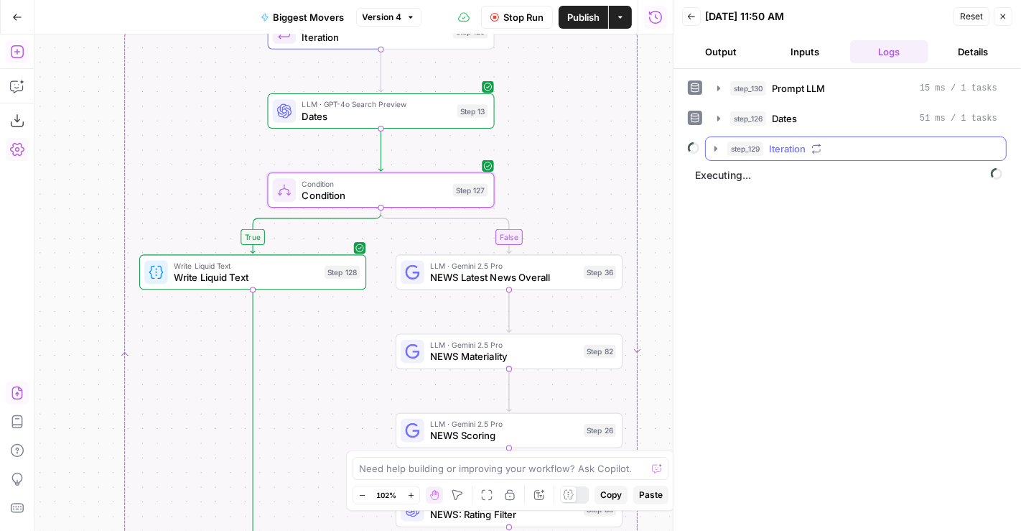
click at [777, 141] on span "Iteration" at bounding box center [787, 148] width 37 height 14
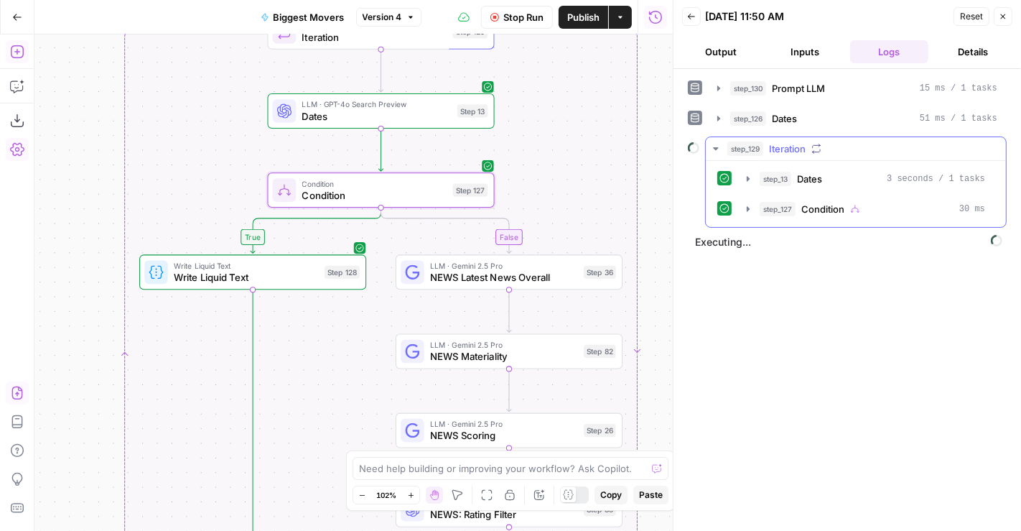
click at [823, 208] on span "Condition" at bounding box center [823, 209] width 43 height 14
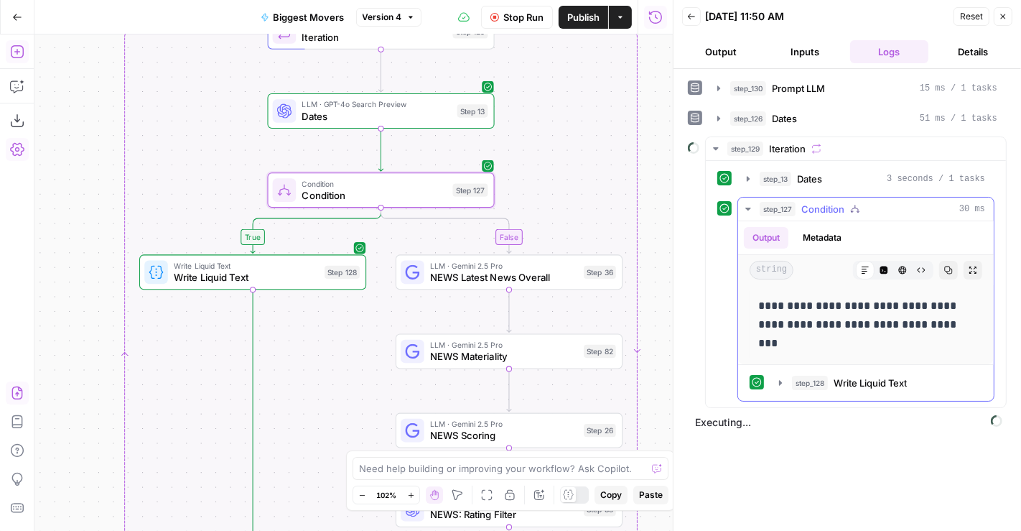
click at [822, 208] on span "Condition" at bounding box center [823, 209] width 43 height 14
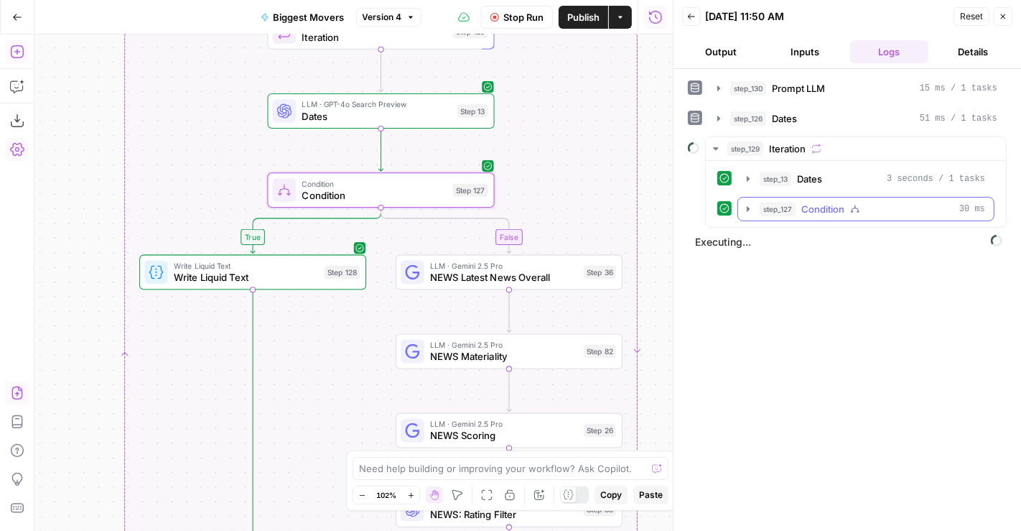
click at [822, 208] on span "Condition" at bounding box center [823, 209] width 43 height 14
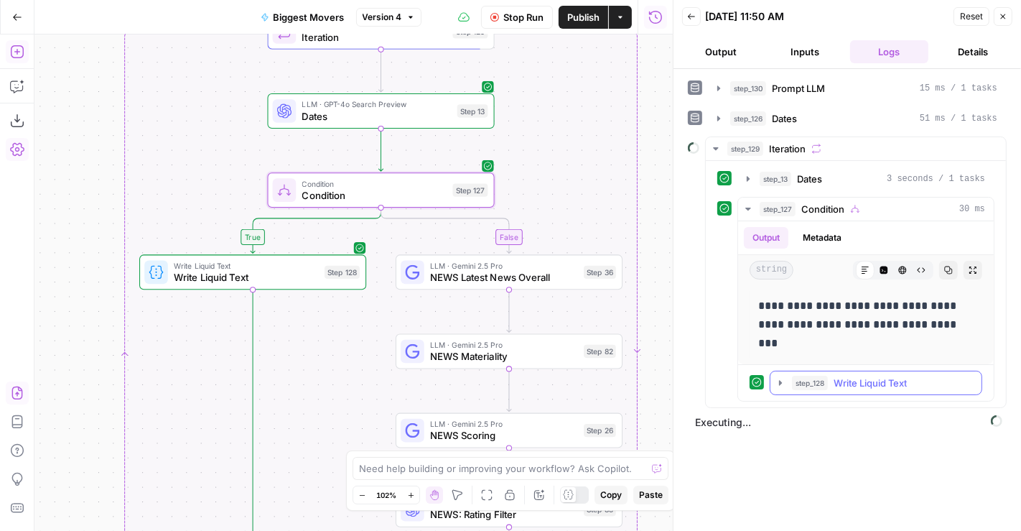
click at [848, 386] on span "Write Liquid Text" at bounding box center [870, 383] width 73 height 14
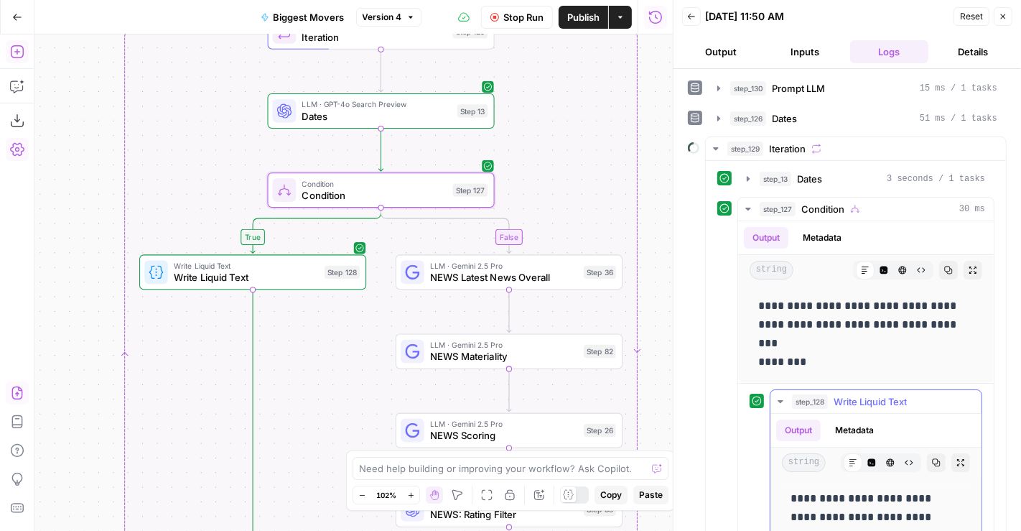
scroll to position [86, 0]
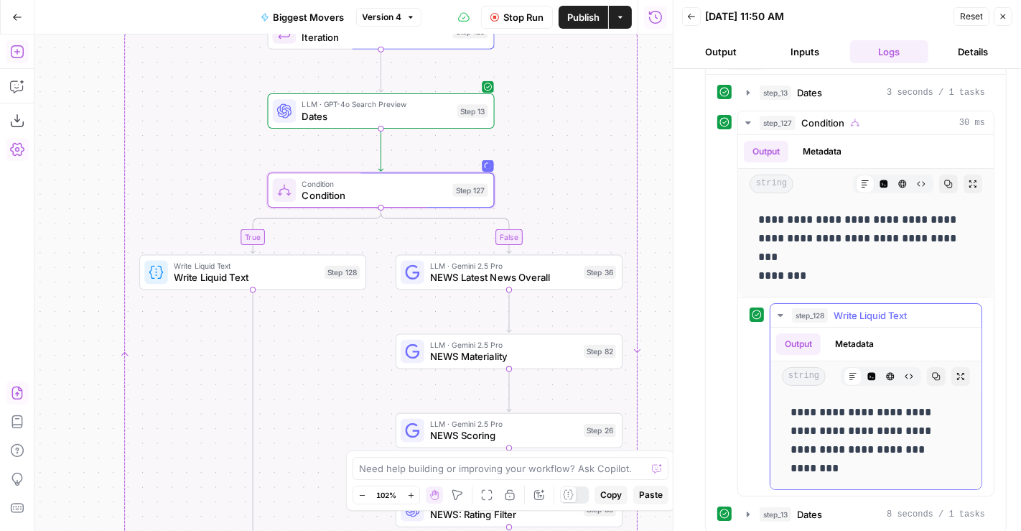
click at [860, 308] on span "Write Liquid Text" at bounding box center [870, 315] width 73 height 14
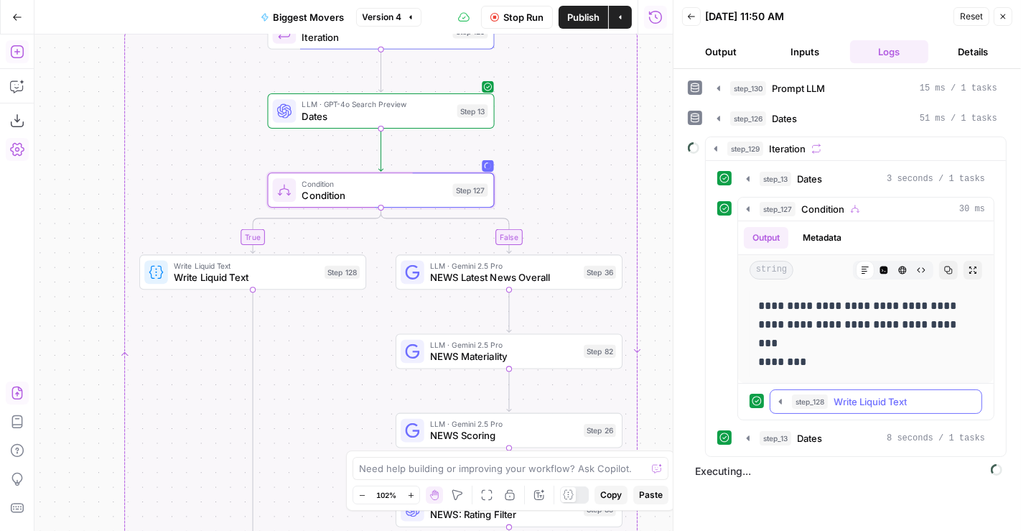
scroll to position [0, 0]
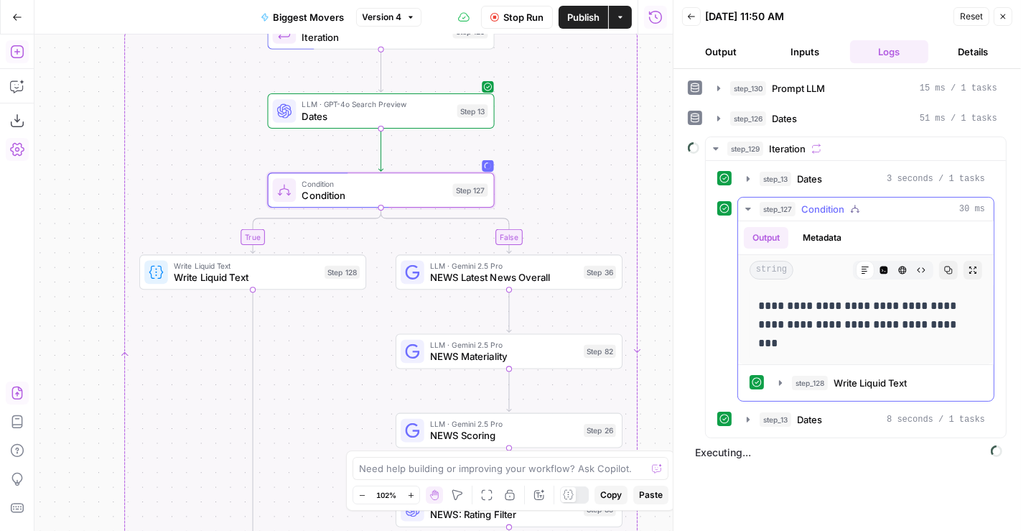
click at [815, 210] on span "Condition" at bounding box center [823, 209] width 43 height 14
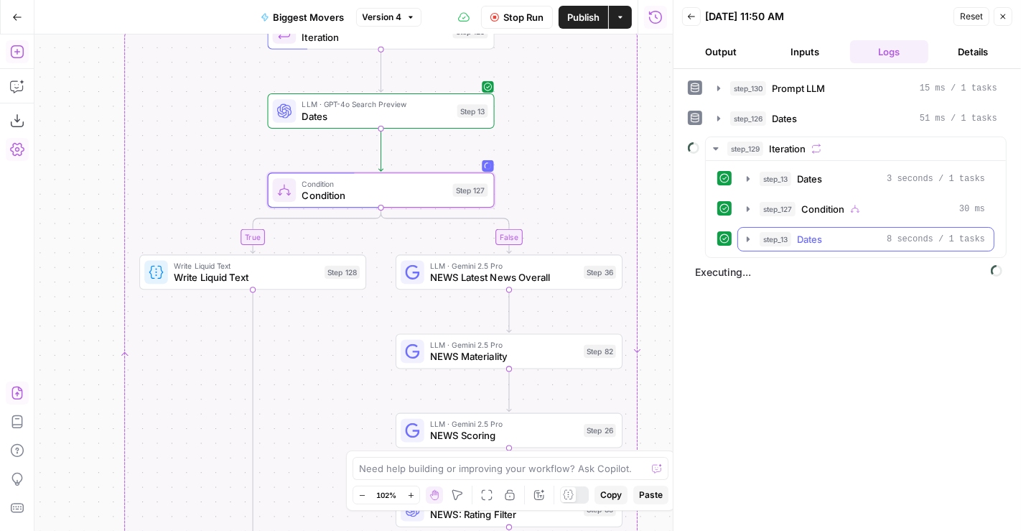
click at [811, 238] on span "Dates" at bounding box center [809, 239] width 25 height 14
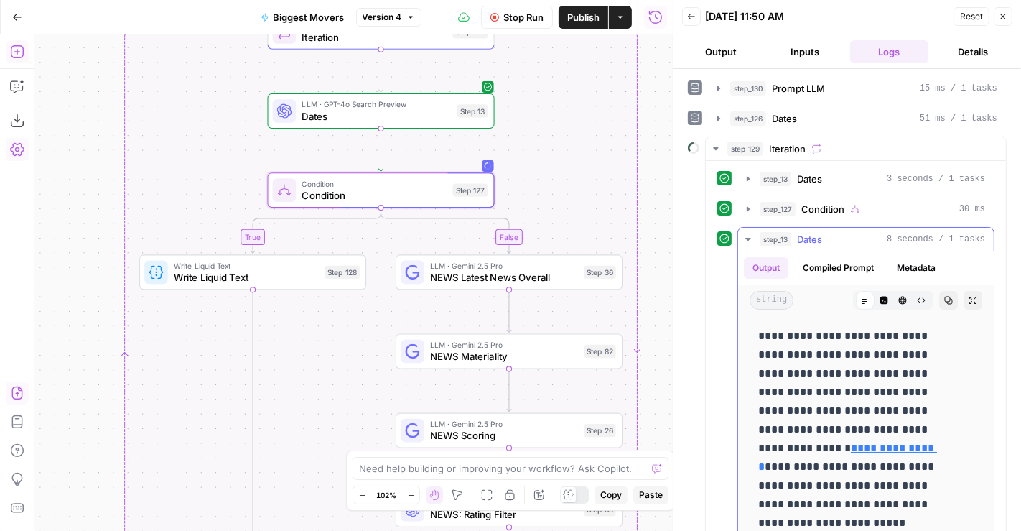
click at [811, 238] on span "Dates" at bounding box center [809, 239] width 25 height 14
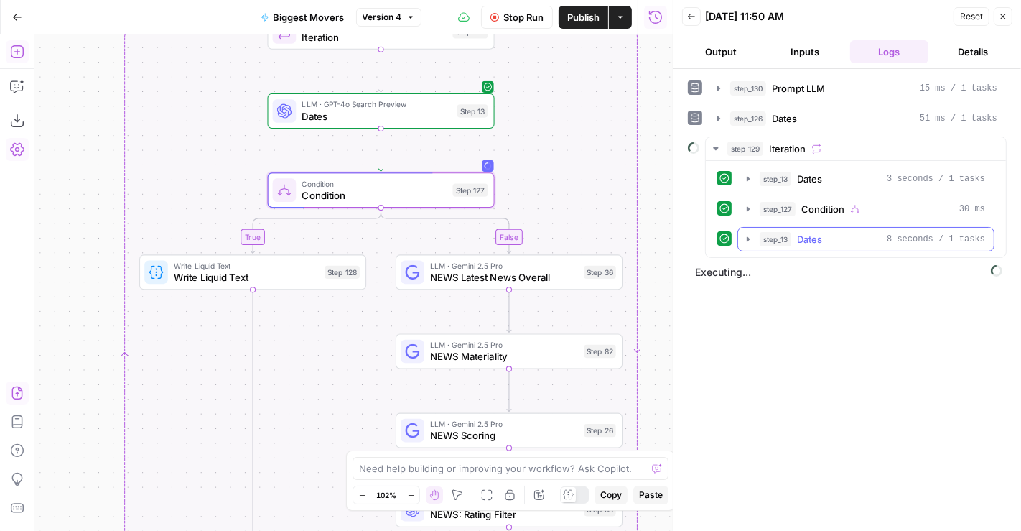
click at [820, 232] on span "Dates" at bounding box center [809, 239] width 25 height 14
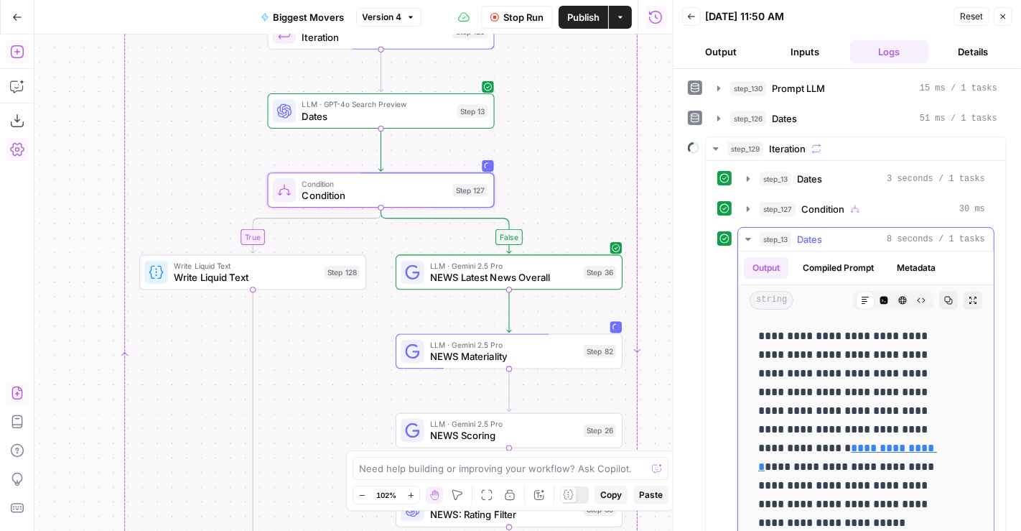
click at [805, 236] on span "Dates" at bounding box center [809, 239] width 25 height 14
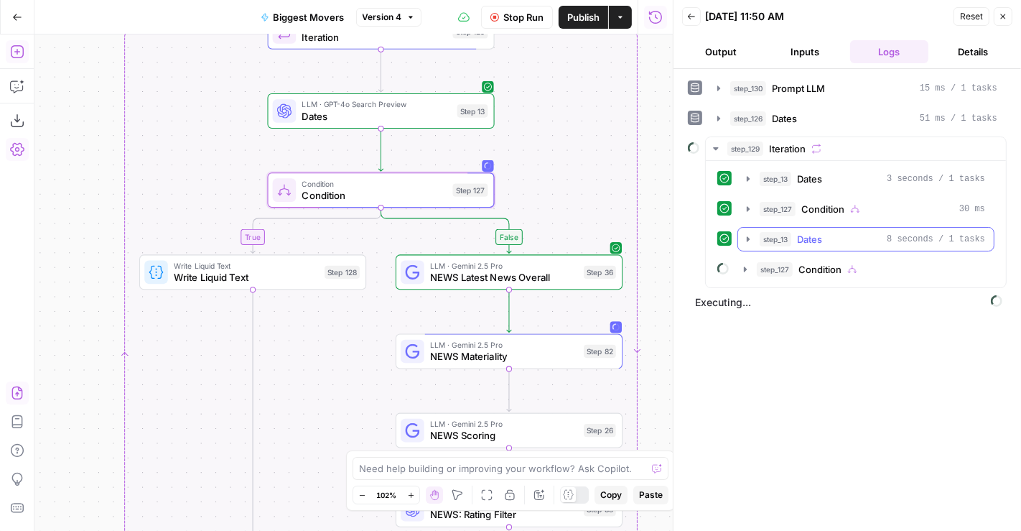
click at [805, 236] on span "Dates" at bounding box center [809, 239] width 25 height 14
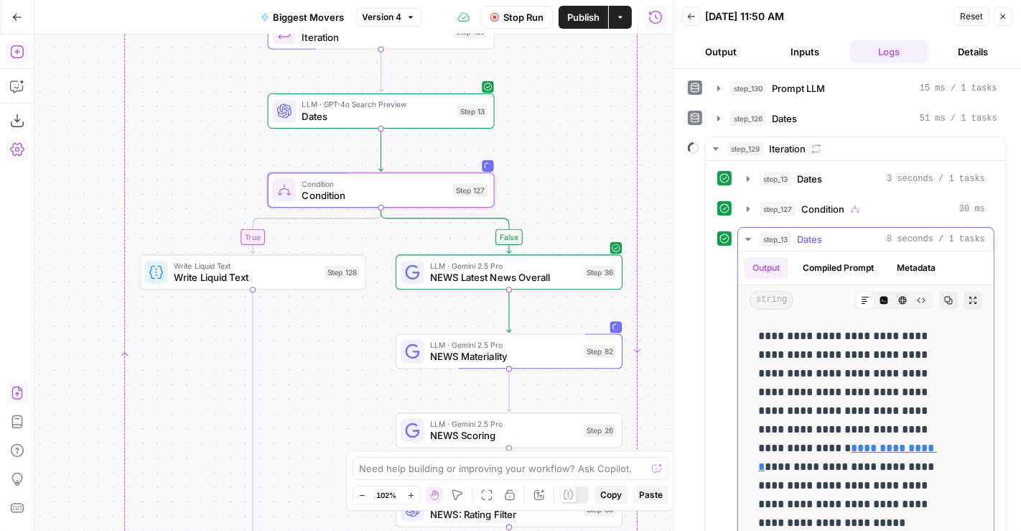
click at [805, 236] on span "Dates" at bounding box center [809, 239] width 25 height 14
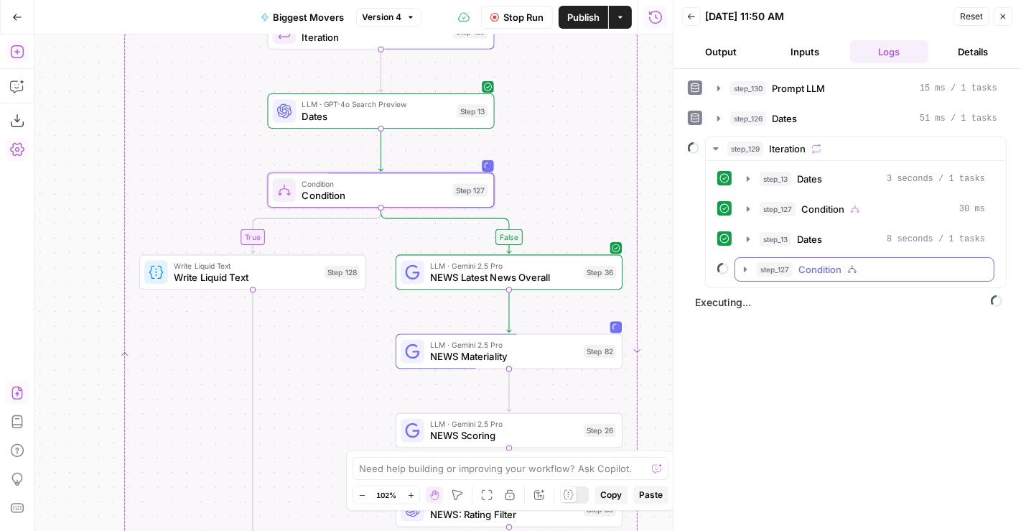
click at [817, 270] on span "Condition" at bounding box center [820, 269] width 43 height 14
click at [857, 294] on span "NEWS Latest News Overall" at bounding box center [844, 299] width 30 height 14
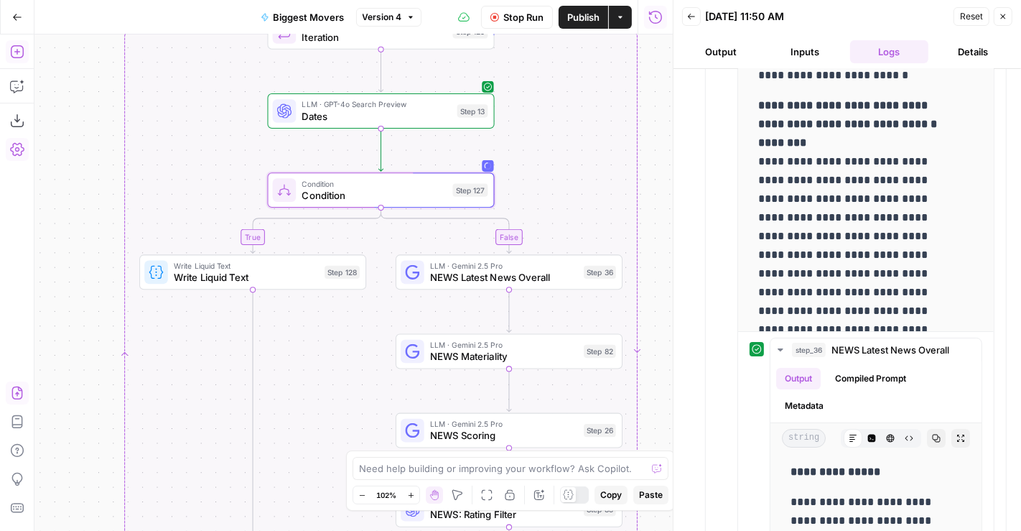
scroll to position [307, 0]
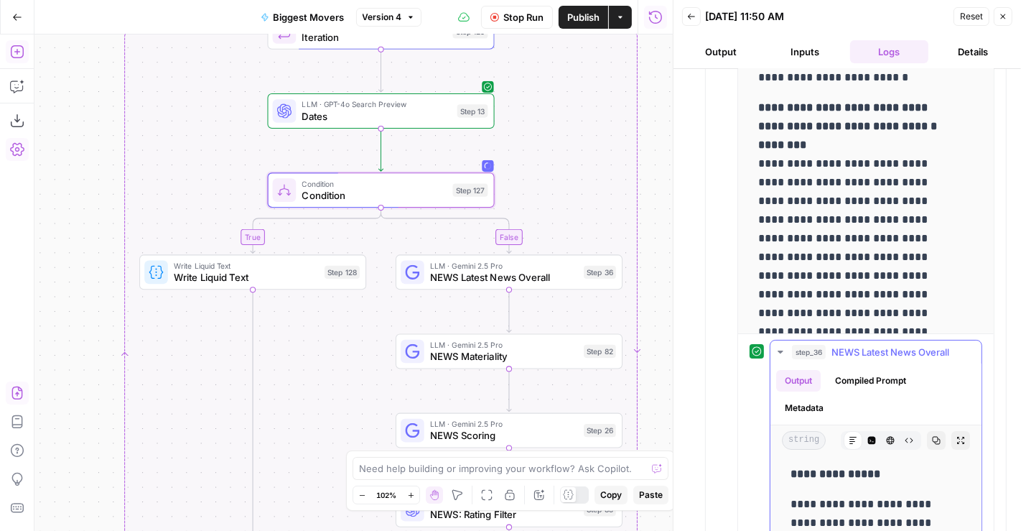
click at [906, 346] on span "NEWS Latest News Overall" at bounding box center [891, 352] width 118 height 14
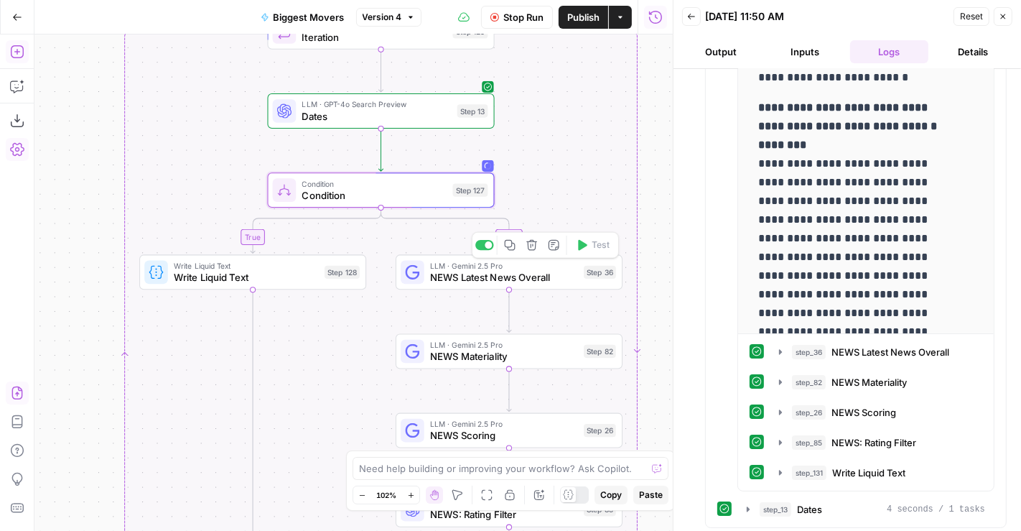
click at [489, 275] on span "NEWS Latest News Overall" at bounding box center [504, 277] width 148 height 14
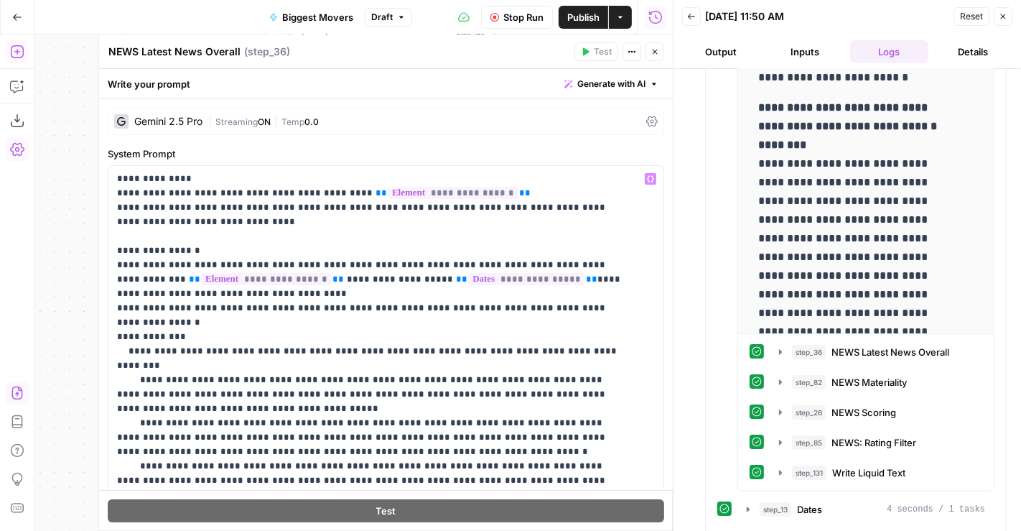
click at [661, 46] on button "Close" at bounding box center [655, 51] width 19 height 19
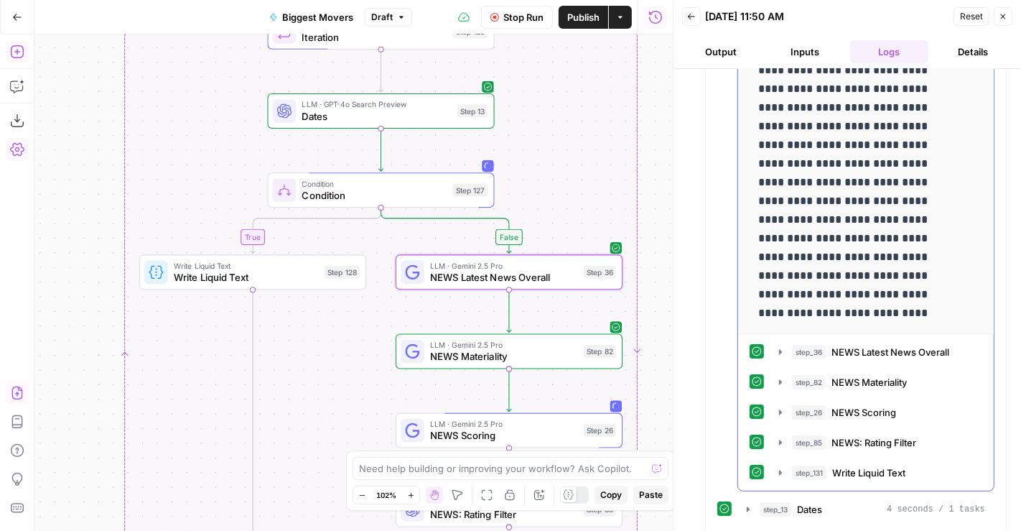
scroll to position [149, 0]
click at [888, 437] on span "NEWS: Rating Filter" at bounding box center [874, 442] width 85 height 14
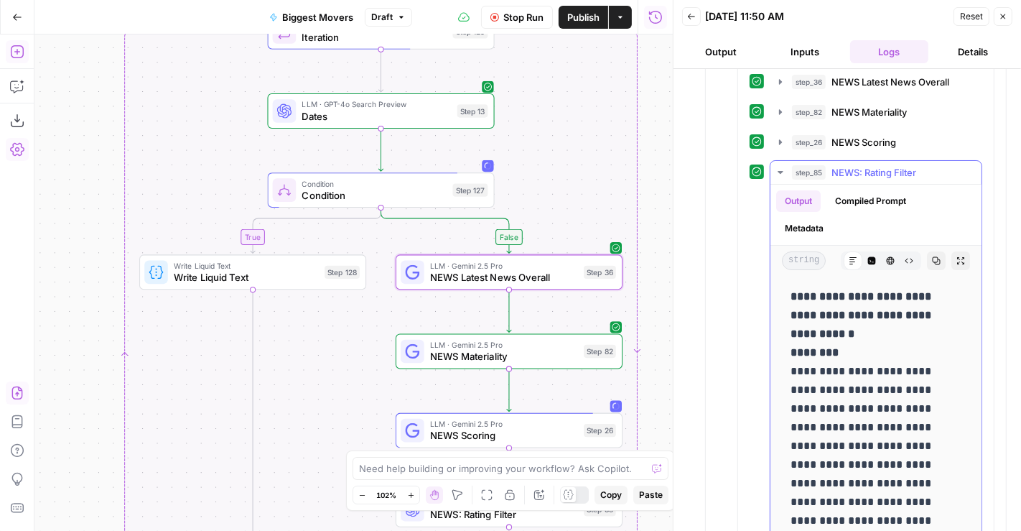
scroll to position [577, 0]
click at [878, 167] on span "NEWS: Rating Filter" at bounding box center [874, 173] width 85 height 14
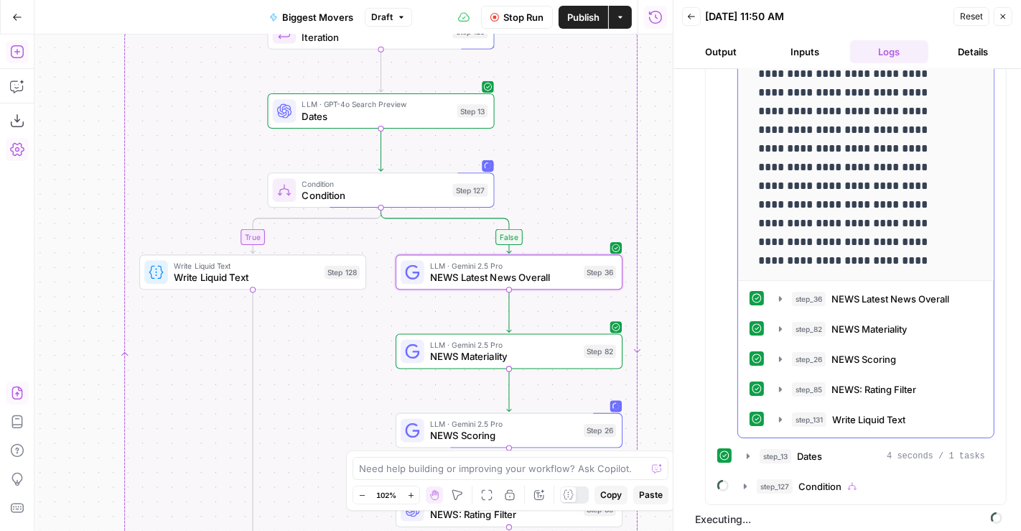
scroll to position [149, 0]
click at [878, 386] on span "NEWS: Rating Filter" at bounding box center [874, 389] width 85 height 14
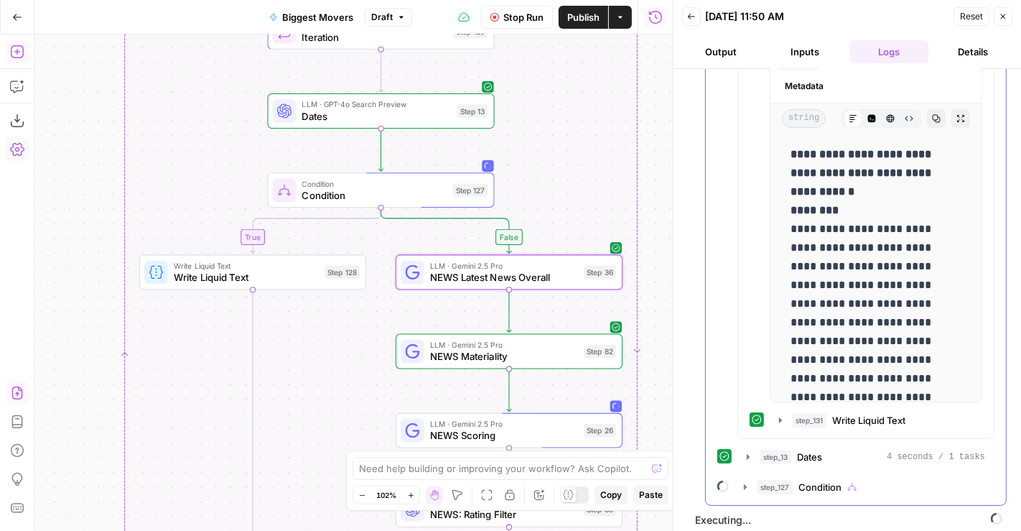
scroll to position [522, 0]
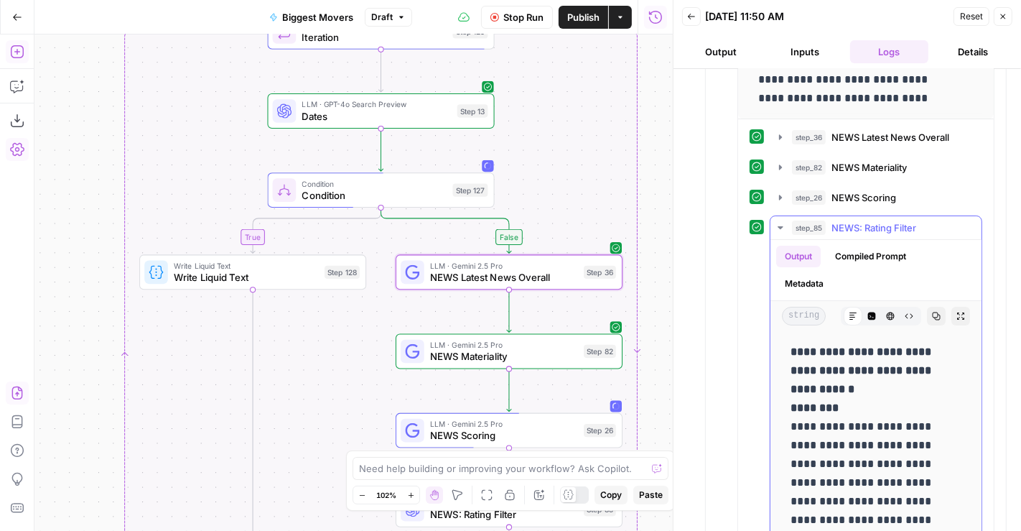
click at [879, 232] on button "step_85 NEWS: Rating Filter 2 seconds / 1 tasks" at bounding box center [876, 227] width 211 height 23
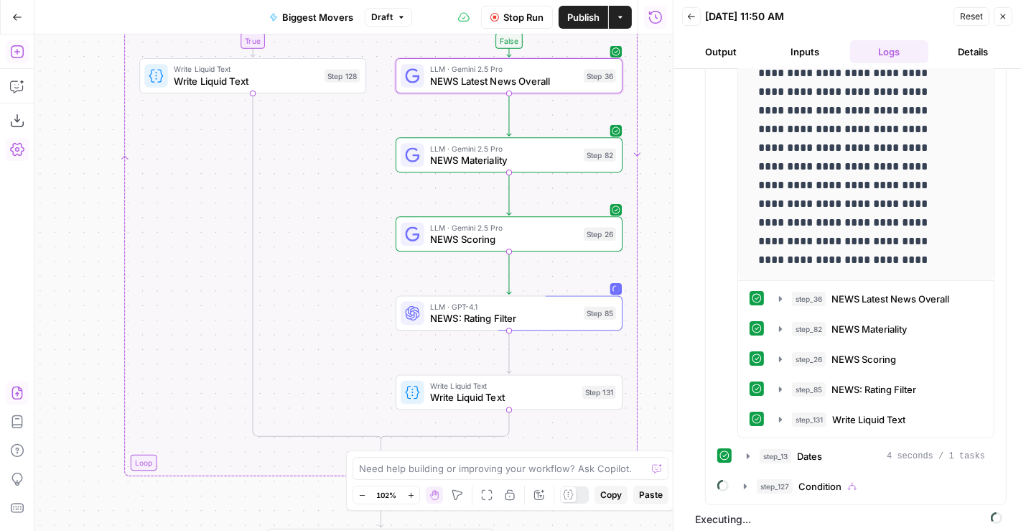
click at [562, 320] on span "NEWS: Rating Filter" at bounding box center [504, 318] width 148 height 14
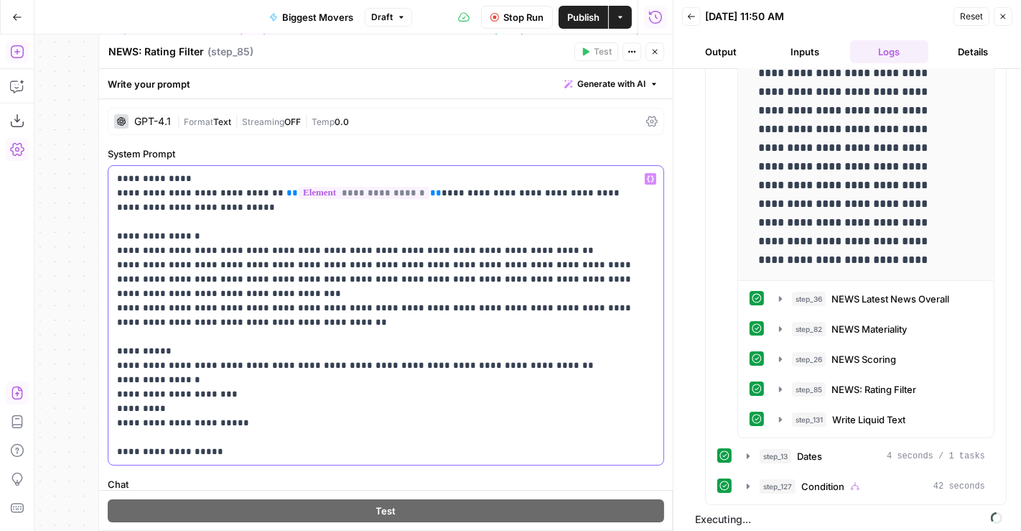
drag, startPoint x: 195, startPoint y: 294, endPoint x: 94, endPoint y: 272, distance: 103.7
click at [98, 272] on div "**********" at bounding box center [385, 282] width 575 height 496
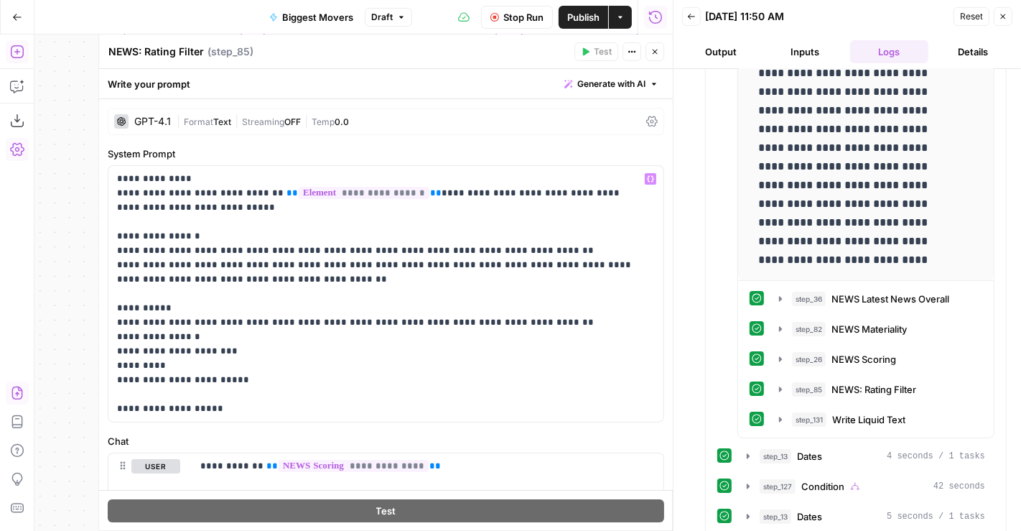
click at [583, 17] on span "Publish" at bounding box center [583, 17] width 32 height 14
click at [508, 16] on span "Stop Run" at bounding box center [524, 17] width 40 height 14
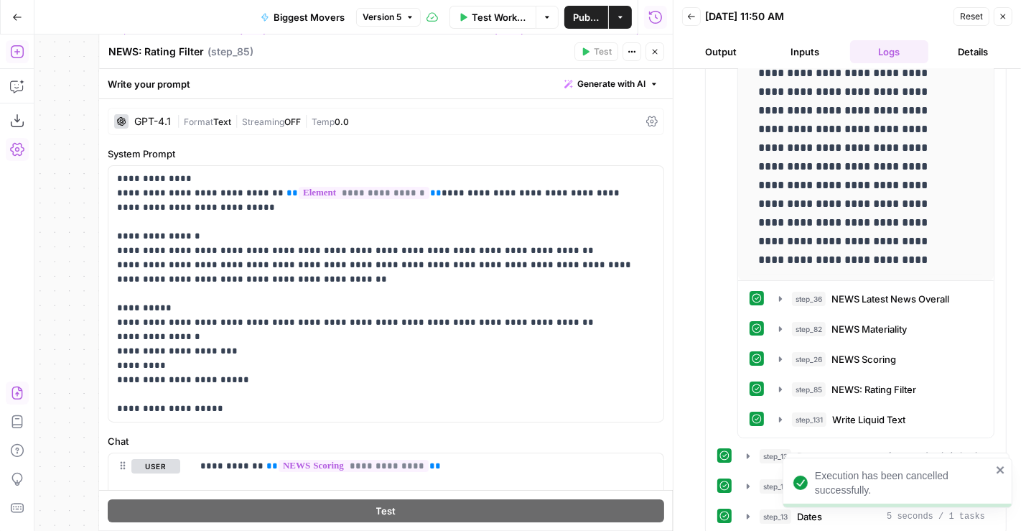
click at [655, 48] on icon "button" at bounding box center [655, 51] width 9 height 9
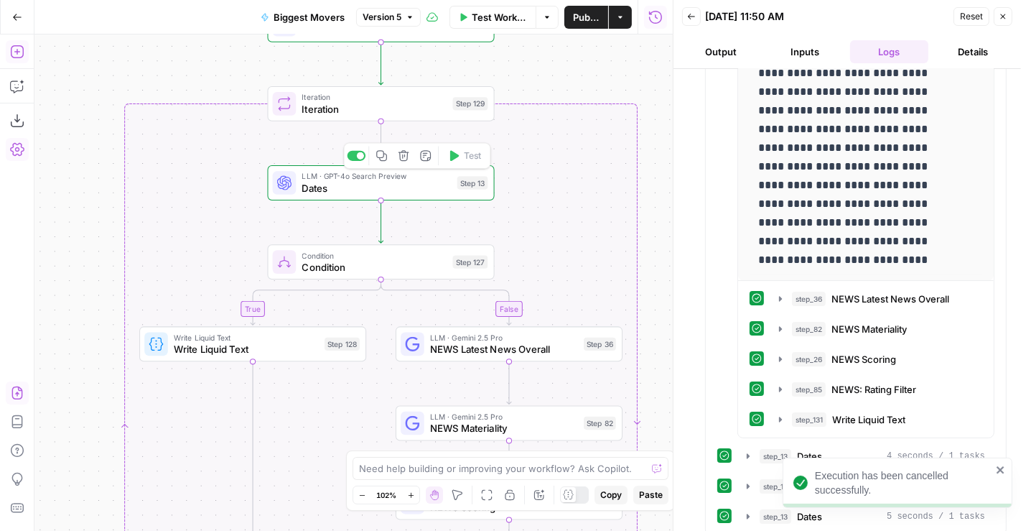
click at [427, 183] on span "Dates" at bounding box center [376, 187] width 149 height 14
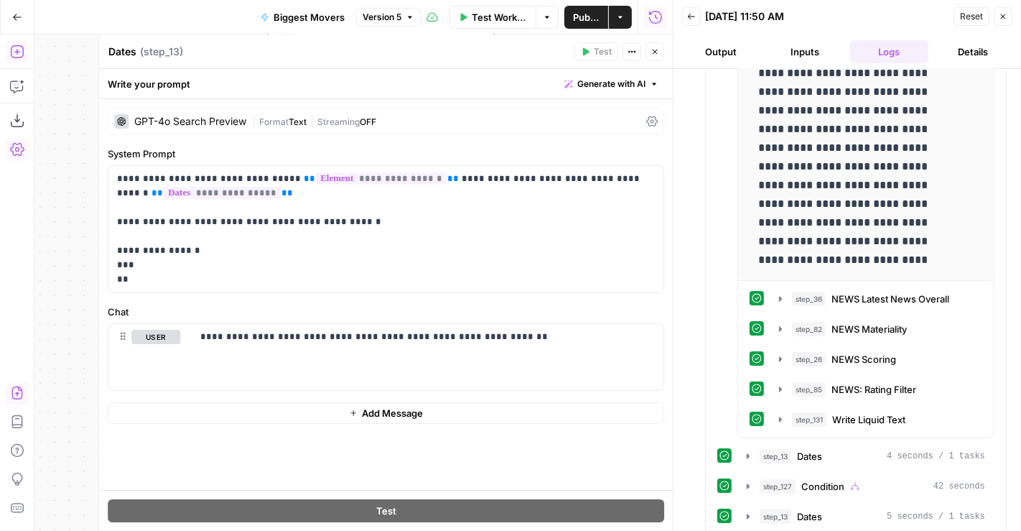
click at [654, 54] on icon "button" at bounding box center [655, 51] width 9 height 9
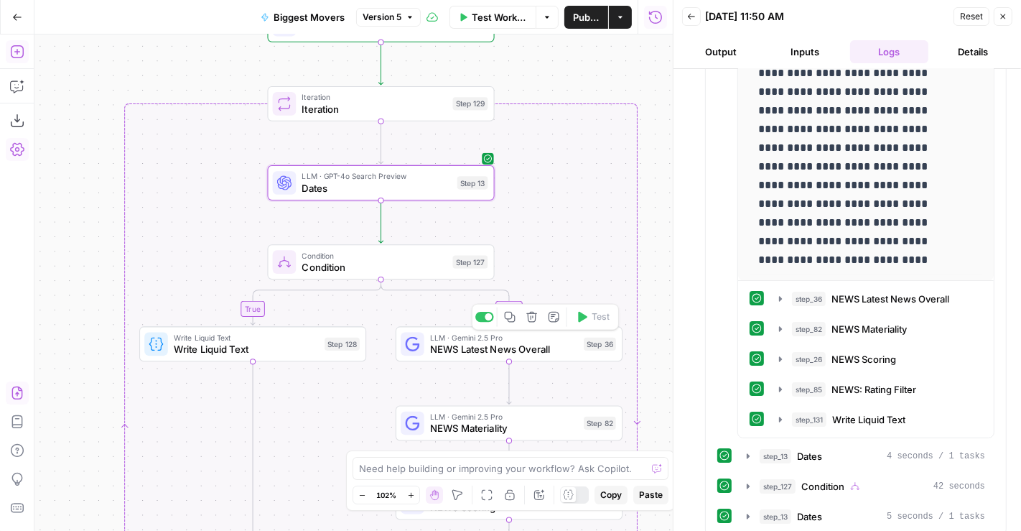
click at [547, 350] on span "NEWS Latest News Overall" at bounding box center [504, 349] width 148 height 14
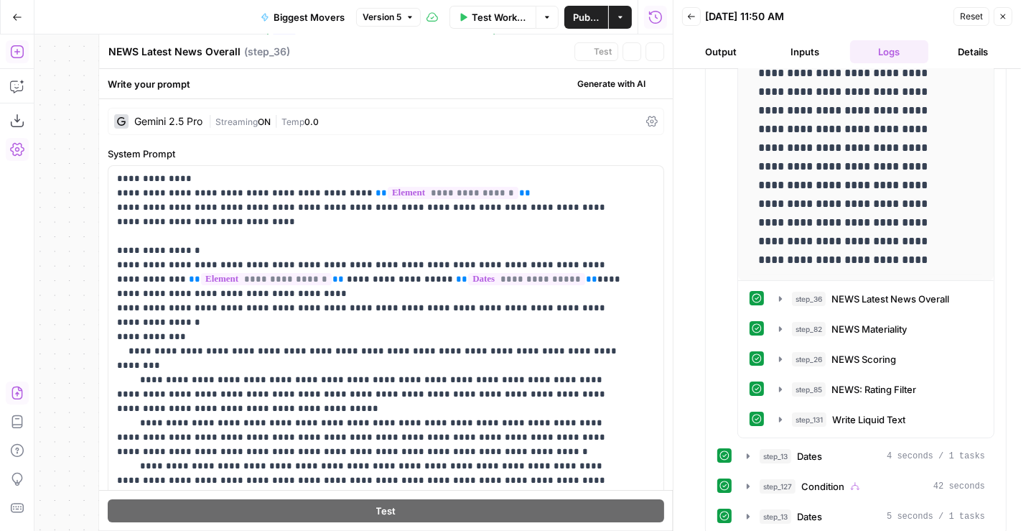
click at [308, 125] on span "0.0" at bounding box center [312, 121] width 14 height 11
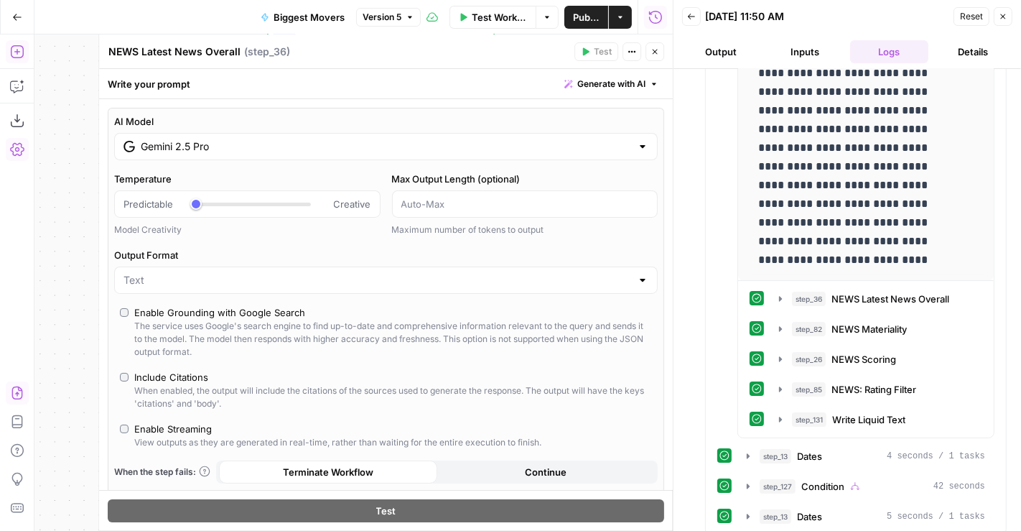
click at [412, 147] on input "Gemini 2.5 Pro" at bounding box center [386, 146] width 491 height 14
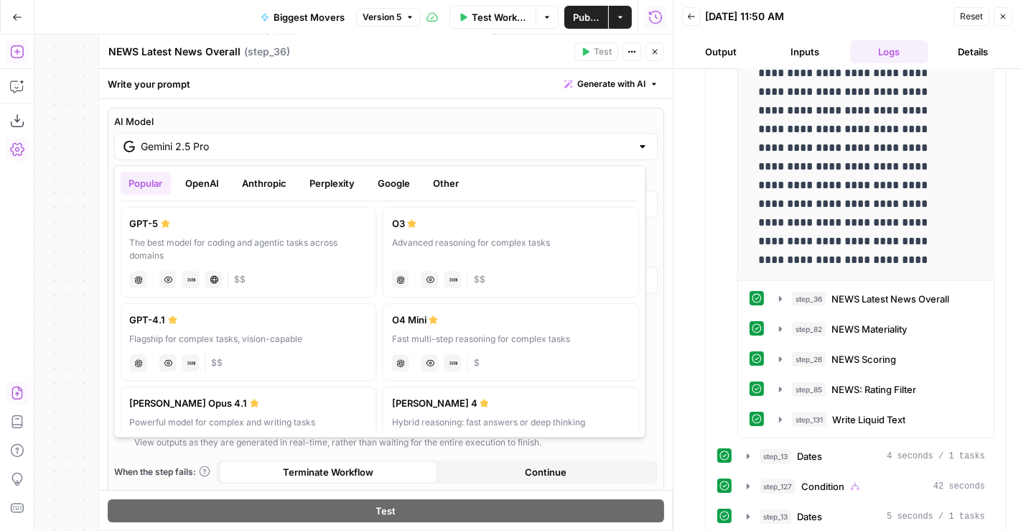
click at [332, 185] on button "Perplexity" at bounding box center [333, 183] width 62 height 23
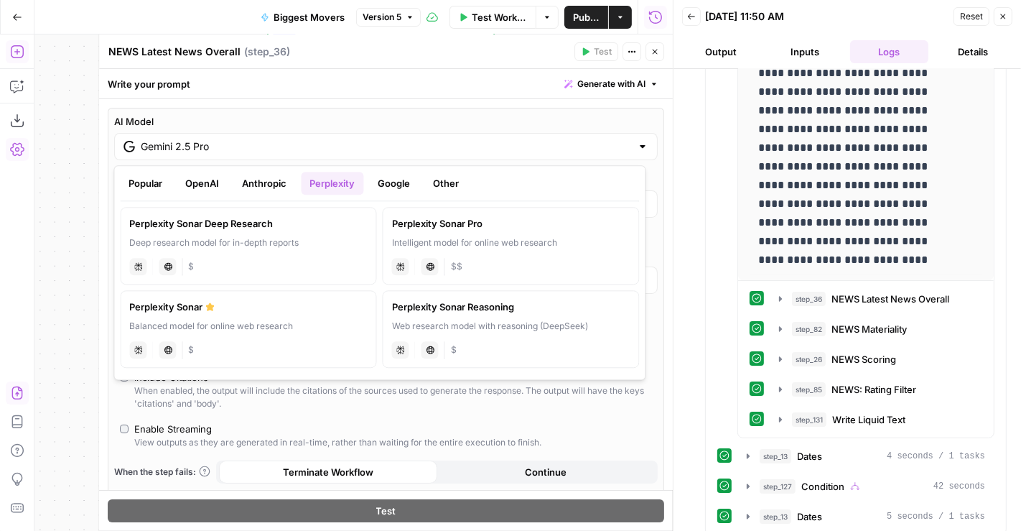
click at [271, 235] on label "Perplexity Sonar Deep Research Deep research model for in-depth reports perplex…" at bounding box center [249, 246] width 256 height 78
type input "Perplexity Sonar Deep Research"
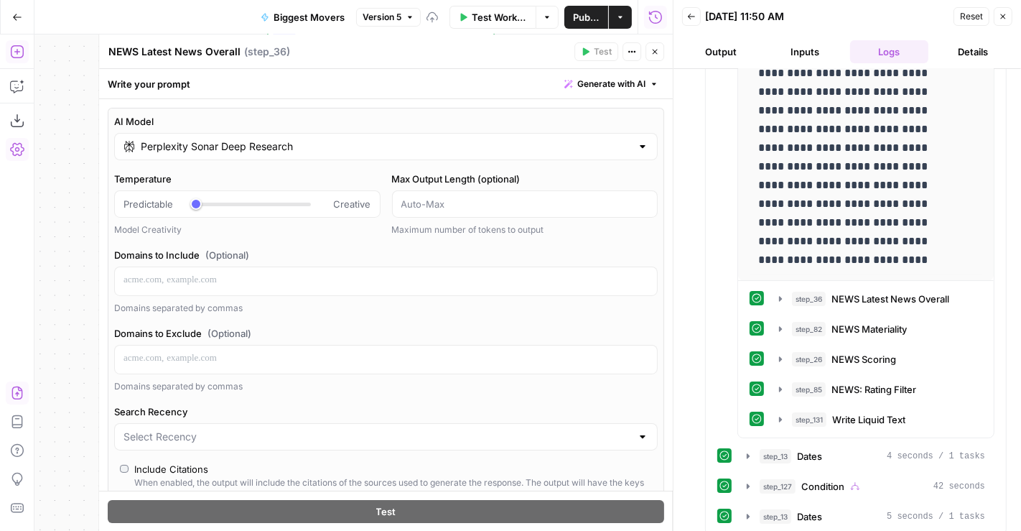
click at [588, 21] on span "Publish" at bounding box center [586, 17] width 27 height 14
click at [498, 12] on span "Test Workflow" at bounding box center [497, 17] width 48 height 14
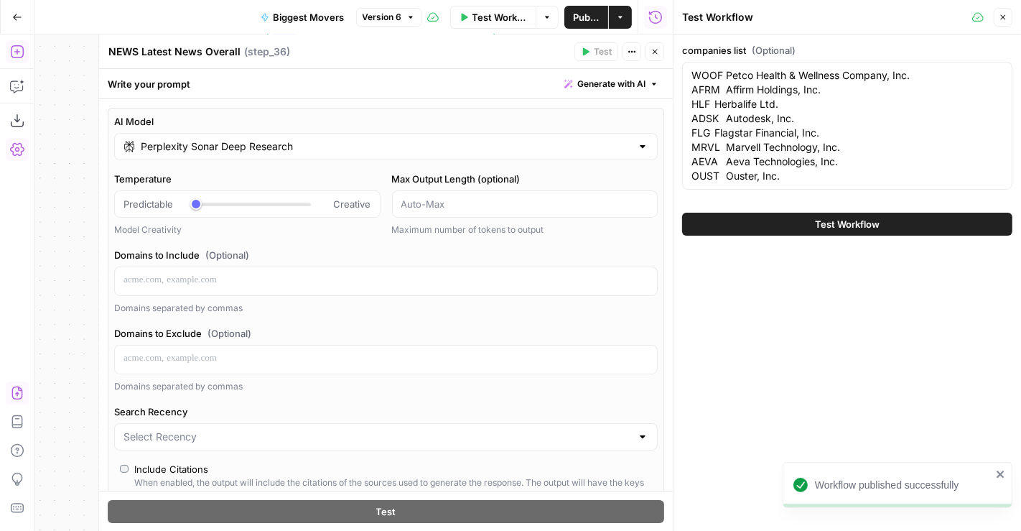
click at [829, 208] on div "Test Workflow" at bounding box center [847, 224] width 330 height 40
click at [810, 214] on button "Test Workflow" at bounding box center [847, 224] width 330 height 23
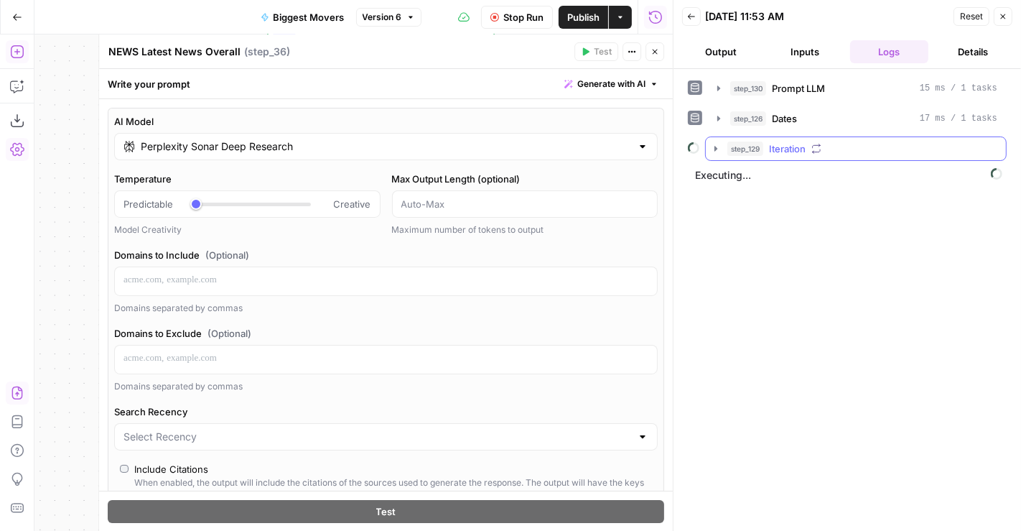
click at [800, 149] on span "Iteration" at bounding box center [787, 148] width 37 height 14
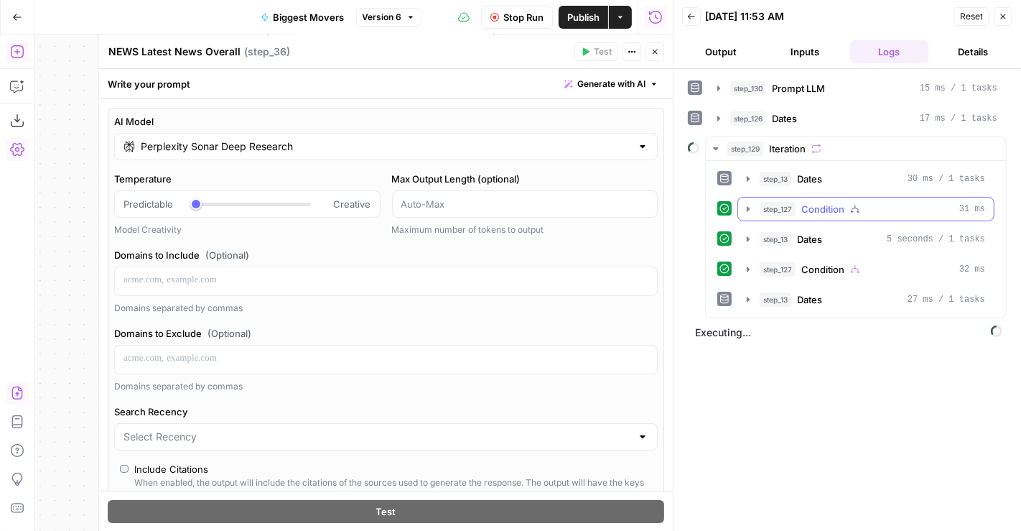
click at [822, 202] on span "Condition" at bounding box center [823, 209] width 43 height 14
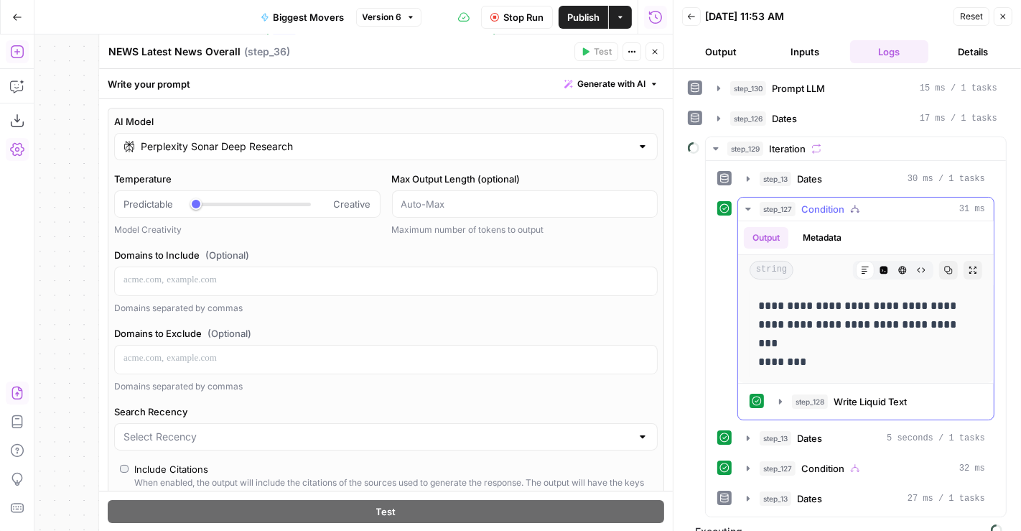
click at [822, 202] on span "Condition" at bounding box center [823, 209] width 43 height 14
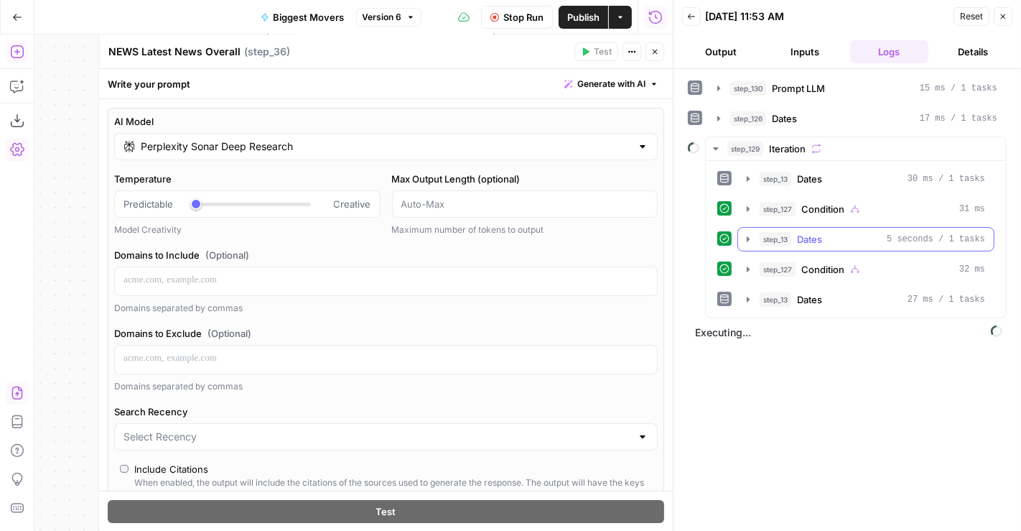
click at [807, 241] on span "Dates" at bounding box center [809, 239] width 25 height 14
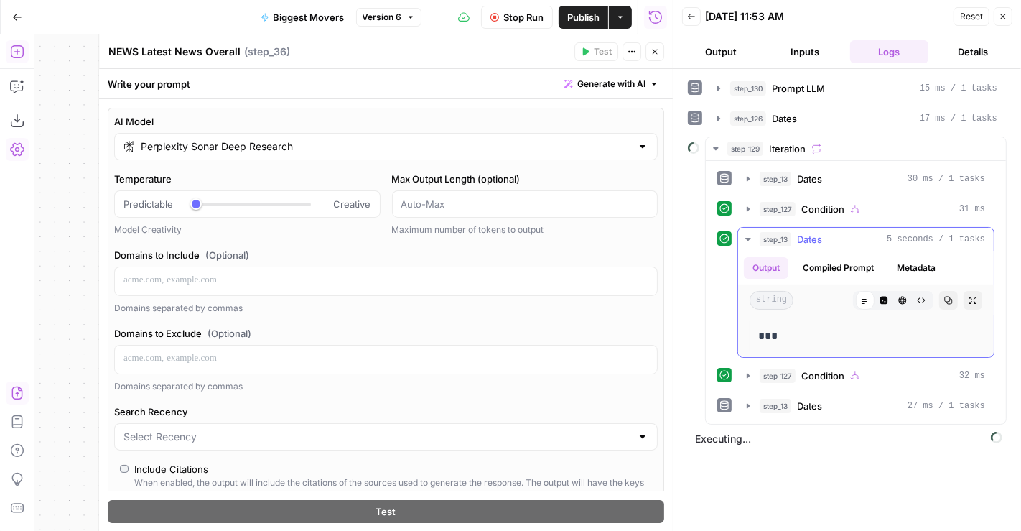
click at [807, 241] on span "Dates" at bounding box center [809, 239] width 25 height 14
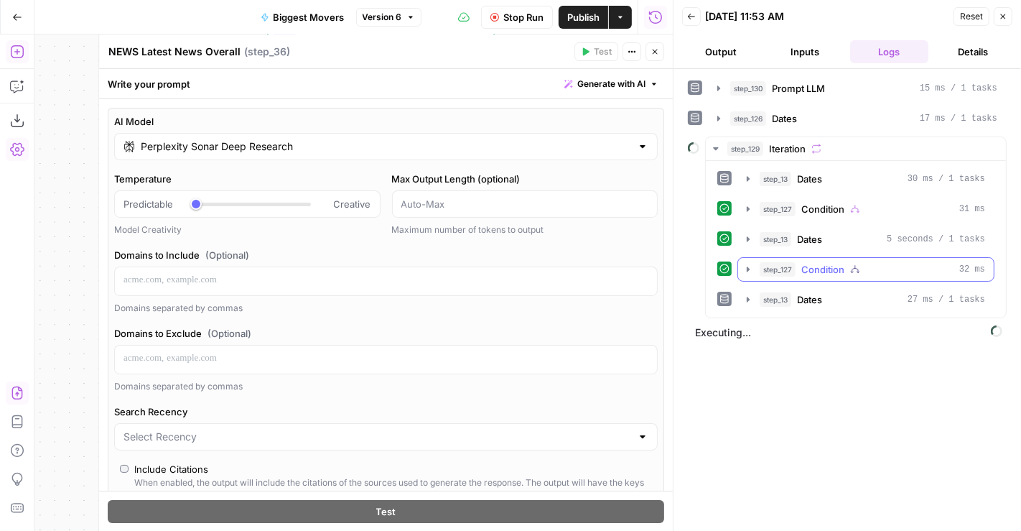
click at [844, 264] on div "step_127 Condition 32 ms" at bounding box center [873, 269] width 226 height 14
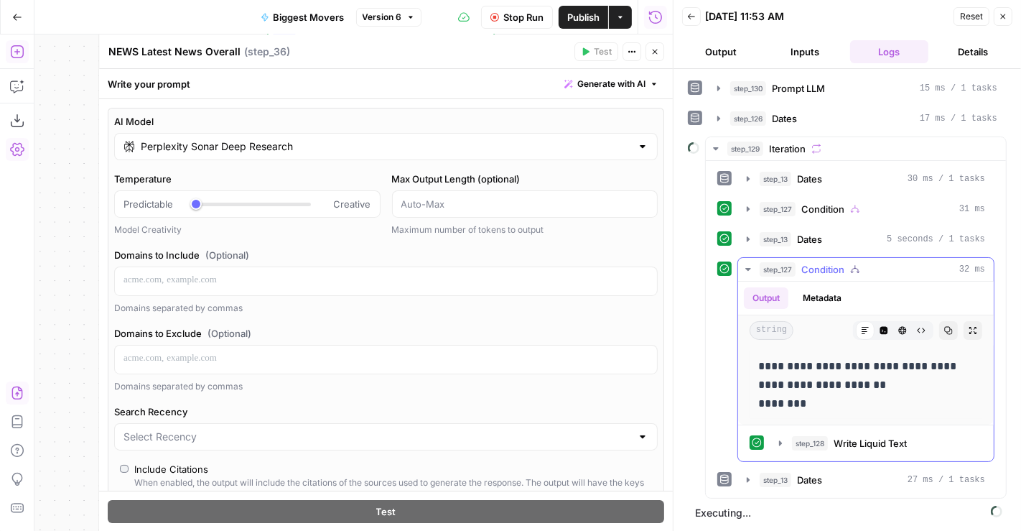
click at [844, 264] on div "step_127 Condition 32 ms" at bounding box center [873, 269] width 226 height 14
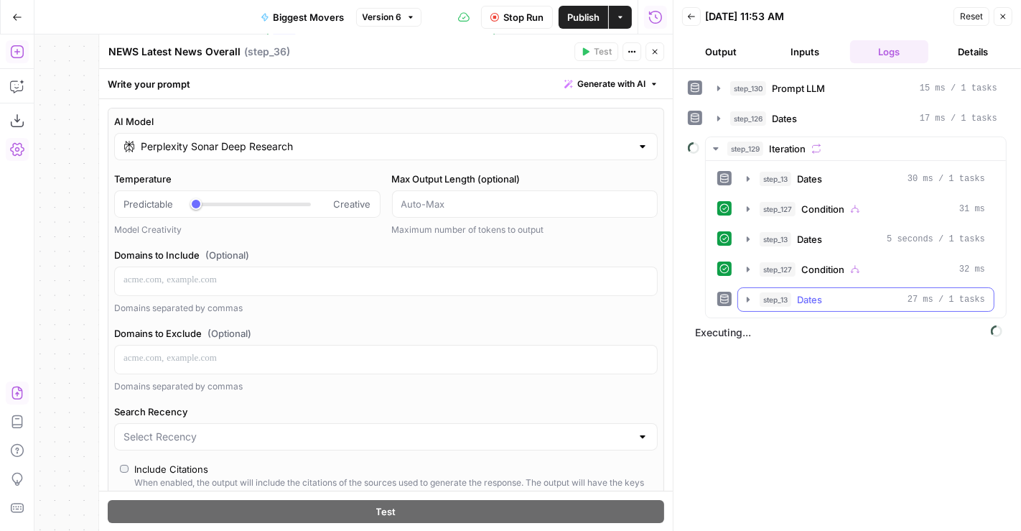
click at [810, 299] on span "Dates" at bounding box center [809, 299] width 25 height 14
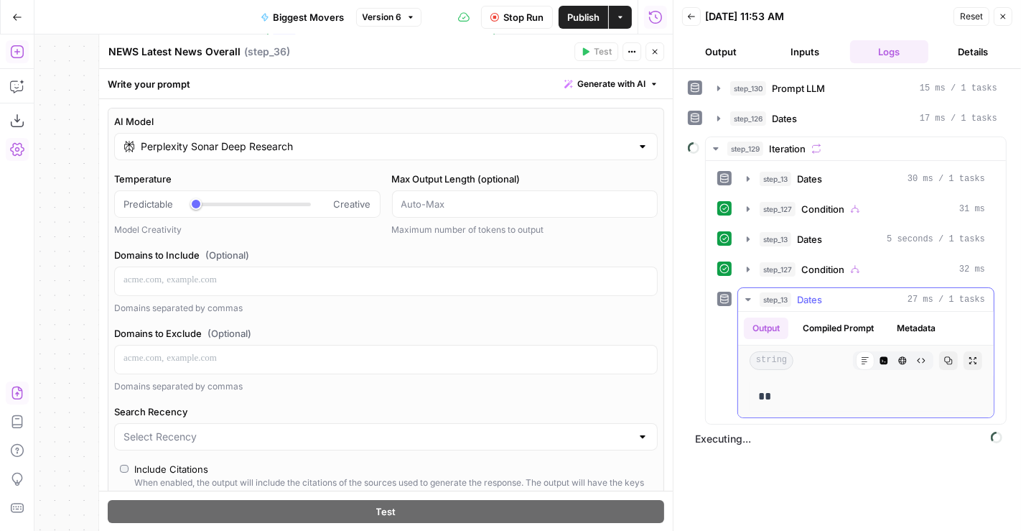
click at [824, 292] on div "step_13 Dates 27 ms / 1 tasks" at bounding box center [873, 299] width 226 height 14
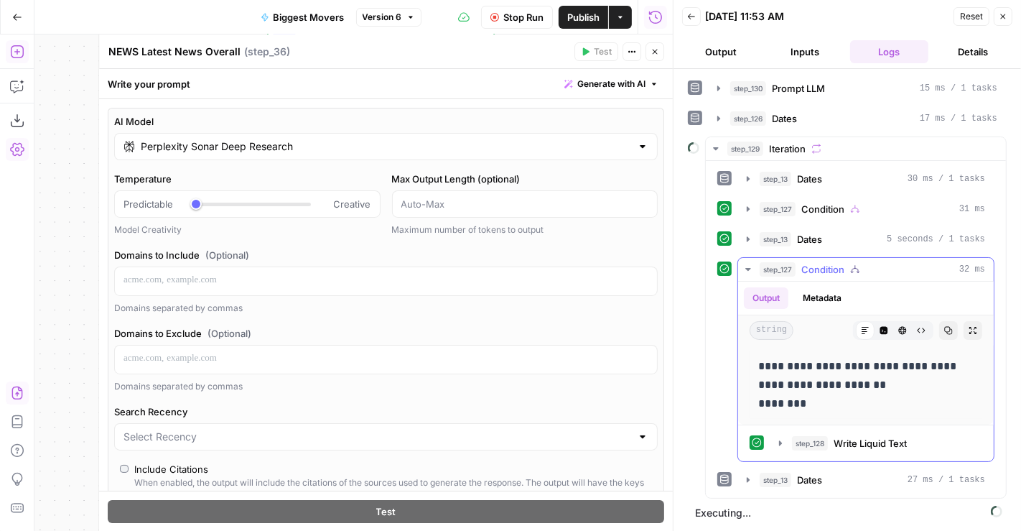
drag, startPoint x: 0, startPoint y: 0, endPoint x: 858, endPoint y: 261, distance: 896.6
click at [858, 264] on icon "button" at bounding box center [855, 269] width 10 height 10
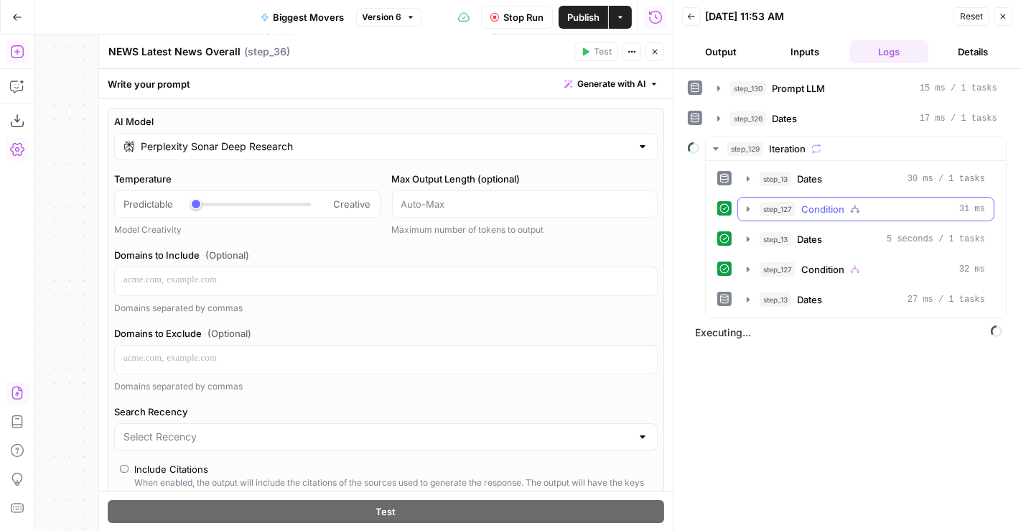
click at [853, 210] on icon "button" at bounding box center [855, 209] width 10 height 10
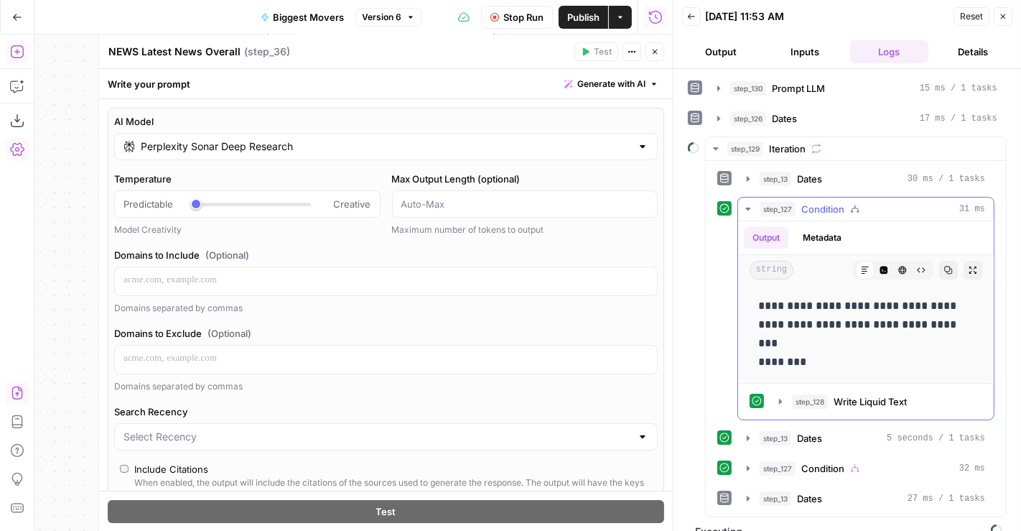
click at [854, 208] on icon "button" at bounding box center [855, 209] width 10 height 10
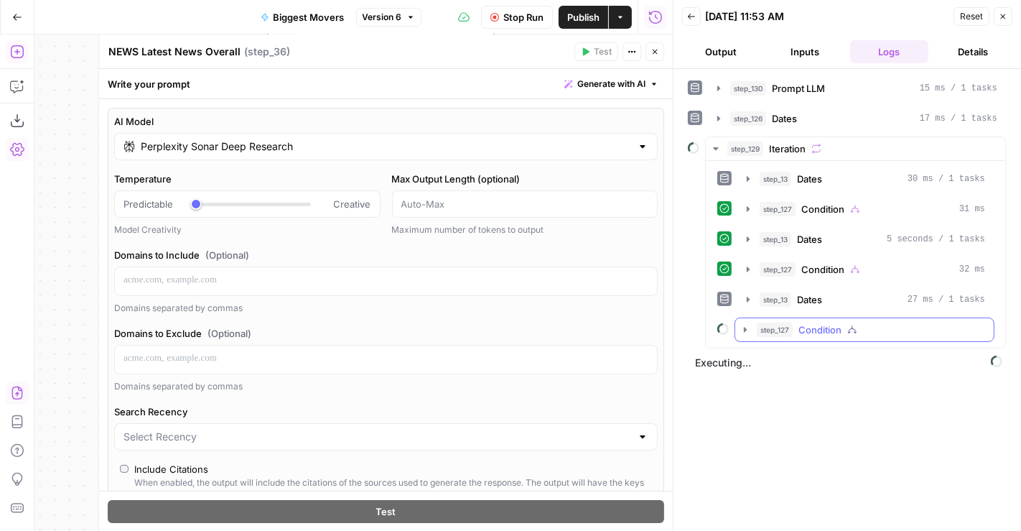
click at [838, 323] on span "Condition" at bounding box center [820, 330] width 43 height 14
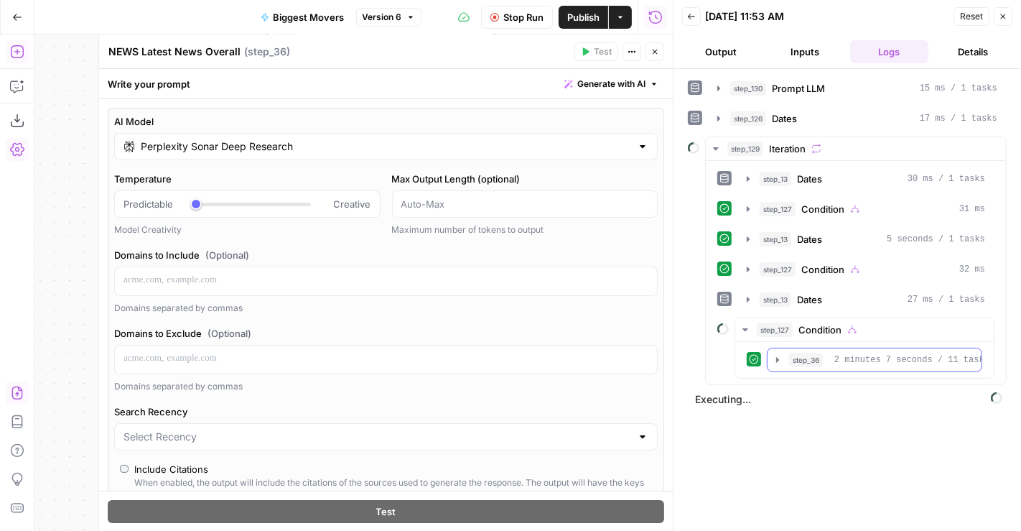
click at [847, 356] on span "2 minutes 7 seconds / 11 tasks" at bounding box center [912, 359] width 155 height 13
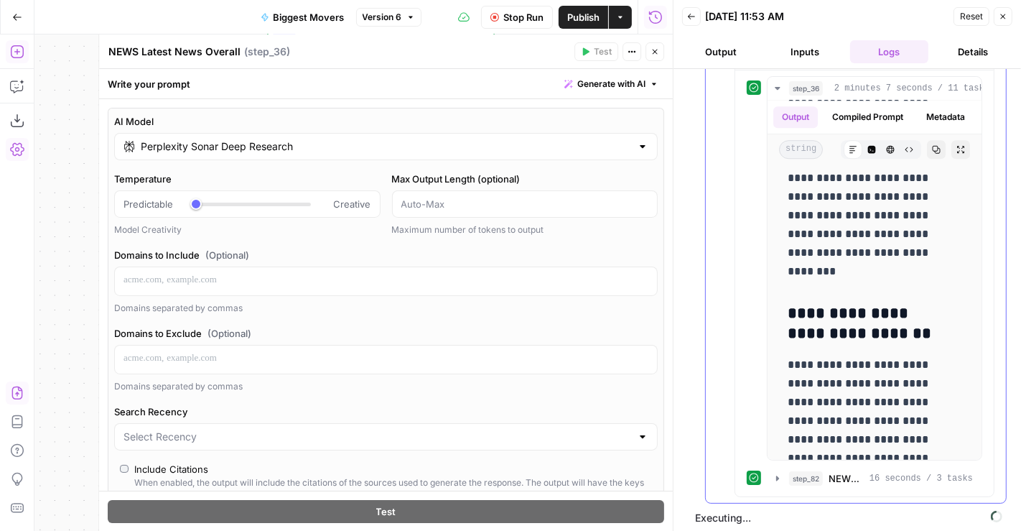
scroll to position [271, 0]
click at [859, 472] on span "NEWS Materiality" at bounding box center [846, 479] width 35 height 14
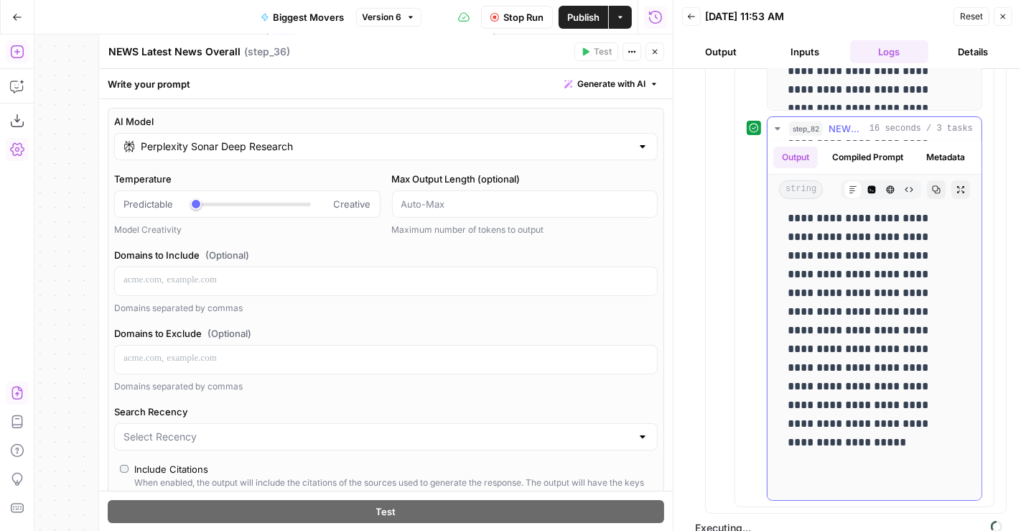
scroll to position [363, 0]
click at [827, 121] on div "step_82 NEWS Materiality 16 seconds / 3 tasks" at bounding box center [881, 128] width 184 height 14
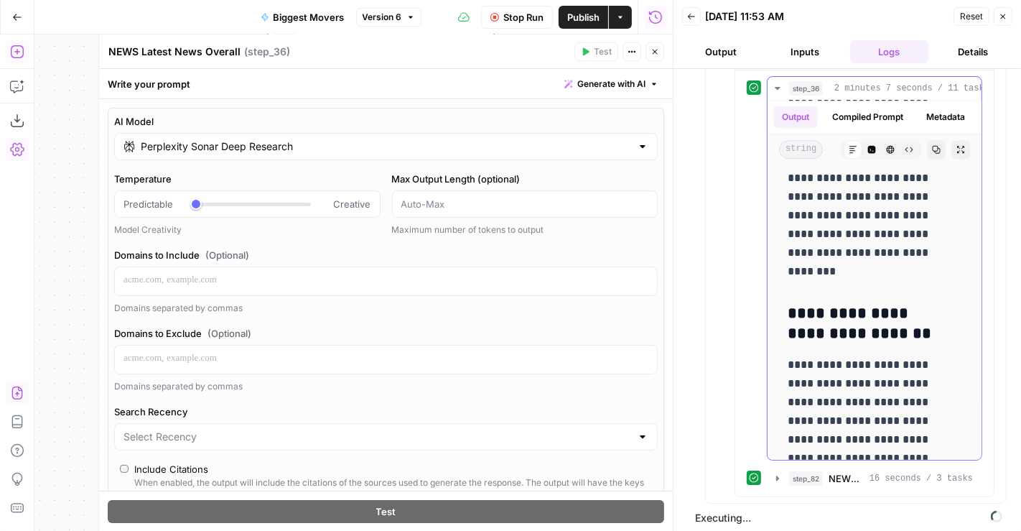
scroll to position [302, 0]
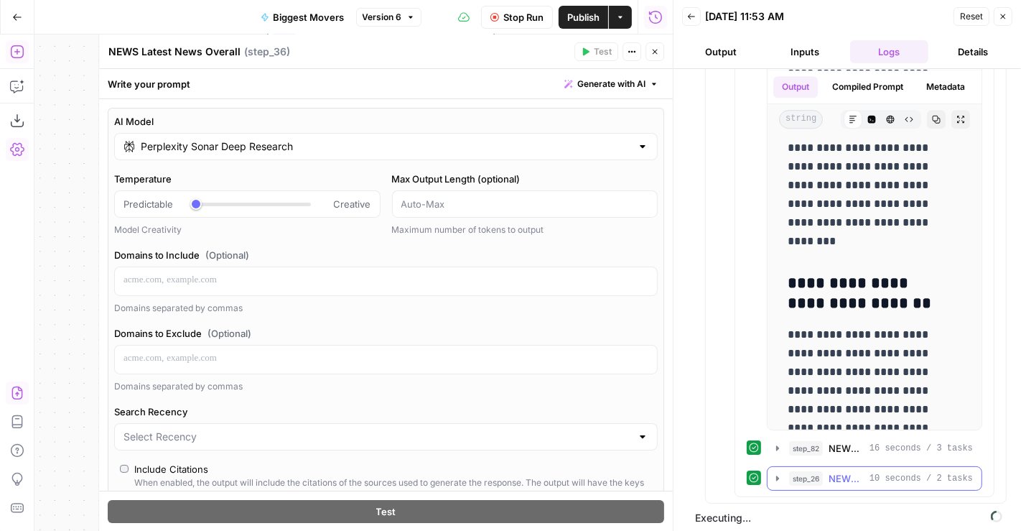
click at [882, 467] on button "step_26 NEWS Scoring 10 seconds / 2 tasks" at bounding box center [875, 478] width 214 height 23
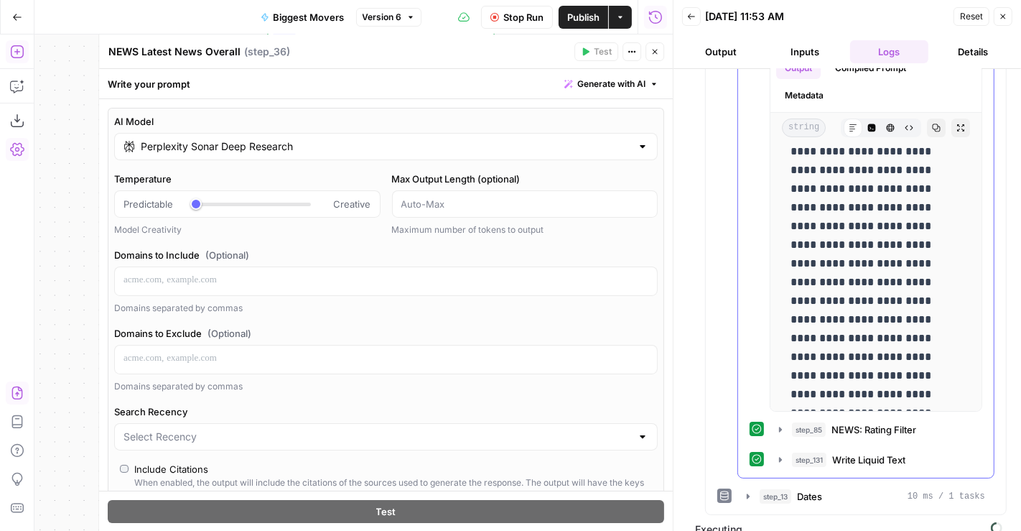
scroll to position [1110, 0]
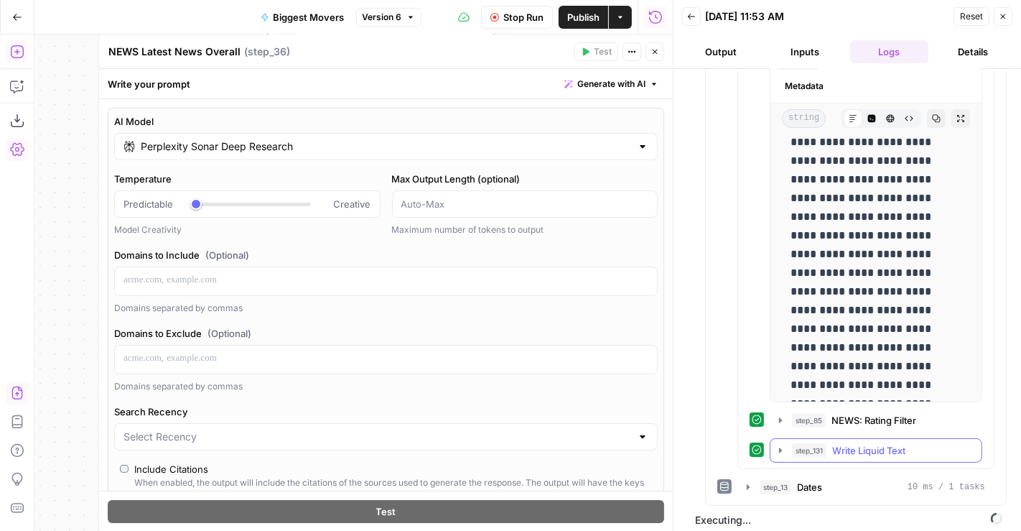
click at [897, 443] on span "Write Liquid Text" at bounding box center [868, 450] width 73 height 14
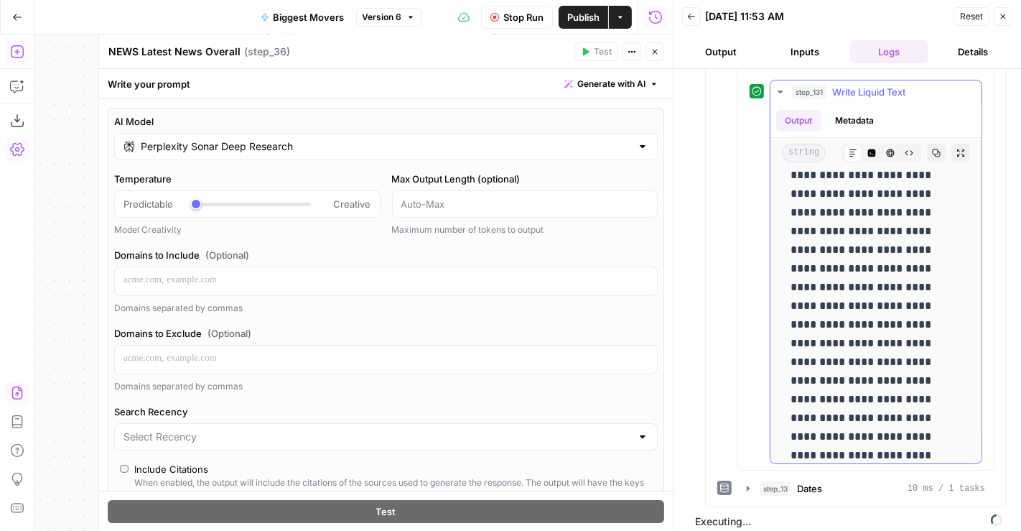
scroll to position [348, 0]
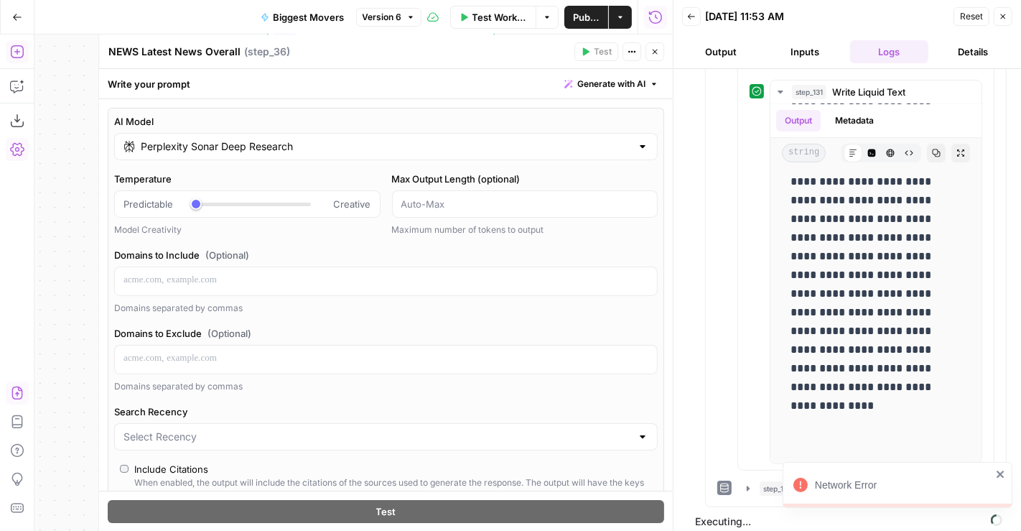
click at [655, 46] on button "Close" at bounding box center [655, 51] width 19 height 19
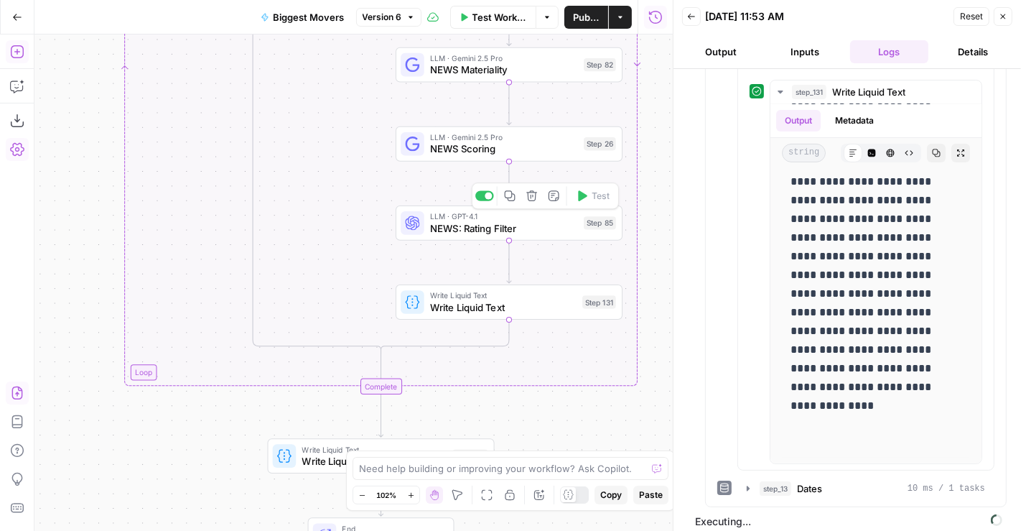
click at [532, 223] on span "NEWS: Rating Filter" at bounding box center [504, 228] width 148 height 14
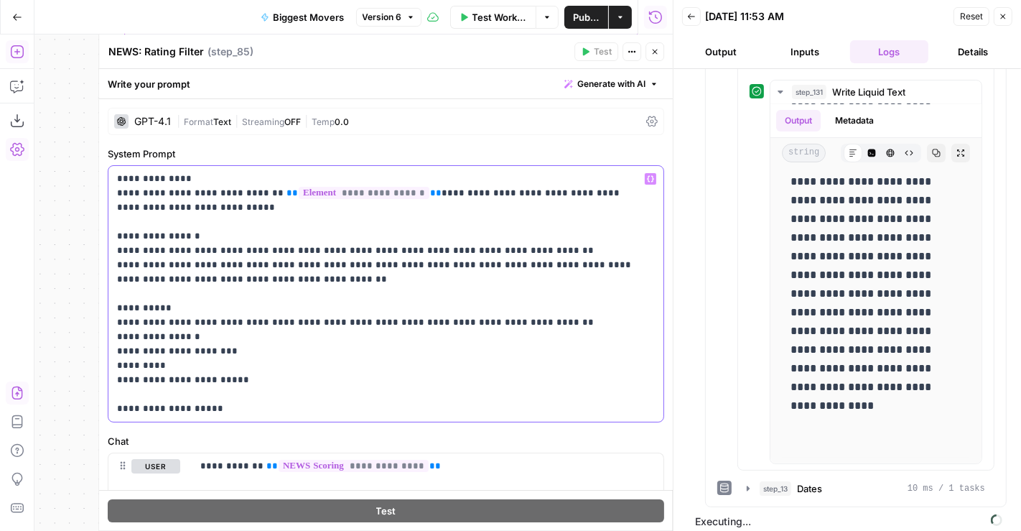
click at [300, 277] on p "**********" at bounding box center [380, 294] width 526 height 244
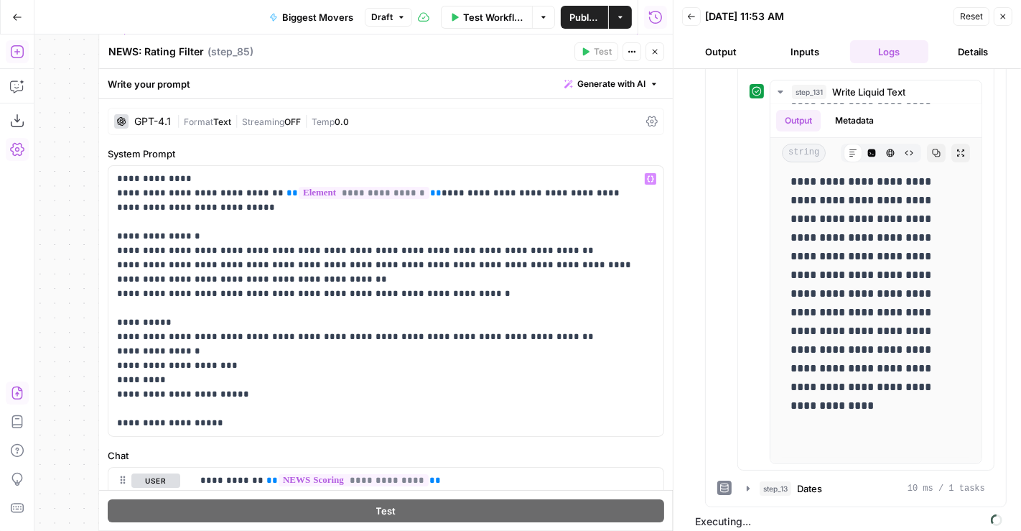
click at [662, 58] on button "Close" at bounding box center [655, 51] width 19 height 19
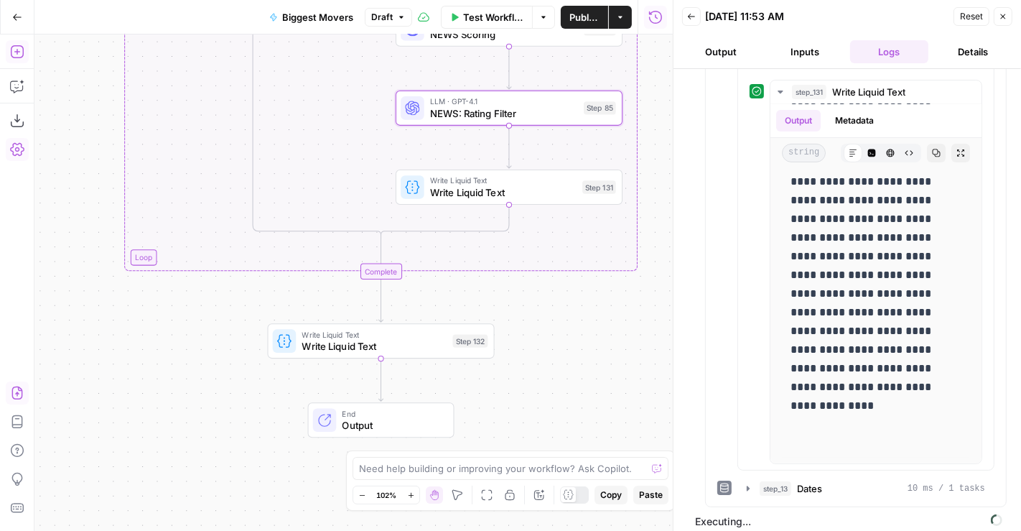
drag, startPoint x: 19, startPoint y: 87, endPoint x: 16, endPoint y: 54, distance: 33.2
click at [18, 52] on icon "button" at bounding box center [17, 52] width 14 height 14
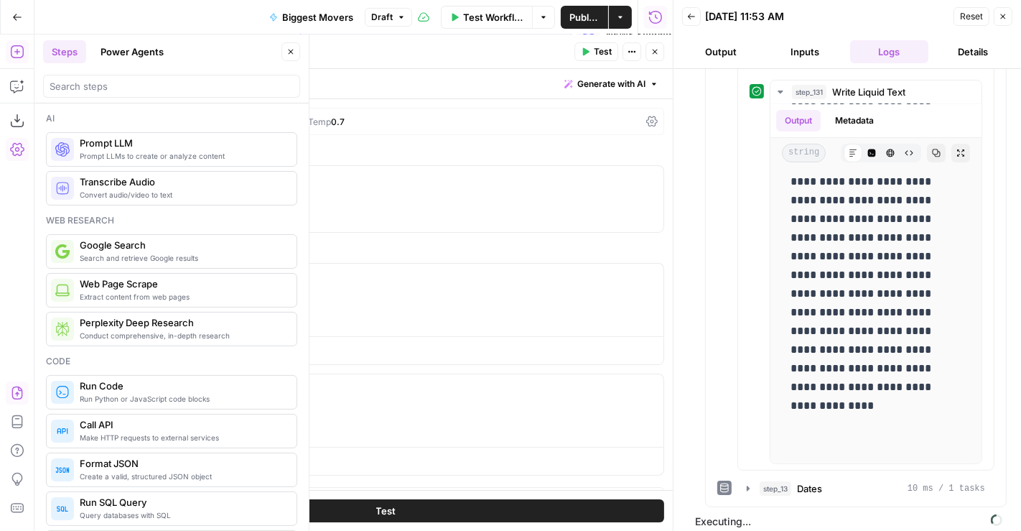
click at [297, 53] on button "Close" at bounding box center [291, 51] width 19 height 19
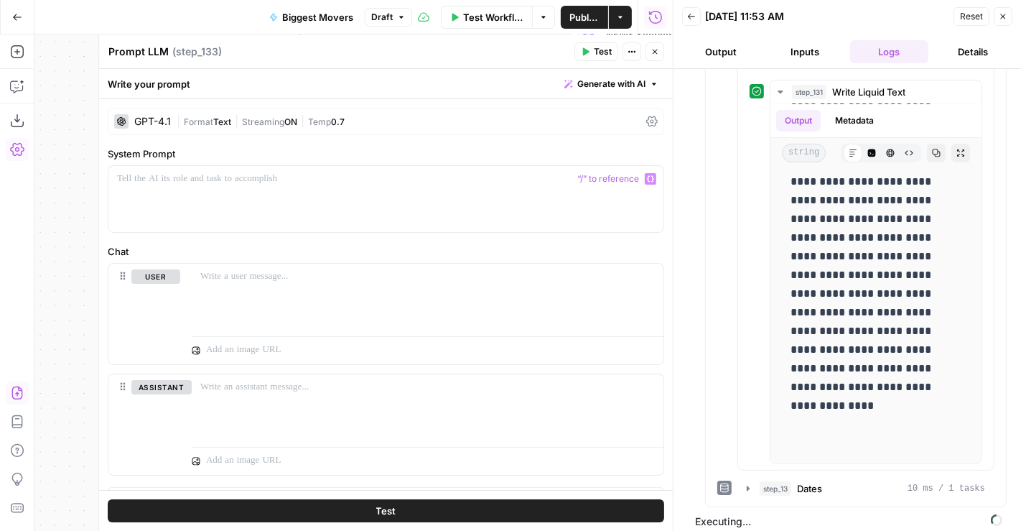
click at [369, 118] on div "| Format Text | Streaming ON | Temp 0.7" at bounding box center [409, 122] width 464 height 14
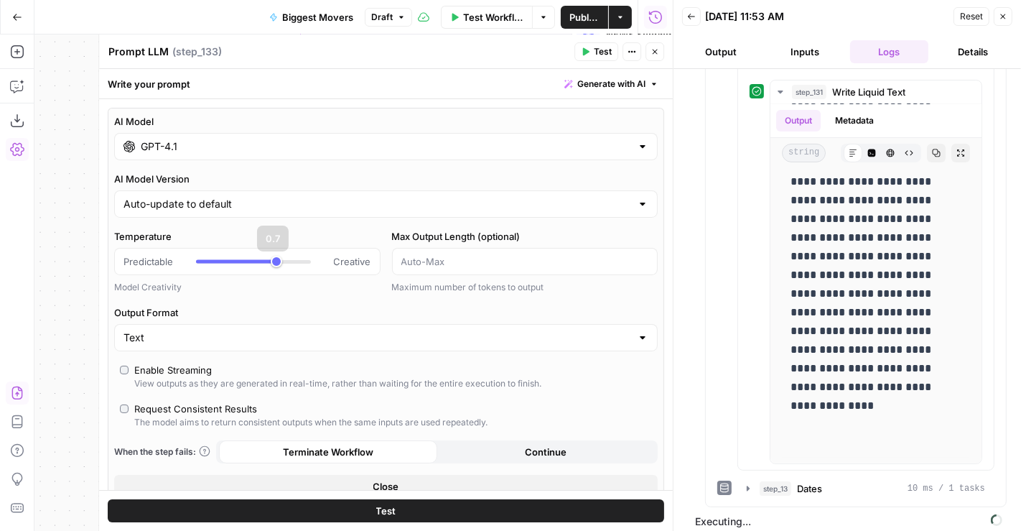
type input "*"
drag, startPoint x: 271, startPoint y: 259, endPoint x: 226, endPoint y: 179, distance: 92.3
click at [169, 261] on div "Predictable Creative" at bounding box center [248, 261] width 248 height 14
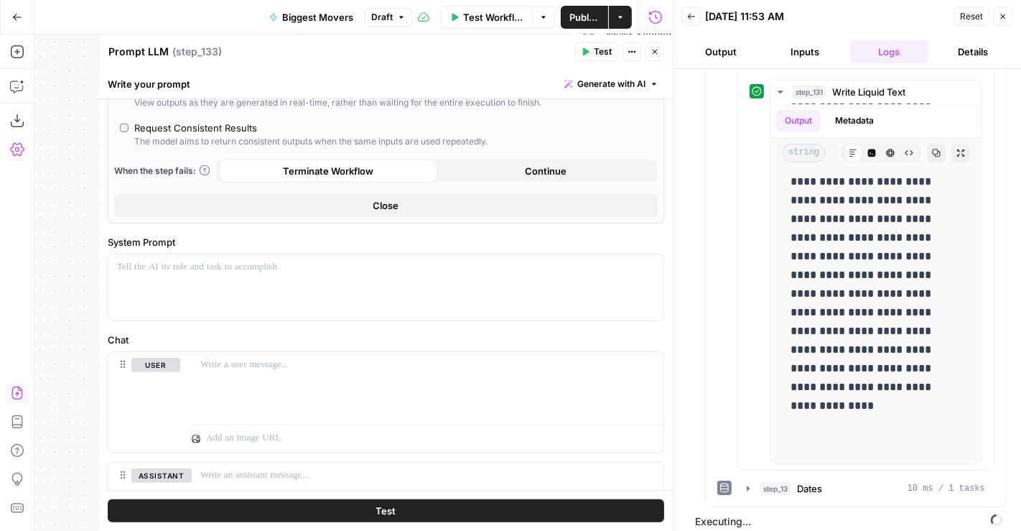
click at [235, 130] on div "Request Consistent Results" at bounding box center [195, 128] width 123 height 14
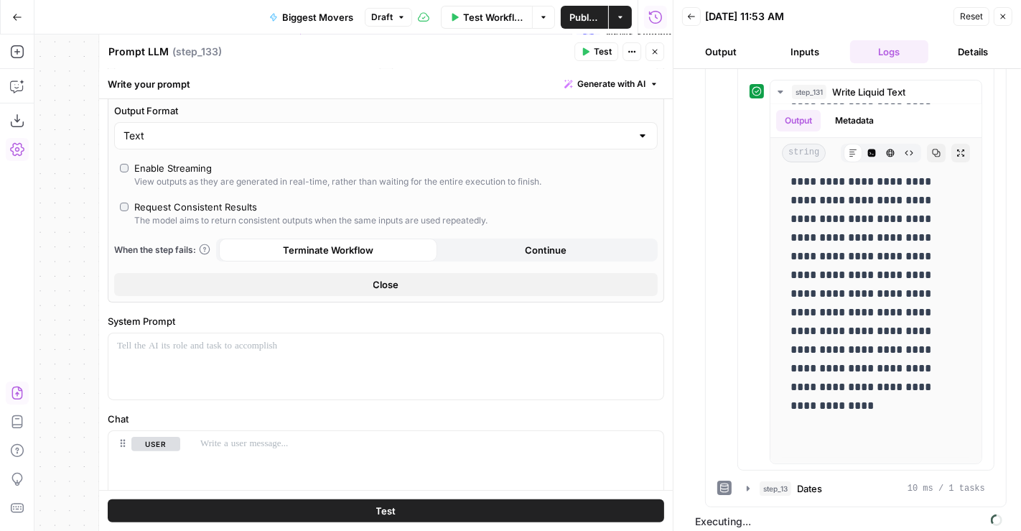
click at [189, 165] on div "Enable Streaming" at bounding box center [173, 168] width 78 height 14
click at [256, 356] on div at bounding box center [385, 366] width 555 height 66
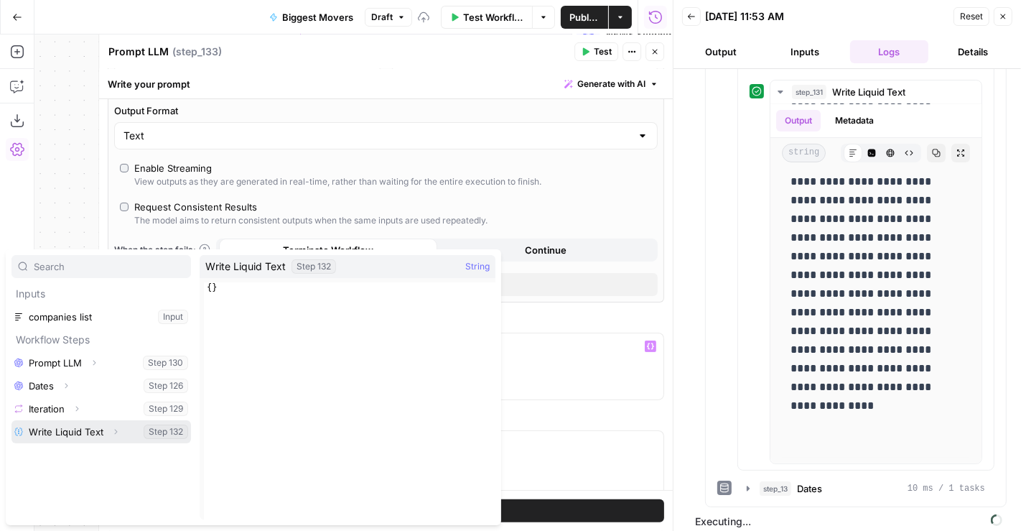
click at [78, 432] on button "Select variable Write Liquid Text" at bounding box center [101, 431] width 180 height 23
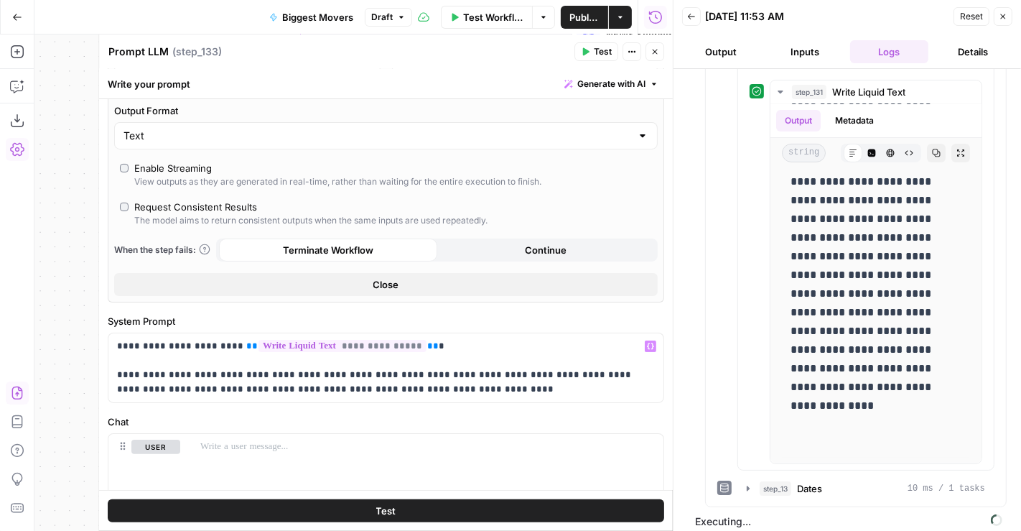
click at [652, 52] on icon "button" at bounding box center [655, 51] width 9 height 9
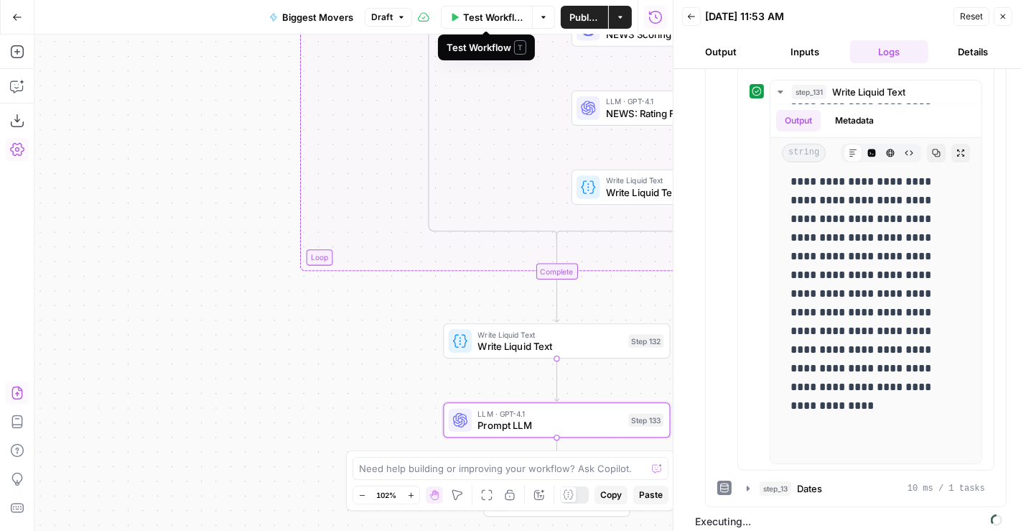
click at [490, 10] on span "Test Workflow" at bounding box center [493, 17] width 60 height 14
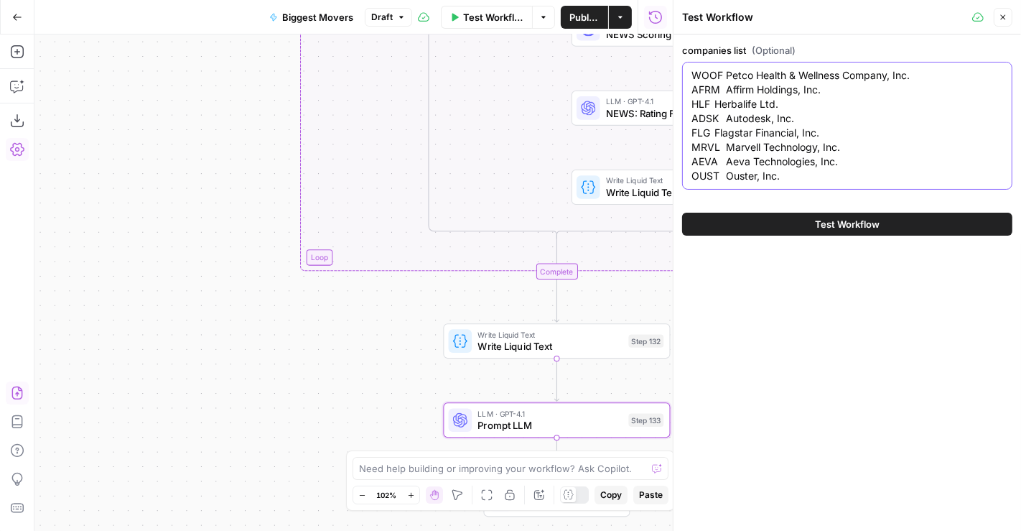
drag, startPoint x: 797, startPoint y: 85, endPoint x: 695, endPoint y: 66, distance: 103.1
click at [695, 66] on div "WOOF Petco Health & Wellness Company, Inc. AFRM Affirm Holdings, Inc. HLF Herba…" at bounding box center [847, 126] width 330 height 128
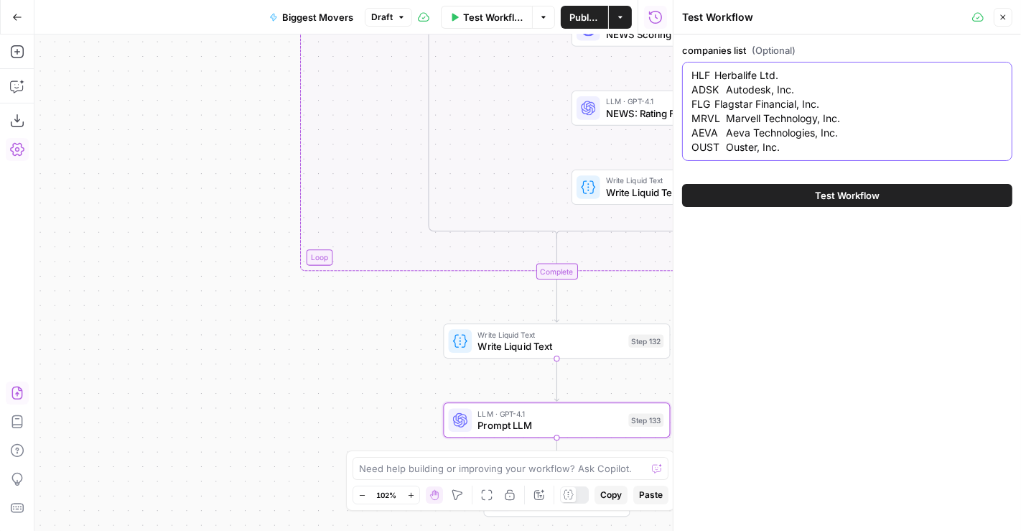
type textarea "HLF Herbalife Ltd. ADSK Autodesk, Inc. FLG Flagstar Financial, Inc. MRVL Marvel…"
click at [761, 192] on button "Test Workflow" at bounding box center [847, 195] width 330 height 23
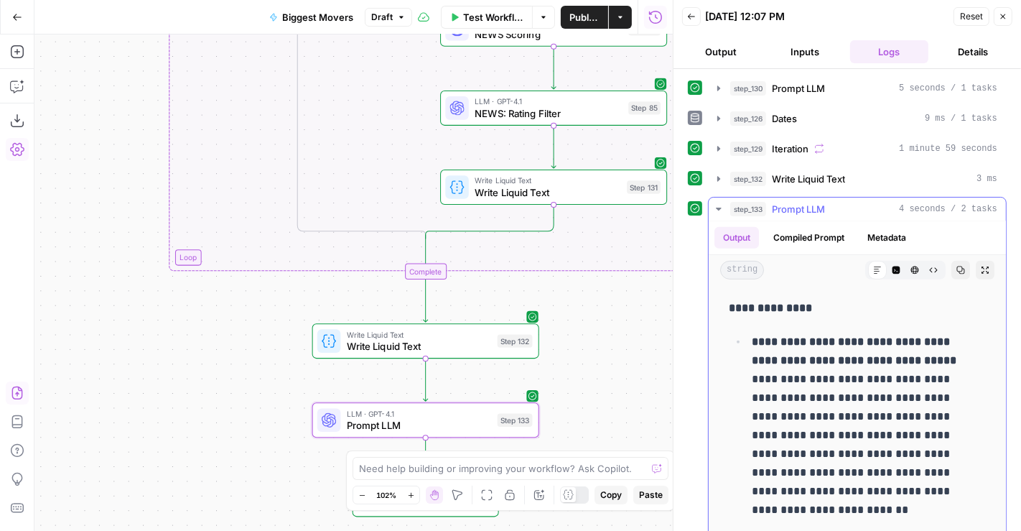
scroll to position [597, 0]
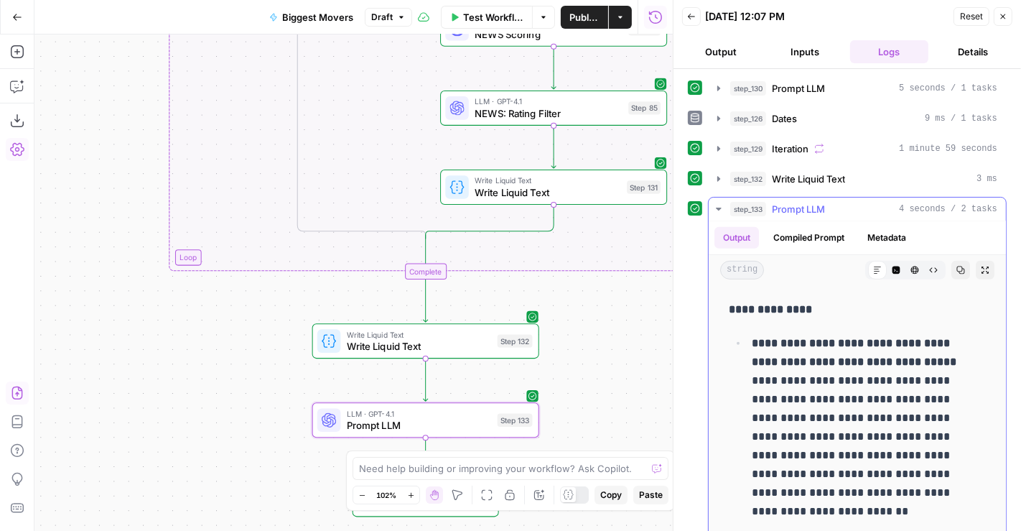
click at [815, 205] on span "Prompt LLM" at bounding box center [798, 209] width 53 height 14
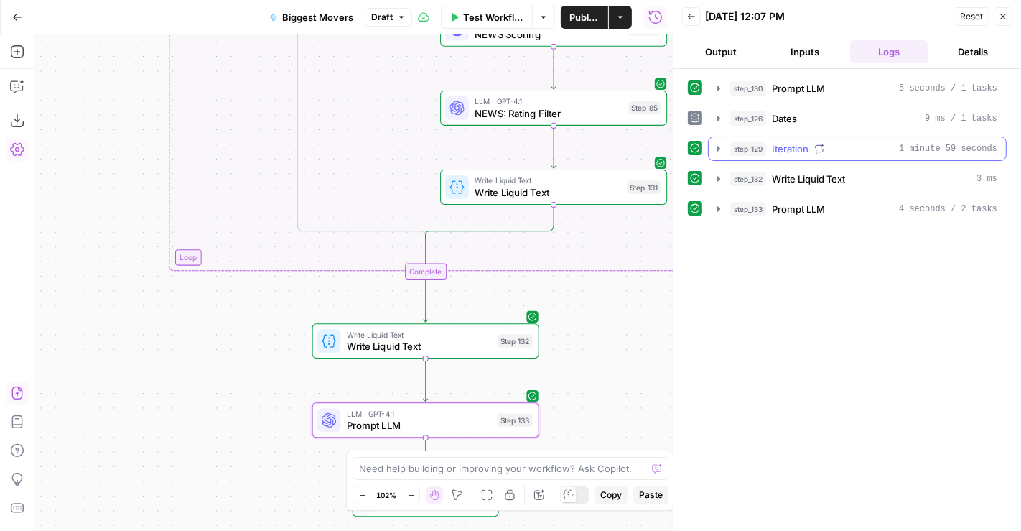
click at [802, 147] on span "Iteration" at bounding box center [790, 148] width 37 height 14
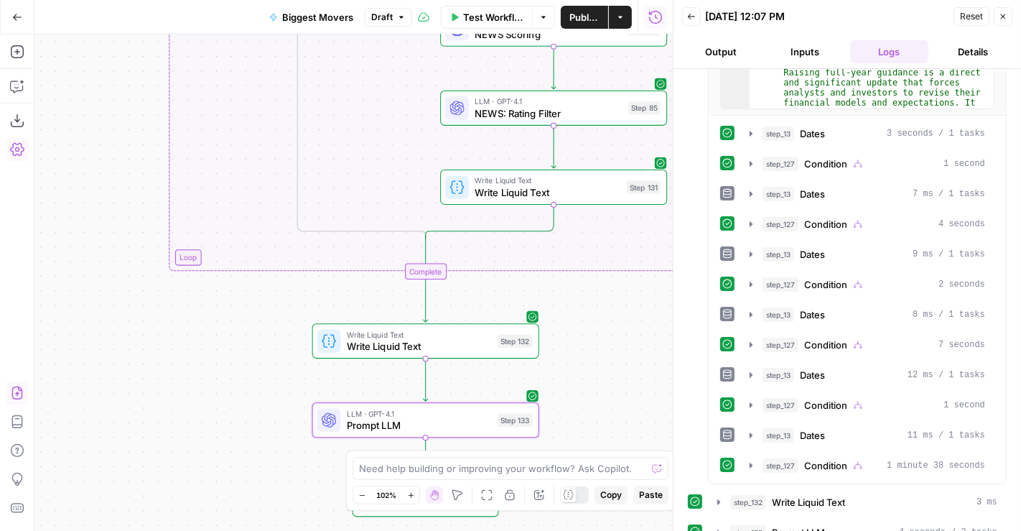
scroll to position [326, 0]
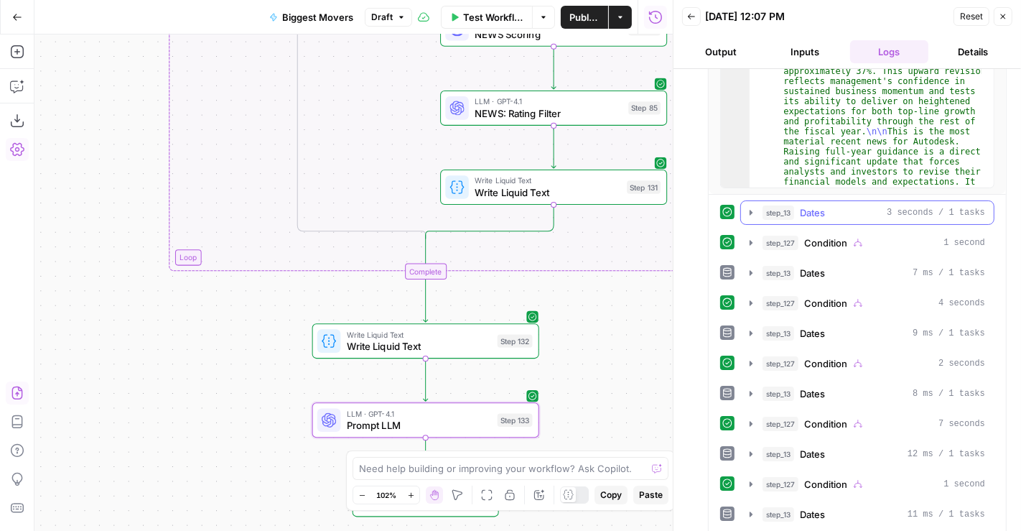
click at [849, 209] on div "step_13 Dates 3 seconds / 1 tasks" at bounding box center [874, 212] width 223 height 14
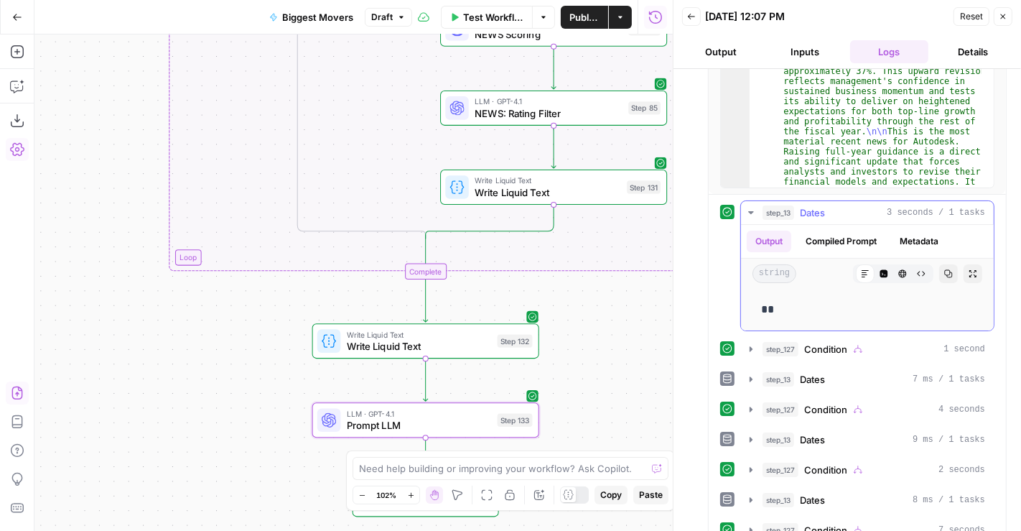
click at [849, 209] on div "step_13 Dates 3 seconds / 1 tasks" at bounding box center [874, 212] width 223 height 14
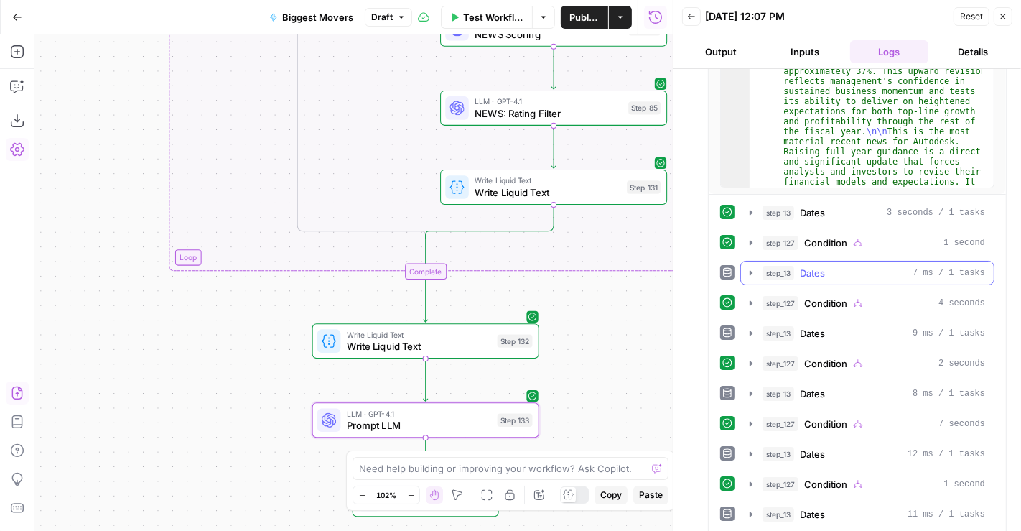
click at [851, 267] on div "step_13 Dates 7 ms / 1 tasks" at bounding box center [874, 273] width 223 height 14
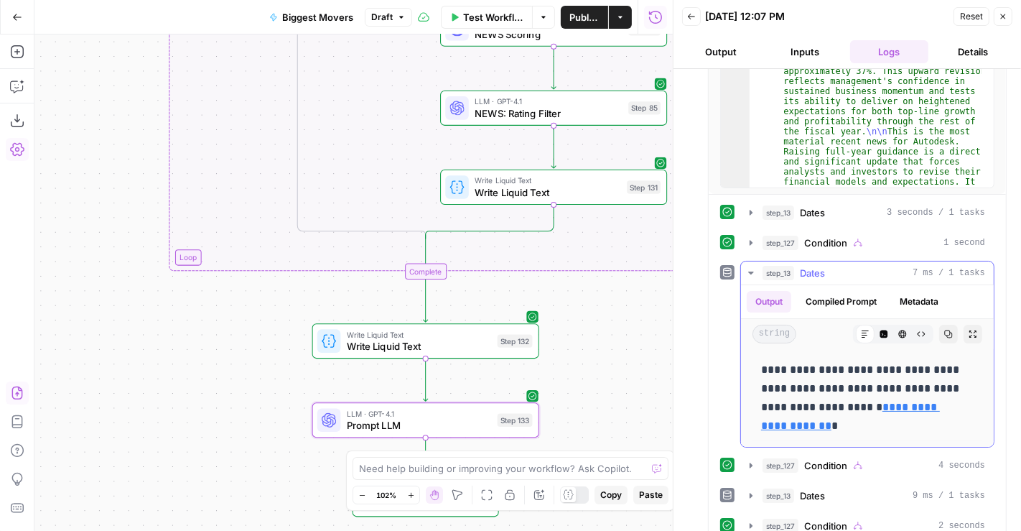
click at [849, 267] on div "step_13 Dates 7 ms / 1 tasks" at bounding box center [874, 273] width 223 height 14
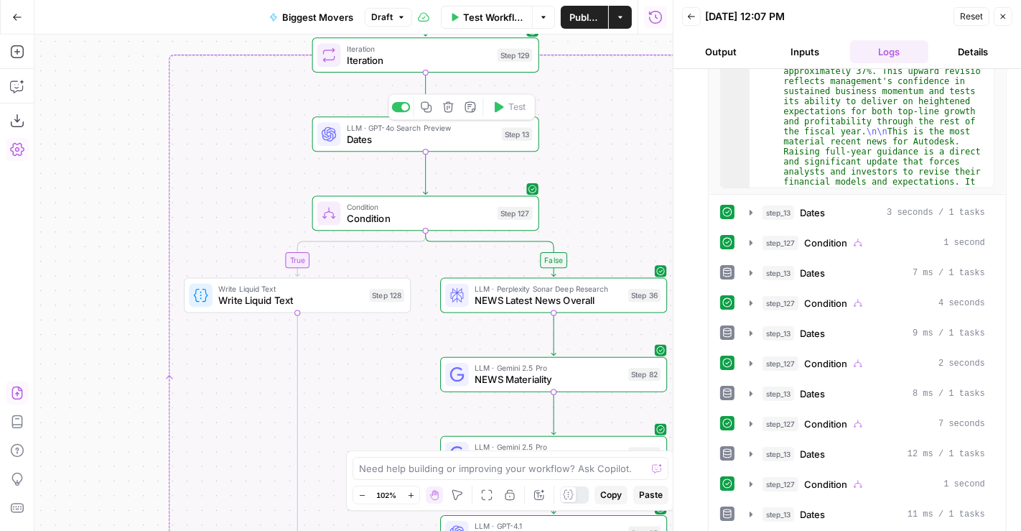
click at [417, 144] on span "Dates" at bounding box center [421, 139] width 149 height 14
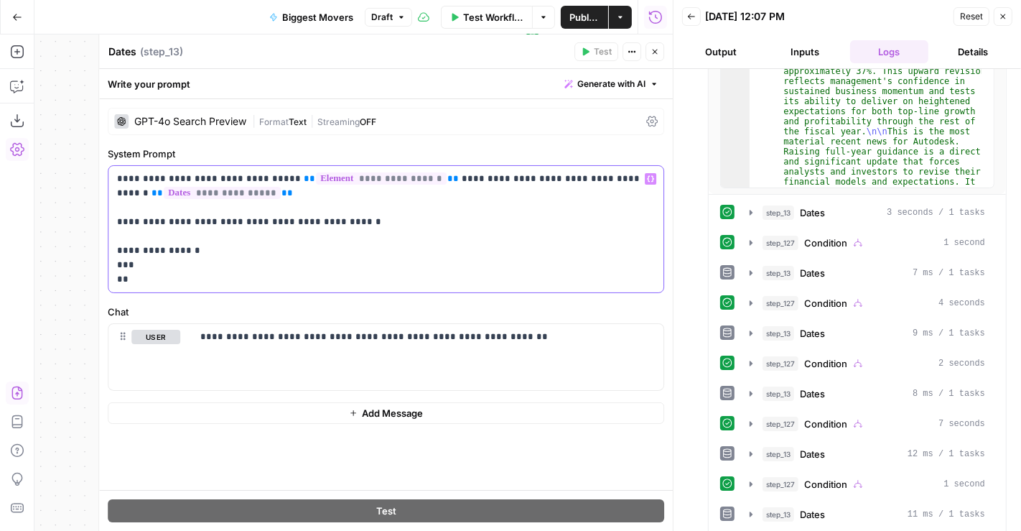
click at [159, 278] on p "**********" at bounding box center [386, 229] width 539 height 115
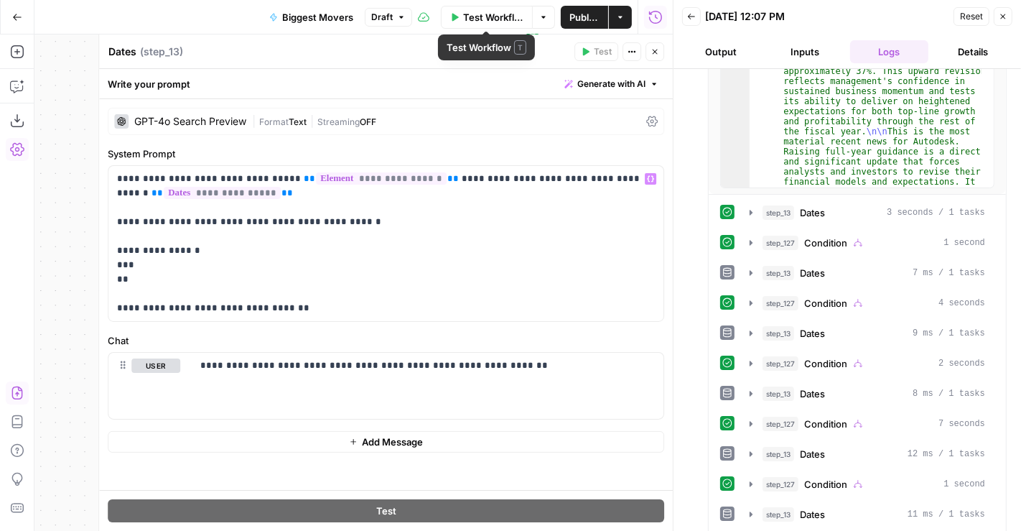
click at [480, 22] on span "Test Workflow" at bounding box center [493, 17] width 60 height 14
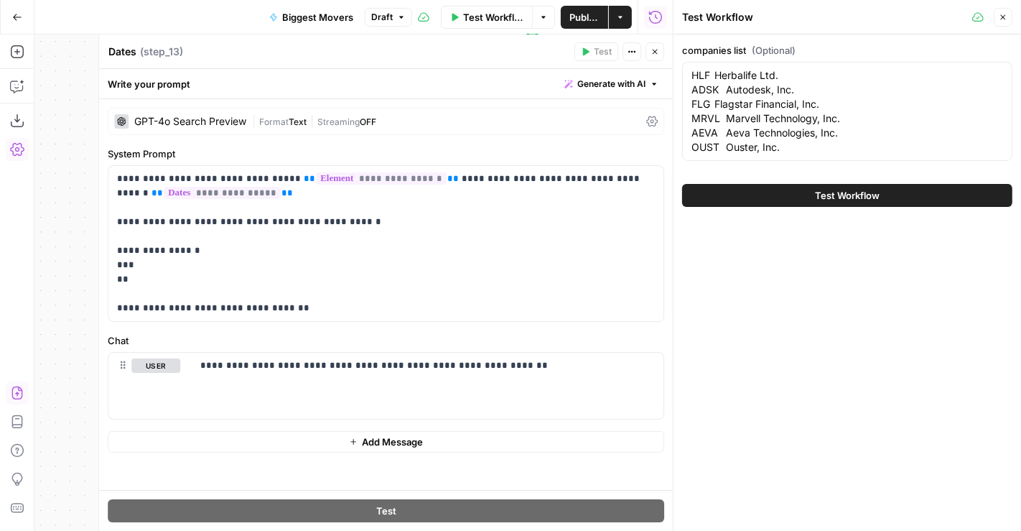
click at [811, 195] on button "Test Workflow" at bounding box center [847, 195] width 330 height 23
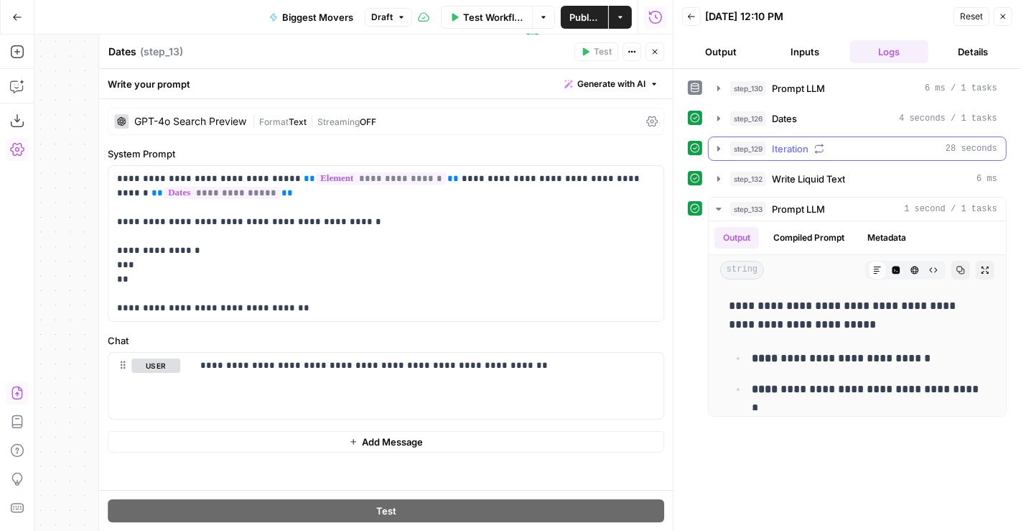
click at [734, 144] on span "step_129" at bounding box center [748, 148] width 36 height 14
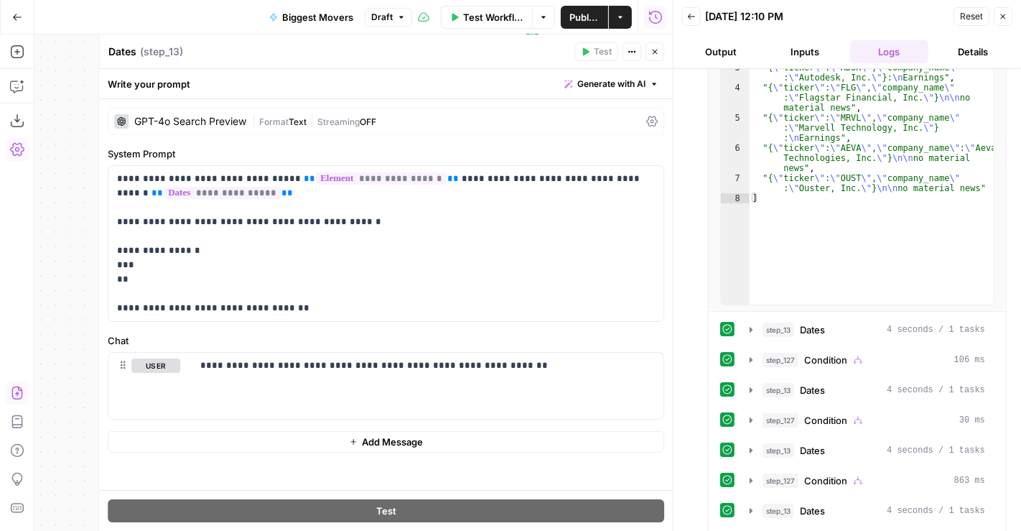
scroll to position [366, 0]
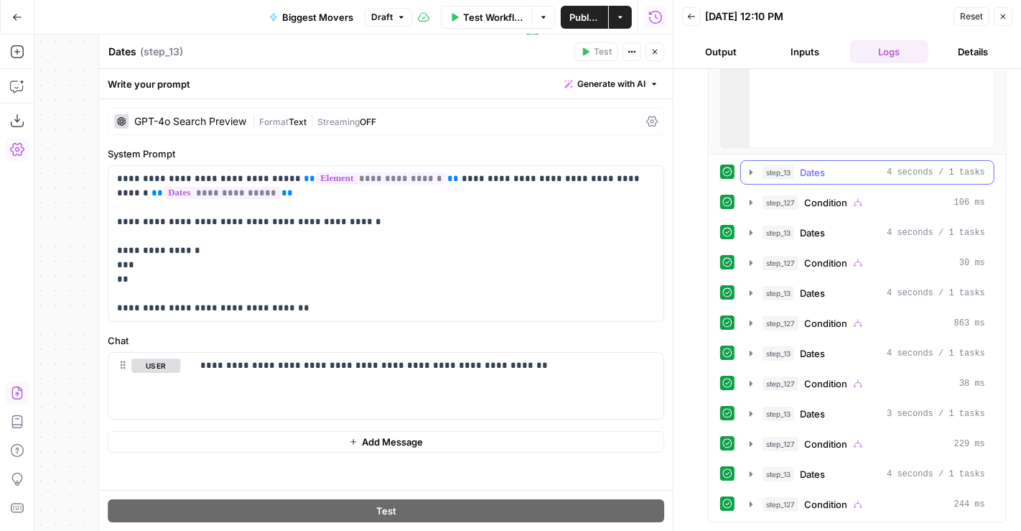
click at [873, 173] on div "step_13 Dates 4 seconds / 1 tasks" at bounding box center [874, 172] width 223 height 14
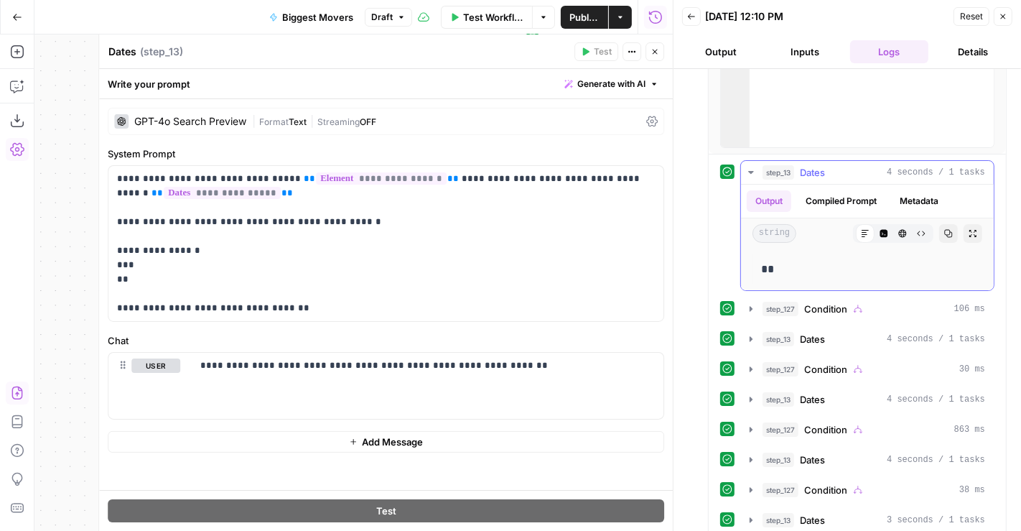
click at [874, 172] on div "step_13 Dates 4 seconds / 1 tasks" at bounding box center [874, 172] width 223 height 14
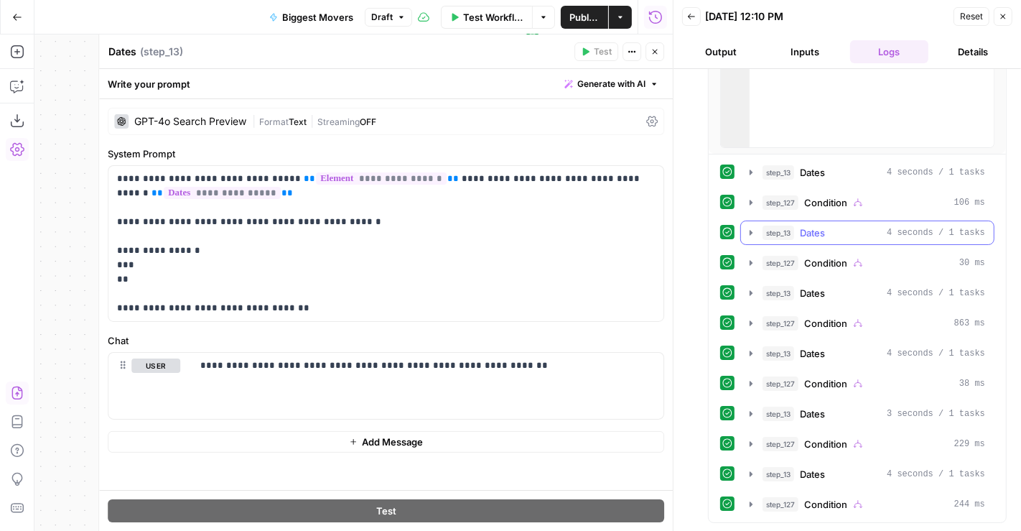
click at [855, 221] on button "step_13 Dates 4 seconds / 1 tasks" at bounding box center [867, 232] width 253 height 23
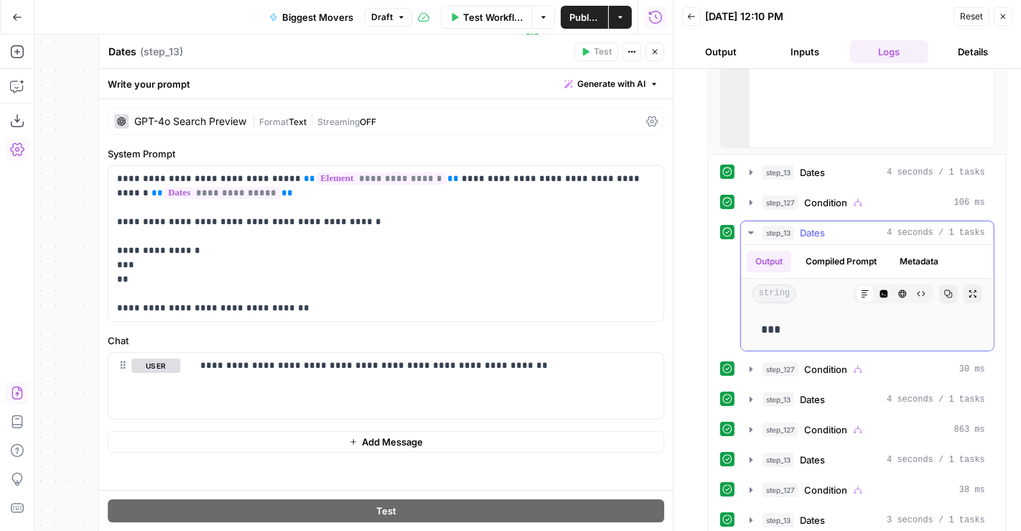
click at [845, 231] on div "step_13 Dates 4 seconds / 1 tasks" at bounding box center [874, 233] width 223 height 14
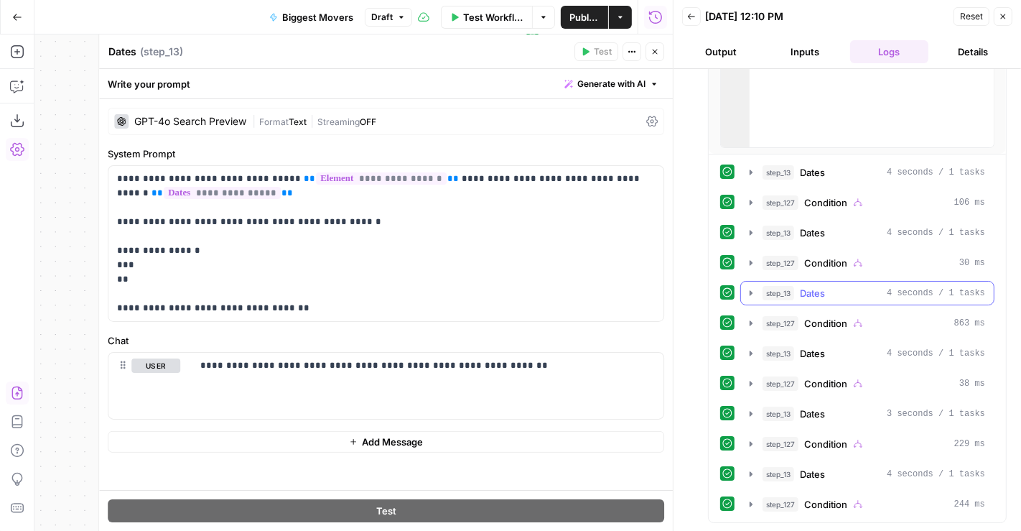
click at [848, 286] on div "step_13 Dates 4 seconds / 1 tasks" at bounding box center [874, 293] width 223 height 14
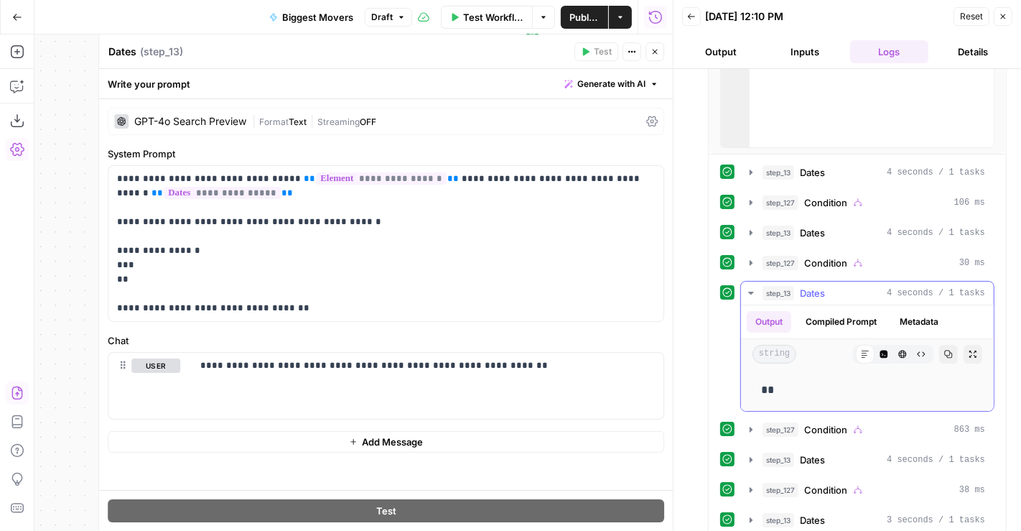
click at [848, 286] on div "step_13 Dates 4 seconds / 1 tasks" at bounding box center [874, 293] width 223 height 14
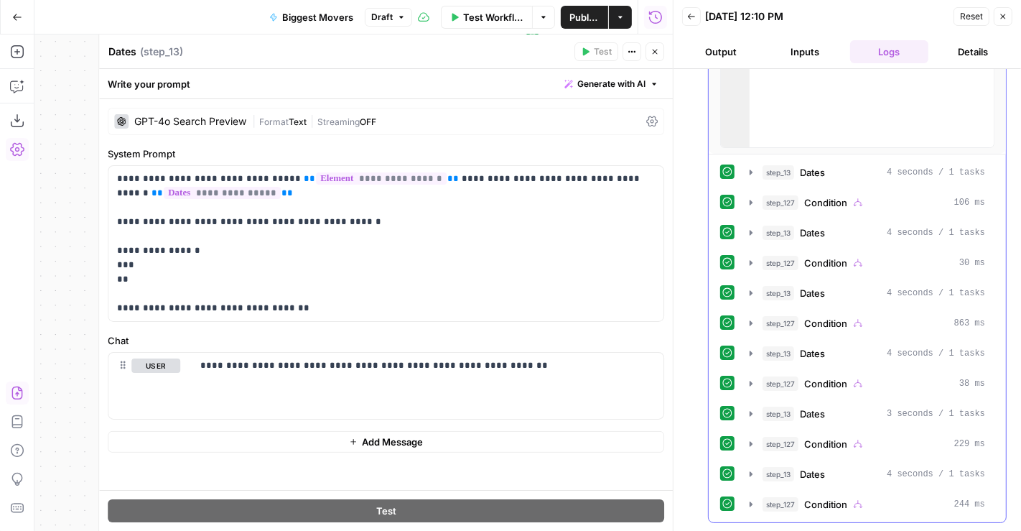
scroll to position [501, 0]
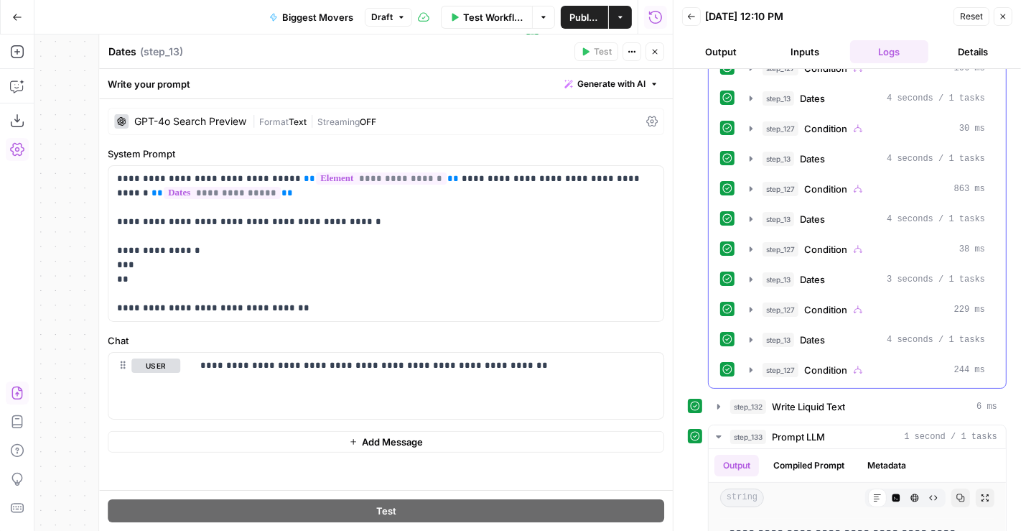
click at [873, 260] on div "step_13 Dates 4 seconds / 1 tasks step_127 Condition 106 ms step_13 Dates 4 sec…" at bounding box center [857, 204] width 274 height 356
click at [840, 273] on div "step_13 Dates 3 seconds / 1 tasks" at bounding box center [874, 279] width 223 height 14
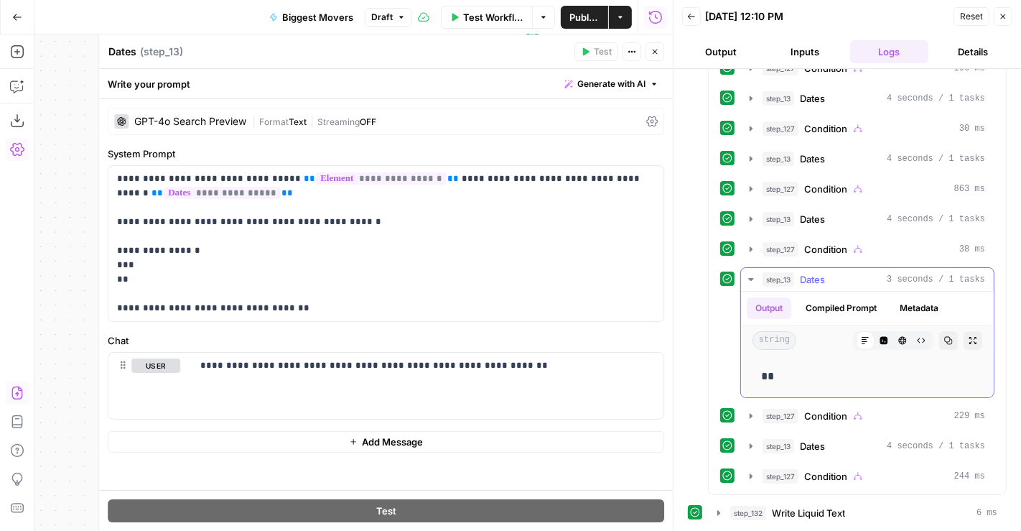
click at [840, 273] on div "step_13 Dates 3 seconds / 1 tasks" at bounding box center [874, 279] width 223 height 14
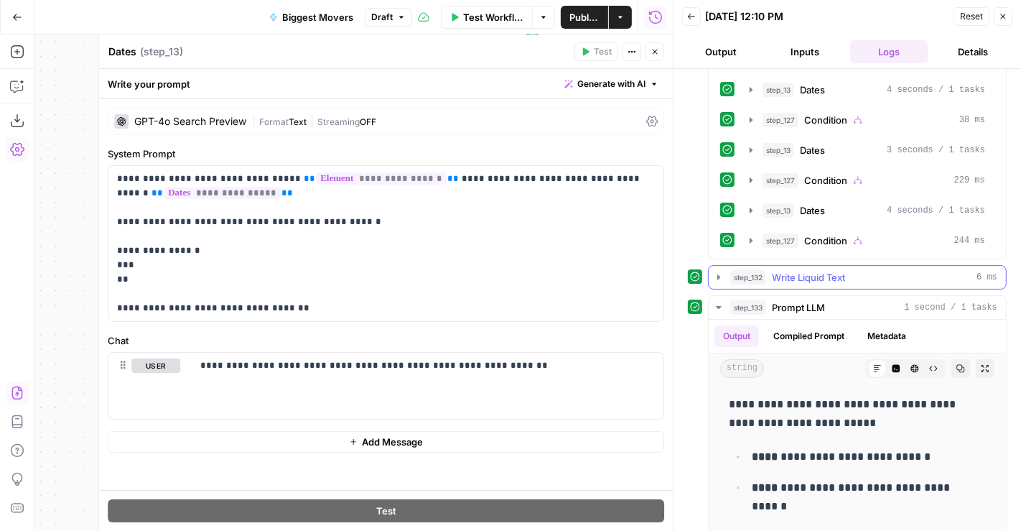
scroll to position [631, 0]
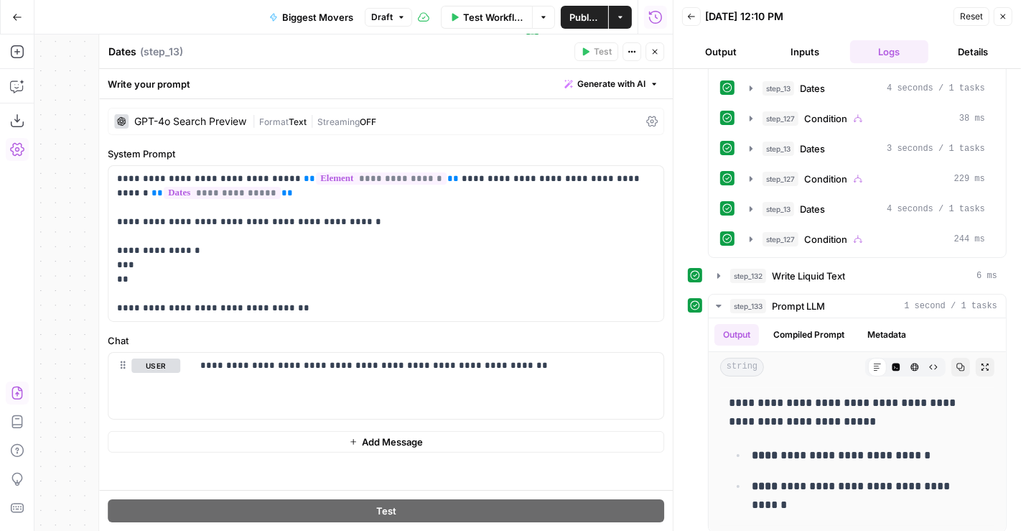
click at [657, 52] on icon "button" at bounding box center [655, 51] width 9 height 9
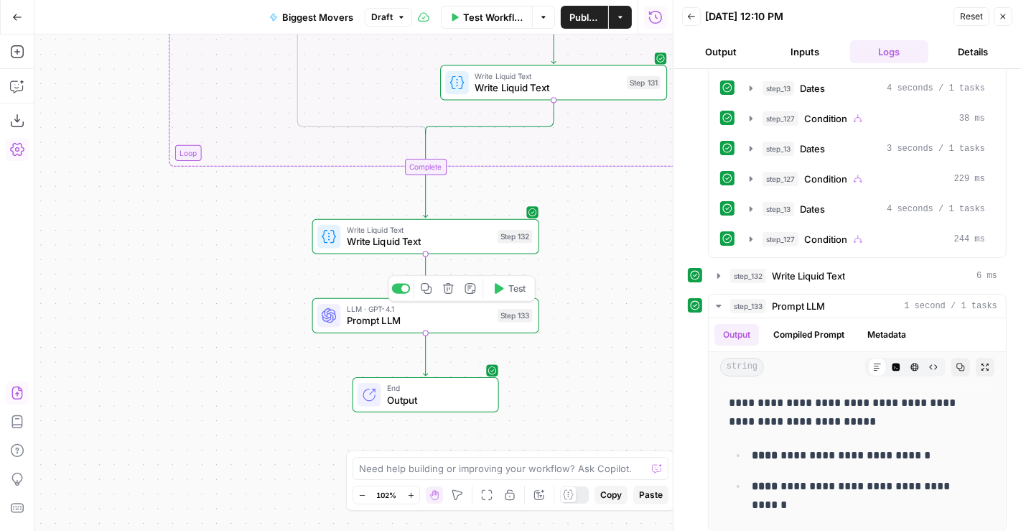
click at [488, 323] on span "Prompt LLM" at bounding box center [419, 320] width 145 height 14
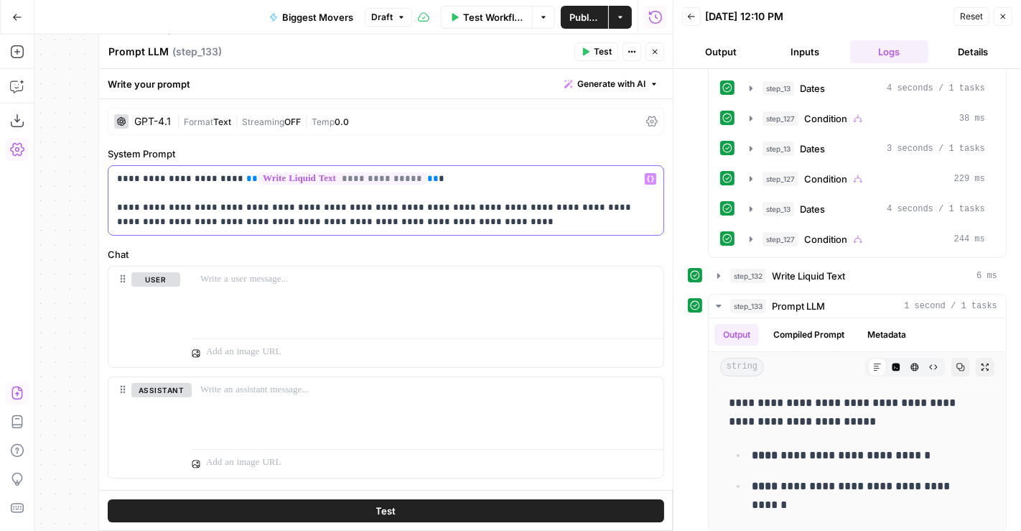
drag, startPoint x: 439, startPoint y: 221, endPoint x: 98, endPoint y: 203, distance: 340.9
click at [98, 203] on div "**********" at bounding box center [385, 282] width 575 height 496
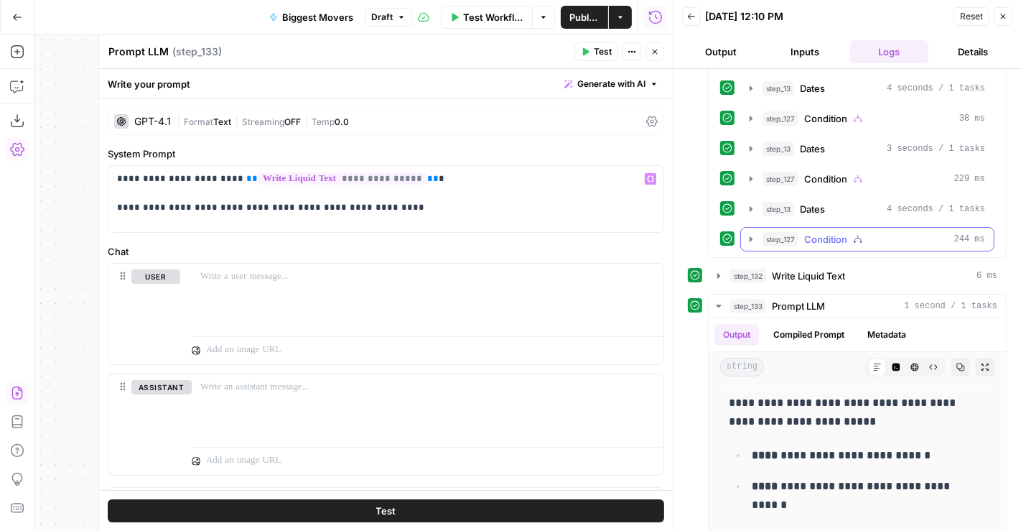
click at [838, 232] on span "Condition" at bounding box center [825, 239] width 43 height 14
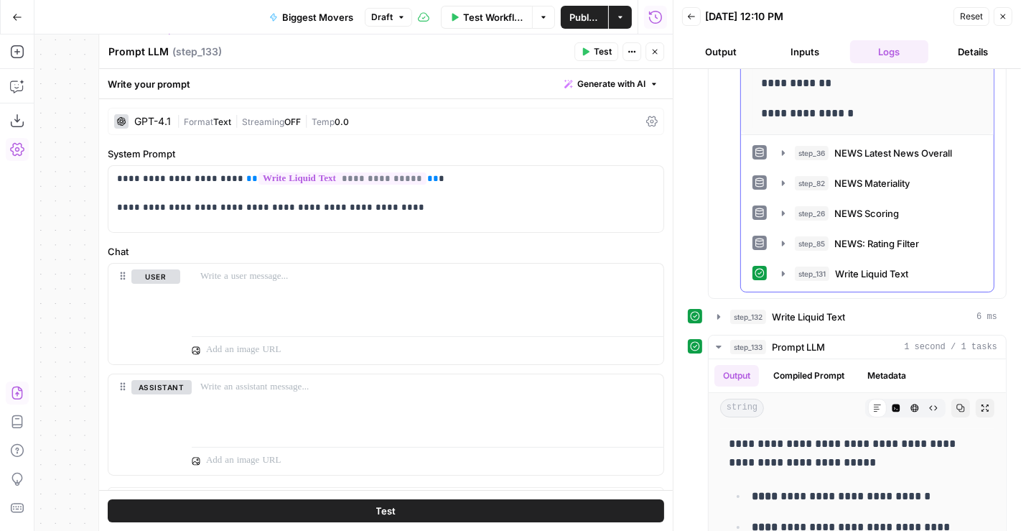
scroll to position [901, 0]
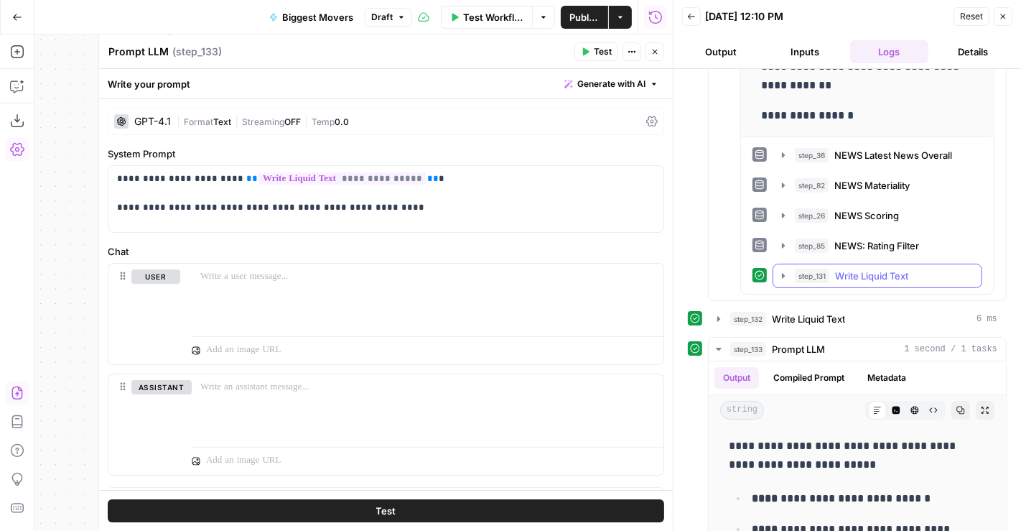
click at [891, 269] on span "Write Liquid Text" at bounding box center [871, 276] width 73 height 14
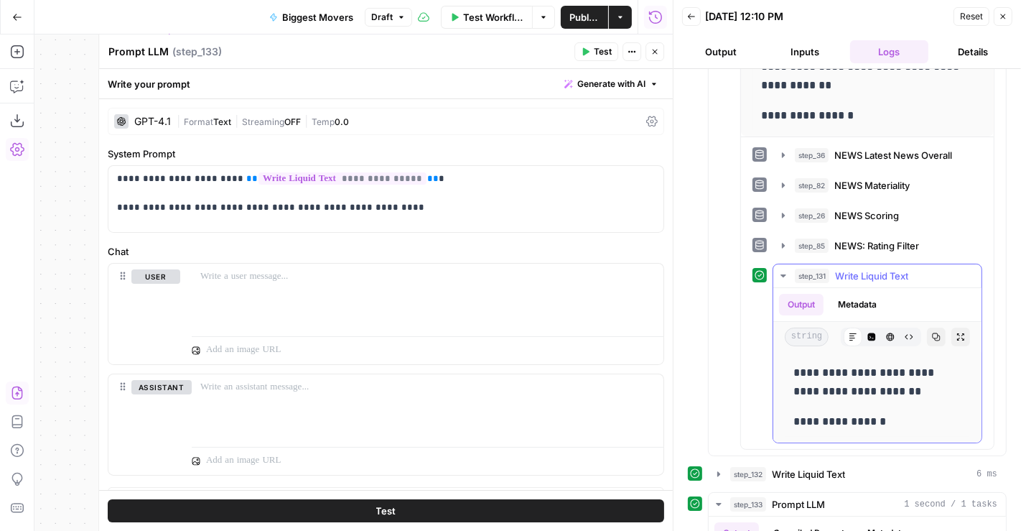
click at [891, 269] on span "Write Liquid Text" at bounding box center [871, 276] width 73 height 14
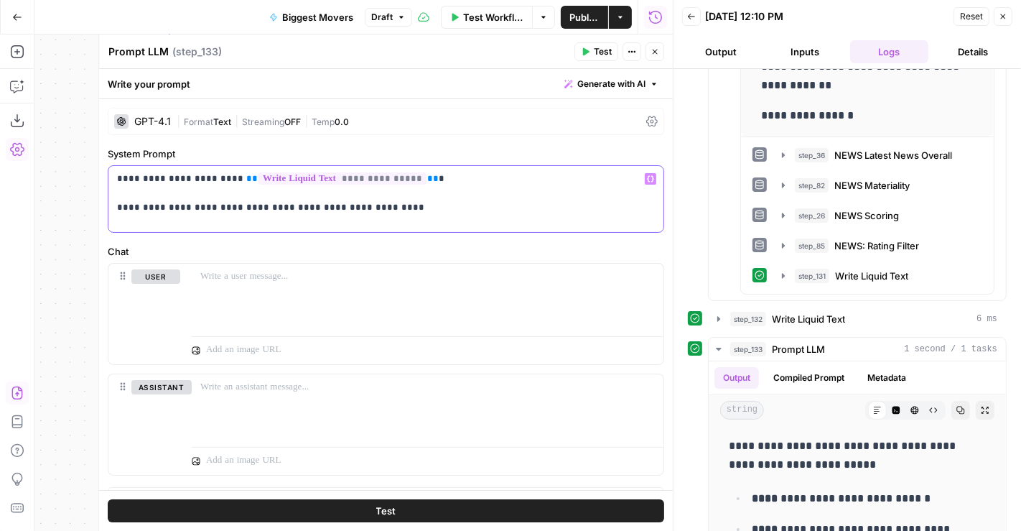
drag, startPoint x: 396, startPoint y: 203, endPoint x: 398, endPoint y: 225, distance: 22.4
click at [398, 225] on div "**********" at bounding box center [385, 199] width 555 height 66
click at [311, 208] on p "**********" at bounding box center [380, 193] width 526 height 43
click at [440, 214] on p "**********" at bounding box center [380, 193] width 526 height 43
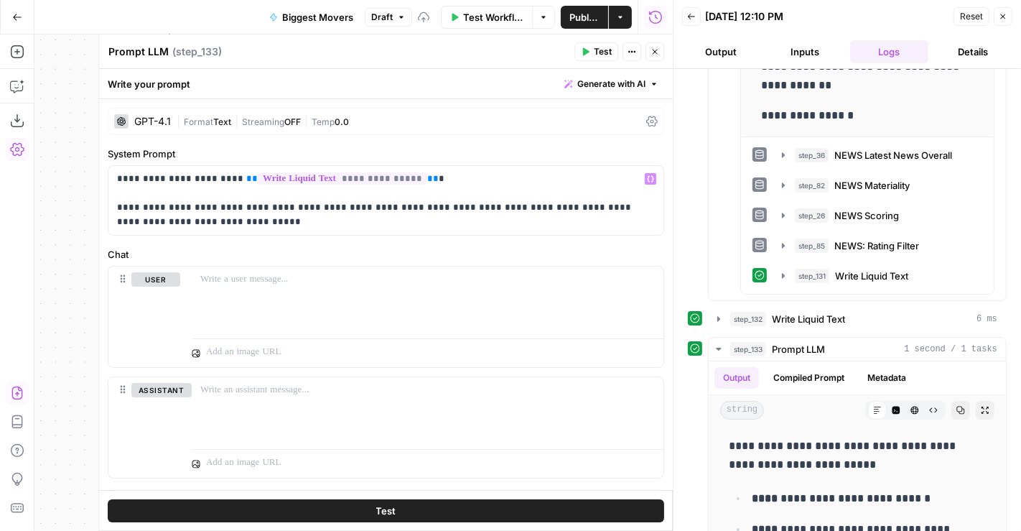
click at [603, 46] on span "Test" at bounding box center [603, 51] width 18 height 13
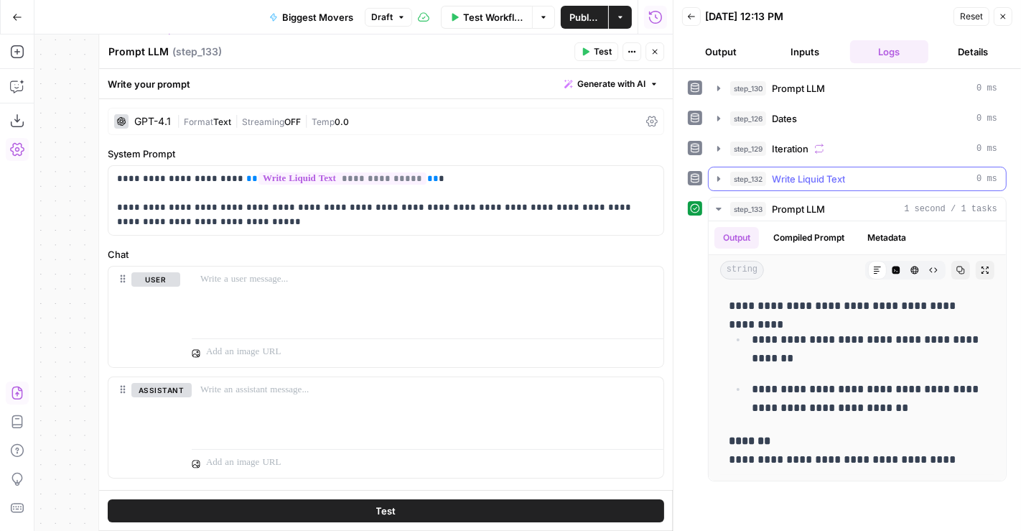
click at [788, 172] on span "Write Liquid Text" at bounding box center [808, 179] width 73 height 14
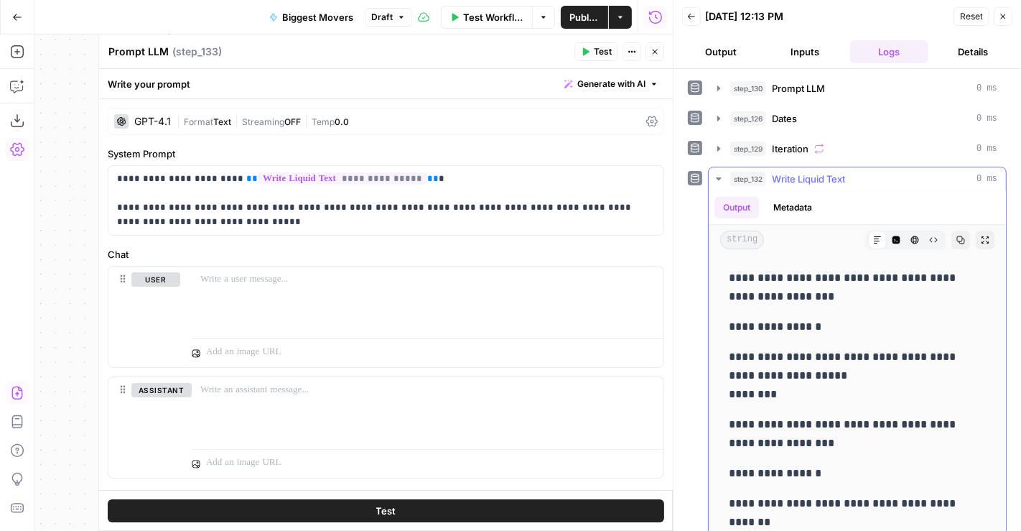
scroll to position [167, 0]
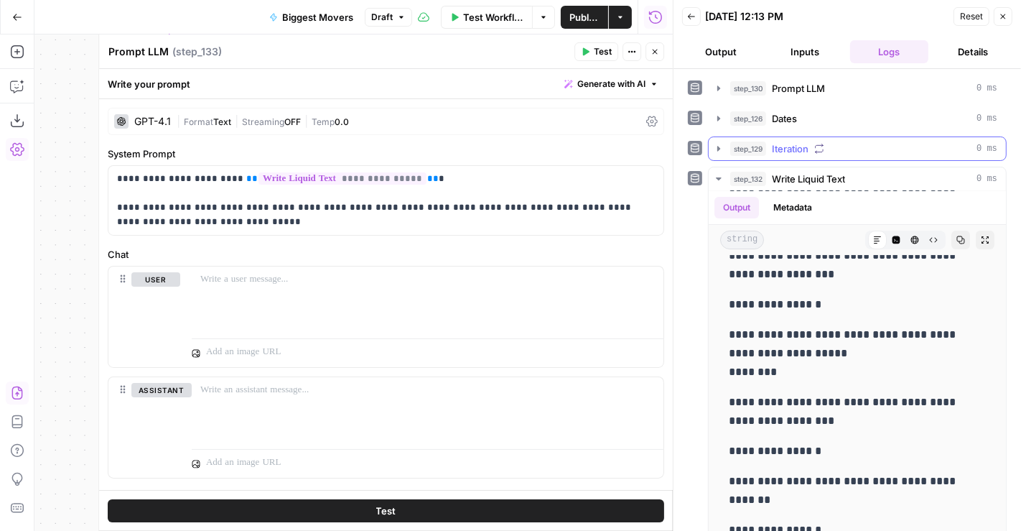
click at [794, 147] on span "Iteration" at bounding box center [790, 148] width 37 height 14
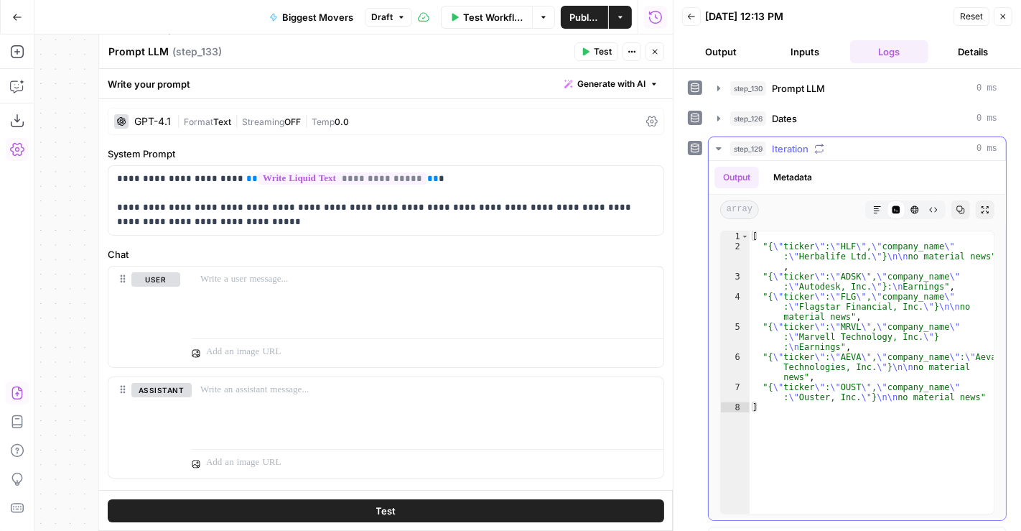
scroll to position [1, 0]
click at [792, 141] on span "Iteration" at bounding box center [790, 148] width 37 height 14
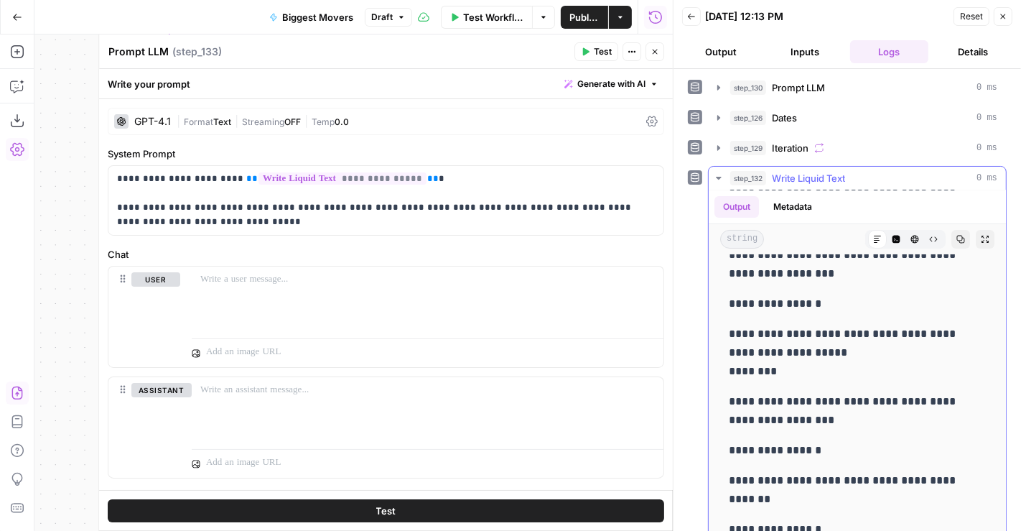
click at [793, 173] on span "Write Liquid Text" at bounding box center [808, 178] width 73 height 14
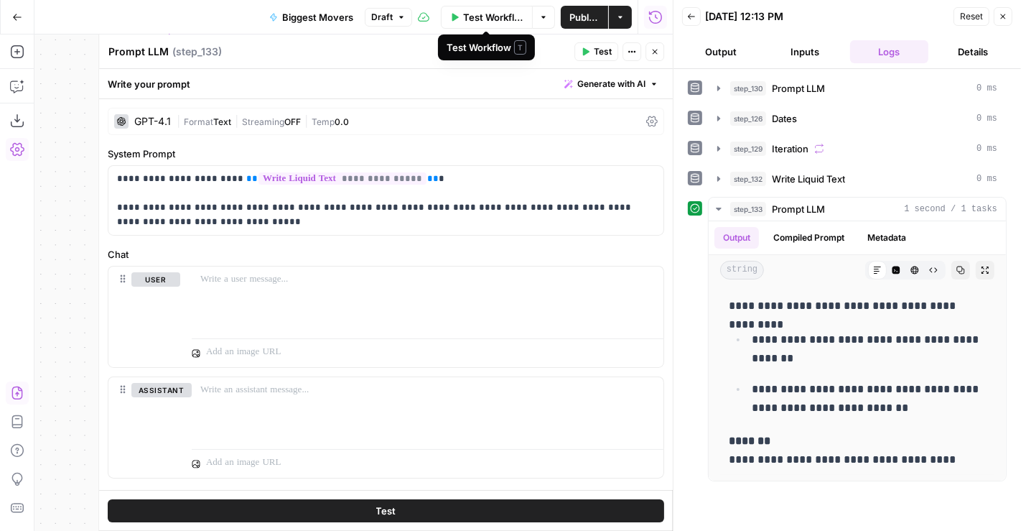
click at [503, 10] on span "Test Workflow" at bounding box center [493, 17] width 60 height 14
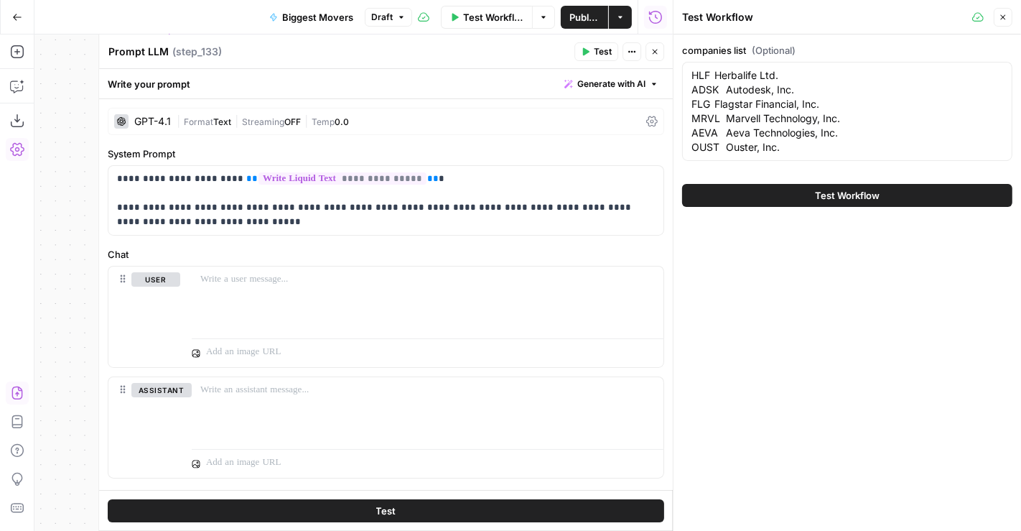
click at [738, 192] on button "Test Workflow" at bounding box center [847, 195] width 330 height 23
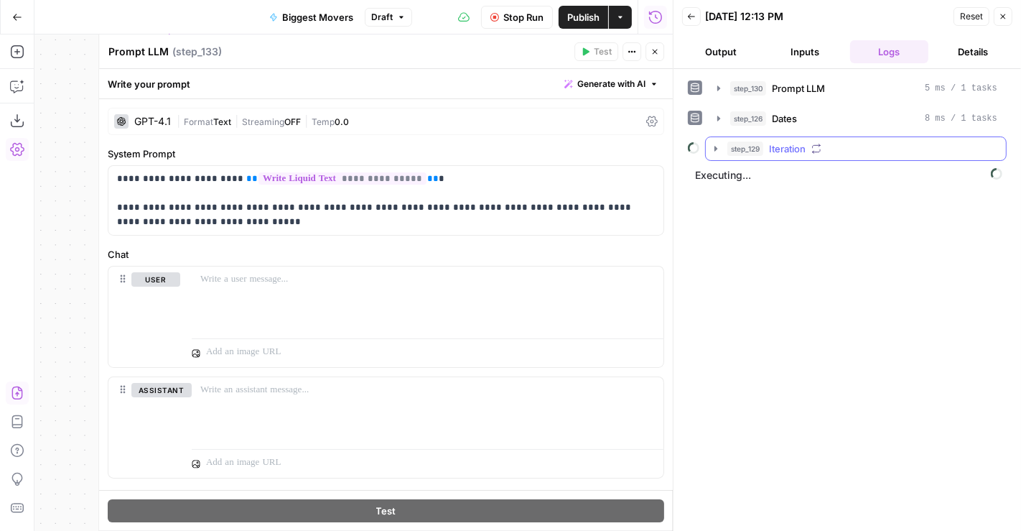
click at [851, 151] on div "step_129 Iteration" at bounding box center [863, 148] width 270 height 14
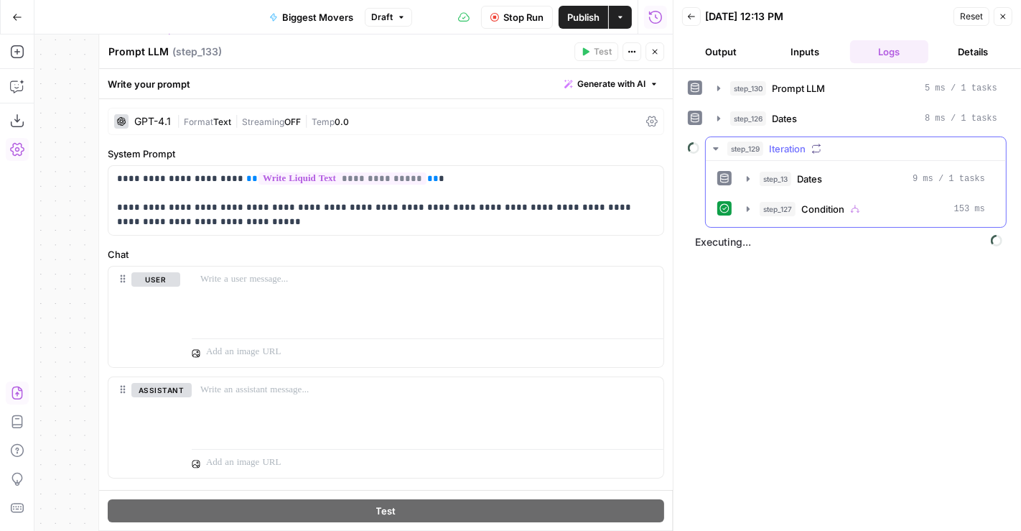
click at [844, 190] on div "step_13 Dates 9 ms / 1 tasks step_127 Condition 153 ms" at bounding box center [856, 194] width 277 height 55
click at [839, 198] on button "step_127 Condition 153 ms" at bounding box center [866, 209] width 256 height 23
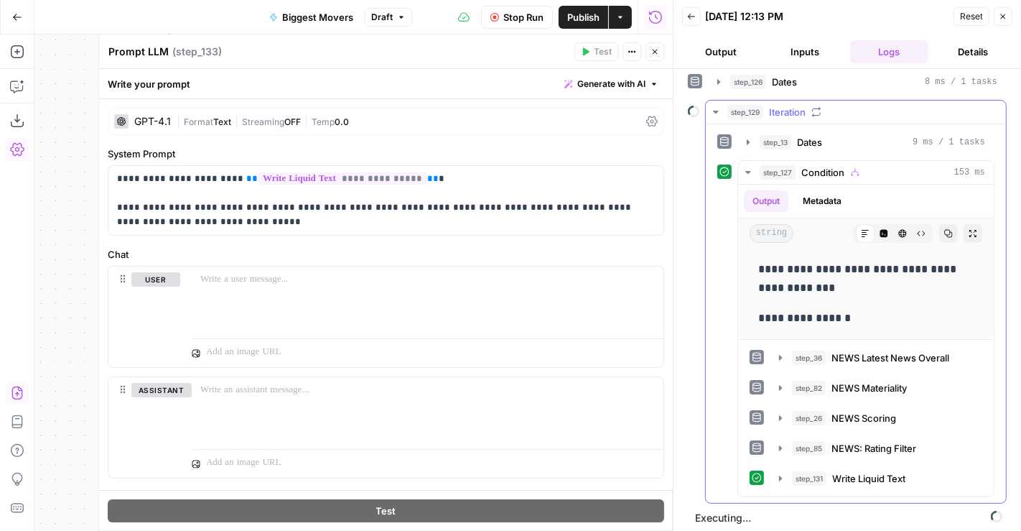
scroll to position [36, 0]
click at [912, 355] on span "NEWS Latest News Overall" at bounding box center [891, 358] width 118 height 14
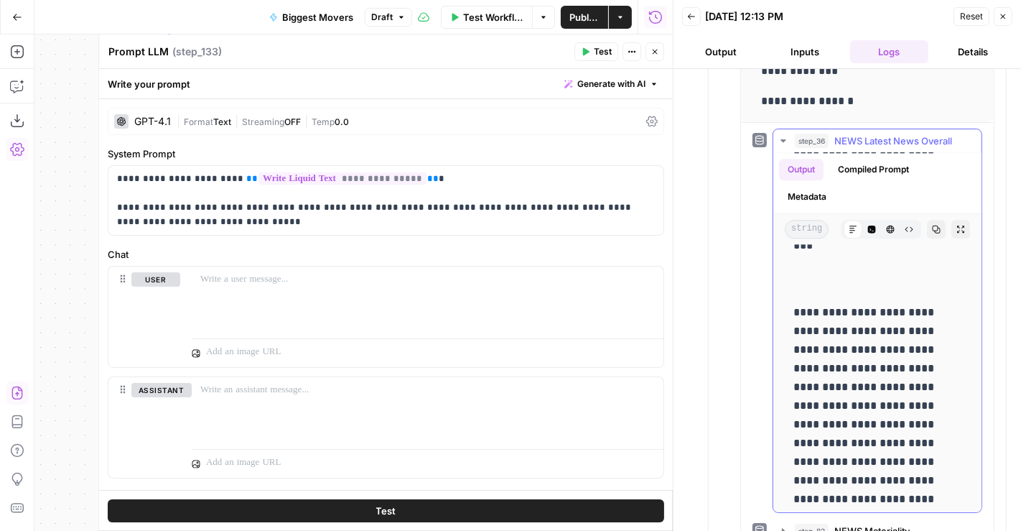
scroll to position [3140, 1]
click at [877, 137] on span "NEWS Latest News Overall" at bounding box center [894, 141] width 118 height 14
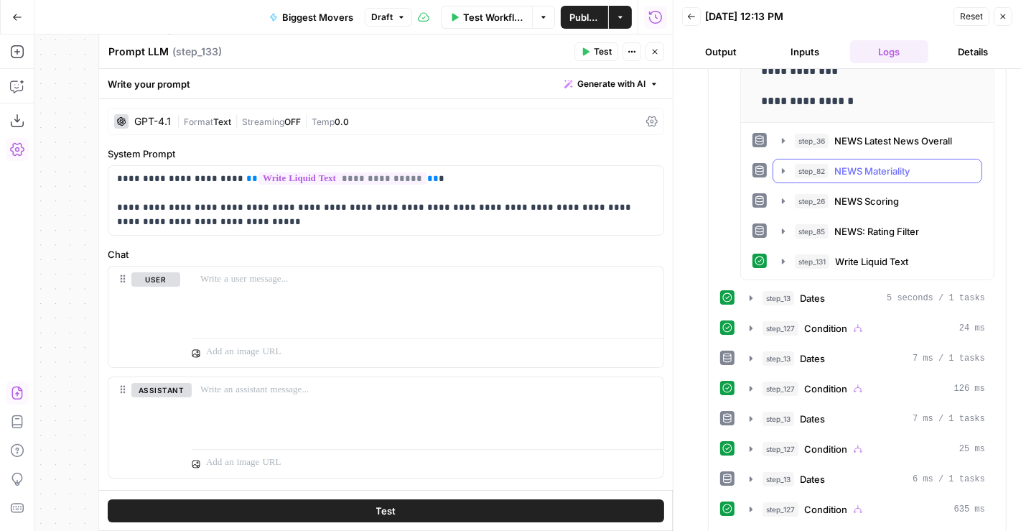
click at [882, 167] on span "NEWS Materiality" at bounding box center [872, 171] width 75 height 14
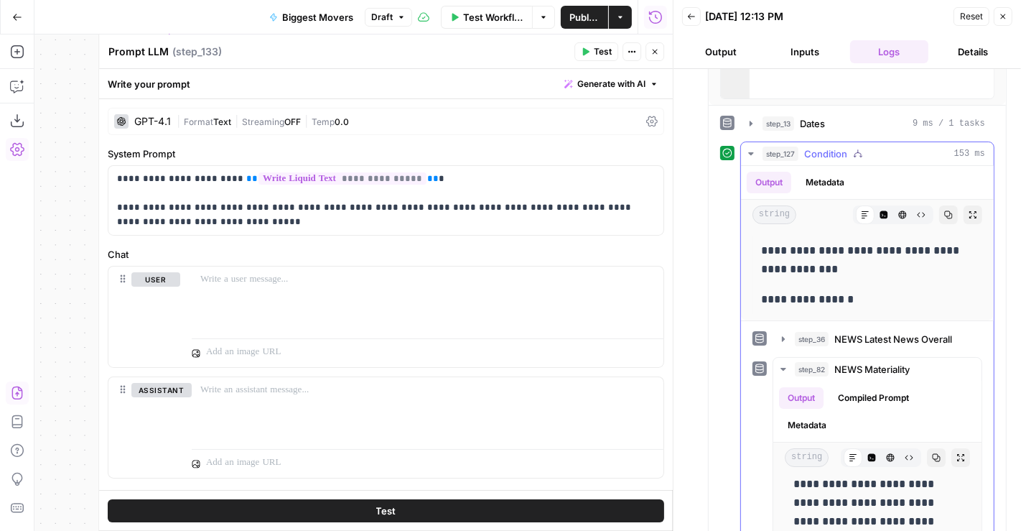
scroll to position [410, 0]
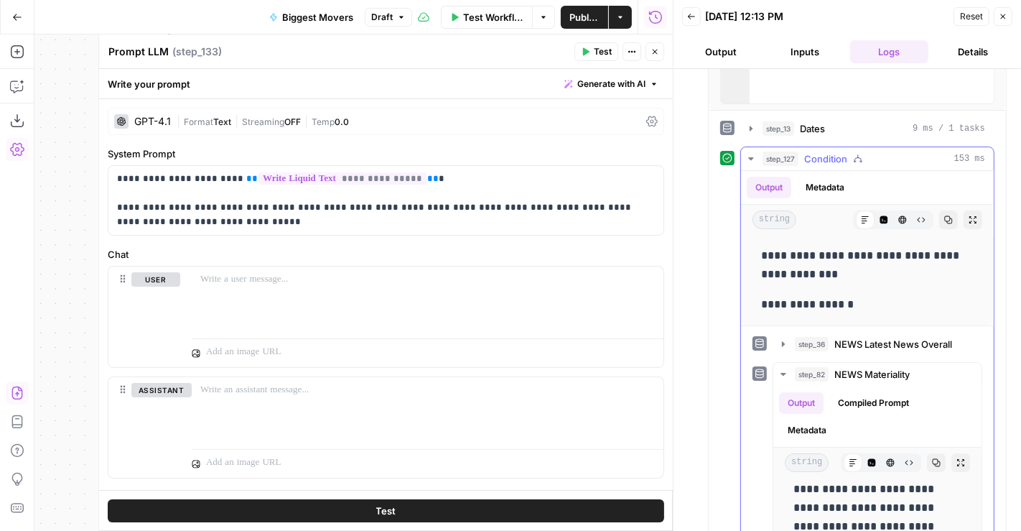
click at [830, 156] on span "Condition" at bounding box center [825, 159] width 43 height 14
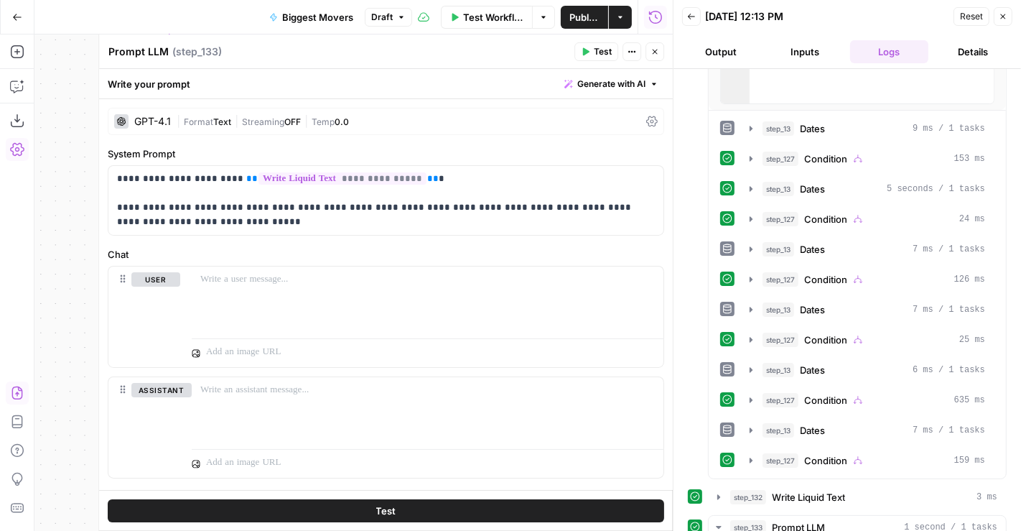
scroll to position [628, 0]
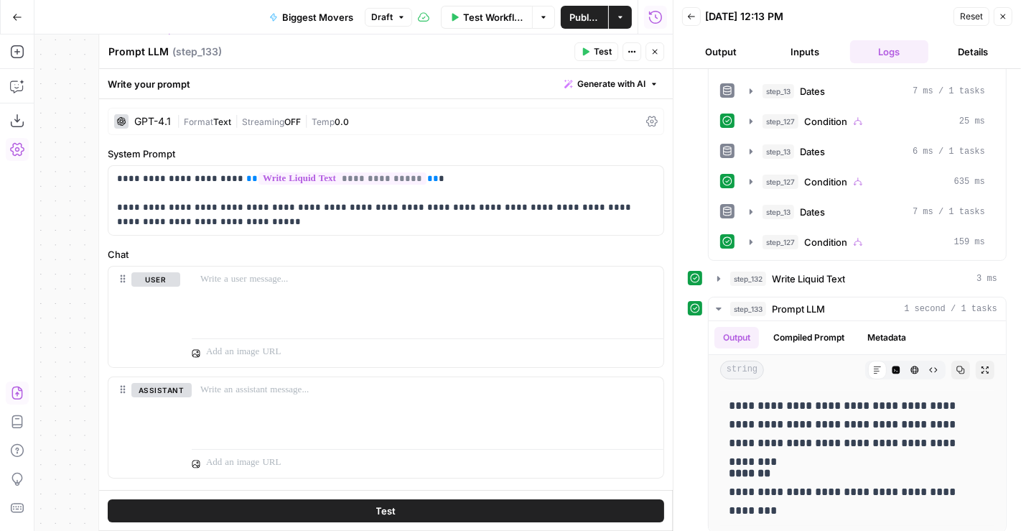
click at [579, 8] on button "Publish" at bounding box center [584, 17] width 47 height 23
